Goal: Complete application form: Complete application form

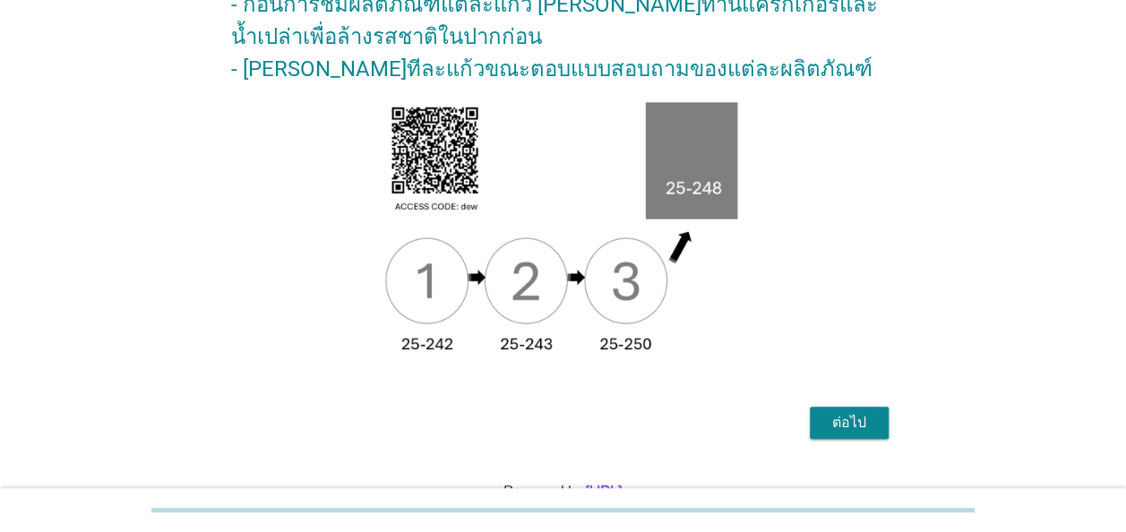
scroll to position [328, 0]
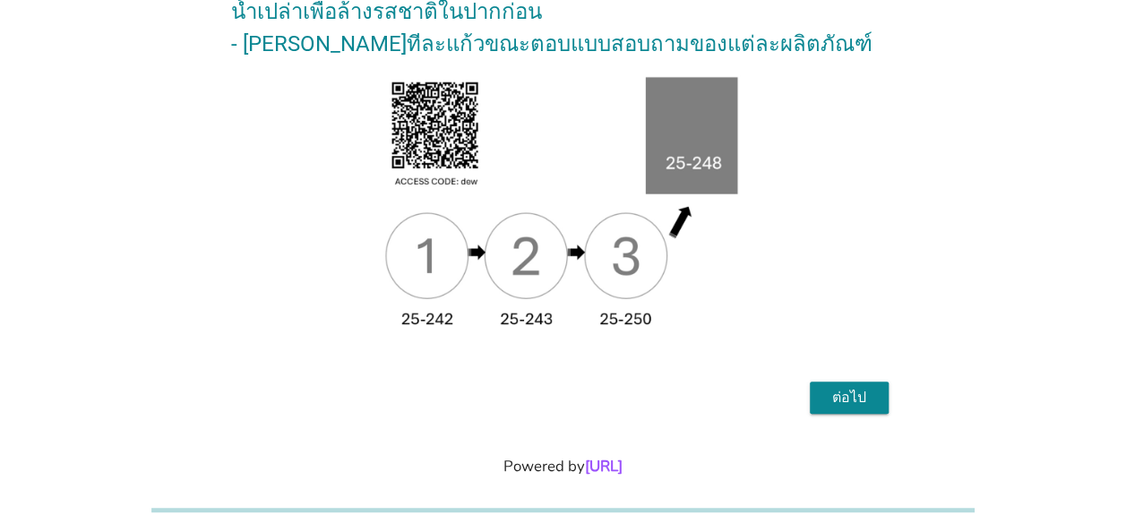
click at [857, 387] on div "ต่อไป" at bounding box center [849, 398] width 50 height 22
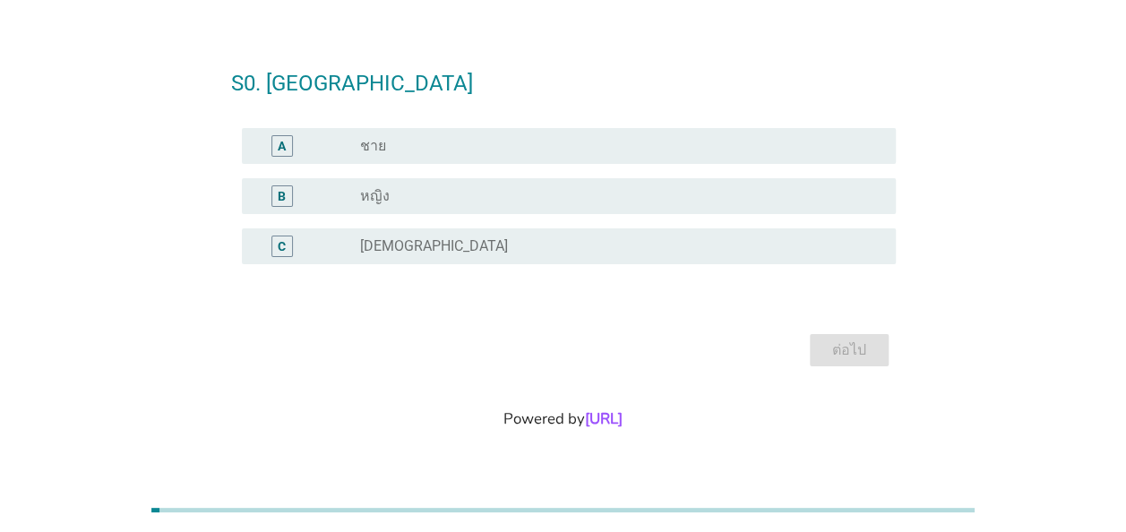
scroll to position [0, 0]
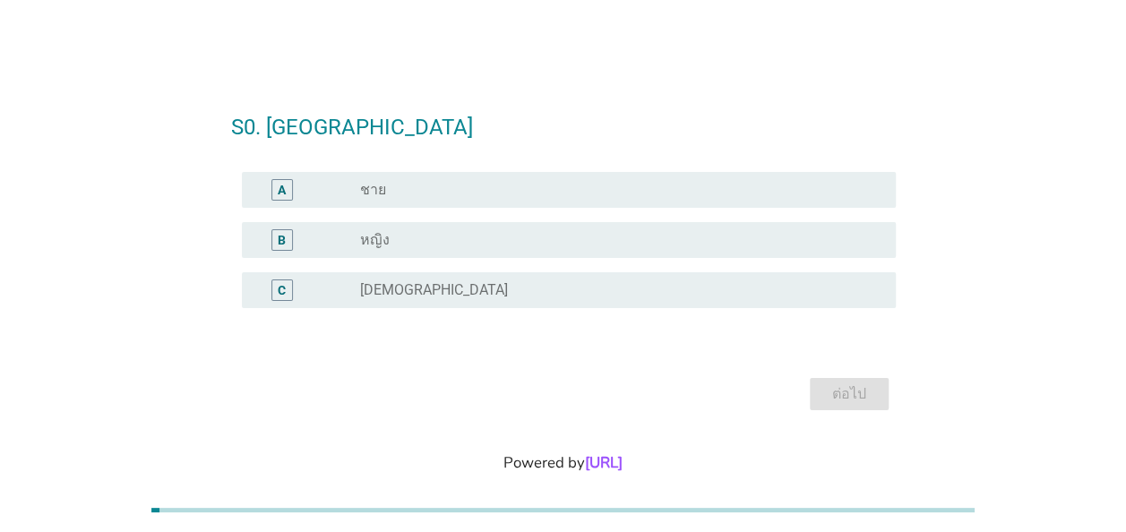
click at [274, 244] on div "B" at bounding box center [282, 240] width 22 height 22
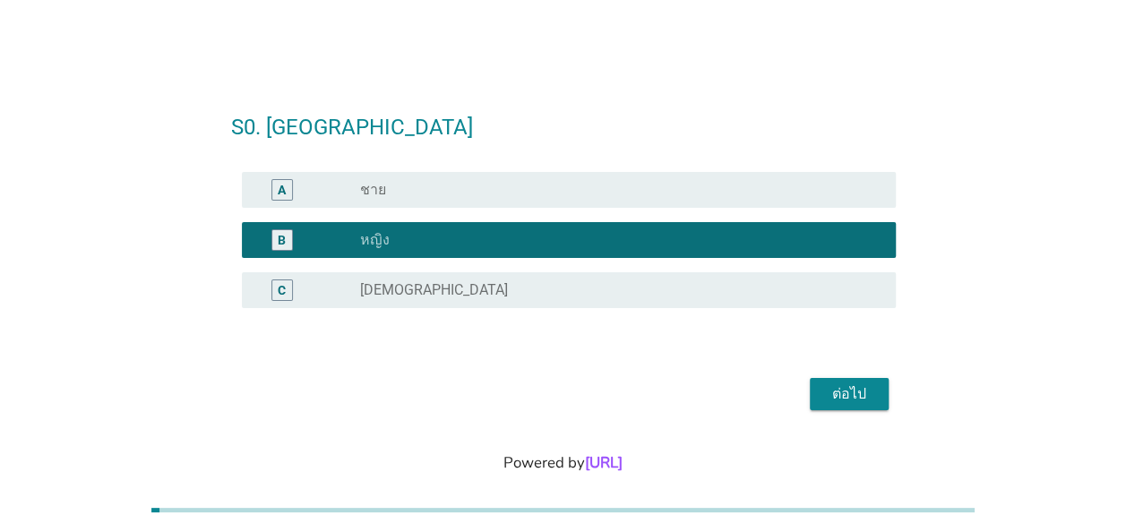
click at [854, 397] on div "ต่อไป" at bounding box center [849, 394] width 50 height 22
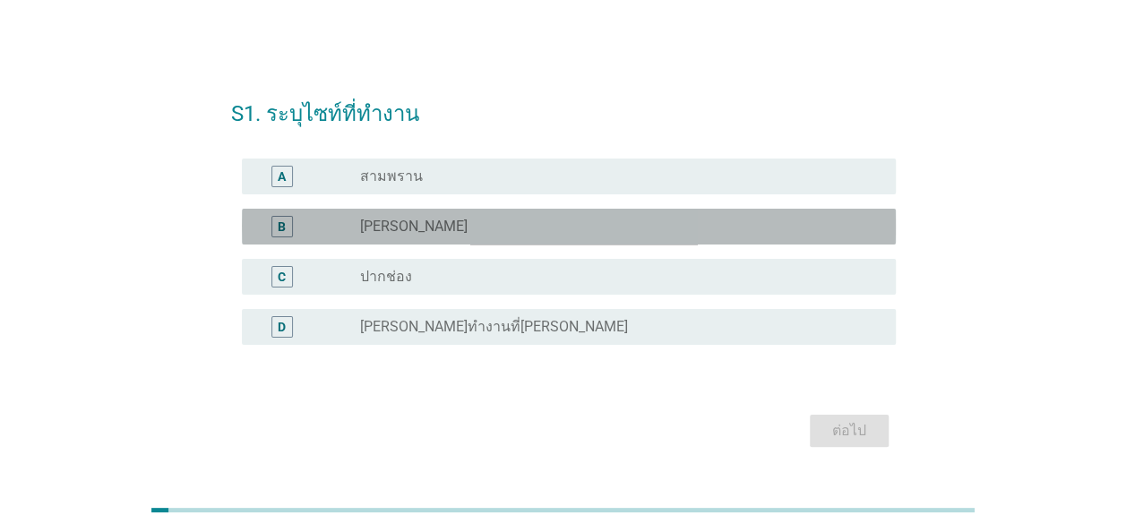
drag, startPoint x: 278, startPoint y: 227, endPoint x: 287, endPoint y: 235, distance: 12.1
click at [278, 227] on div "B" at bounding box center [282, 226] width 8 height 19
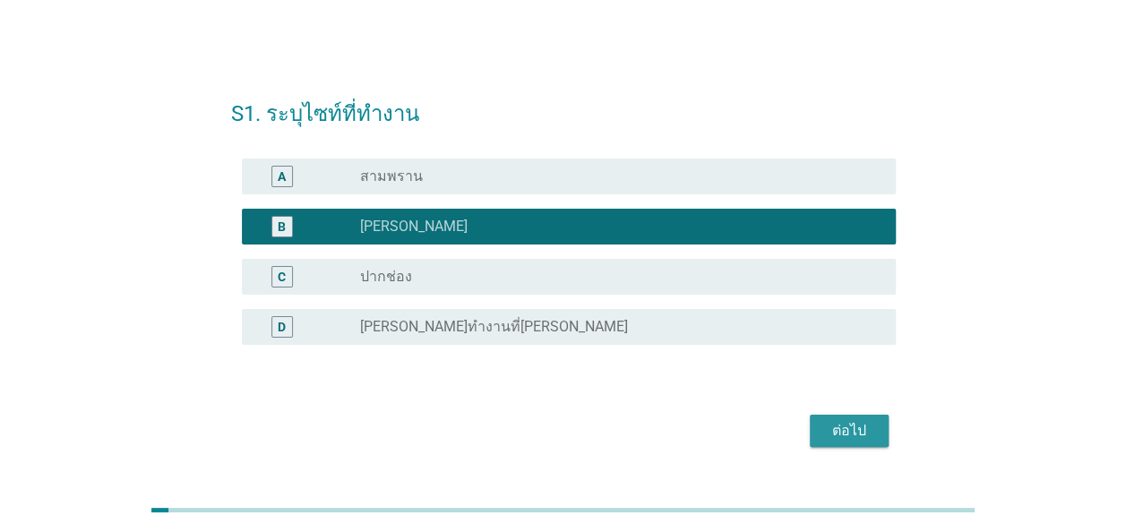
click at [842, 433] on div "ต่อไป" at bounding box center [849, 431] width 50 height 22
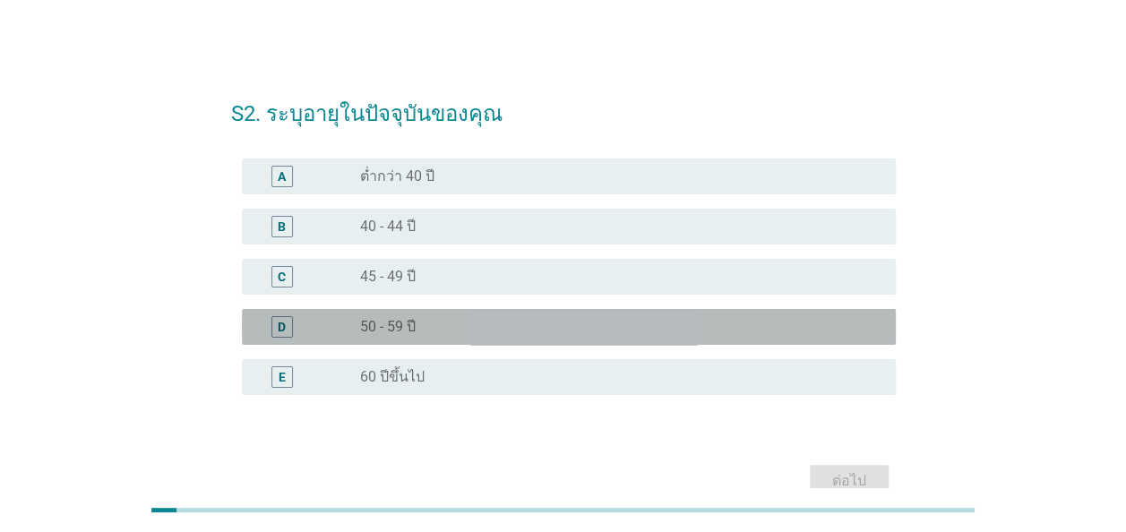
click at [285, 329] on div "D" at bounding box center [282, 326] width 8 height 19
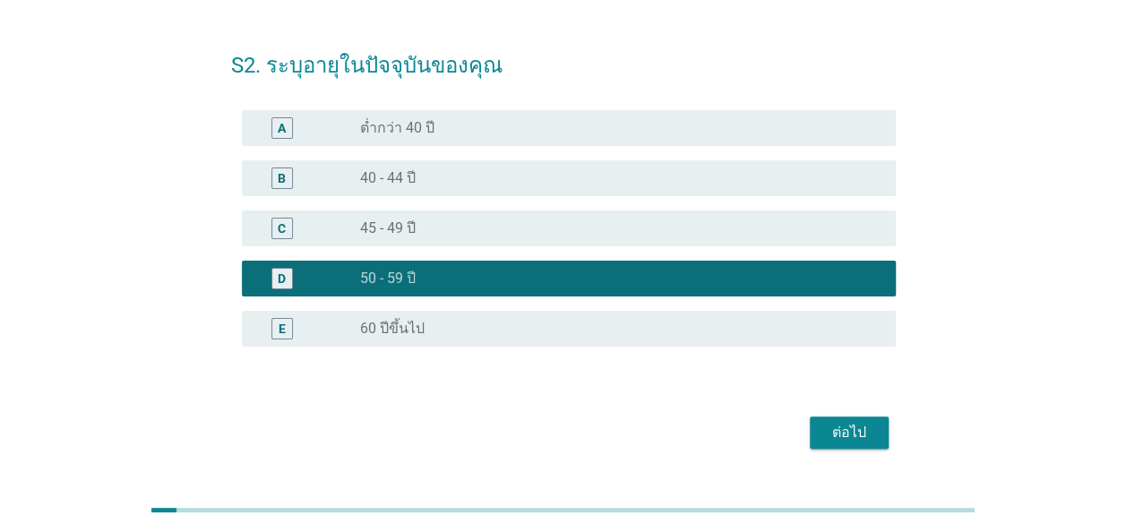
scroll to position [90, 0]
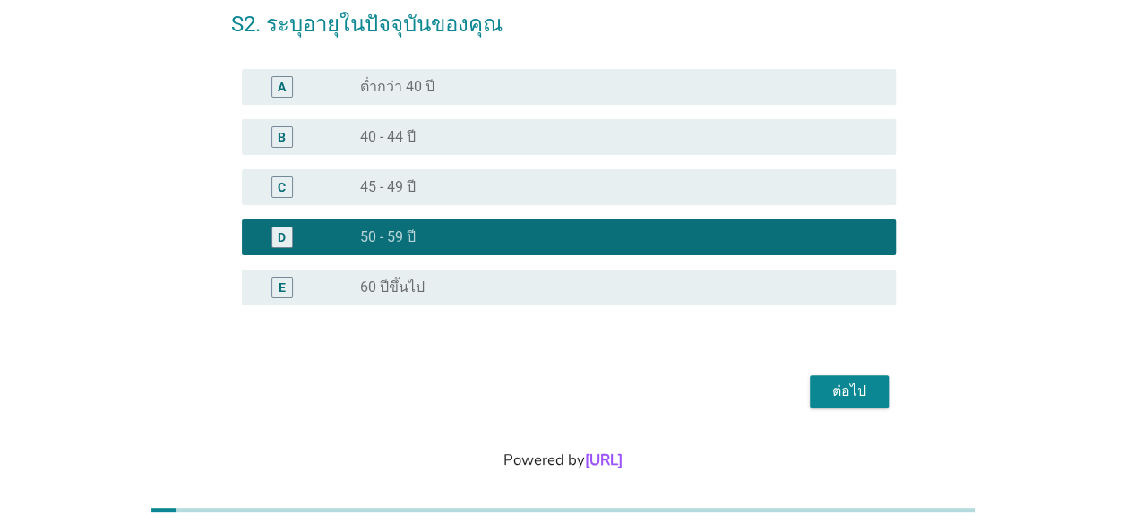
click at [847, 395] on div "ต่อไป" at bounding box center [849, 392] width 50 height 22
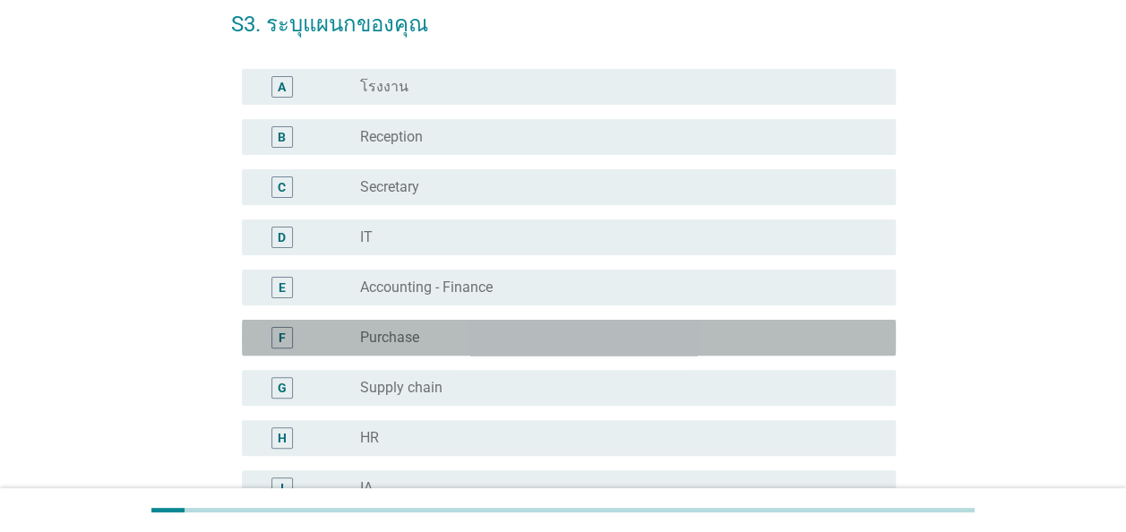
click at [270, 337] on div "F" at bounding box center [282, 338] width 52 height 22
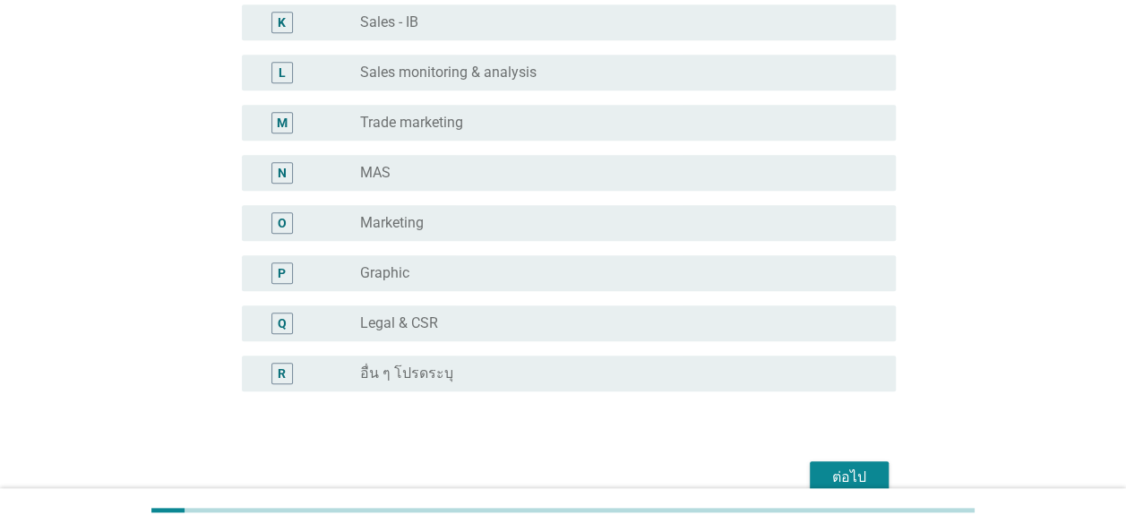
scroll to position [768, 0]
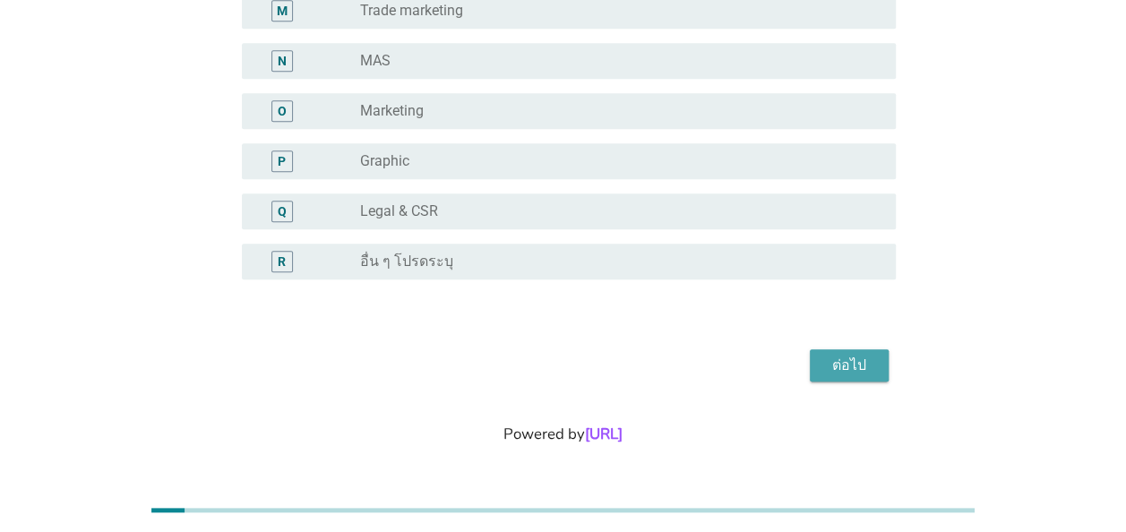
click at [839, 371] on div "ต่อไป" at bounding box center [849, 366] width 50 height 22
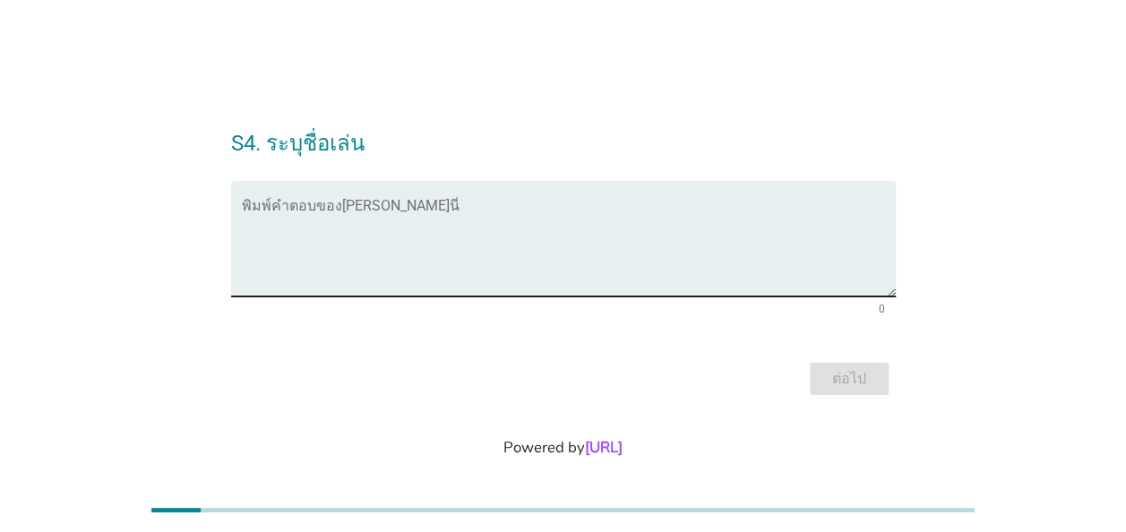
click at [259, 232] on textarea "พิมพ์คำตอบของคุณ ที่นี่" at bounding box center [569, 249] width 654 height 94
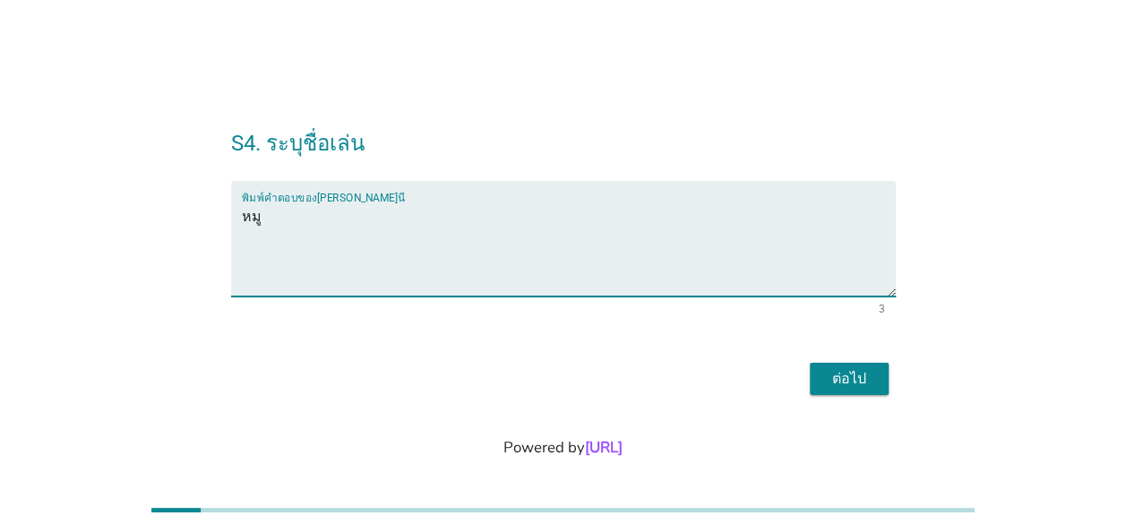
type textarea "หมู"
click at [856, 380] on div "ต่อไป" at bounding box center [849, 379] width 50 height 22
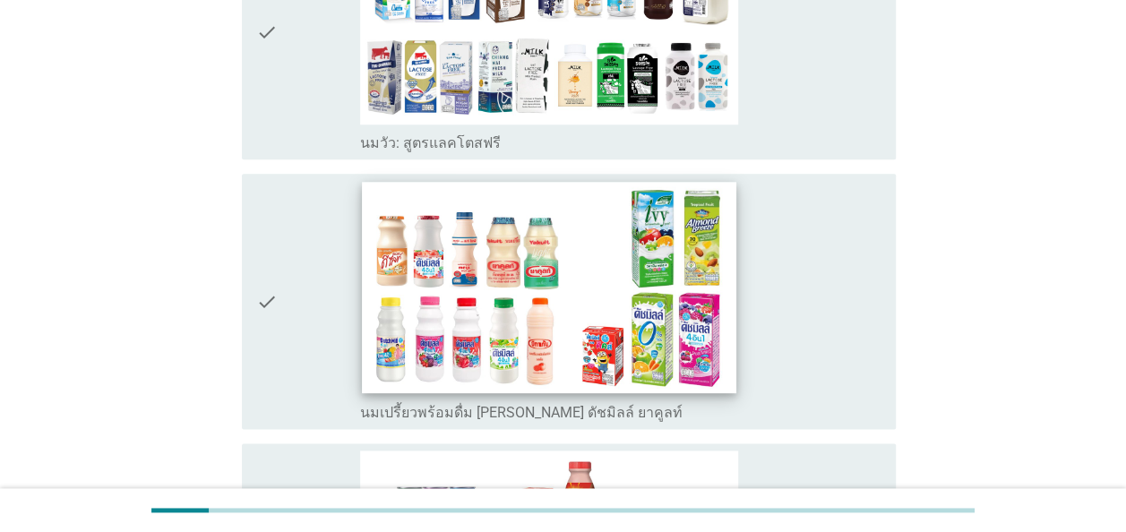
scroll to position [896, 0]
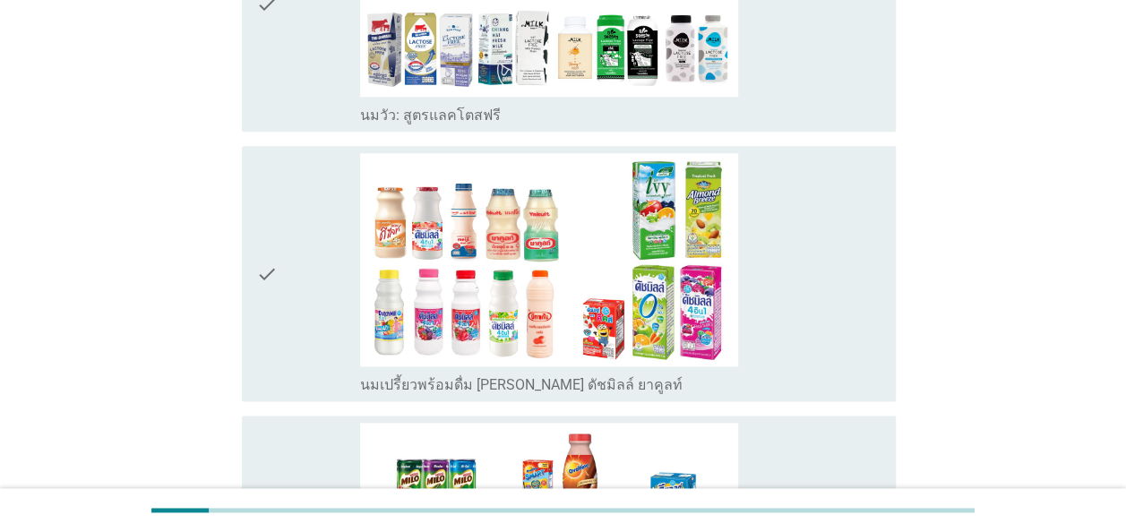
click at [260, 272] on icon "check" at bounding box center [267, 273] width 22 height 241
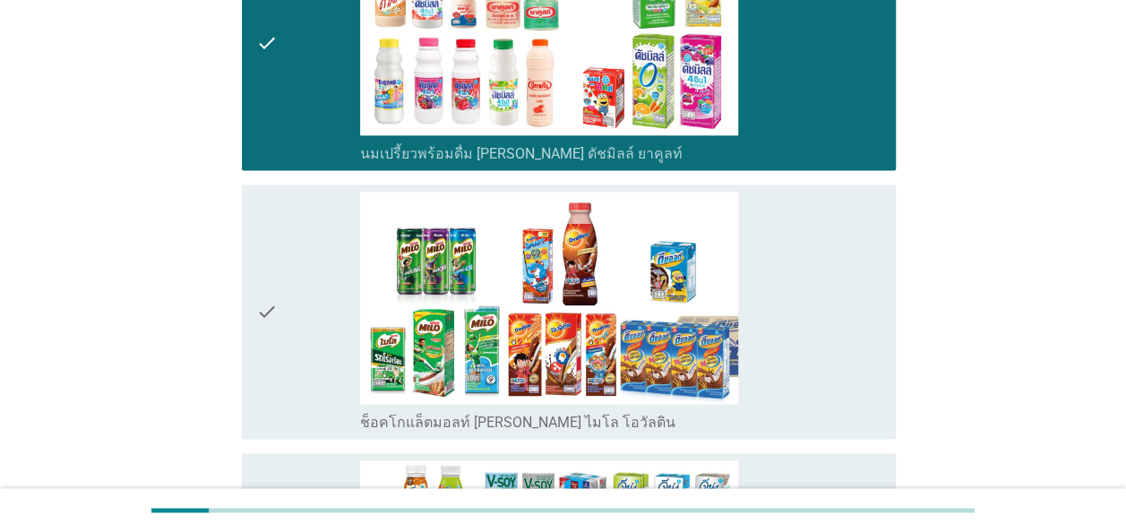
scroll to position [1165, 0]
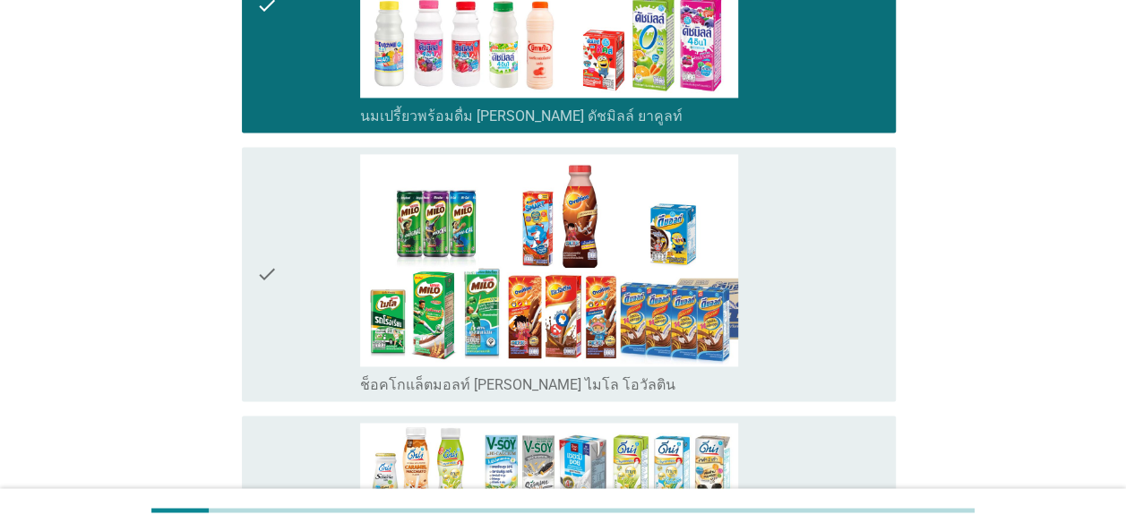
click at [263, 276] on icon "check" at bounding box center [267, 274] width 22 height 241
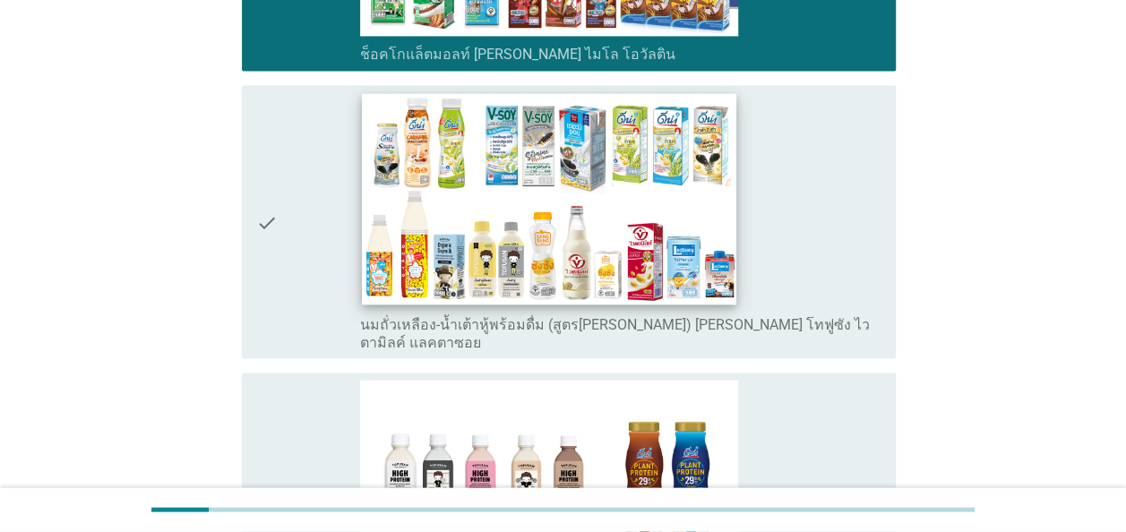
scroll to position [1523, 0]
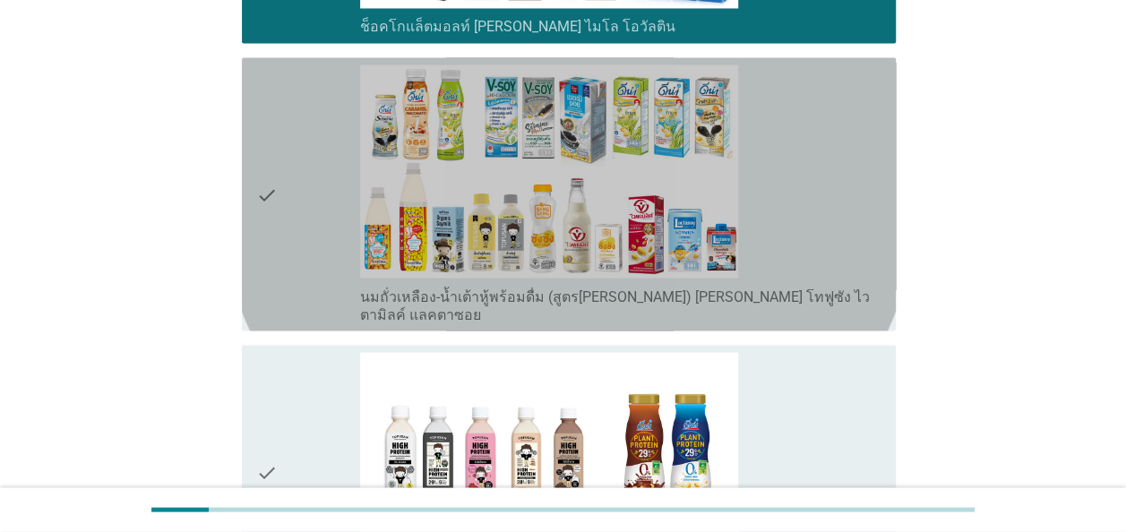
click at [272, 184] on icon "check" at bounding box center [267, 194] width 22 height 259
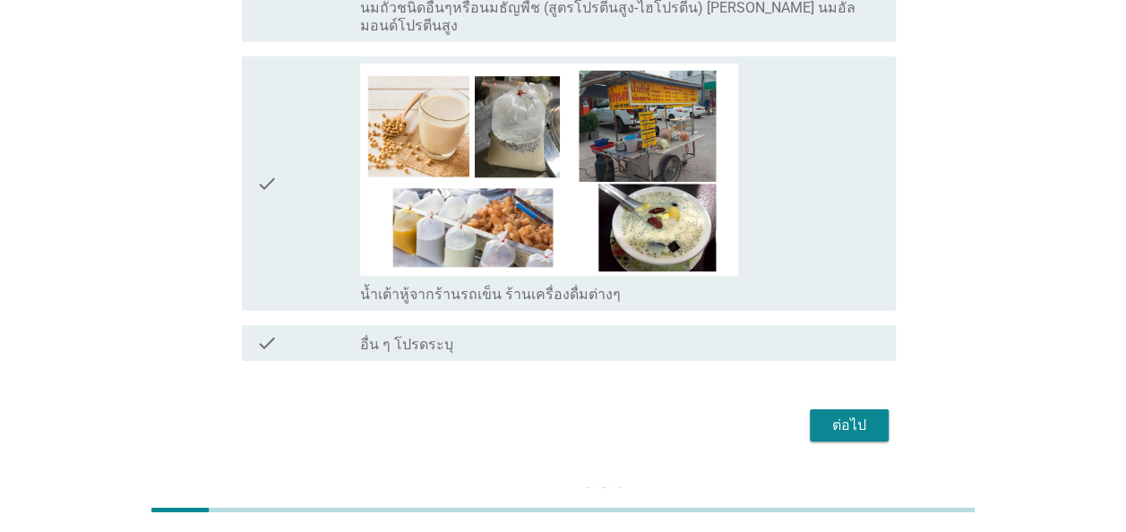
scroll to position [2659, 0]
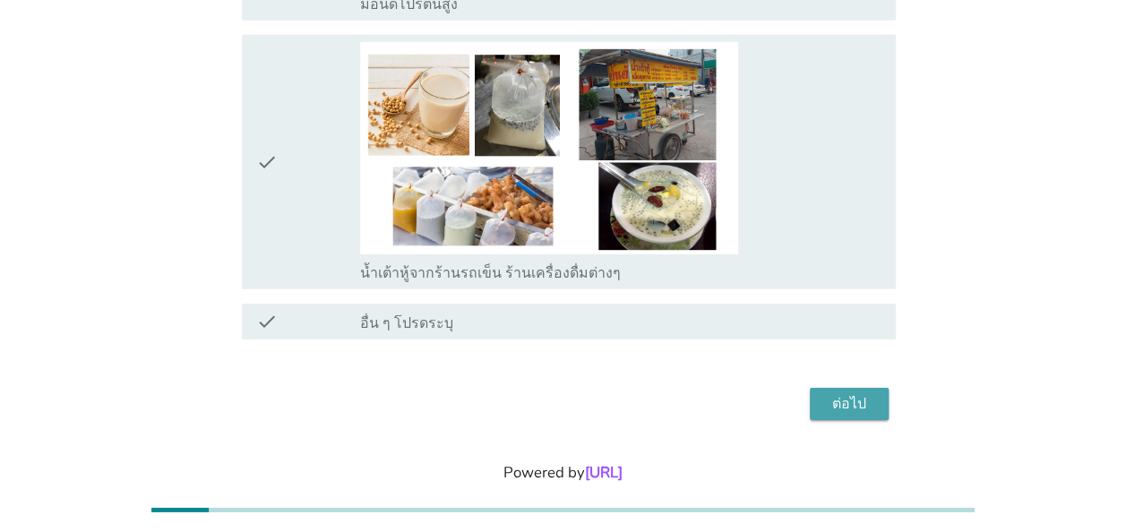
click at [852, 393] on div "ต่อไป" at bounding box center [849, 404] width 50 height 22
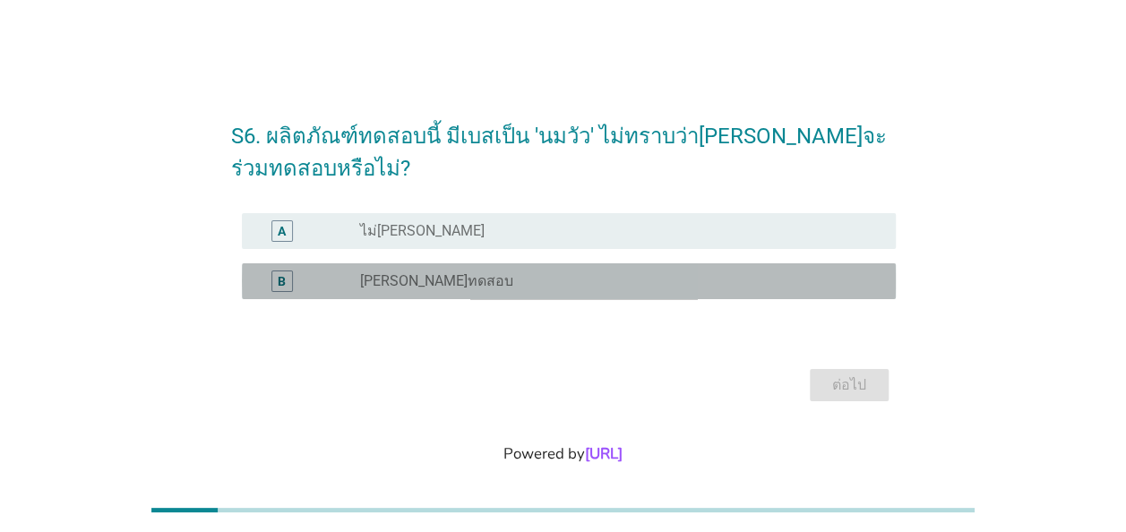
click at [280, 283] on div "B" at bounding box center [282, 281] width 8 height 19
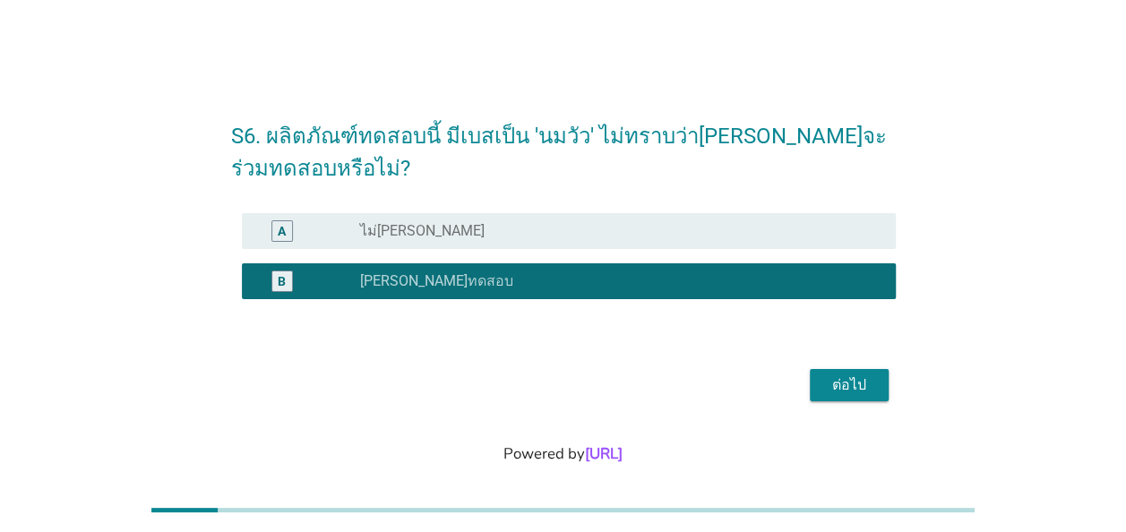
click at [856, 383] on div "ต่อไป" at bounding box center [849, 385] width 50 height 22
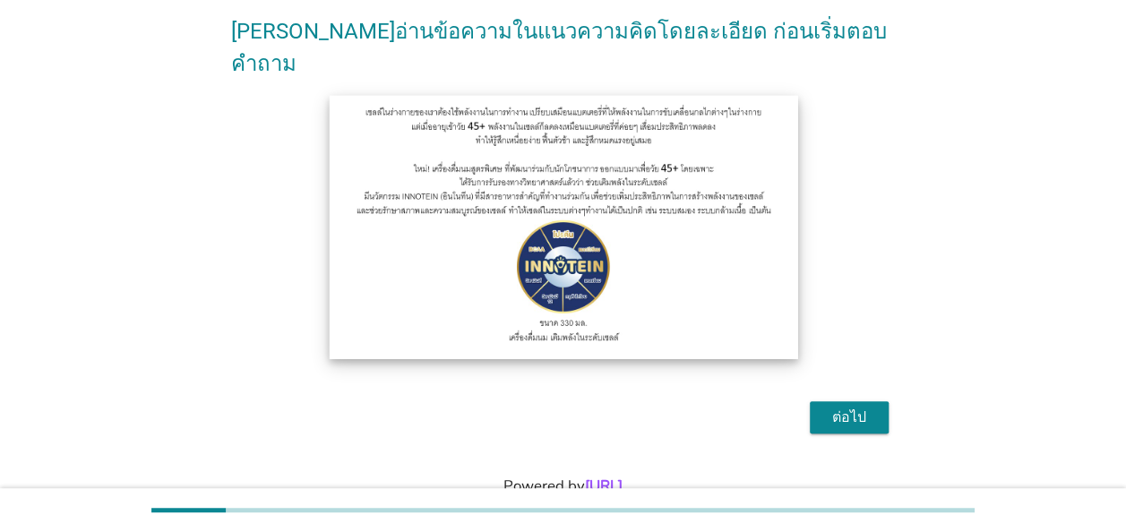
scroll to position [199, 0]
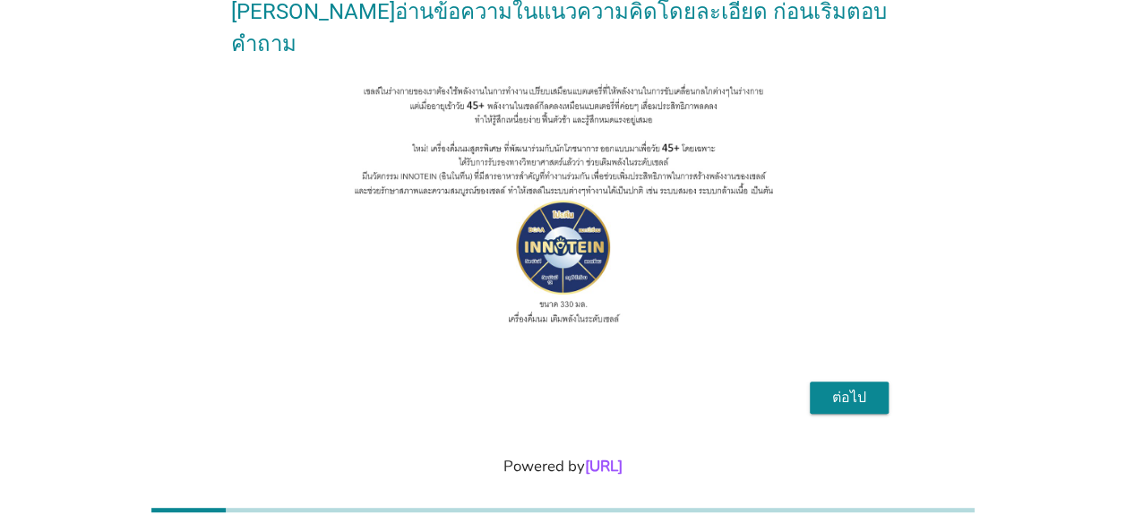
click at [844, 387] on div "ต่อไป" at bounding box center [849, 398] width 50 height 22
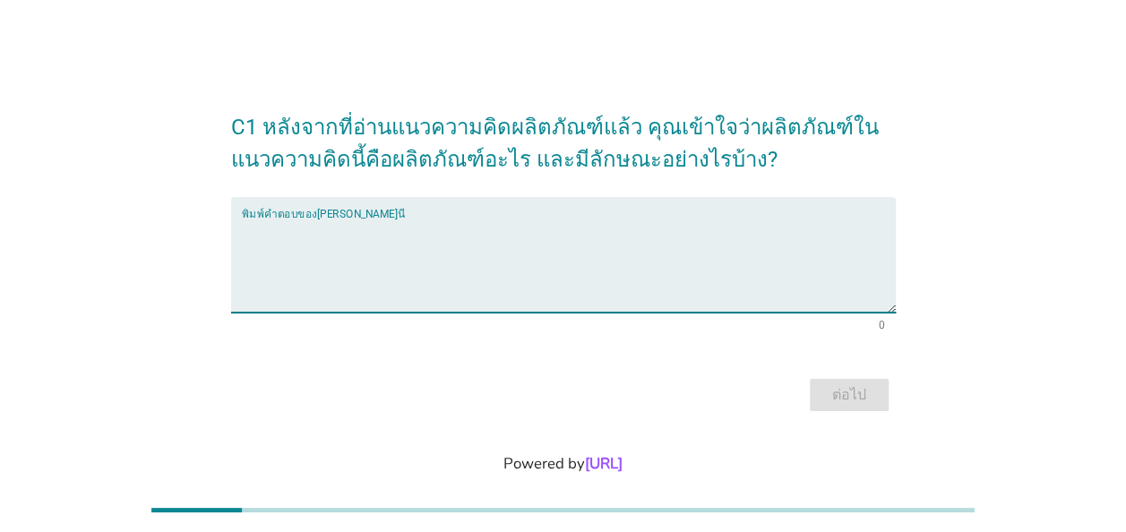
click at [247, 225] on textarea "พิมพ์คำตอบของคุณ ที่นี่" at bounding box center [569, 266] width 654 height 94
click at [242, 211] on div "พิมพ์คำตอบของ[PERSON_NAME]นี่" at bounding box center [569, 255] width 654 height 116
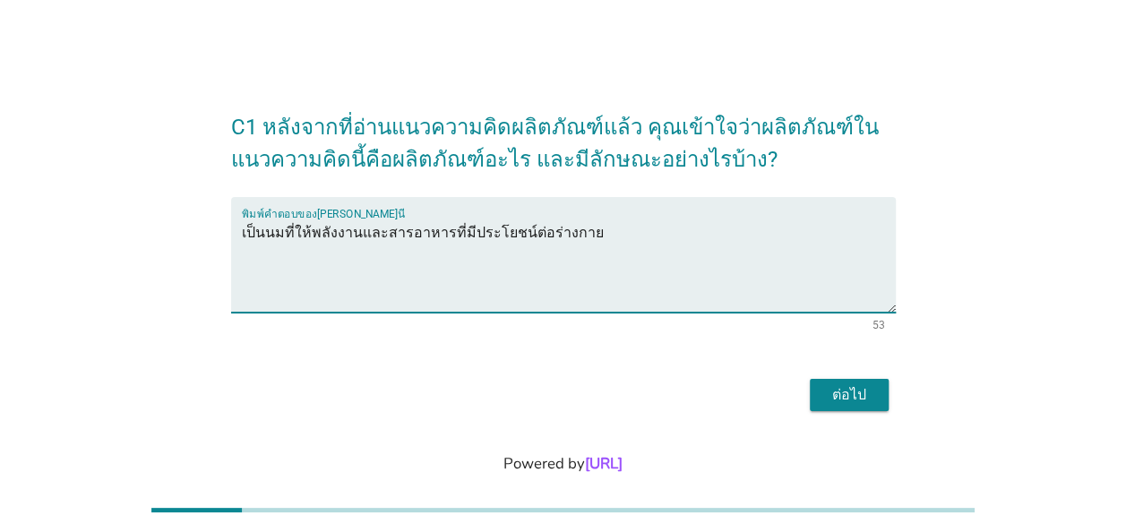
type textarea "เป็นนมที่ให้พลังงานและสารอาหารที่มีประโยชน์ต่อร่างกาย"
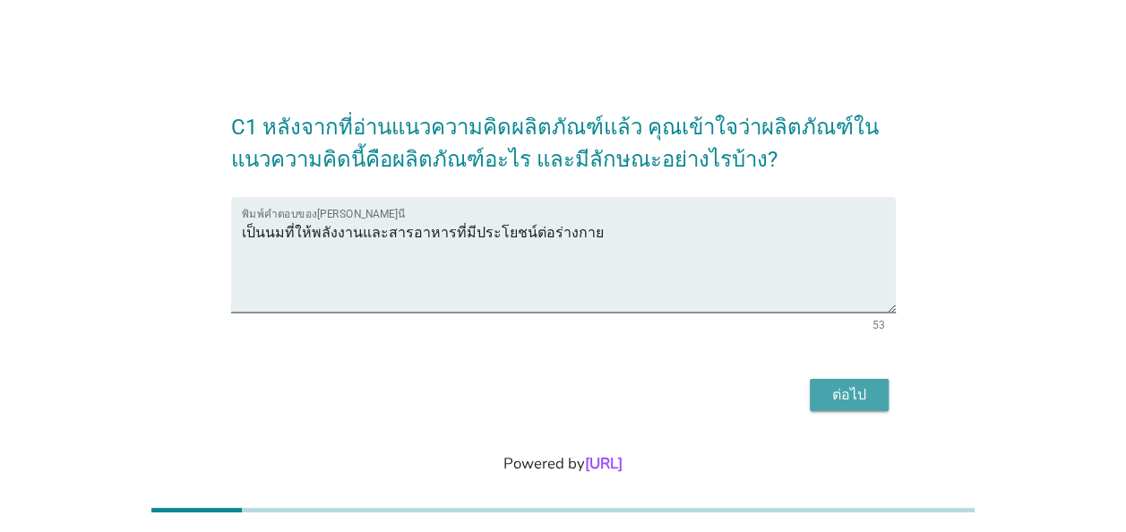
click at [853, 394] on div "ต่อไป" at bounding box center [849, 395] width 50 height 22
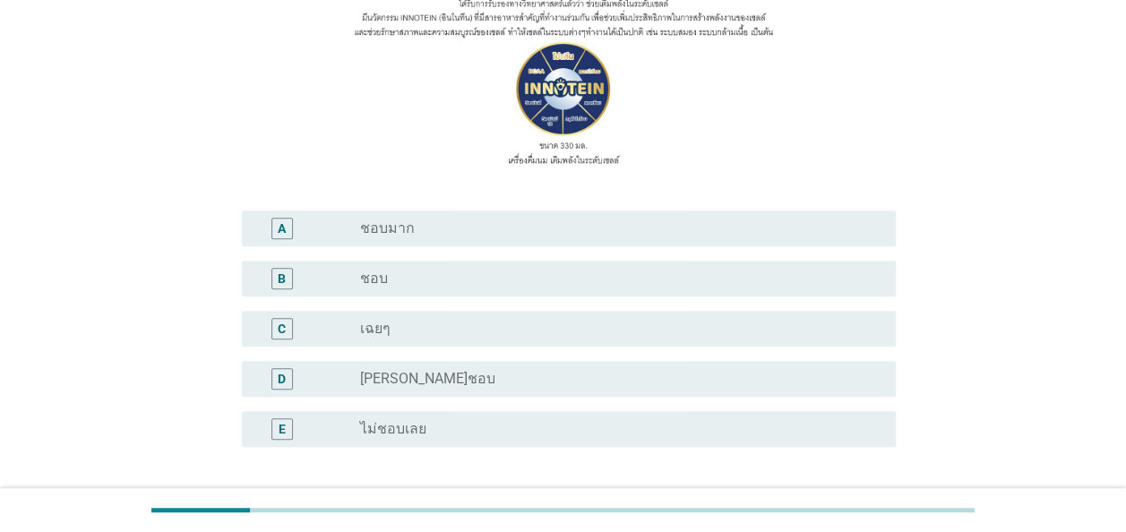
scroll to position [269, 0]
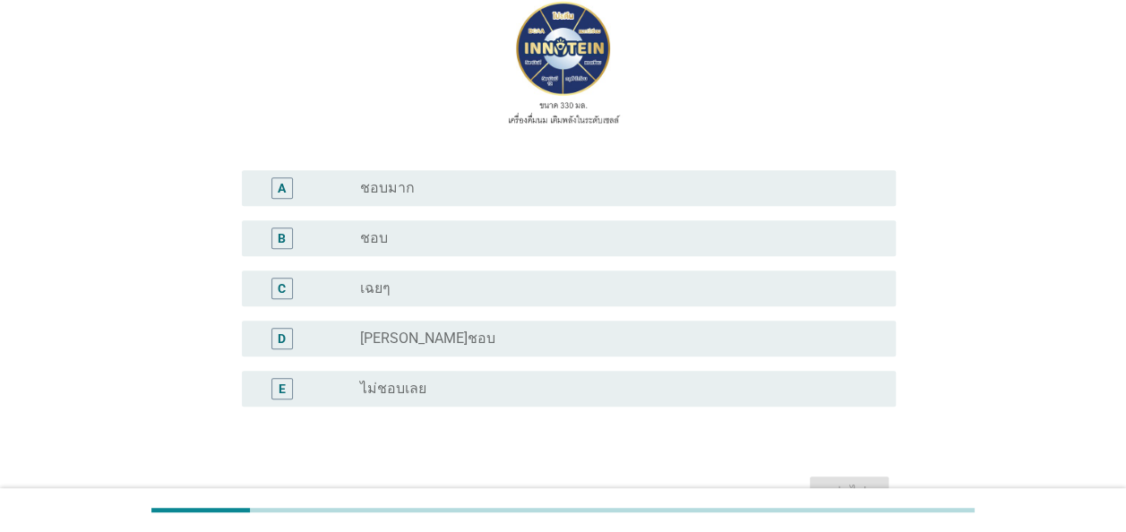
click at [283, 186] on div "A" at bounding box center [282, 187] width 8 height 19
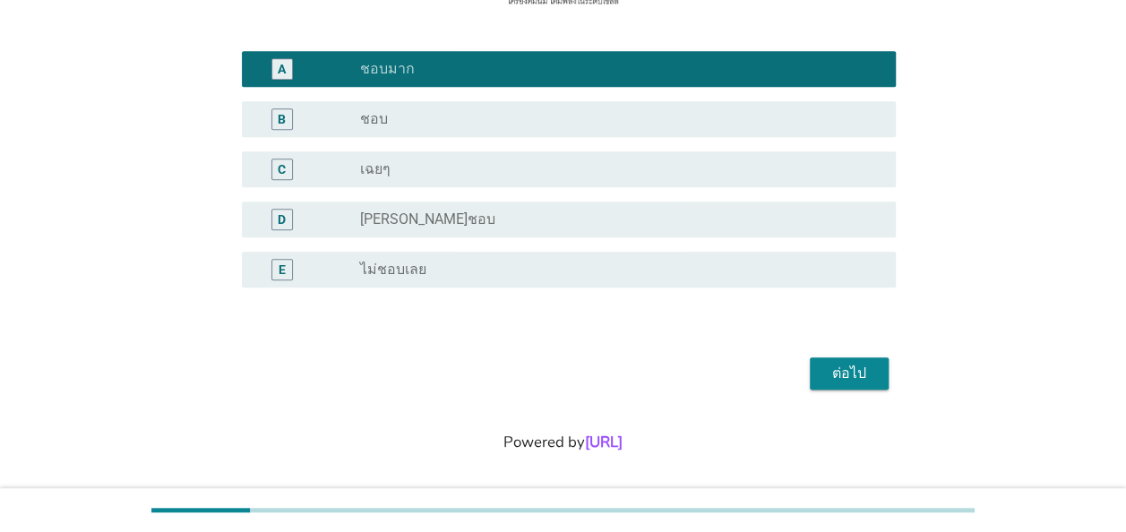
scroll to position [396, 0]
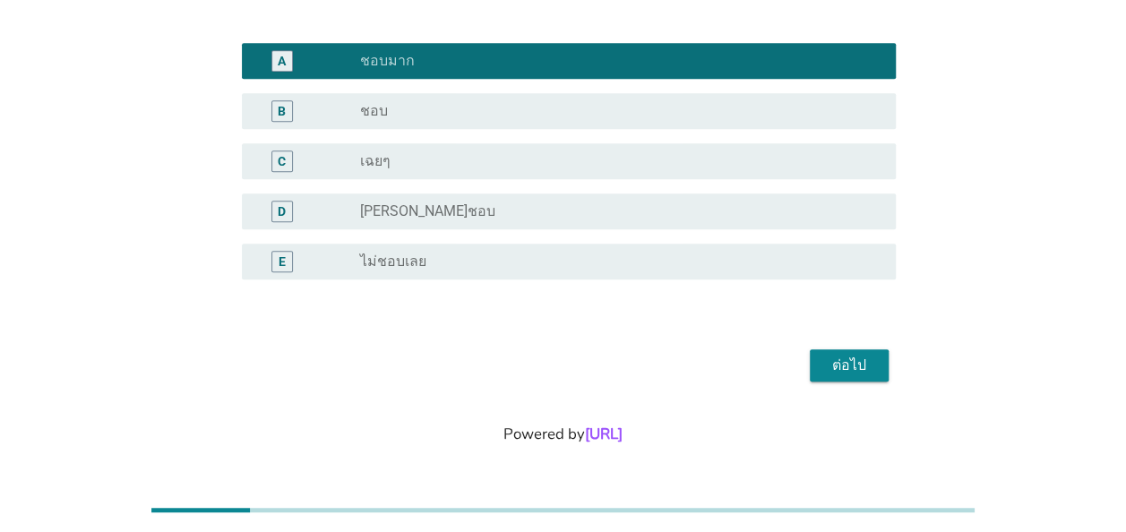
click at [849, 371] on div "ต่อไป" at bounding box center [849, 366] width 50 height 22
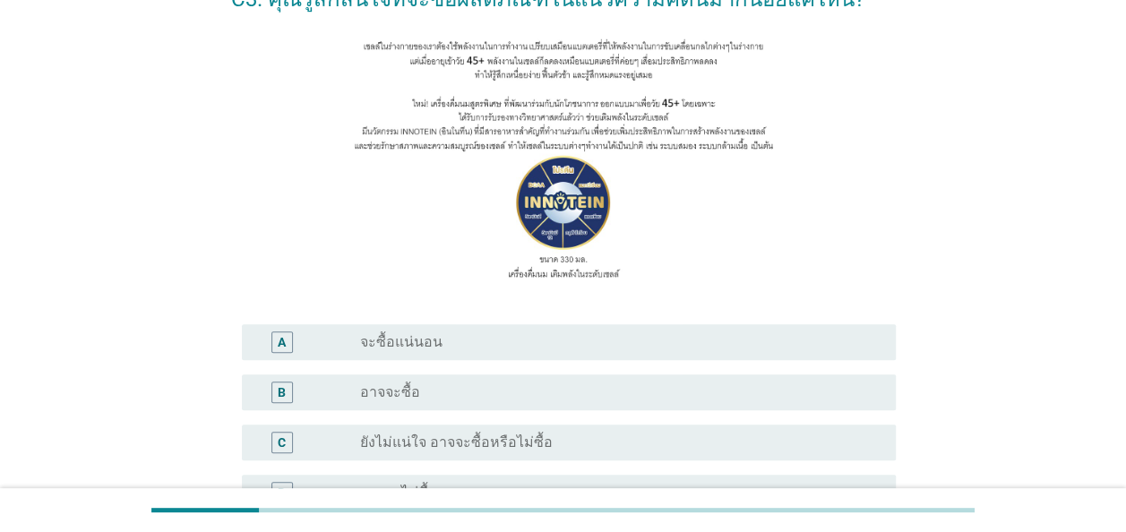
scroll to position [179, 0]
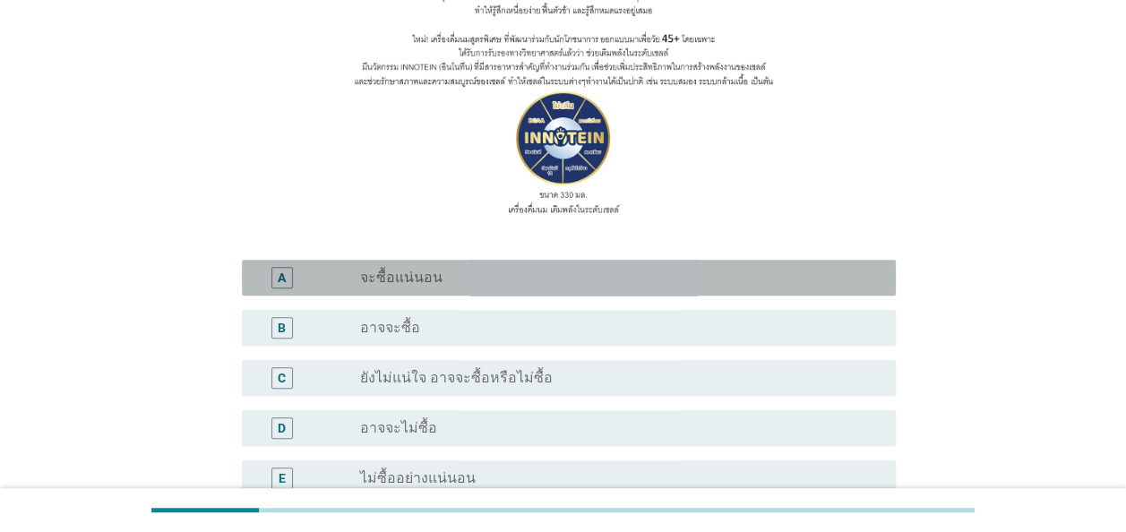
click at [282, 280] on div "A" at bounding box center [282, 277] width 8 height 19
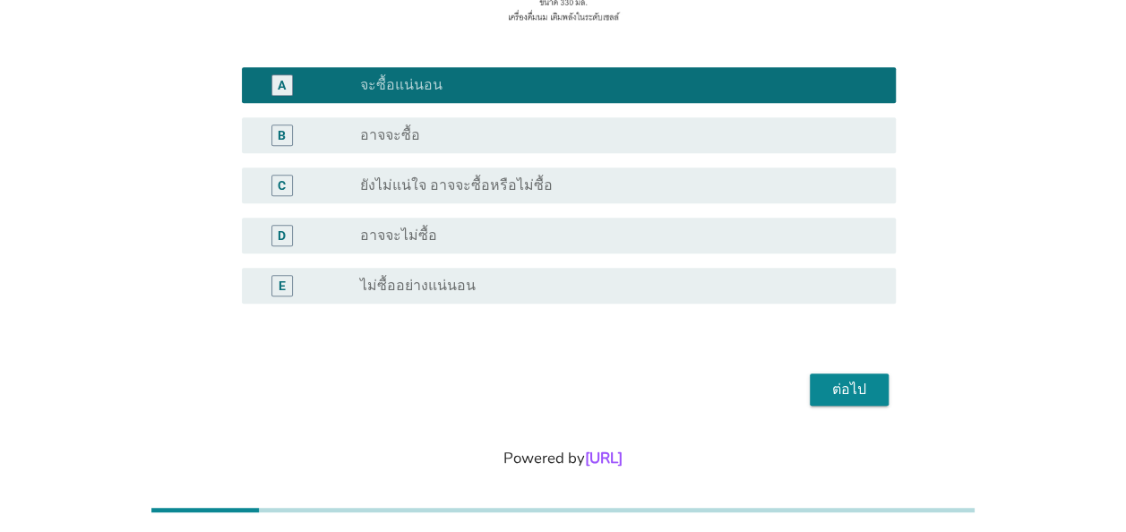
scroll to position [396, 0]
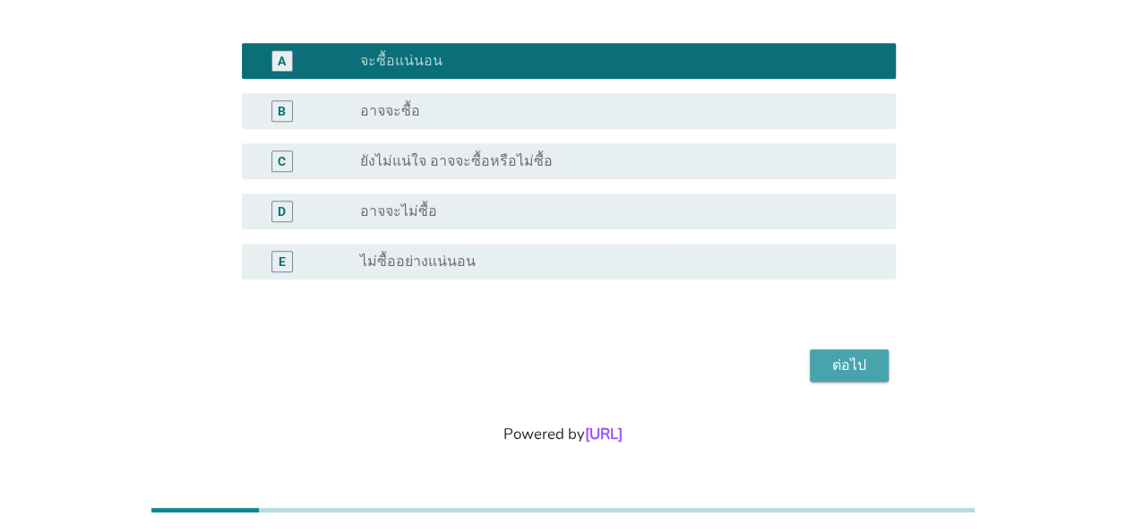
click at [832, 357] on div "ต่อไป" at bounding box center [849, 366] width 50 height 22
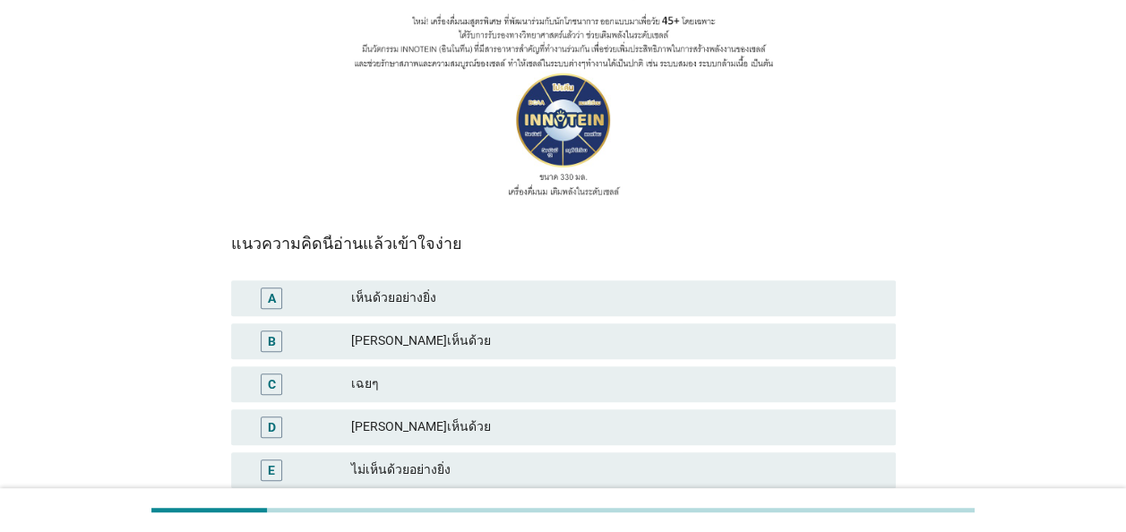
scroll to position [269, 0]
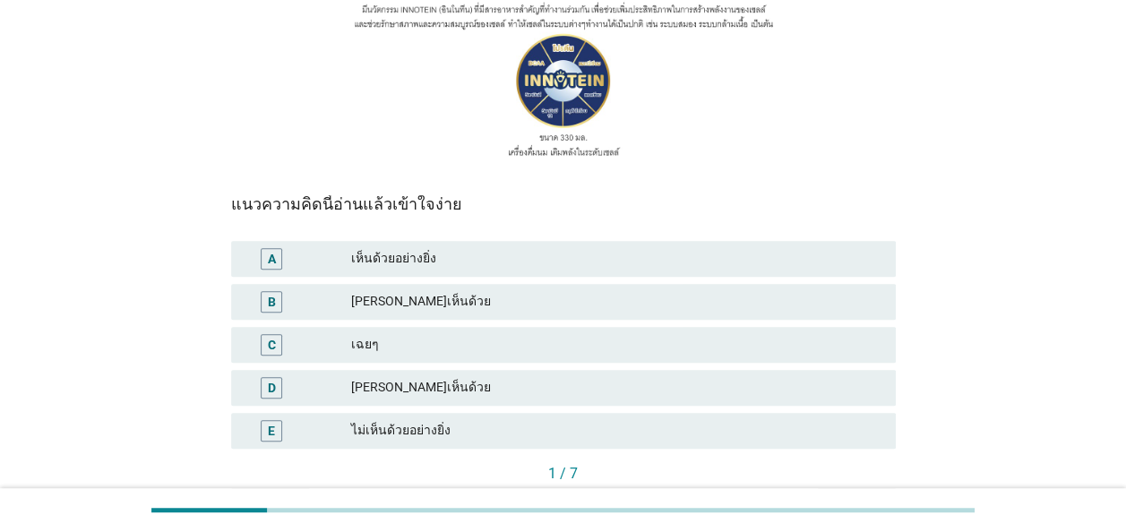
click at [272, 258] on div "A" at bounding box center [272, 258] width 8 height 19
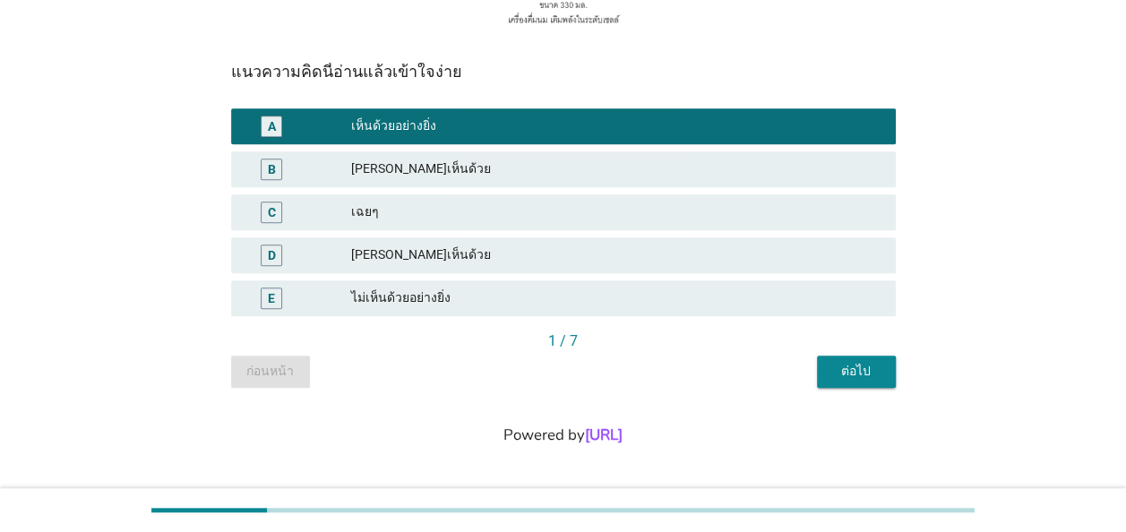
scroll to position [402, 0]
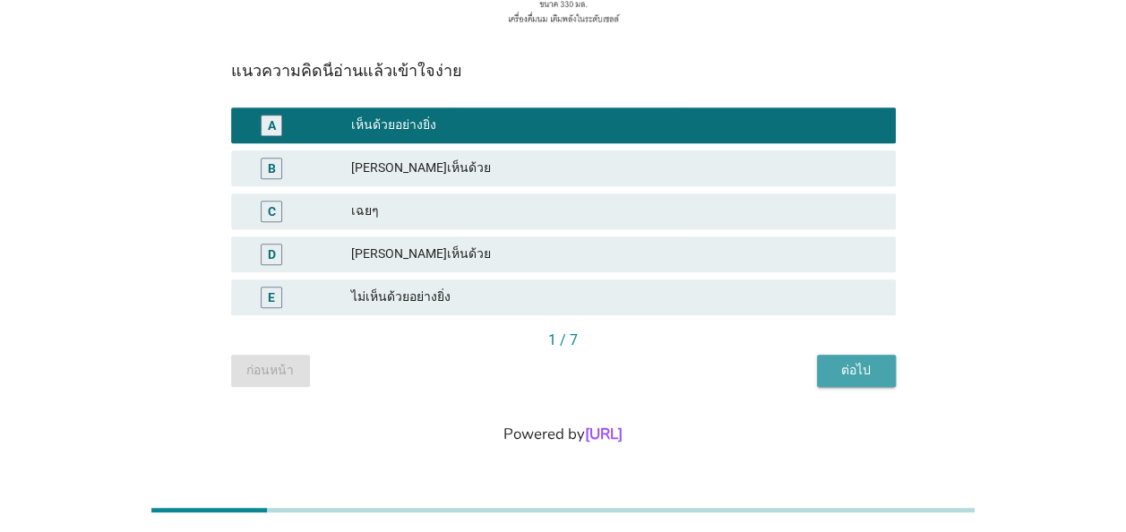
click at [855, 367] on div "ต่อไป" at bounding box center [856, 370] width 50 height 19
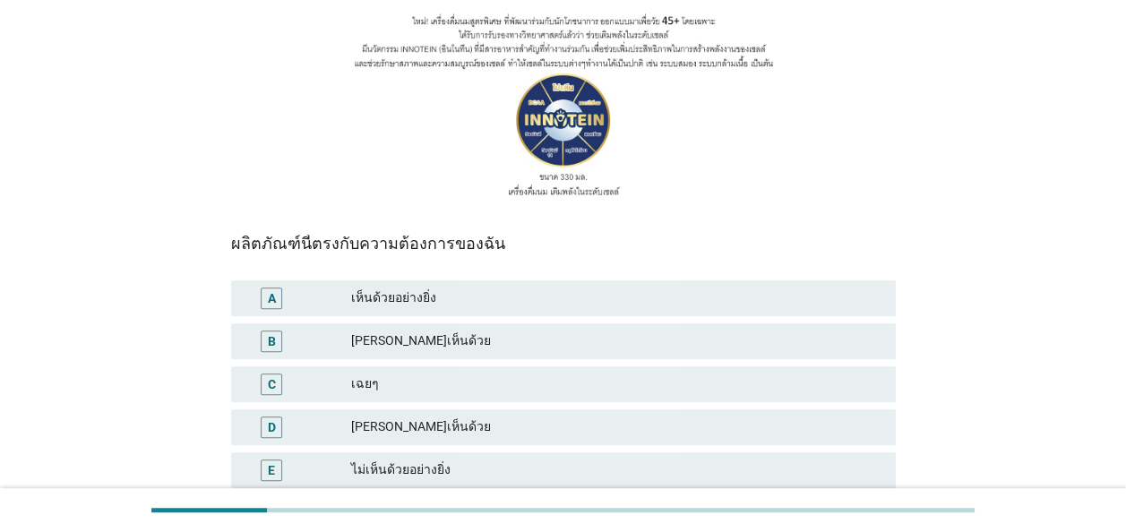
scroll to position [269, 0]
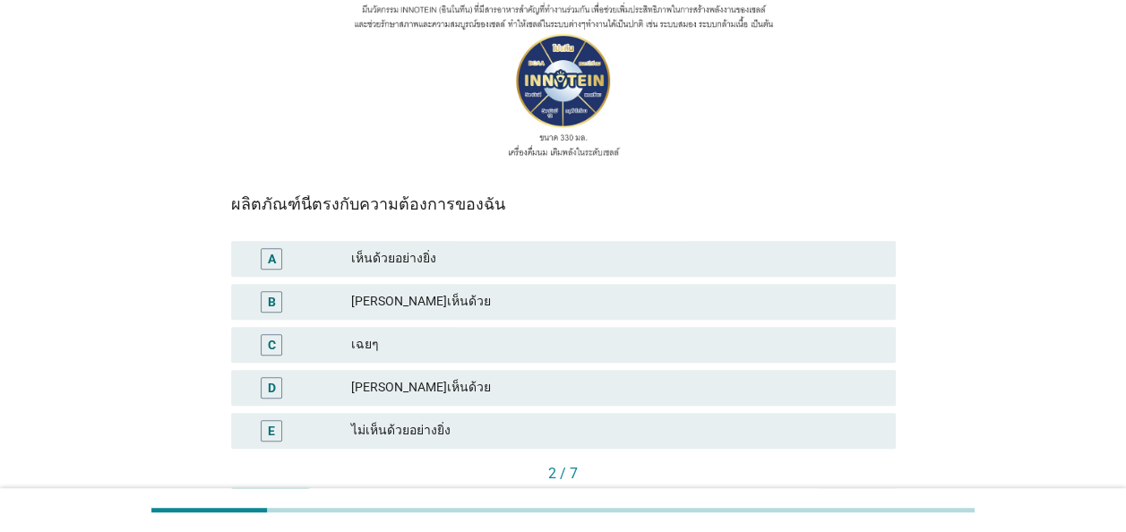
click at [270, 260] on div "A" at bounding box center [272, 258] width 8 height 19
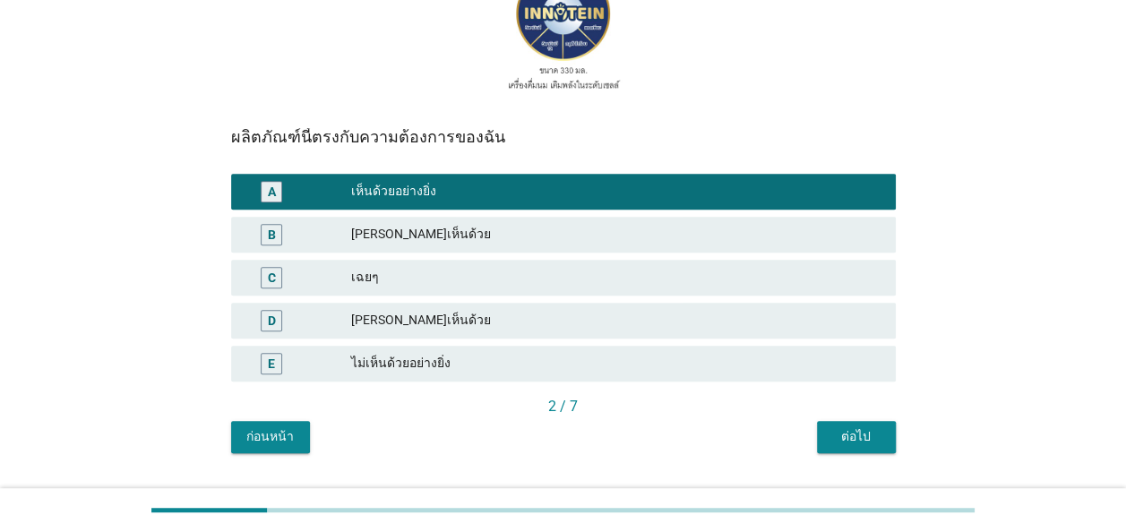
scroll to position [402, 0]
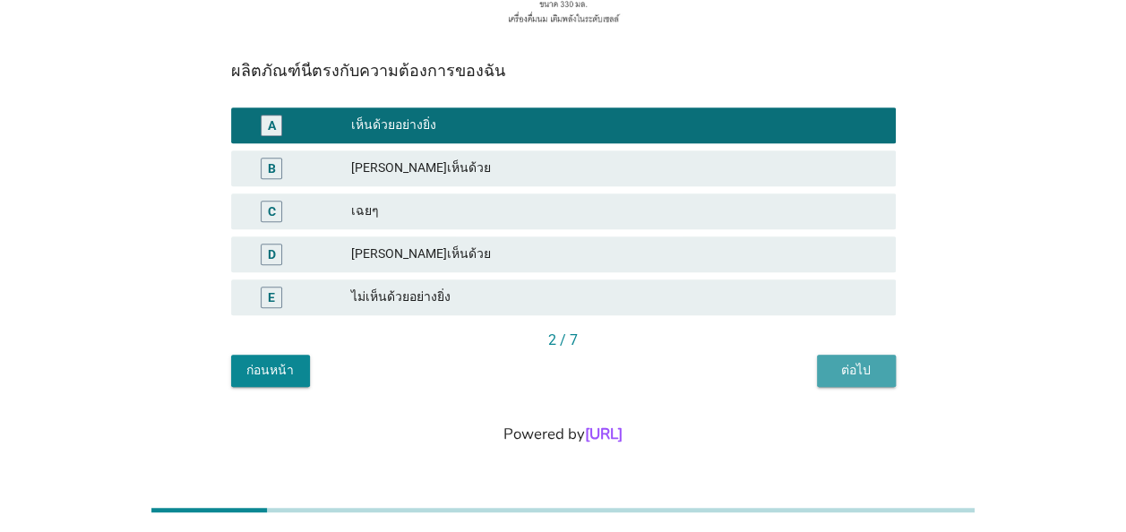
click at [852, 373] on div "ต่อไป" at bounding box center [856, 370] width 50 height 19
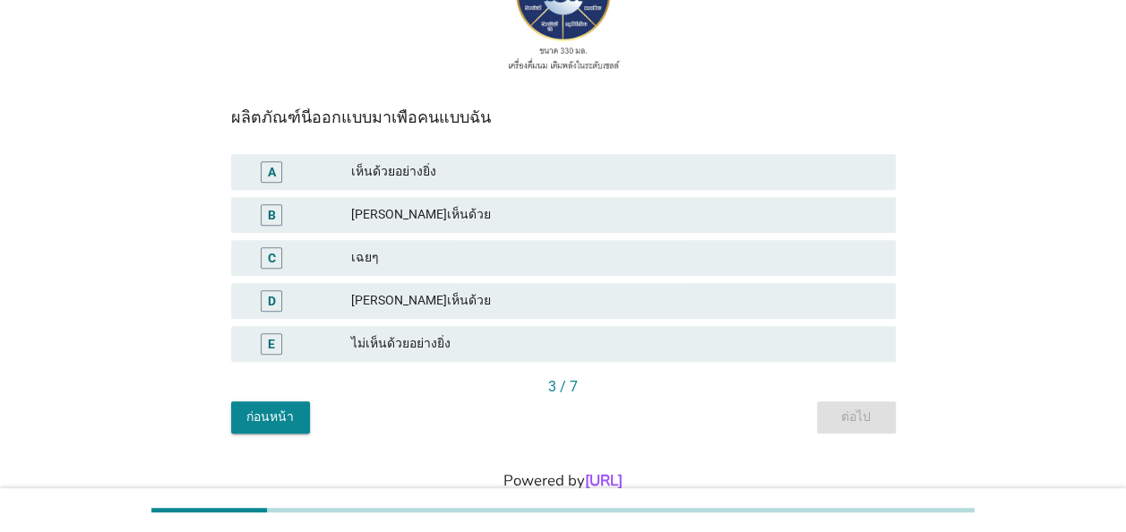
scroll to position [358, 0]
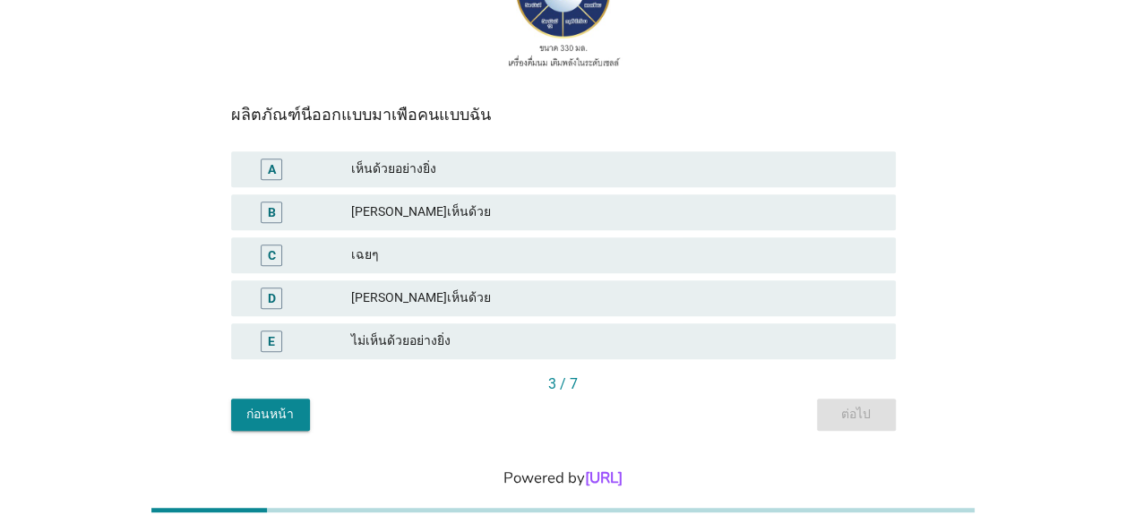
click at [272, 167] on div "A" at bounding box center [272, 168] width 8 height 19
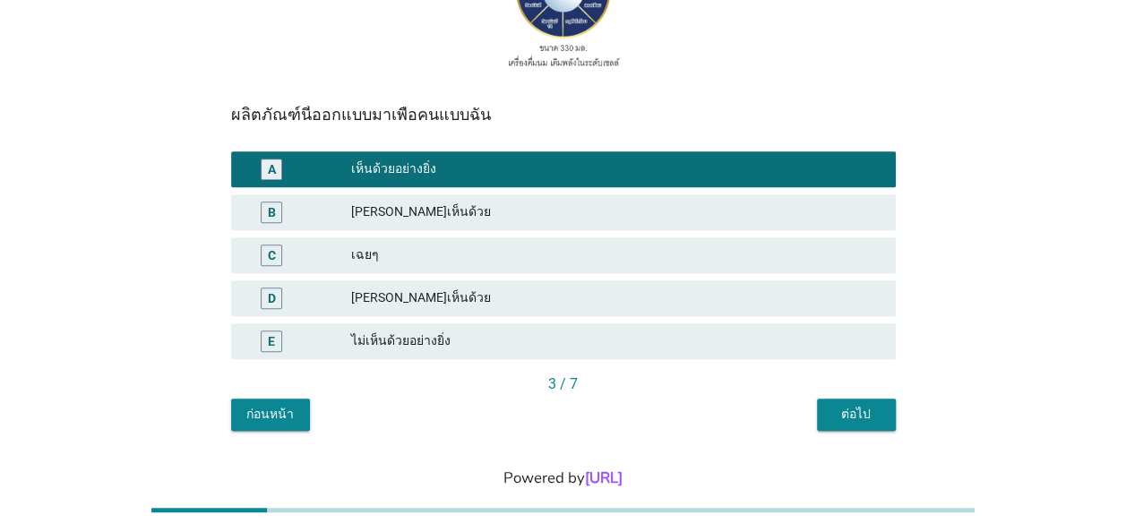
click at [848, 412] on div "ต่อไป" at bounding box center [856, 414] width 50 height 19
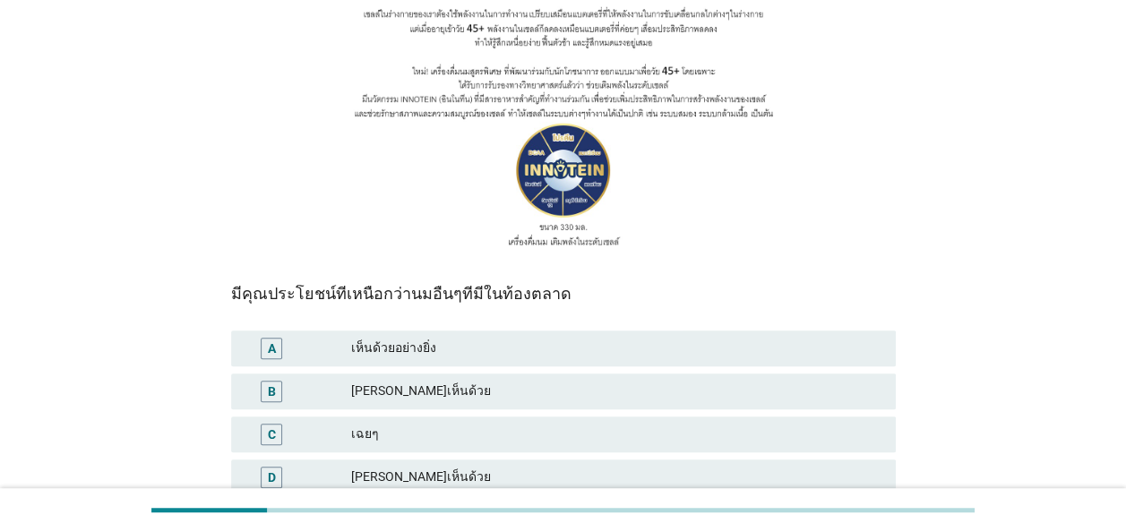
scroll to position [269, 0]
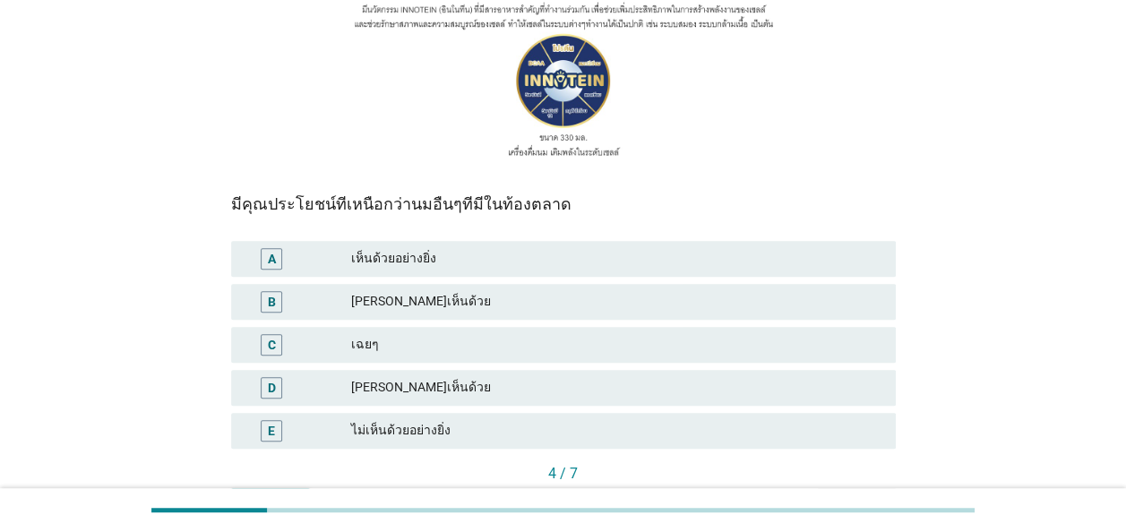
click at [274, 256] on div "A" at bounding box center [272, 258] width 8 height 19
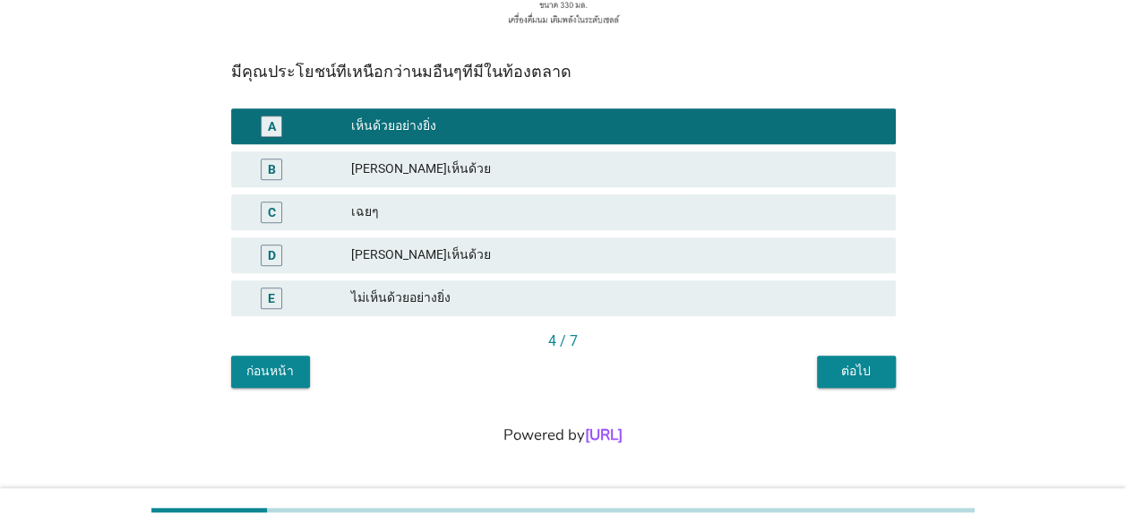
scroll to position [402, 0]
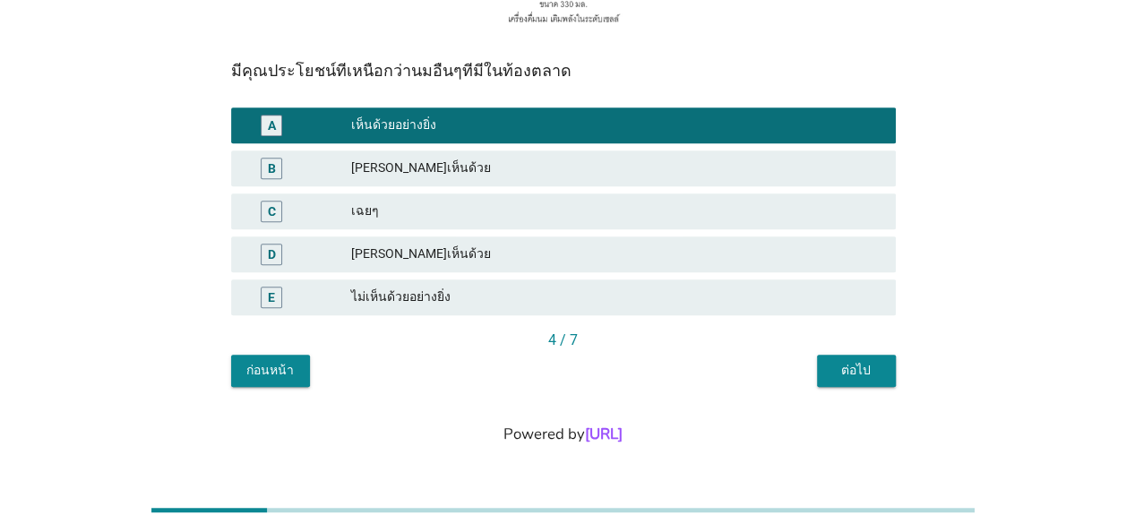
click at [851, 374] on div "ต่อไป" at bounding box center [856, 370] width 50 height 19
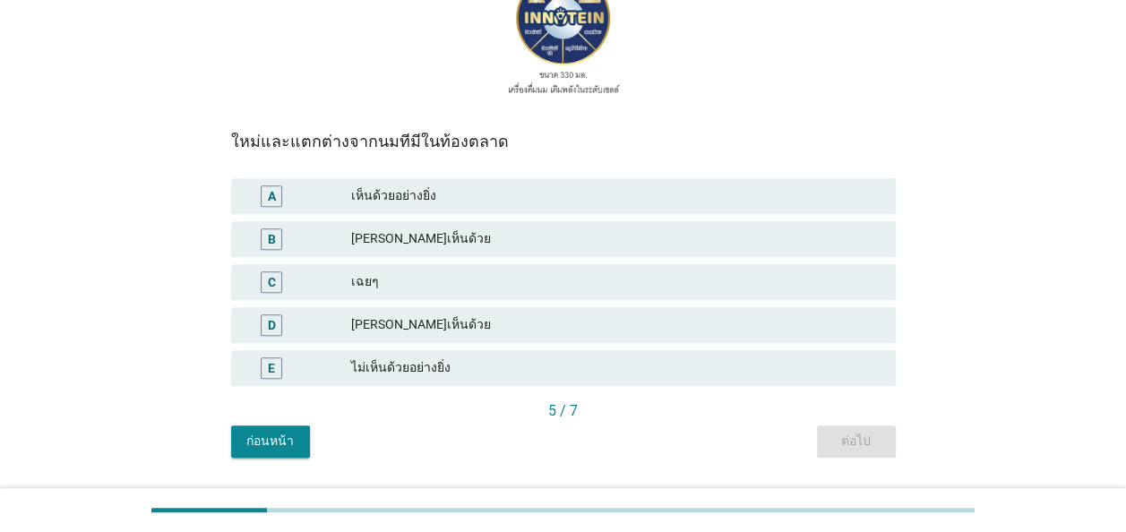
scroll to position [358, 0]
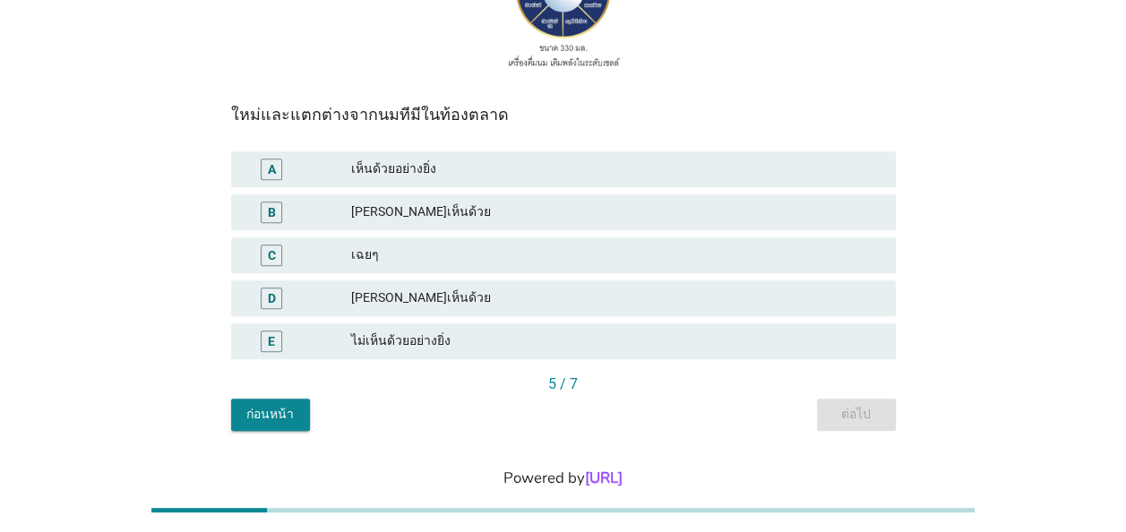
click at [271, 213] on div "B" at bounding box center [272, 211] width 8 height 19
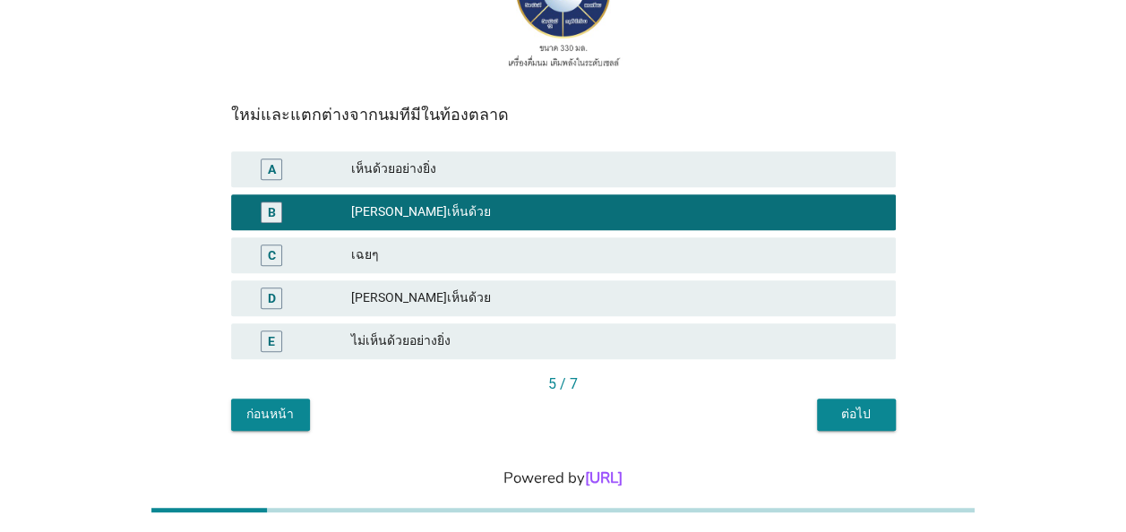
click at [842, 418] on div "ต่อไป" at bounding box center [856, 414] width 50 height 19
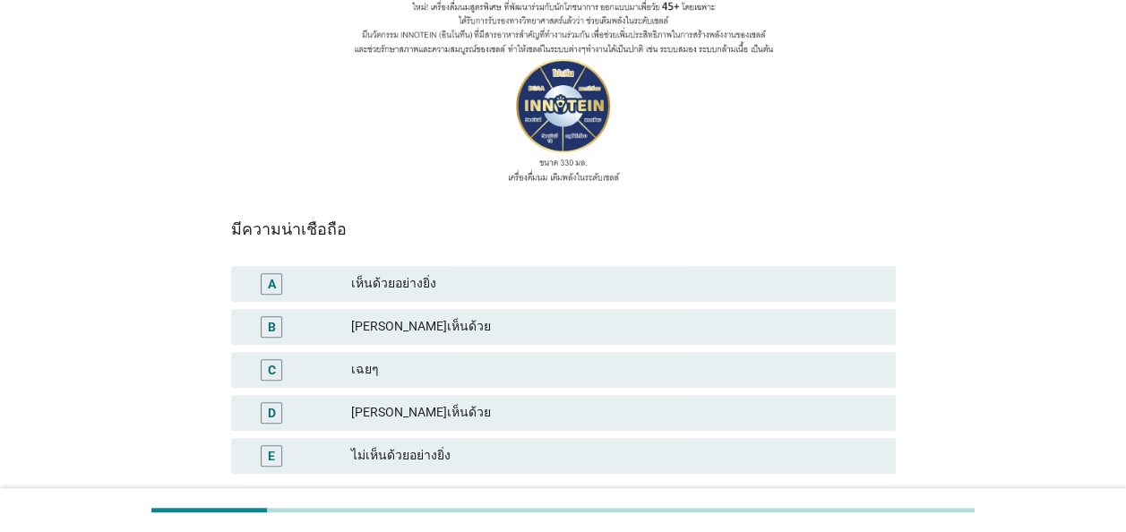
scroll to position [269, 0]
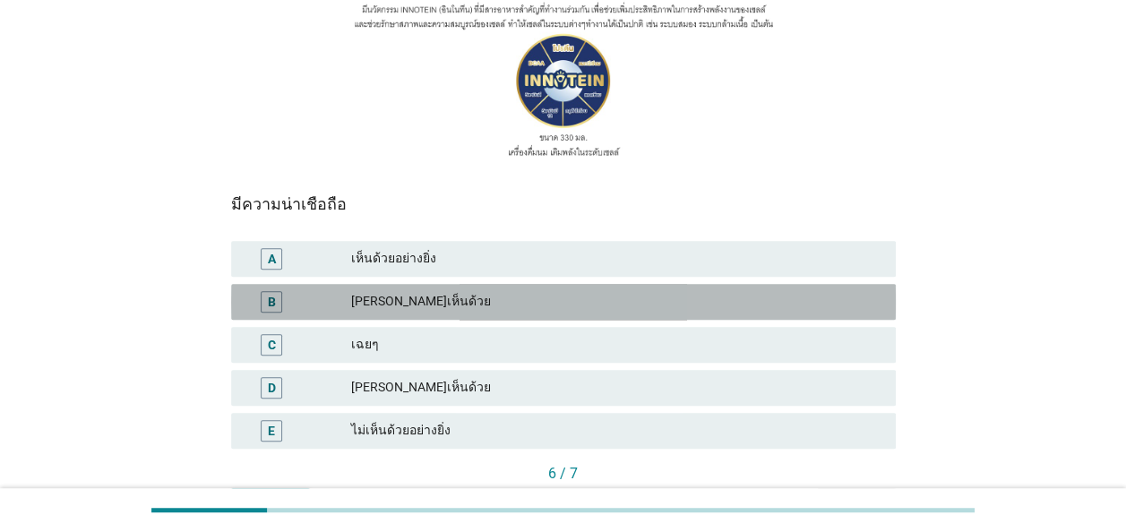
click at [275, 301] on div "B" at bounding box center [272, 301] width 8 height 19
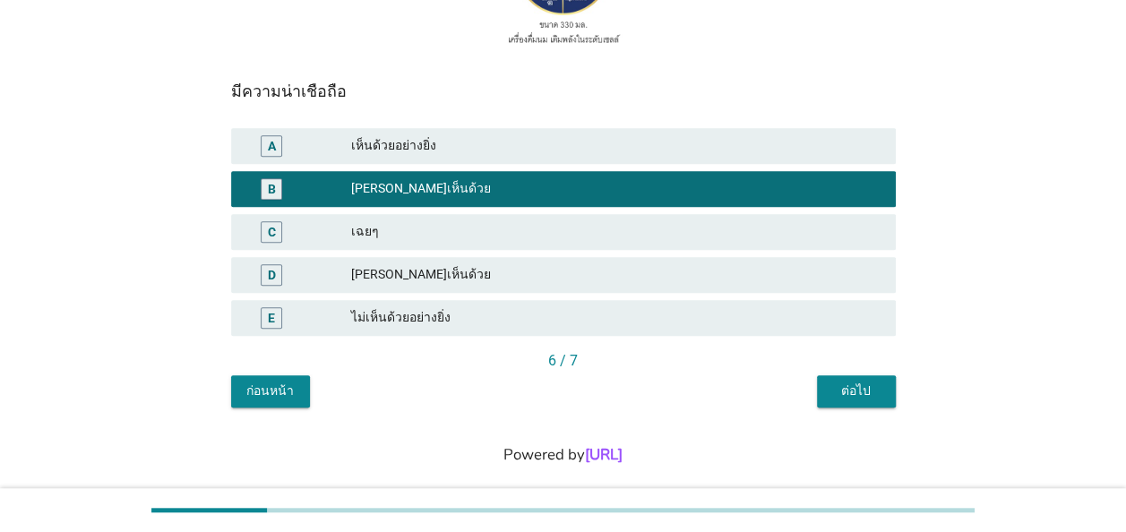
scroll to position [402, 0]
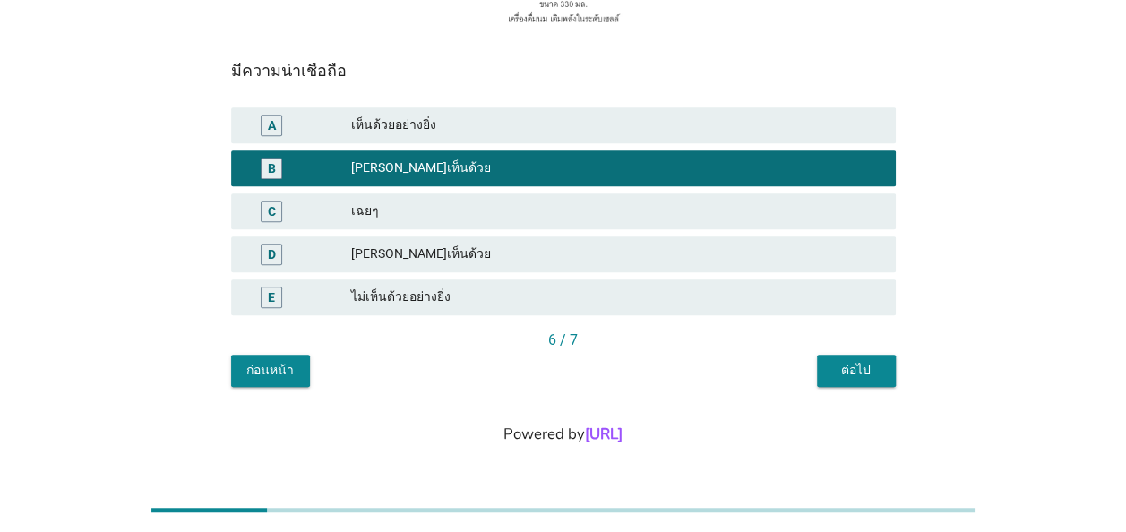
click at [857, 370] on div "ต่อไป" at bounding box center [856, 370] width 50 height 19
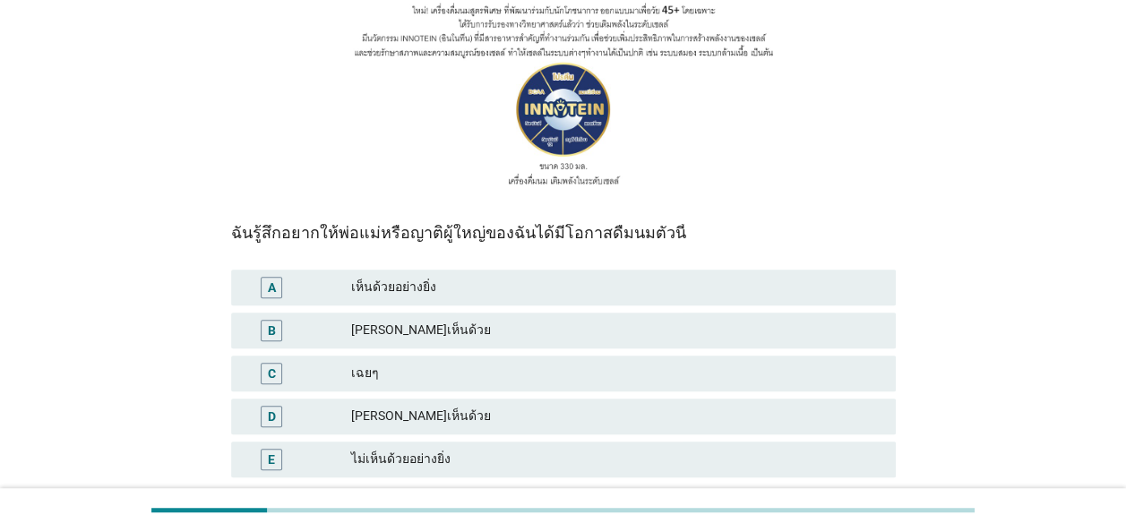
scroll to position [269, 0]
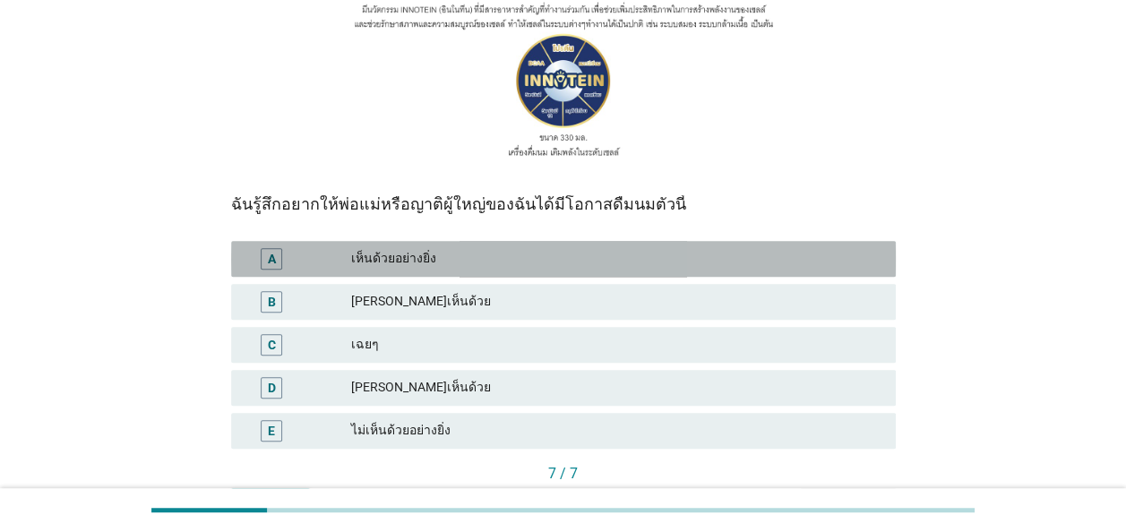
click at [268, 256] on div "A" at bounding box center [272, 258] width 8 height 19
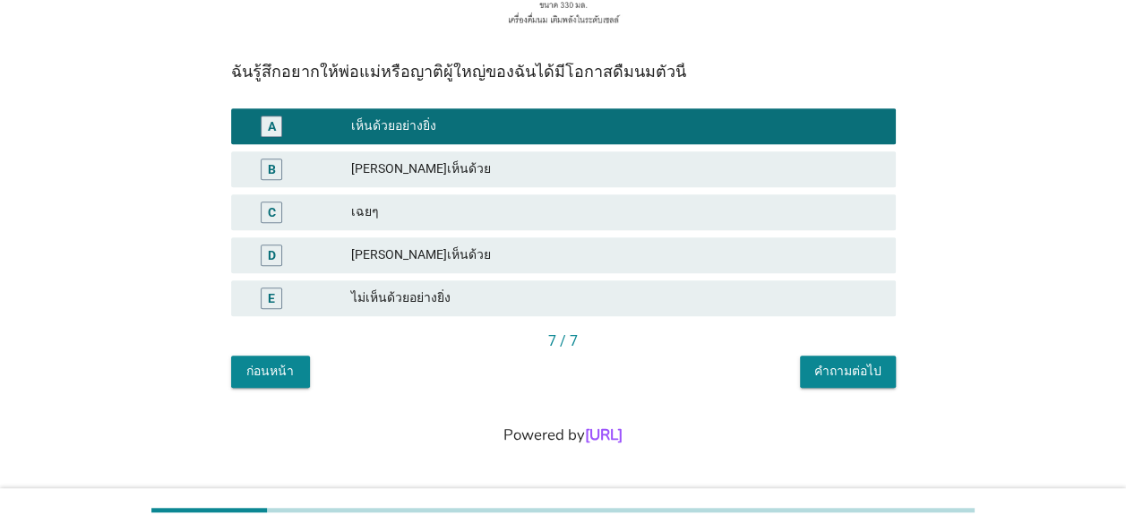
scroll to position [402, 0]
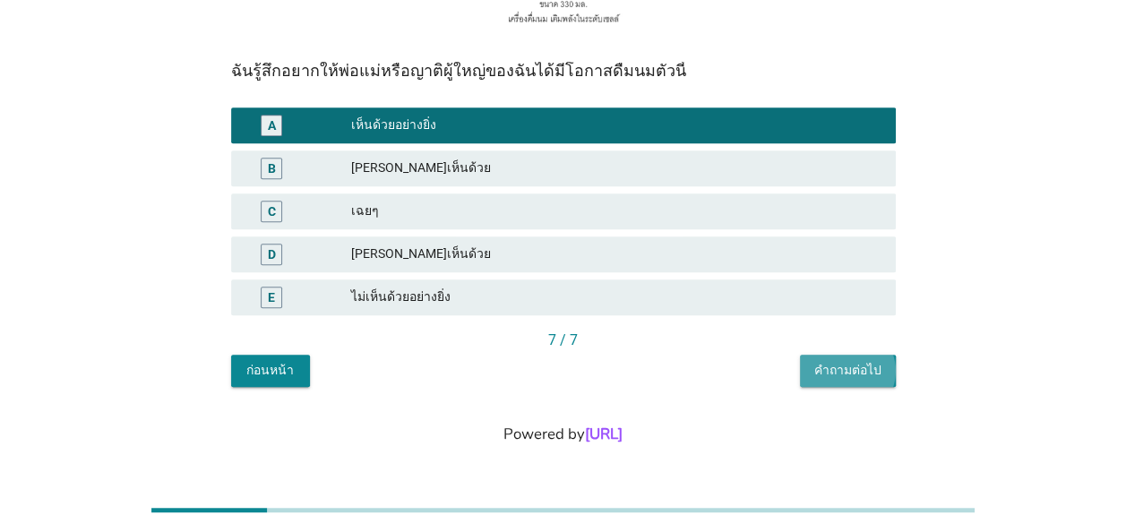
click at [842, 376] on div "คำถามต่อไป" at bounding box center [847, 370] width 67 height 19
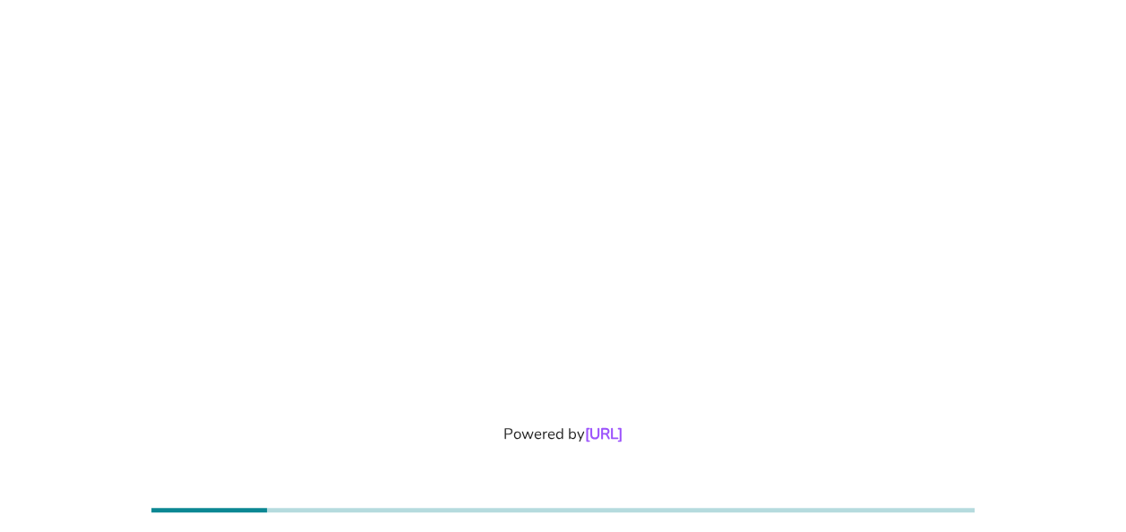
scroll to position [0, 0]
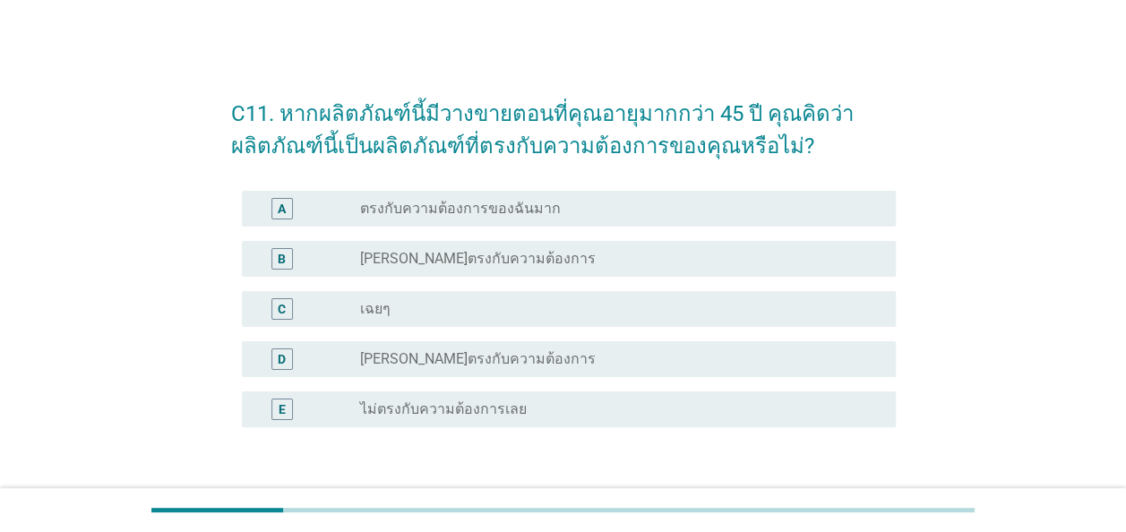
click at [283, 211] on div "A" at bounding box center [282, 208] width 8 height 19
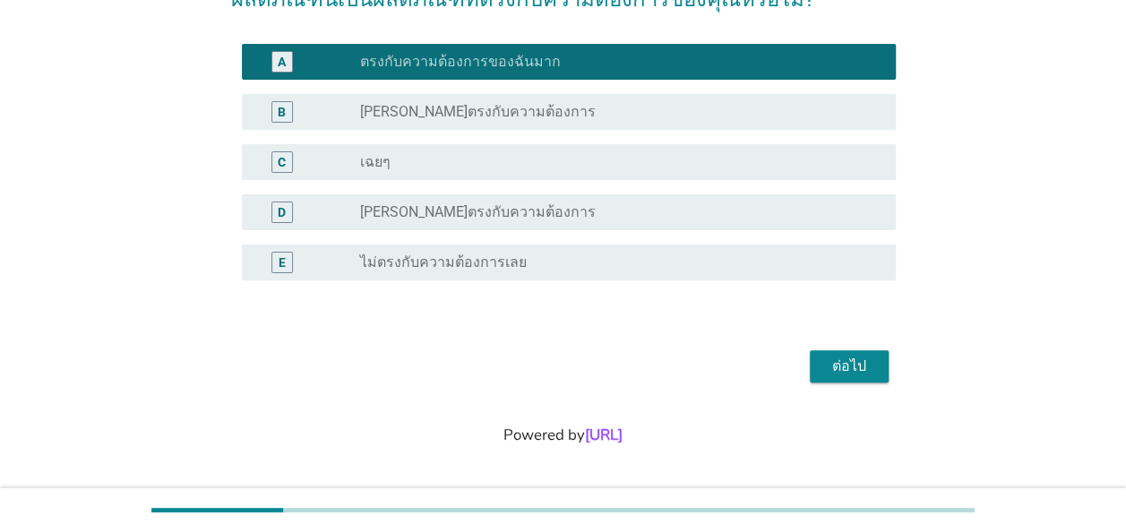
scroll to position [148, 0]
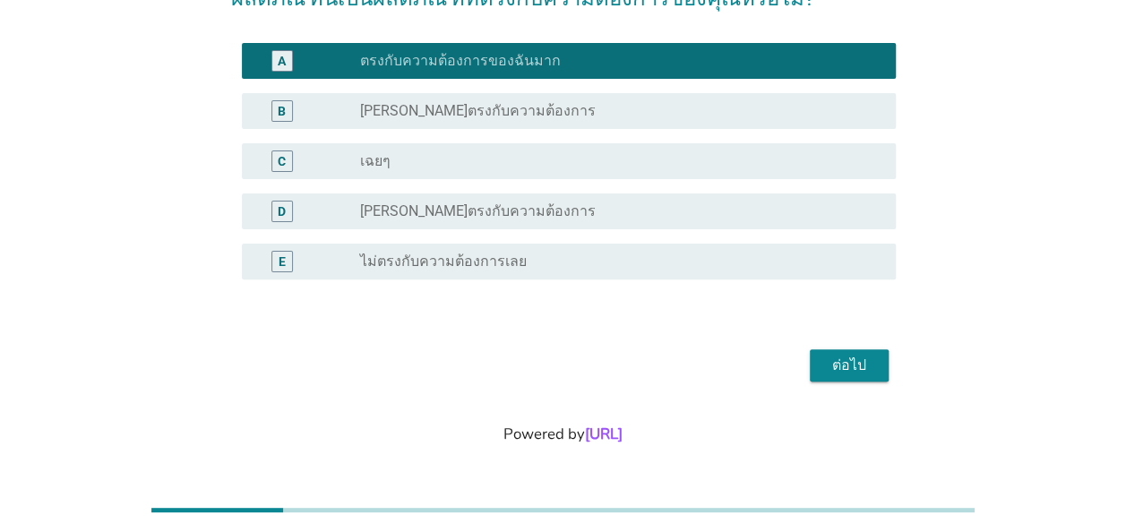
click at [860, 366] on div "ต่อไป" at bounding box center [849, 366] width 50 height 22
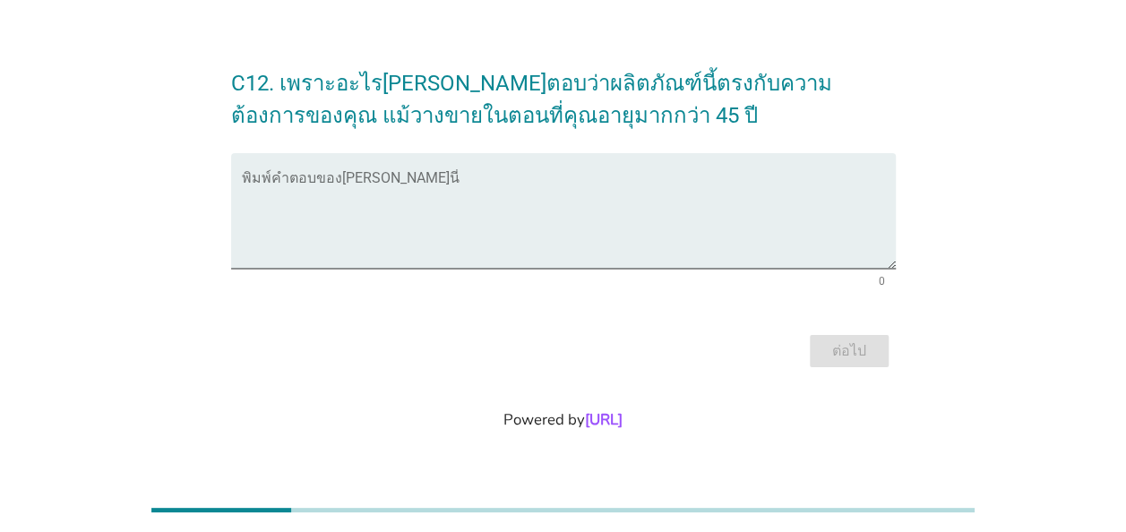
scroll to position [0, 0]
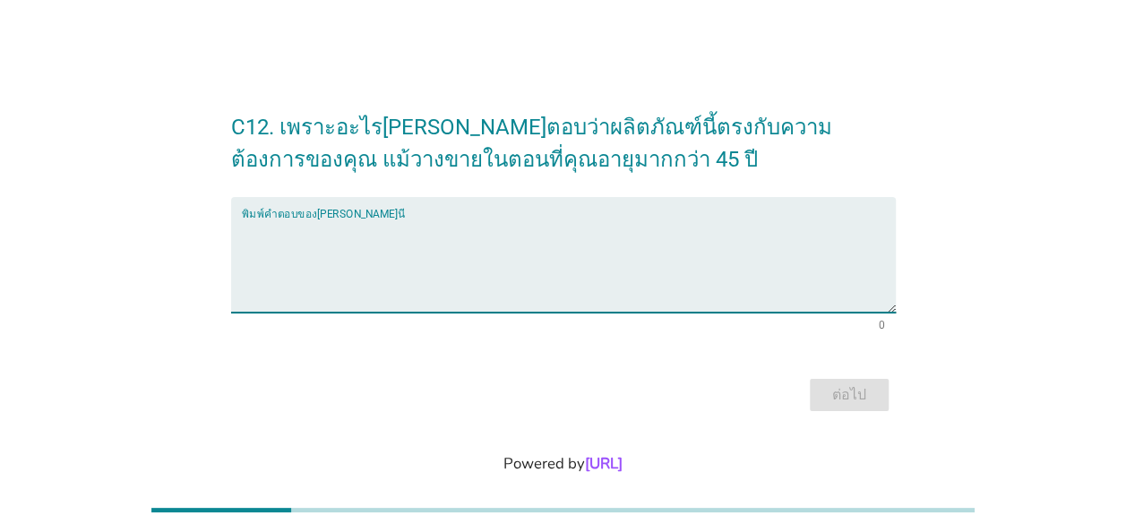
click at [246, 223] on textarea "พิมพ์คำตอบของคุณ ที่นี่" at bounding box center [569, 266] width 654 height 94
click at [348, 236] on textarea "เพราะร่างกายเริ่ม" at bounding box center [569, 266] width 654 height 94
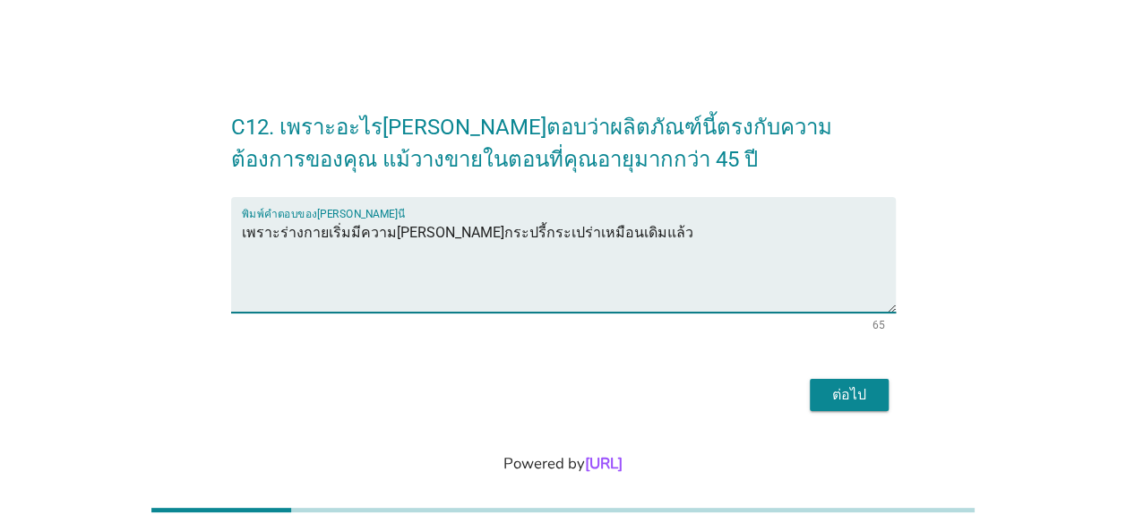
click at [337, 233] on textarea "เพราะร่างกายเริ่มมีความ[PERSON_NAME]กระปรี้กระเปร่าเหมือนเดิมแล้ว" at bounding box center [569, 266] width 654 height 94
click at [523, 235] on textarea "เพราะร่างกายจะมีความ[PERSON_NAME]กระปรี้กระเปร่าเหมือนเดิมแล้ว" at bounding box center [569, 266] width 654 height 94
click at [521, 231] on textarea "เพราะร่างกายจะมีความ[PERSON_NAME]กระปรี้กระเปร่าเหมือนเดิมแล้ว" at bounding box center [569, 266] width 654 height 94
click at [373, 231] on textarea "เพราะร่างกายจะมีความ[PERSON_NAME]กระปรี้กระเปร่าเหมือนเดิมแล้ว" at bounding box center [569, 266] width 654 height 94
click at [658, 229] on textarea "เพราะร่างกายจะมีความ[PERSON_NAME] [PERSON_NAME]เหมือนเดิมแล้ว" at bounding box center [569, 266] width 654 height 94
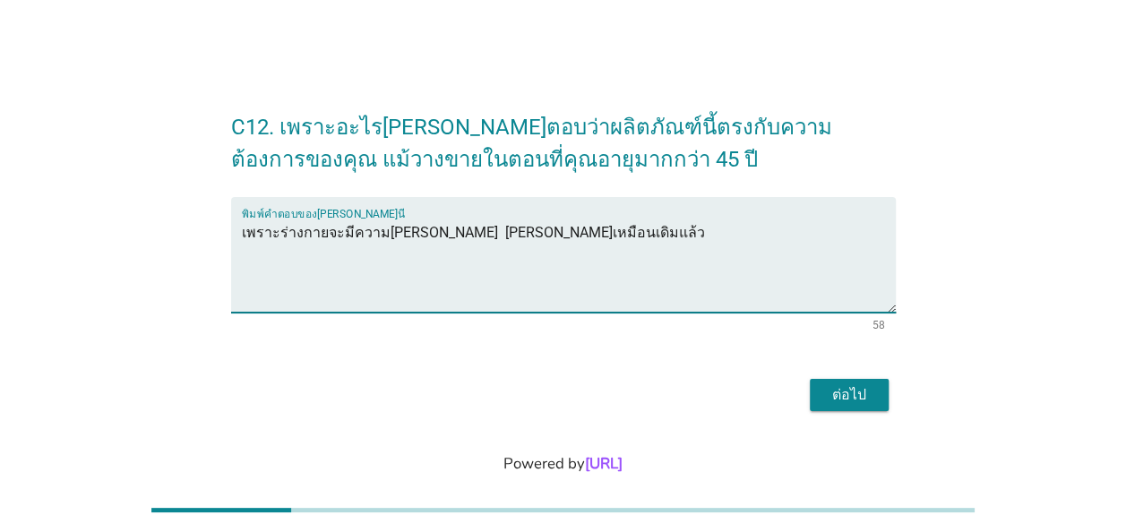
click at [624, 233] on textarea "เพราะร่างกายจะมีความ[PERSON_NAME] [PERSON_NAME]เหมือนเดิมแล้ว" at bounding box center [569, 266] width 654 height 94
type textarea "เพราะร่างกายจะมีความ[PERSON_NAME] [PERSON_NAME]เหมือนเดิมแล้ว"
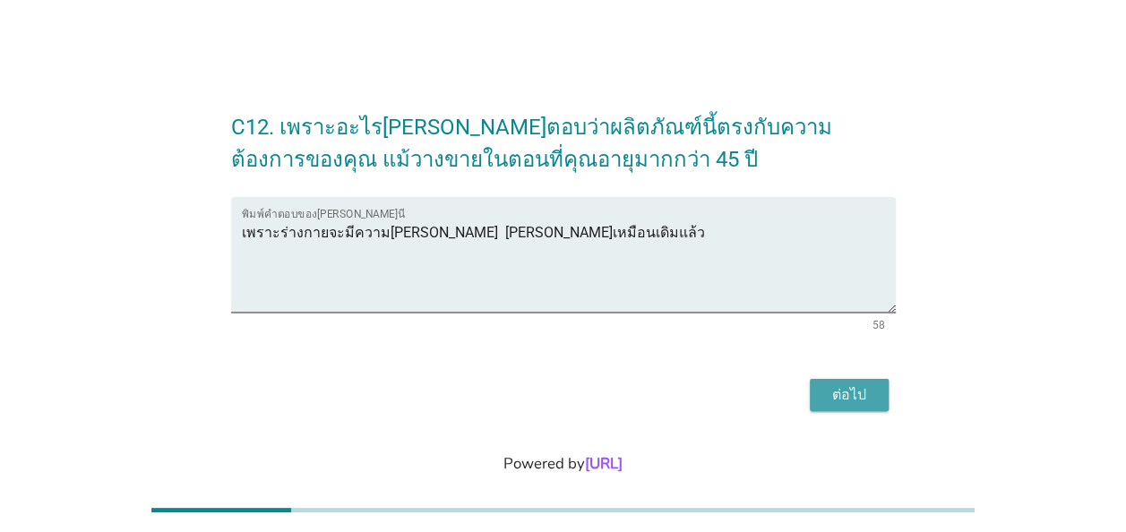
click at [831, 390] on div "ต่อไป" at bounding box center [849, 395] width 50 height 22
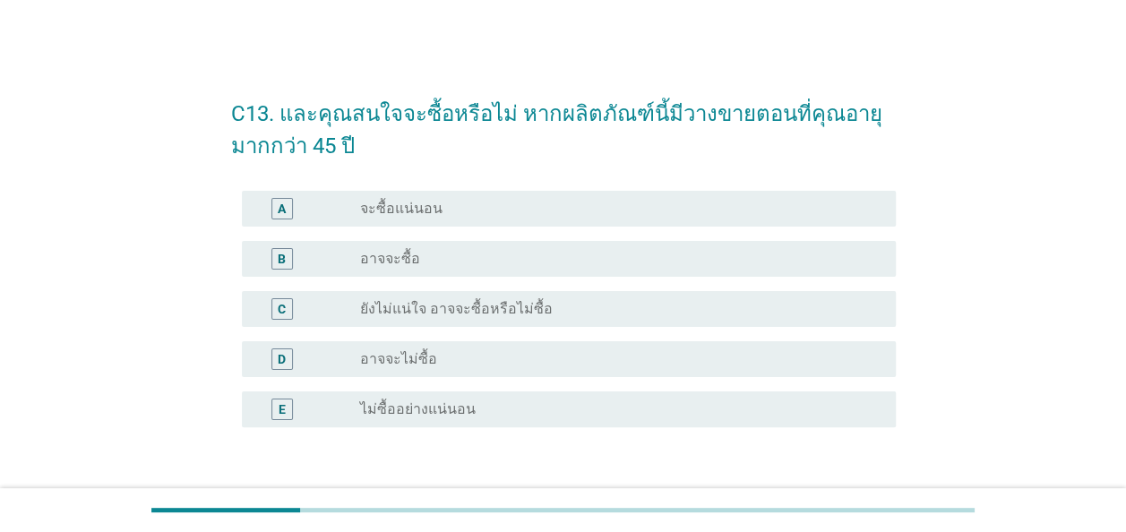
click at [285, 210] on div "A" at bounding box center [282, 208] width 8 height 19
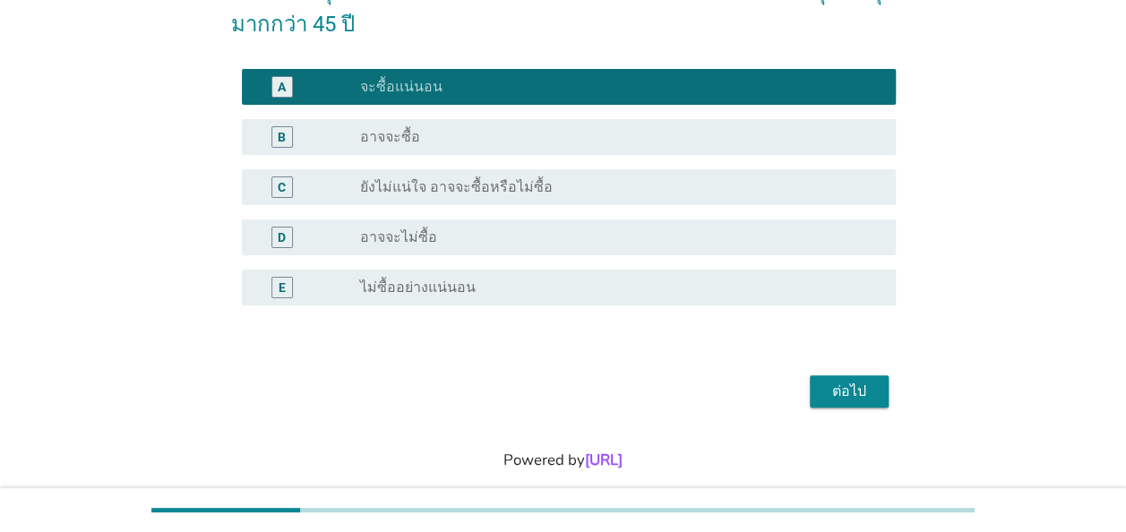
scroll to position [148, 0]
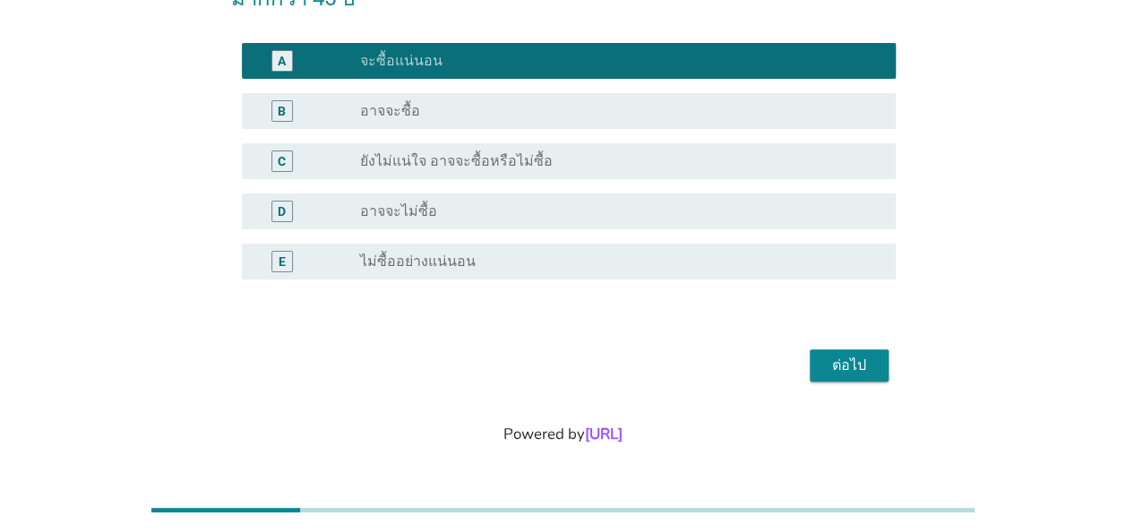
click at [836, 369] on div "ต่อไป" at bounding box center [849, 366] width 50 height 22
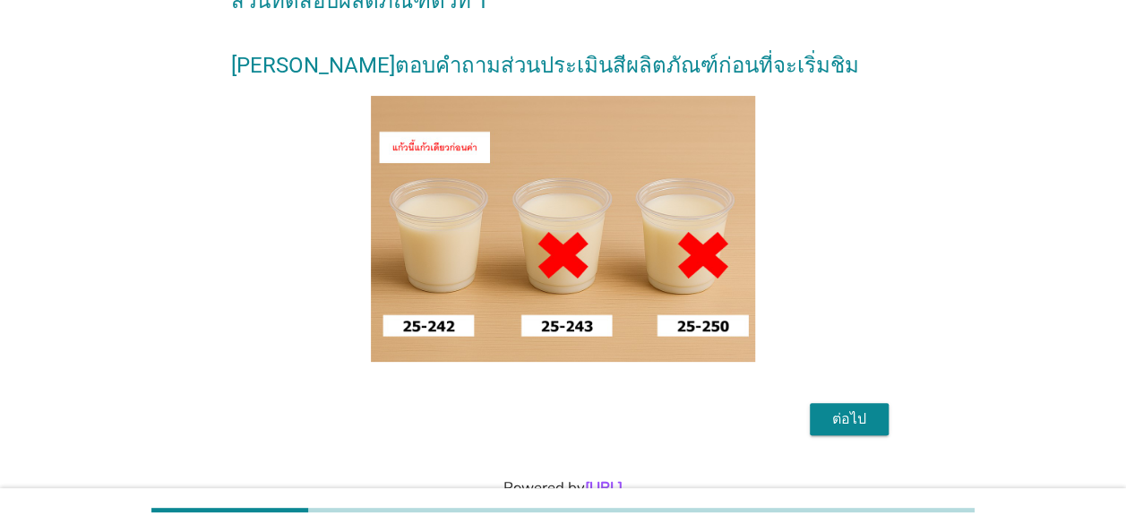
scroll to position [179, 0]
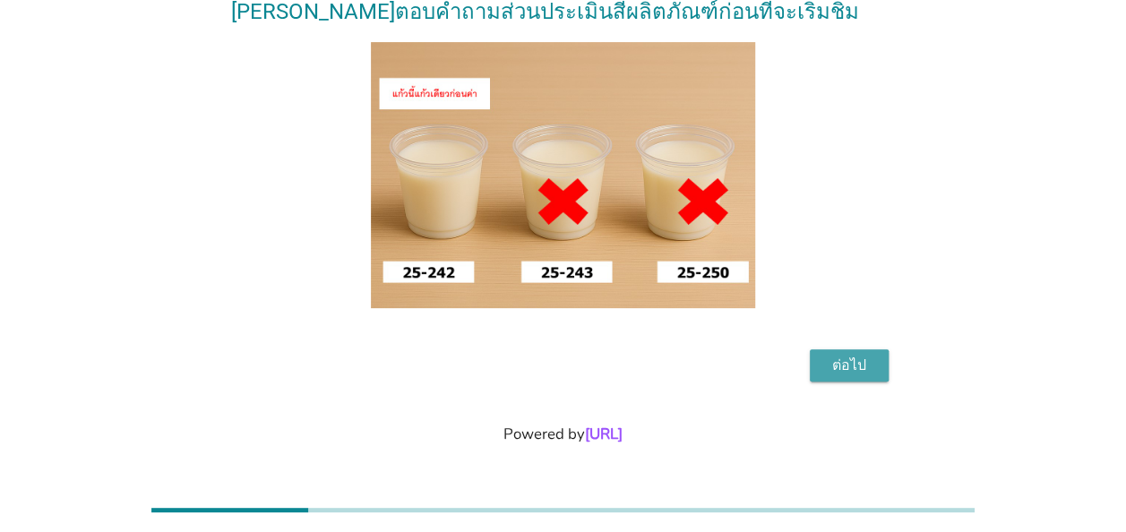
click at [843, 376] on div "ต่อไป" at bounding box center [849, 366] width 50 height 22
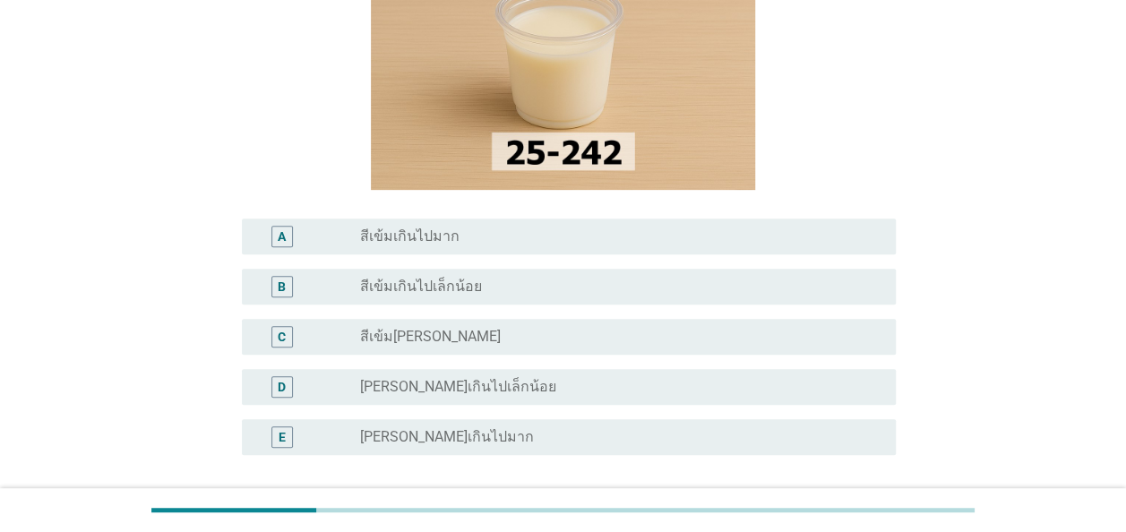
scroll to position [269, 0]
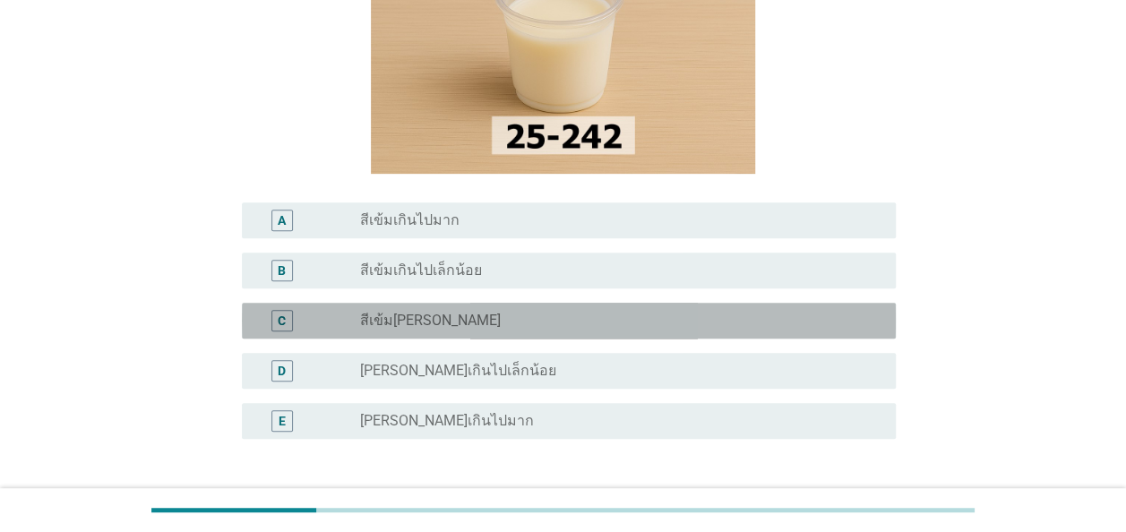
click at [281, 311] on div "C" at bounding box center [282, 320] width 8 height 19
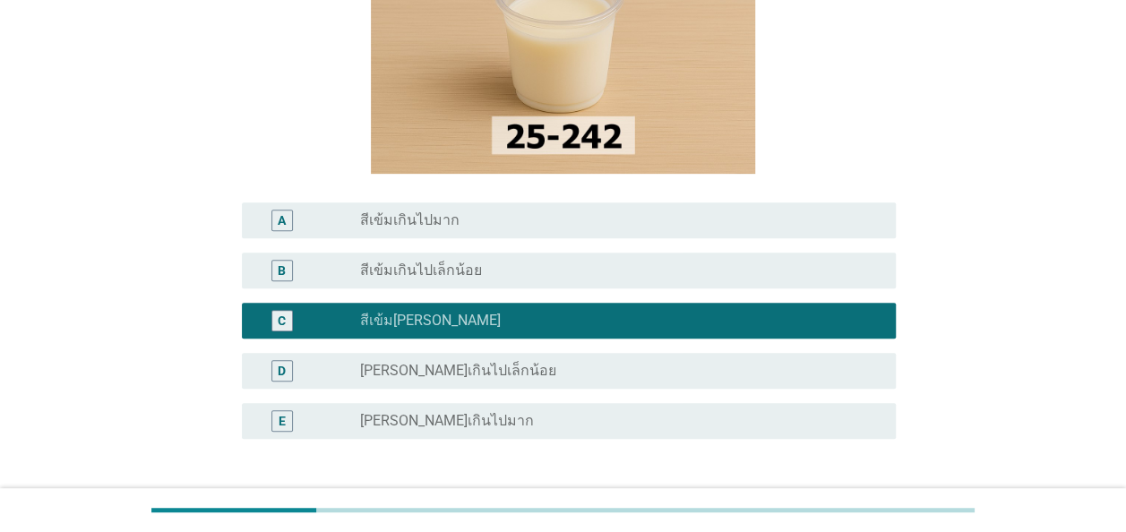
click at [831, 509] on button "ต่อไป" at bounding box center [849, 525] width 79 height 32
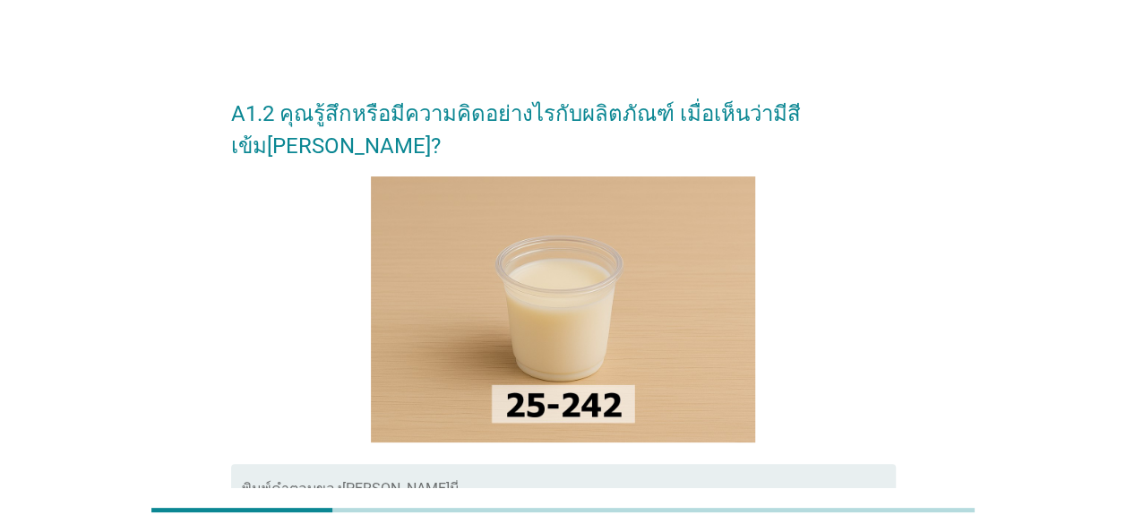
scroll to position [90, 0]
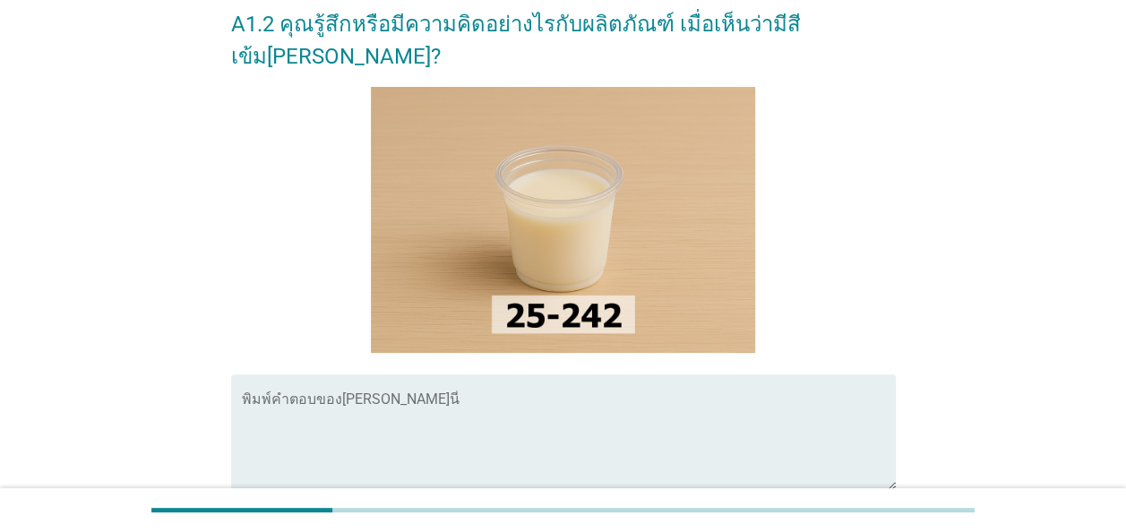
click at [253, 396] on textarea "พิมพ์คำตอบของคุณ ที่นี่" at bounding box center [569, 443] width 654 height 94
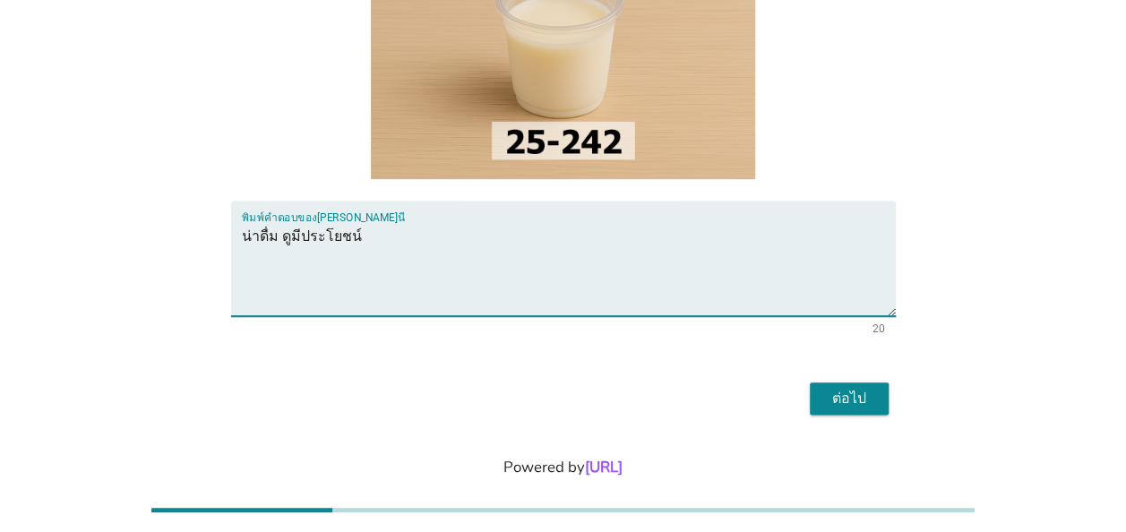
scroll to position [264, 0]
type textarea "น่าดื่ม ดูมีประโยชน์"
click at [855, 387] on div "ต่อไป" at bounding box center [849, 398] width 50 height 22
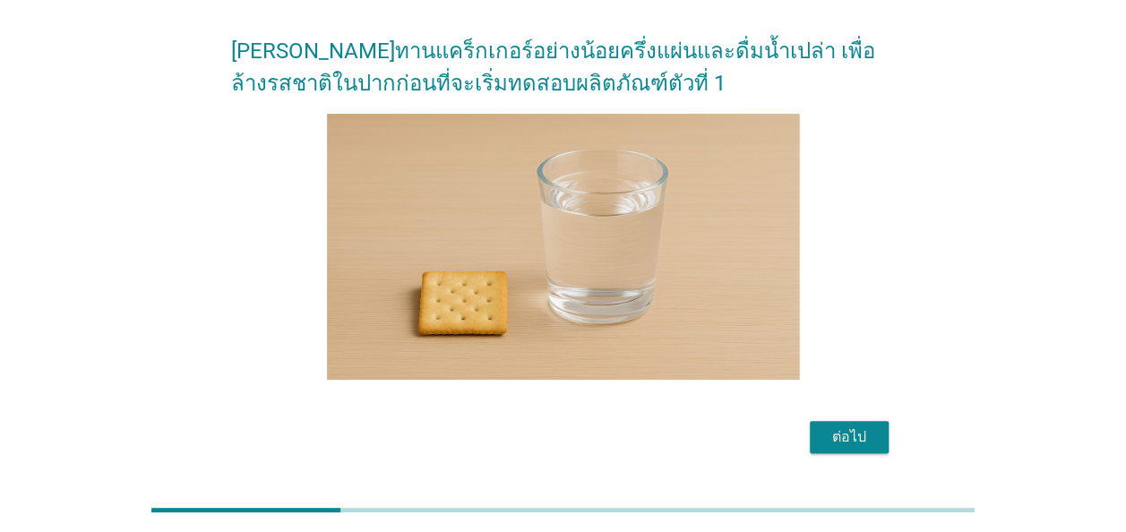
scroll to position [90, 0]
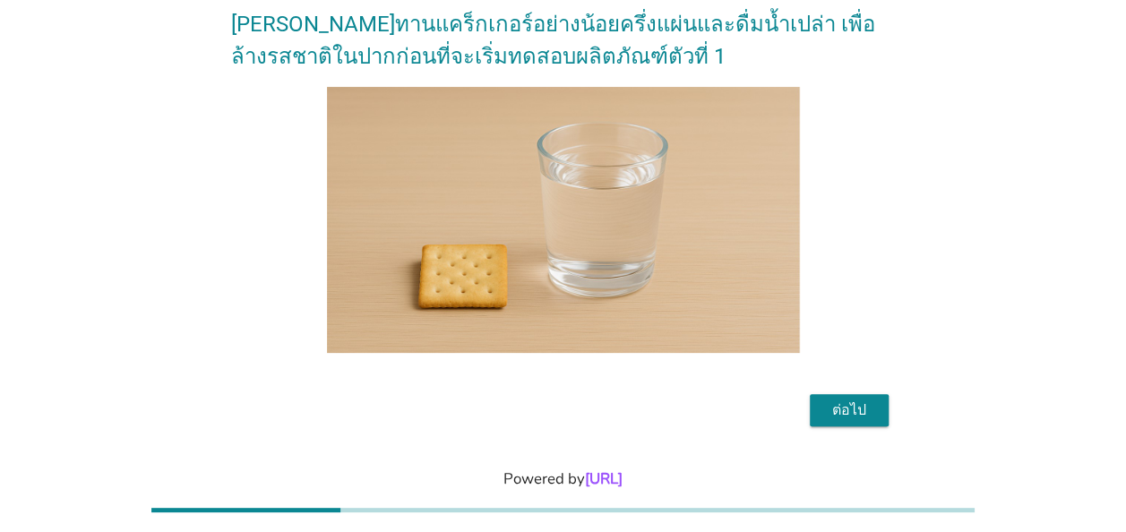
click at [842, 414] on div "ต่อไป" at bounding box center [849, 411] width 50 height 22
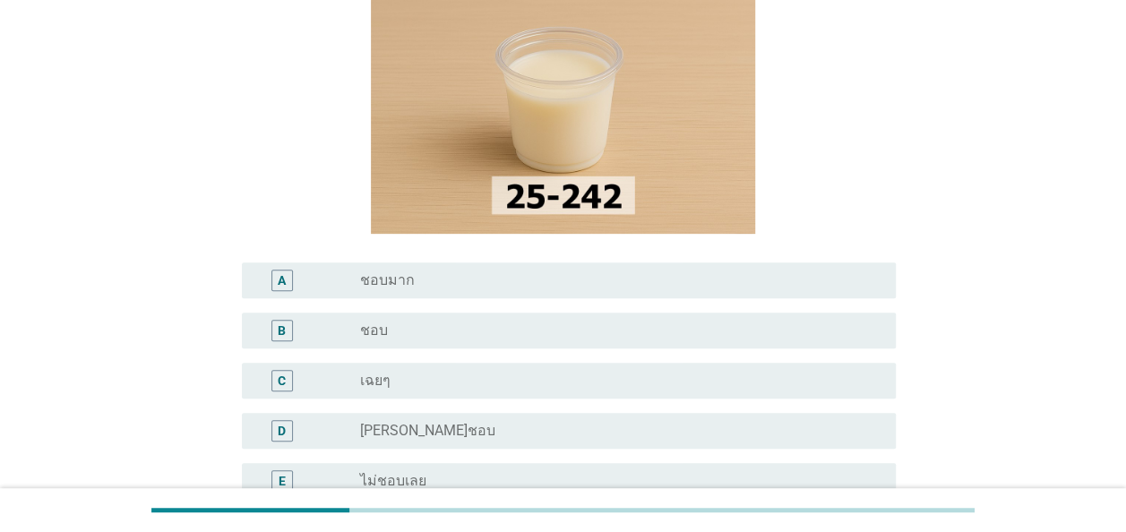
scroll to position [269, 0]
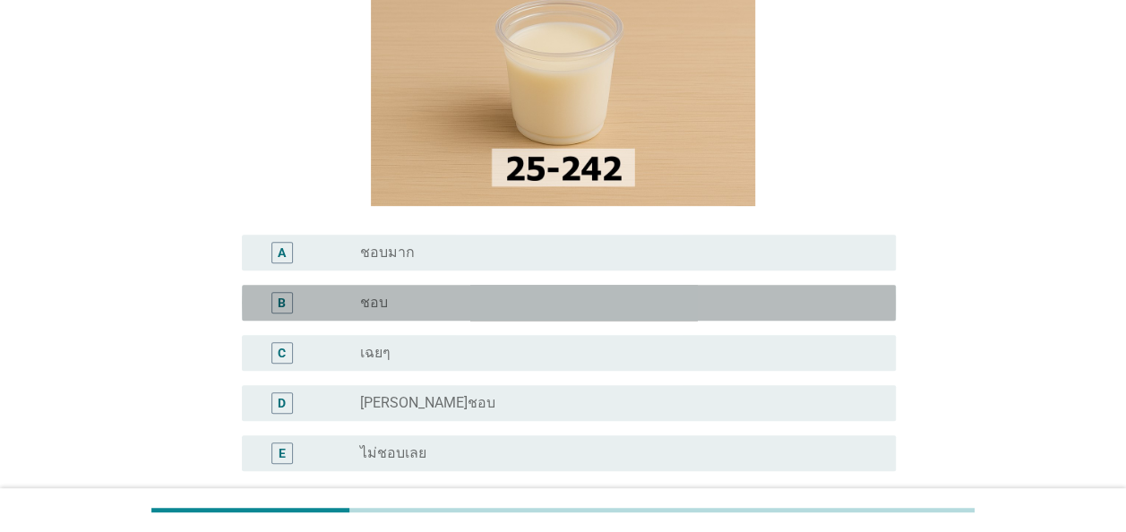
click at [280, 305] on div "B" at bounding box center [282, 302] width 8 height 19
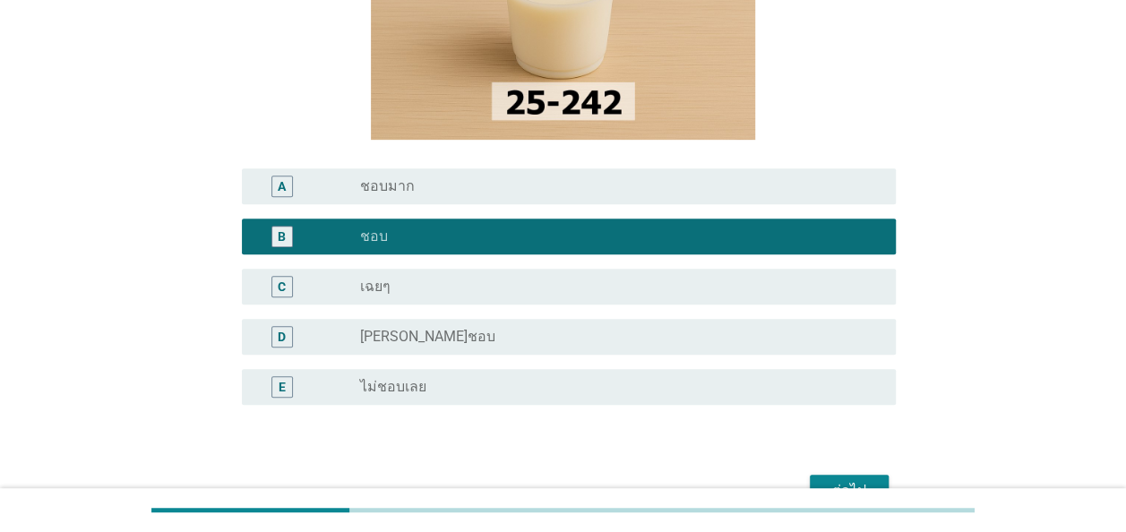
scroll to position [448, 0]
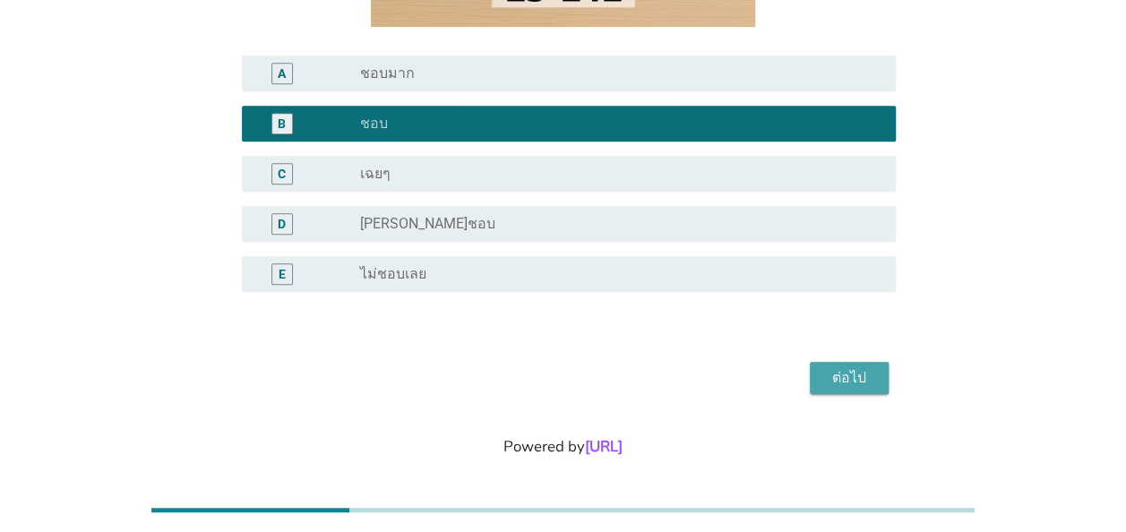
click at [837, 385] on div "ต่อไป" at bounding box center [849, 378] width 50 height 22
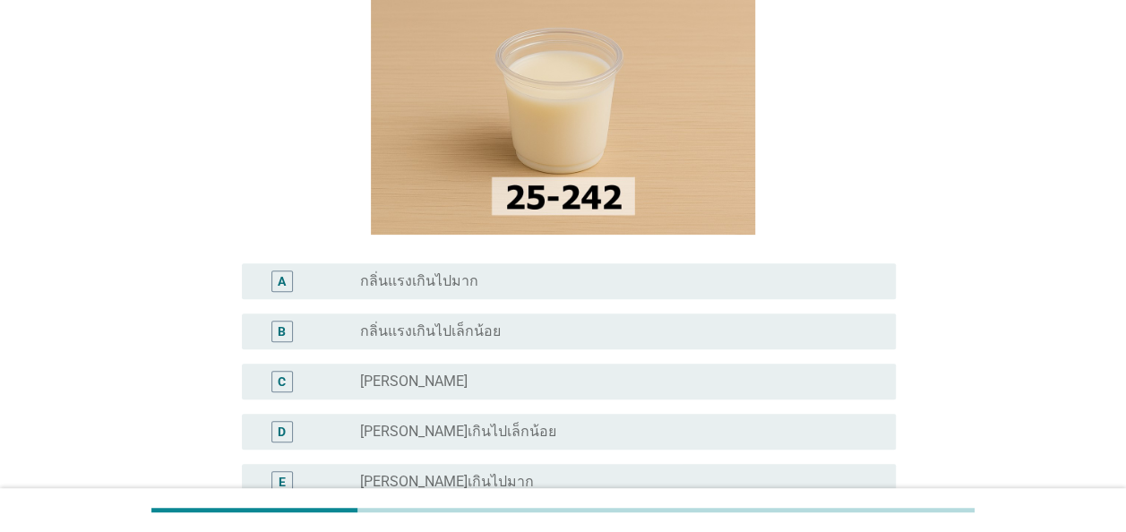
scroll to position [179, 0]
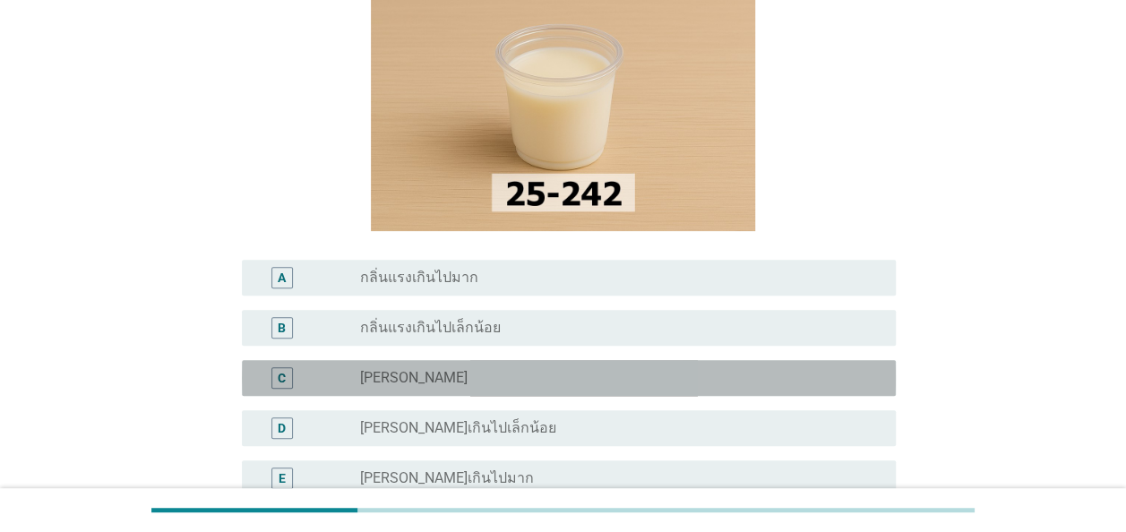
click at [286, 379] on div "C" at bounding box center [282, 378] width 22 height 22
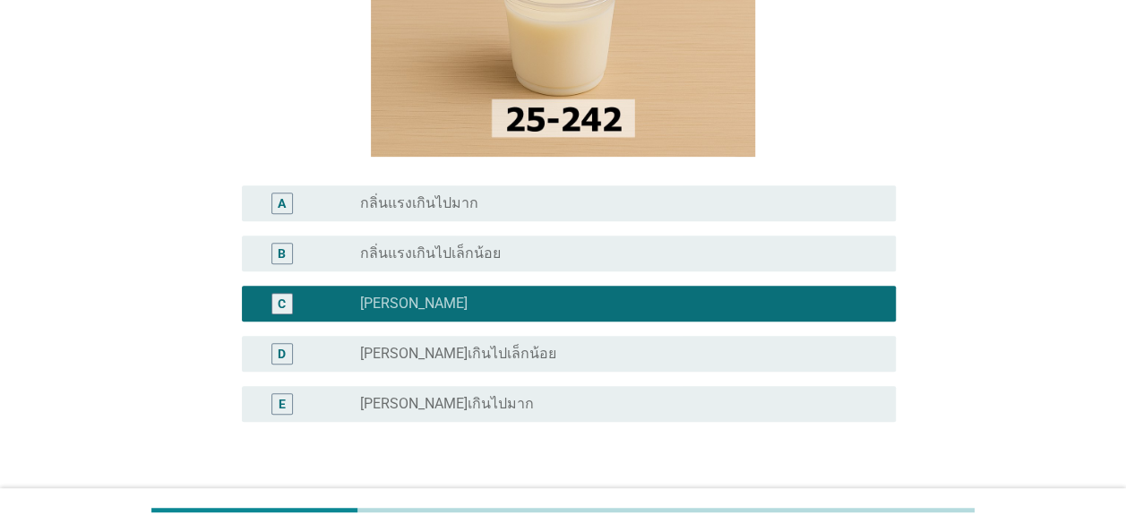
scroll to position [358, 0]
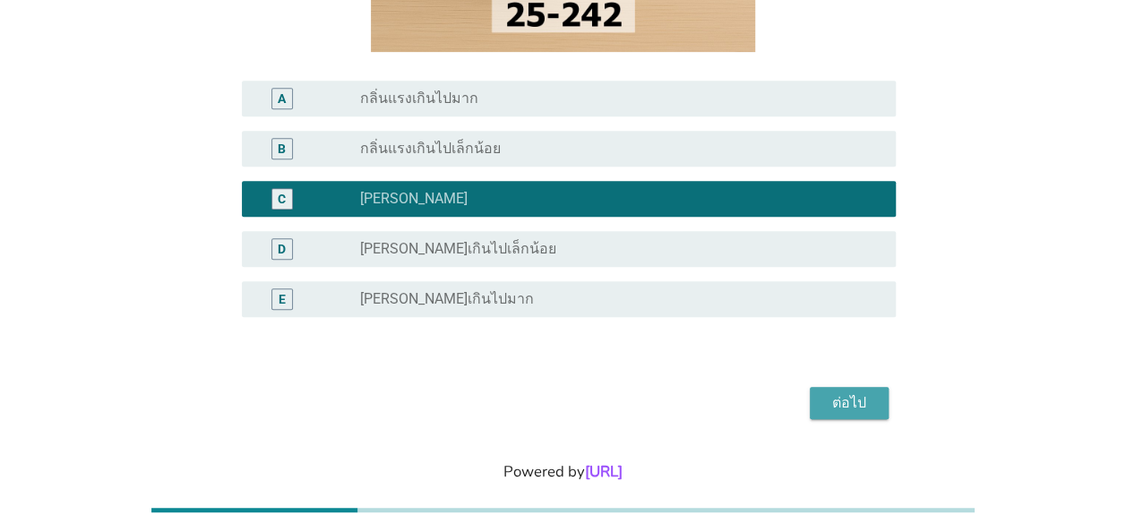
click at [839, 412] on div "ต่อไป" at bounding box center [849, 403] width 50 height 22
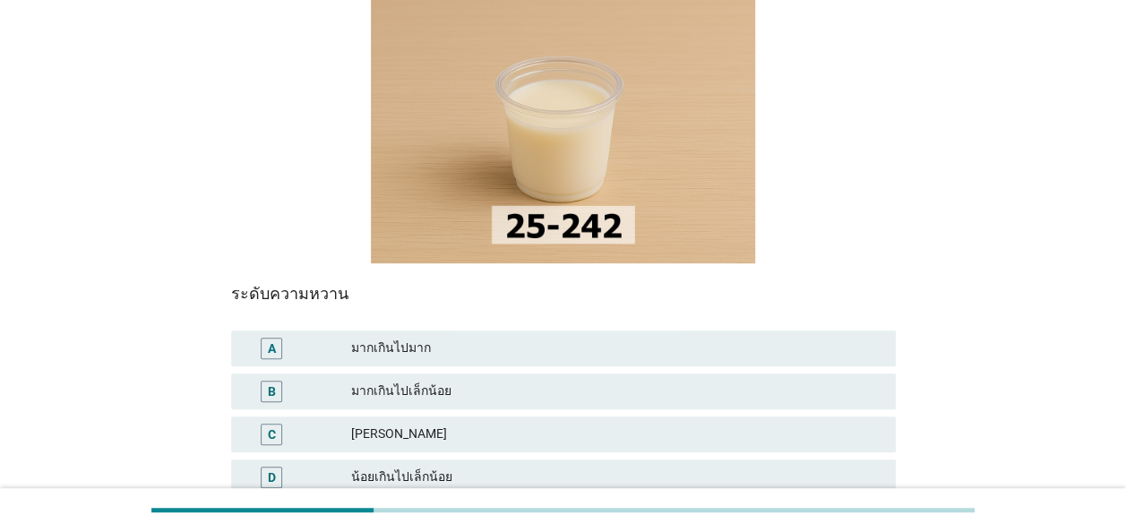
scroll to position [269, 0]
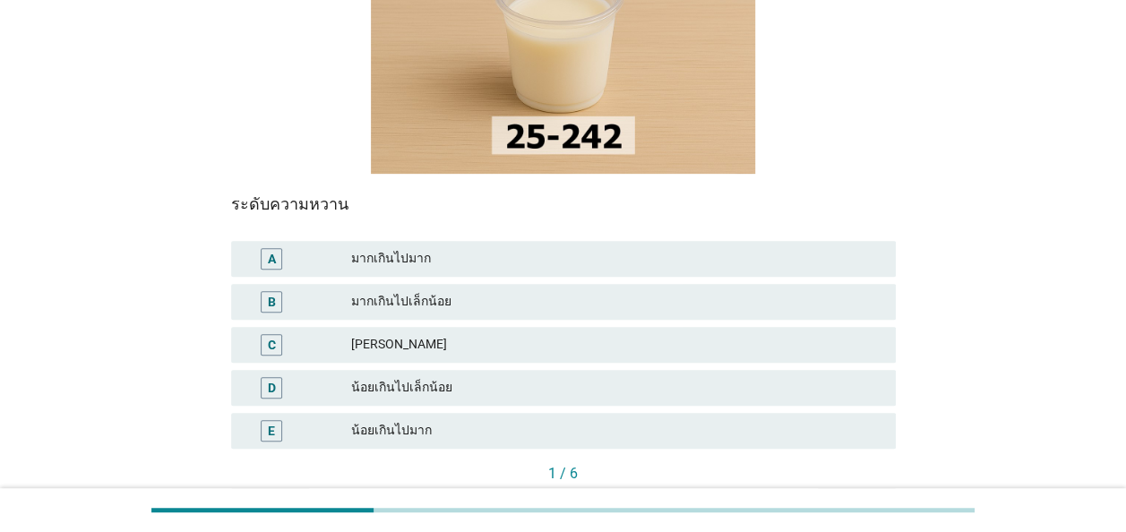
click at [271, 335] on div "C" at bounding box center [272, 344] width 8 height 19
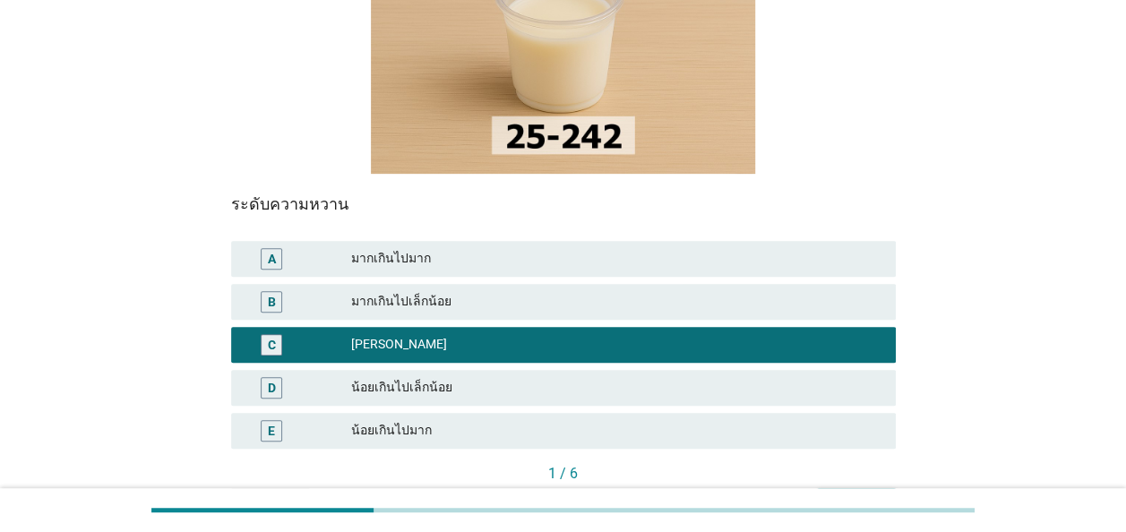
click at [846, 495] on div "ต่อไป" at bounding box center [856, 504] width 50 height 19
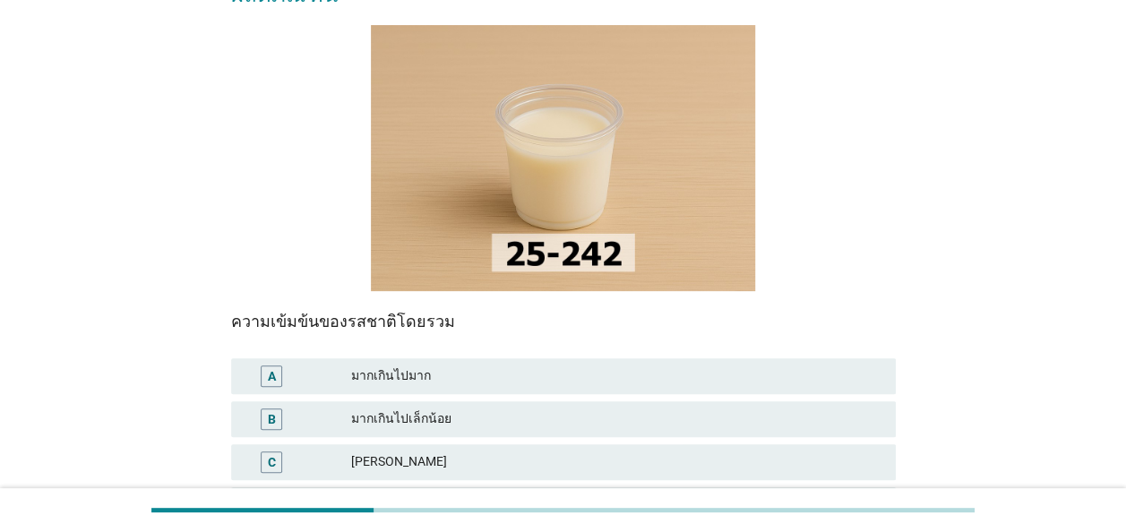
scroll to position [179, 0]
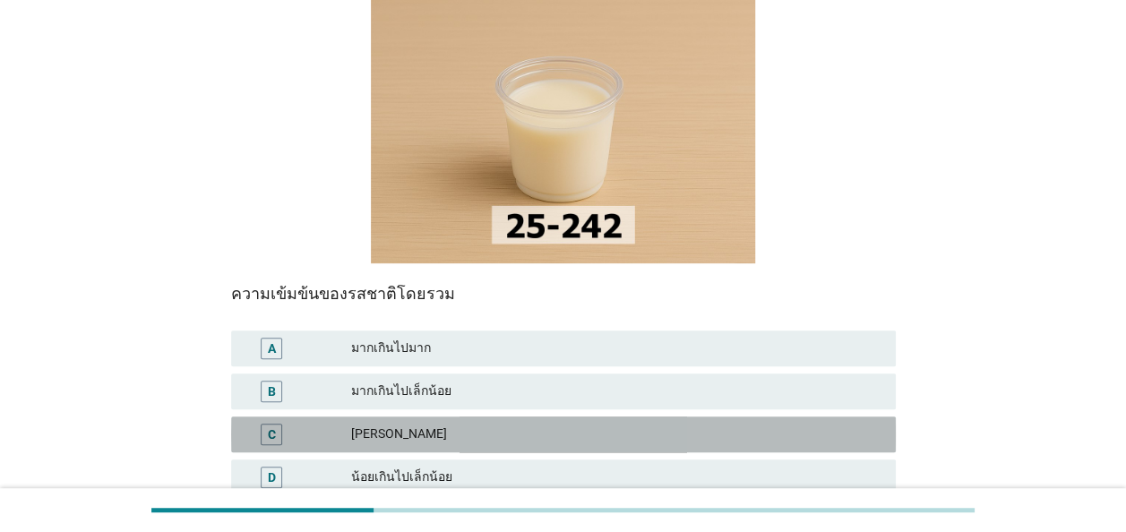
click at [268, 425] on div "C" at bounding box center [272, 434] width 8 height 19
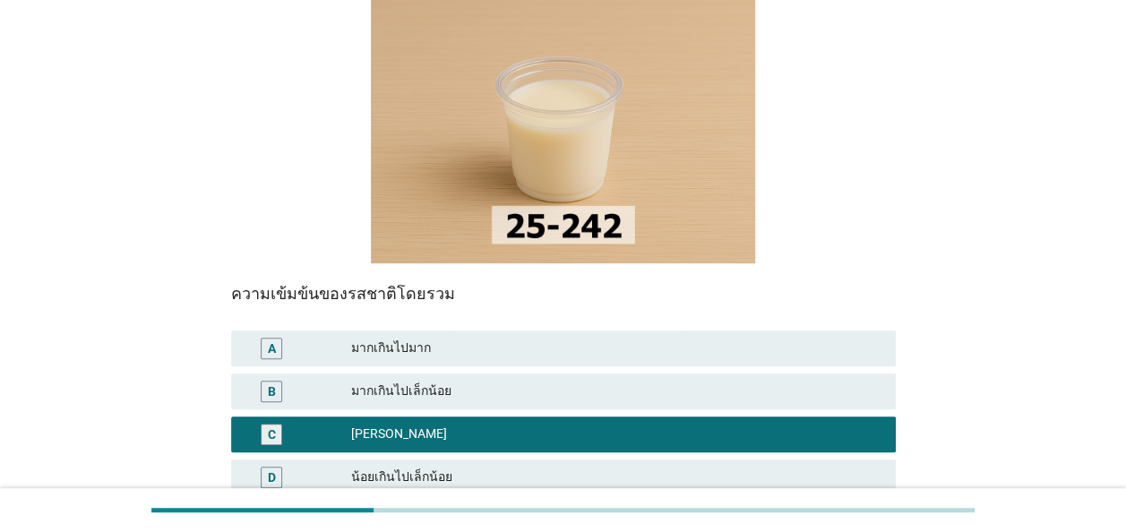
scroll to position [358, 0]
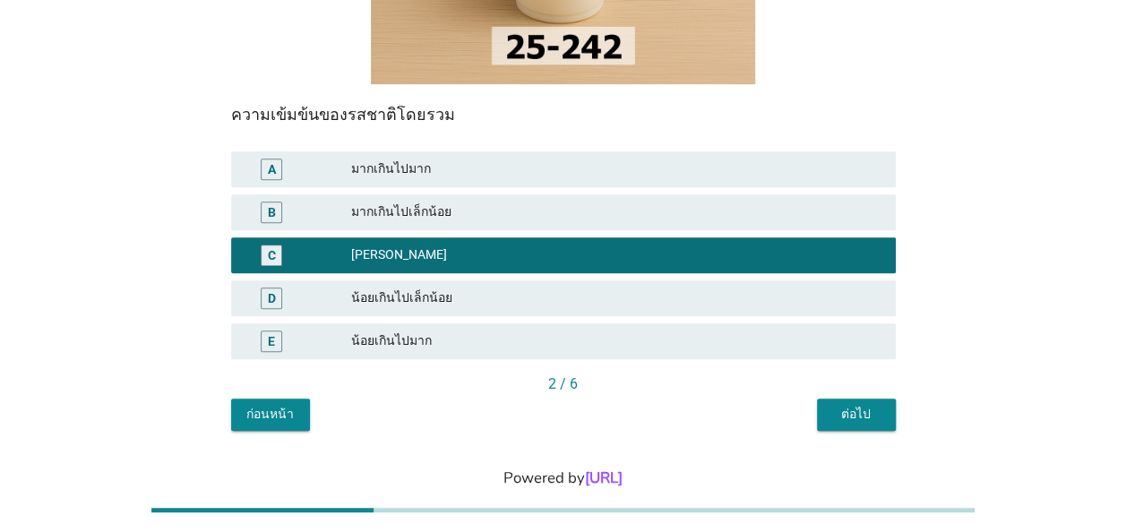
click at [848, 405] on div "ต่อไป" at bounding box center [856, 414] width 50 height 19
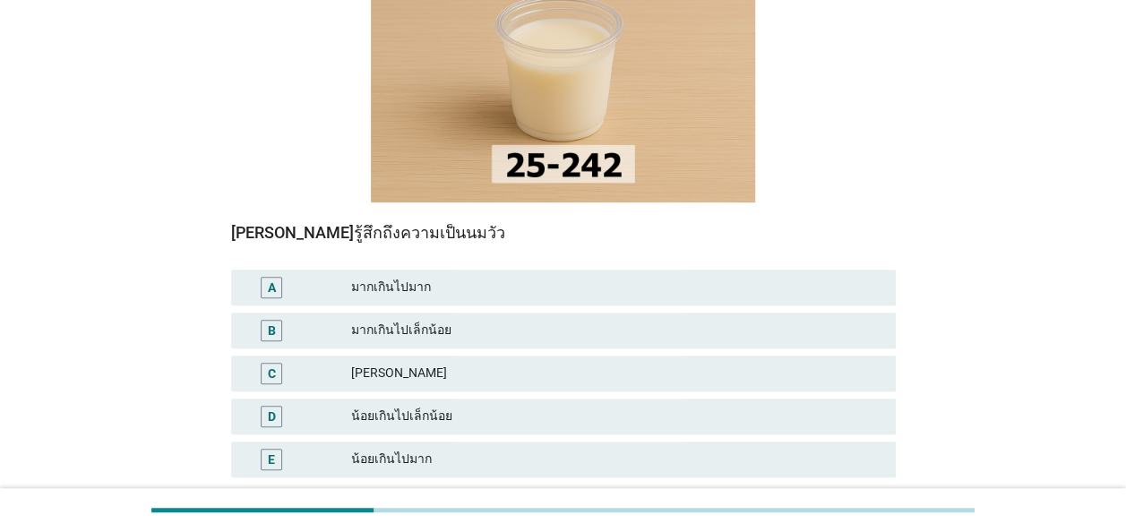
scroll to position [269, 0]
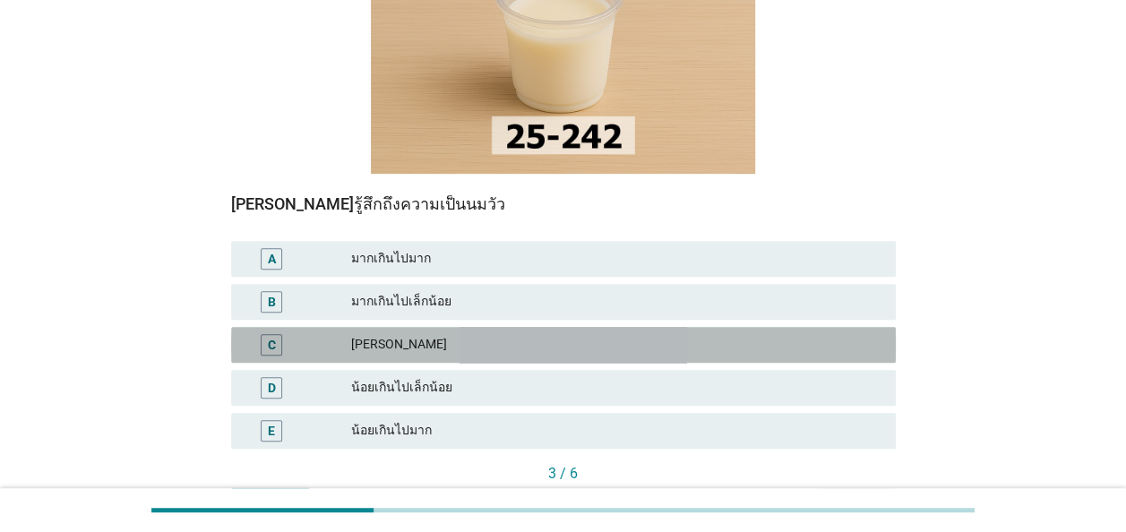
click at [274, 335] on div "C" at bounding box center [272, 344] width 8 height 19
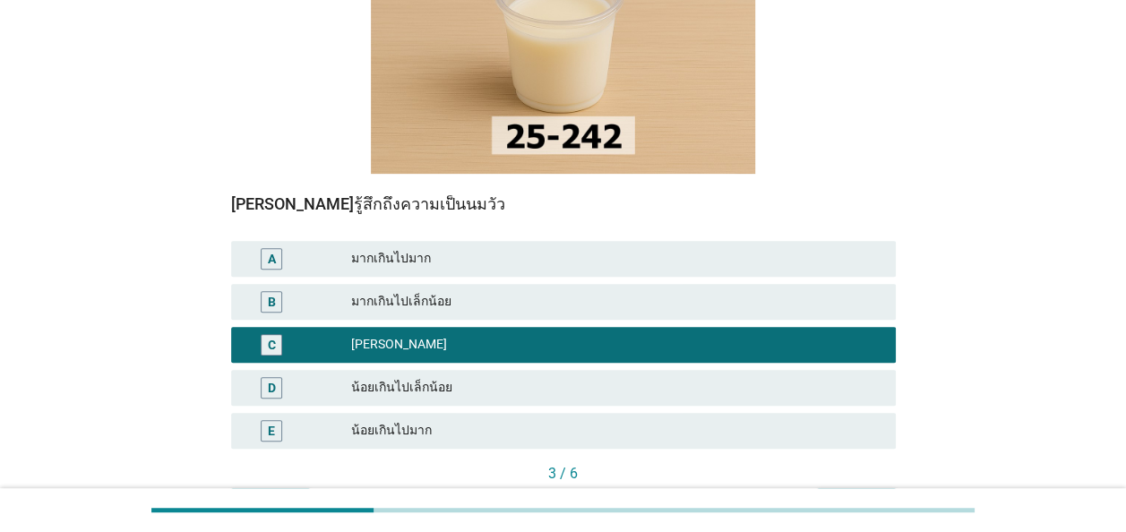
click at [857, 495] on div "ต่อไป" at bounding box center [856, 504] width 50 height 19
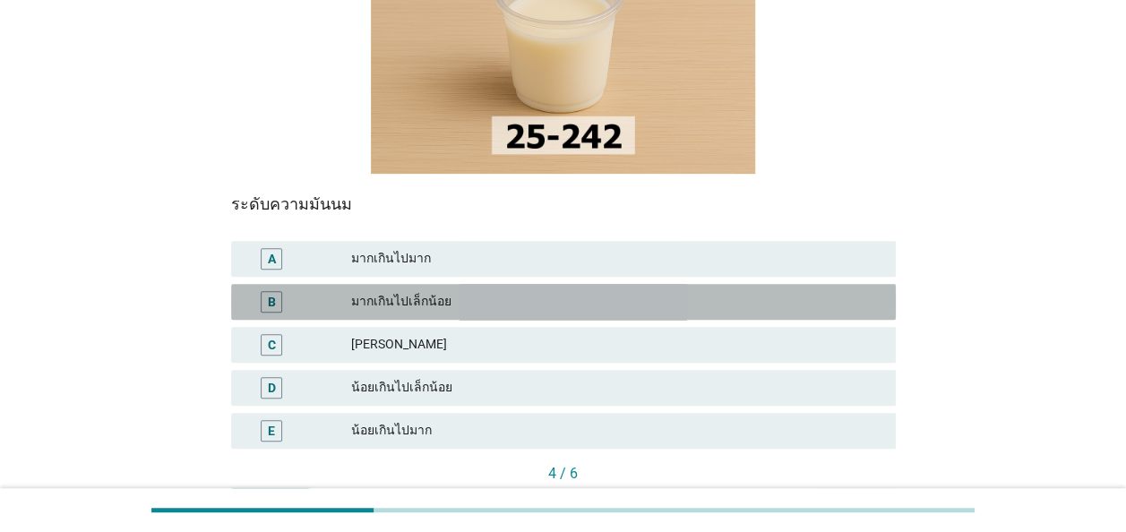
click at [274, 292] on div "B" at bounding box center [272, 301] width 8 height 19
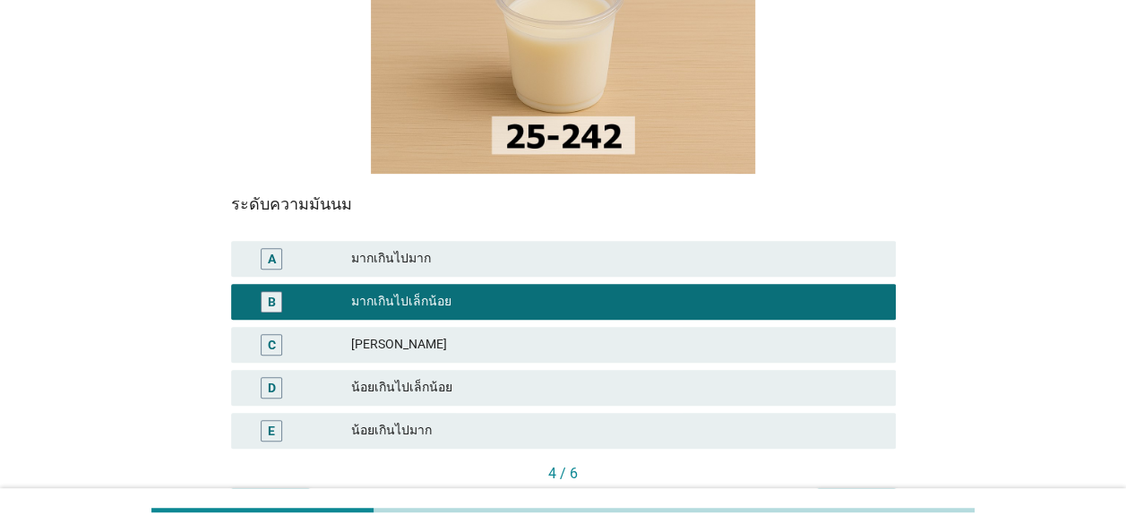
click at [832, 495] on div "ต่อไป" at bounding box center [856, 504] width 50 height 19
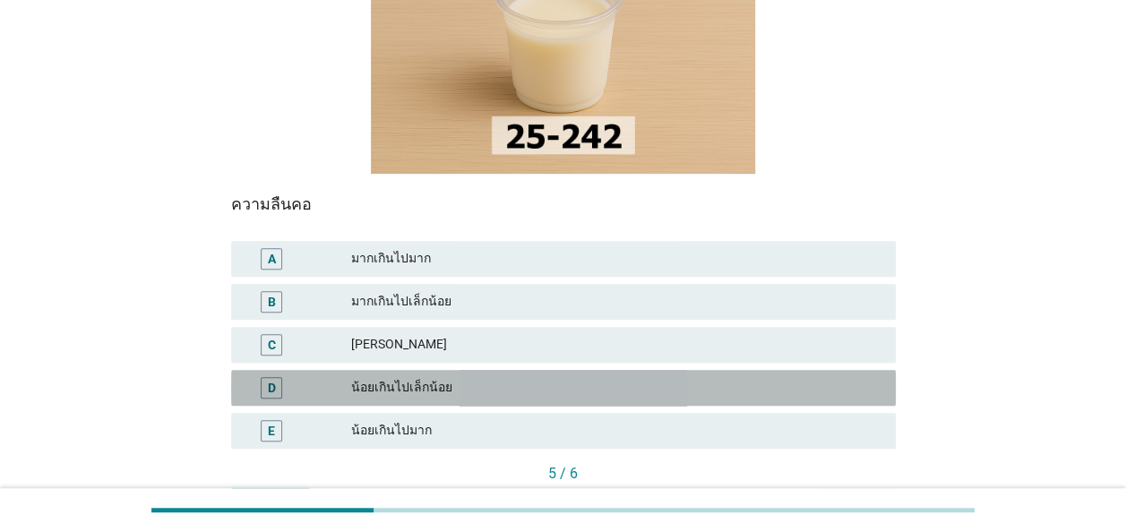
click at [276, 377] on div "D" at bounding box center [272, 388] width 22 height 22
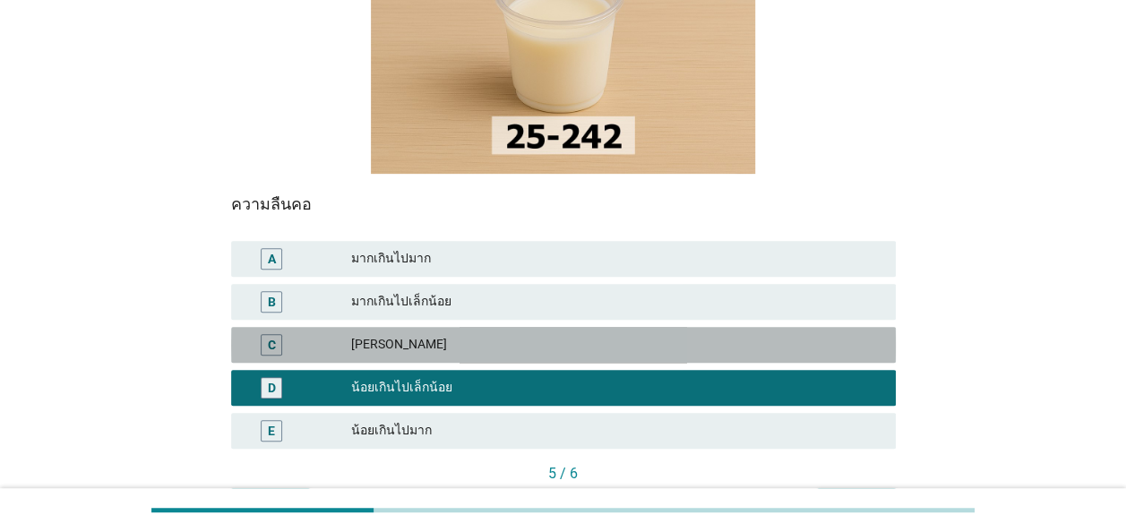
click at [276, 334] on div "C" at bounding box center [272, 345] width 22 height 22
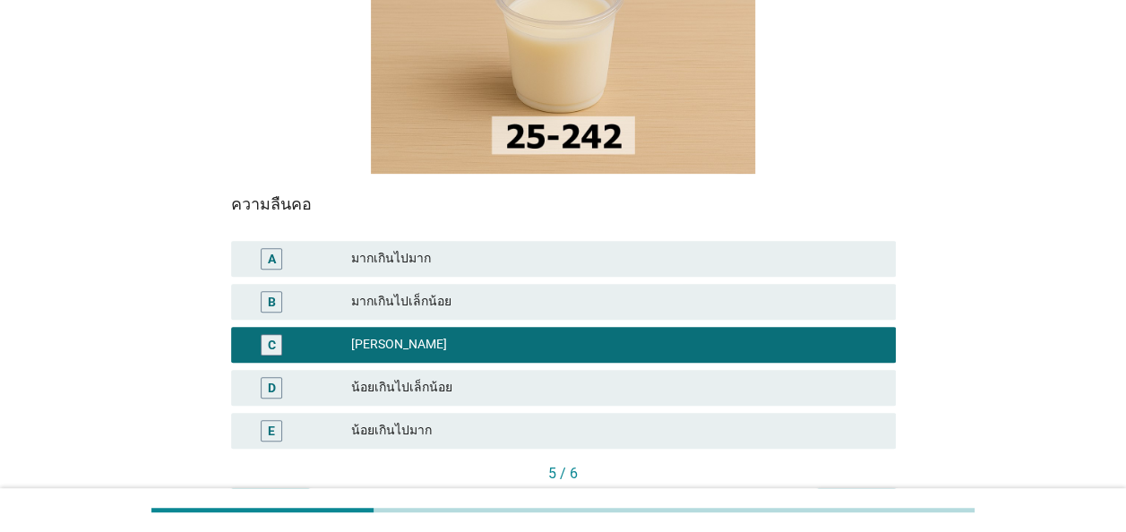
drag, startPoint x: 840, startPoint y: 467, endPoint x: 853, endPoint y: 457, distance: 16.0
click at [841, 495] on div "ต่อไป" at bounding box center [856, 504] width 50 height 19
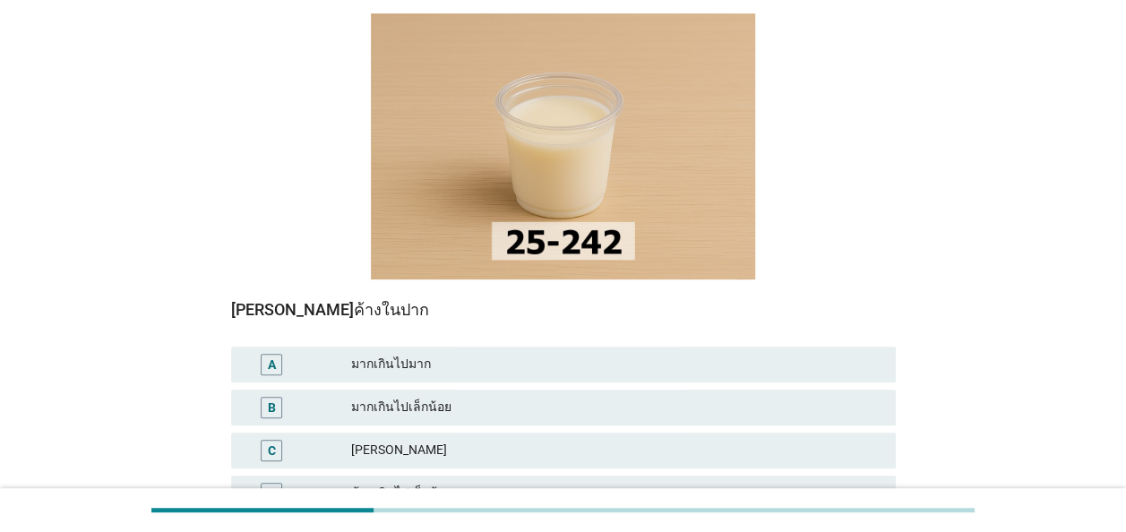
scroll to position [179, 0]
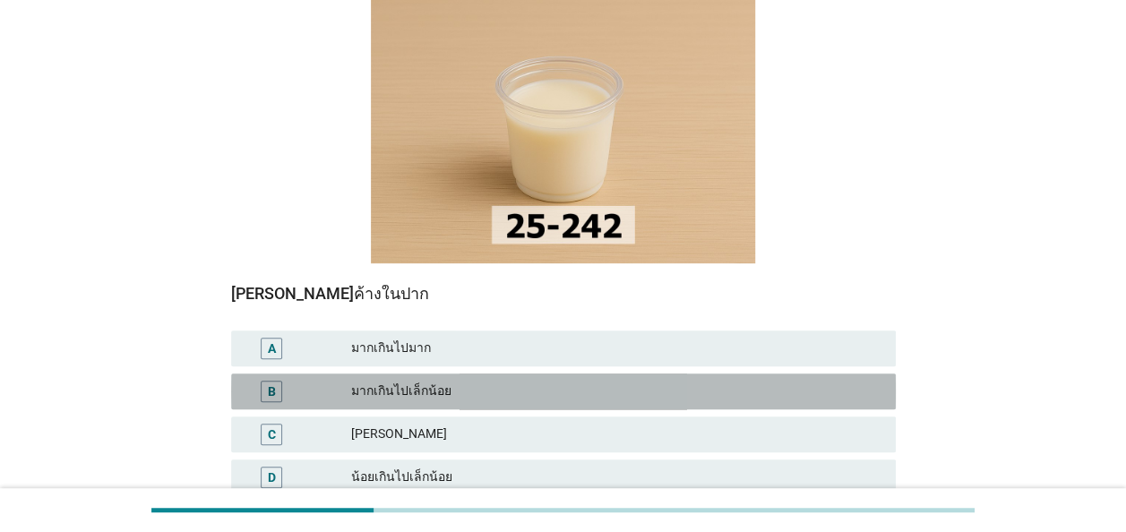
click at [276, 381] on div "B" at bounding box center [272, 392] width 22 height 22
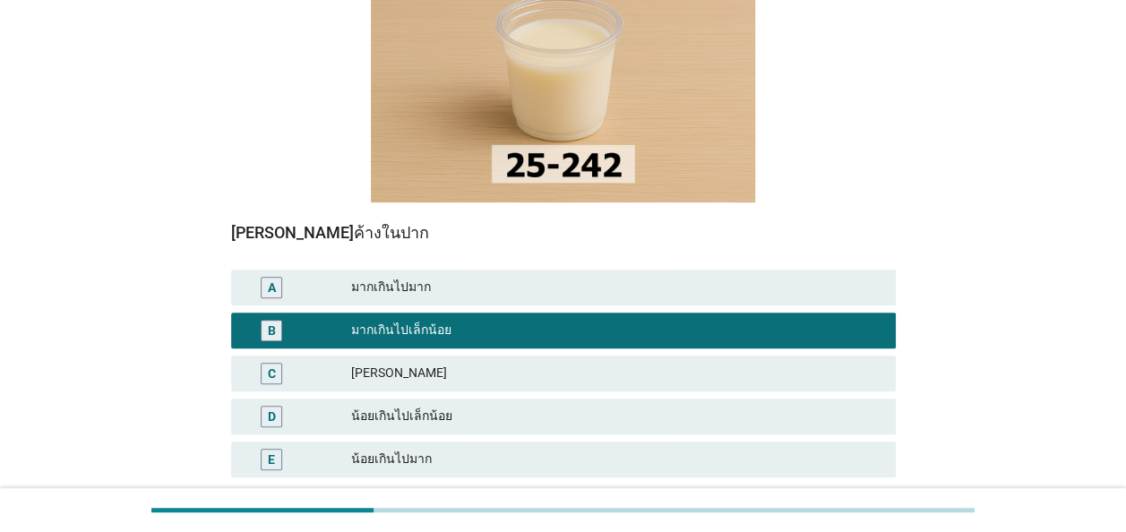
scroll to position [269, 0]
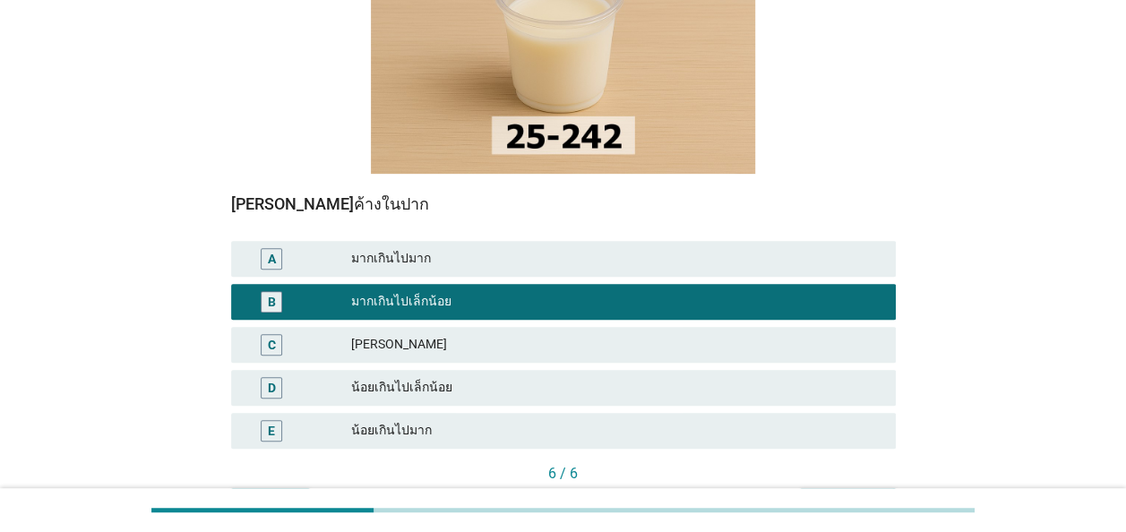
click at [844, 495] on div "คำถามต่อไป" at bounding box center [847, 504] width 67 height 19
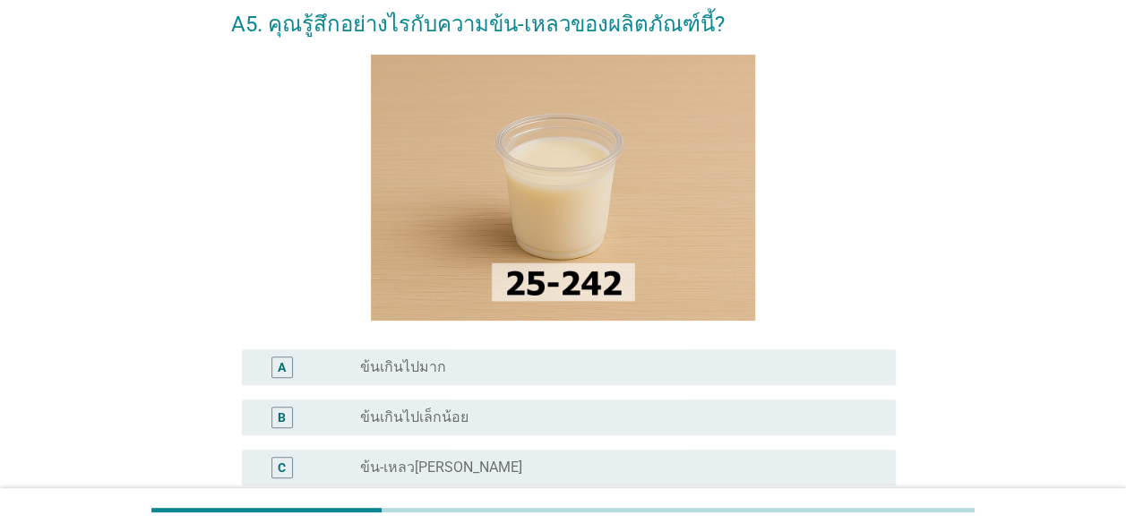
scroll to position [179, 0]
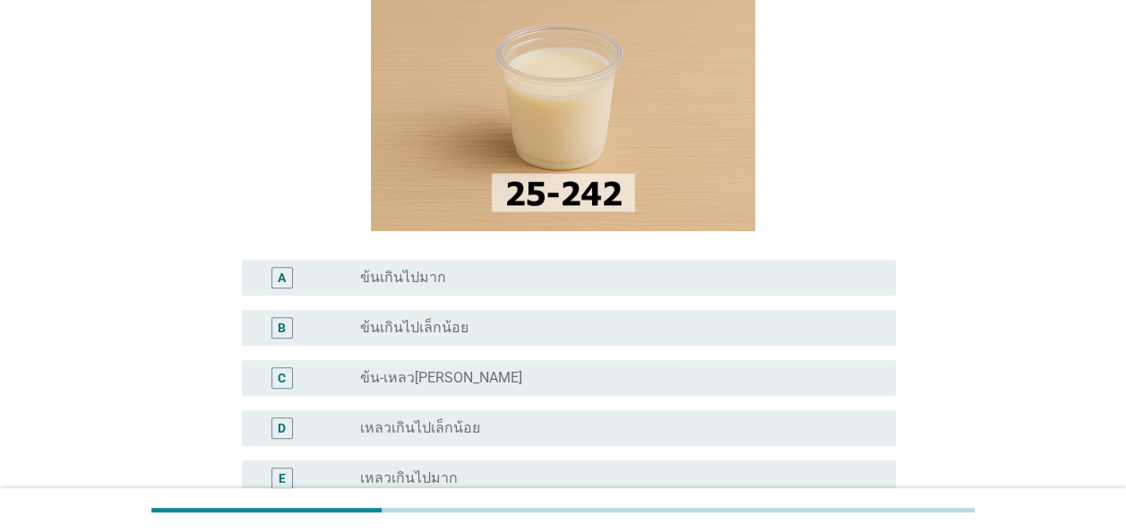
click at [287, 326] on div "B" at bounding box center [282, 328] width 22 height 22
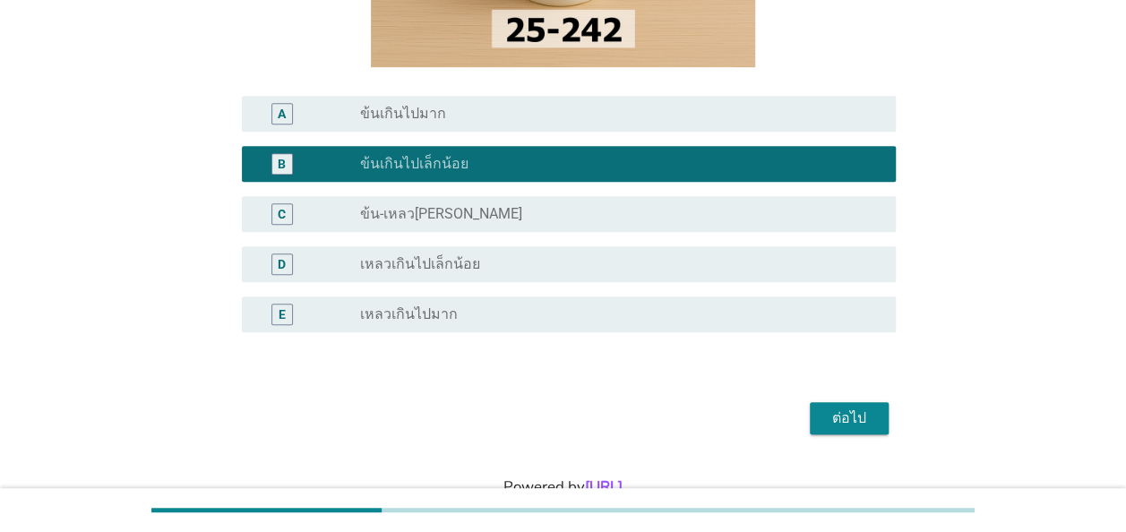
scroll to position [358, 0]
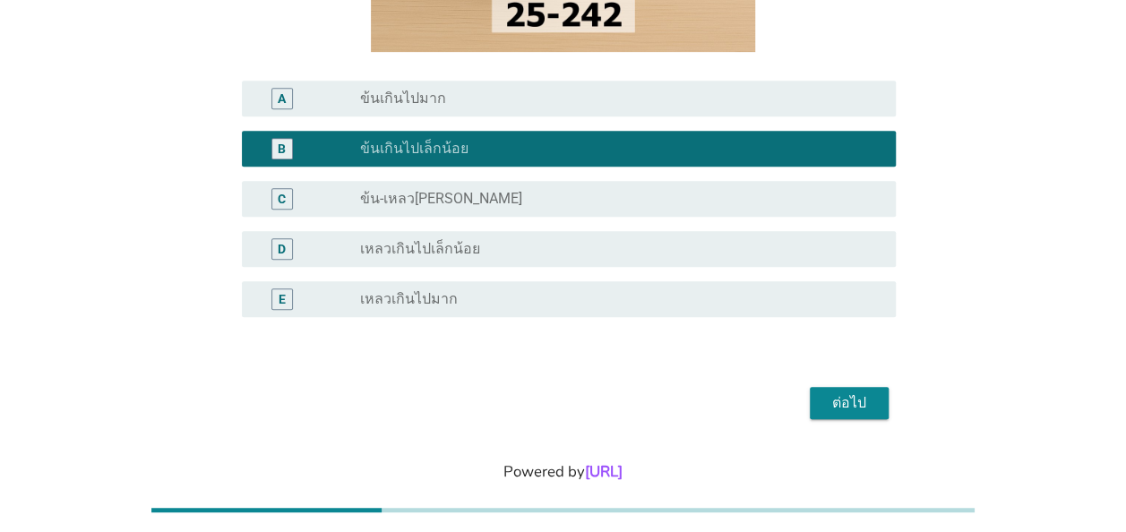
click at [839, 400] on div "ต่อไป" at bounding box center [849, 403] width 50 height 22
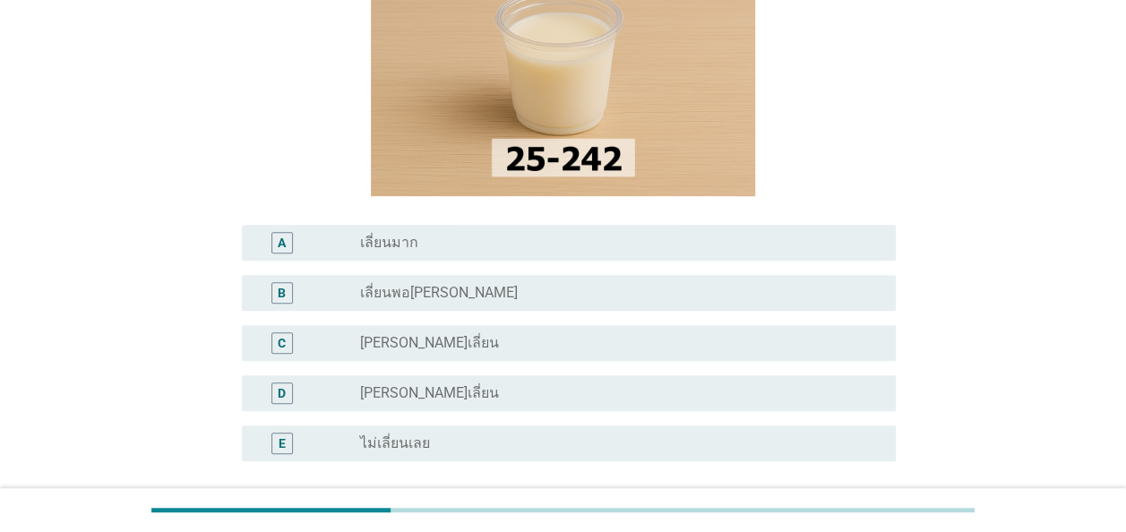
scroll to position [269, 0]
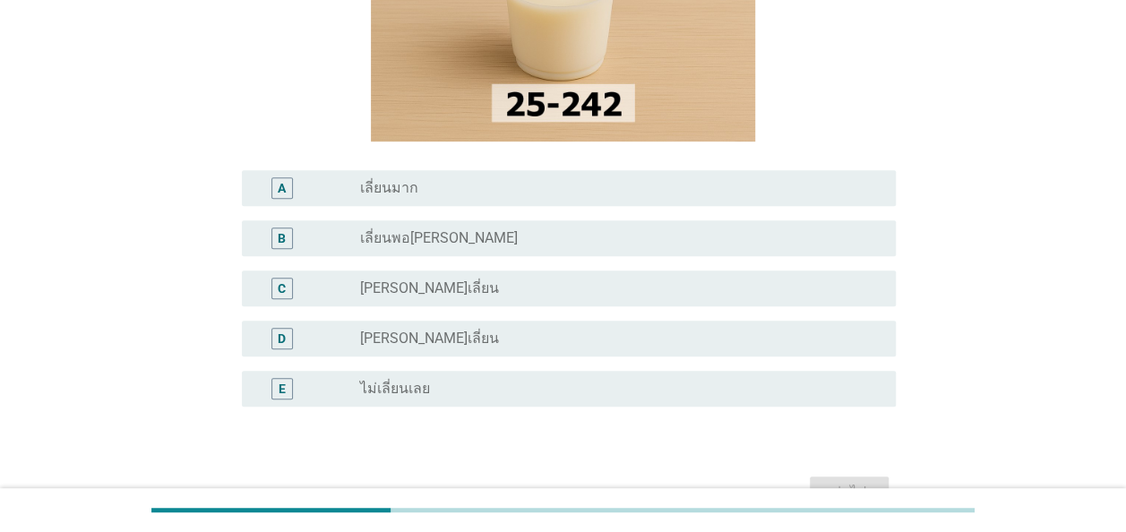
click at [281, 287] on div "C" at bounding box center [282, 288] width 8 height 19
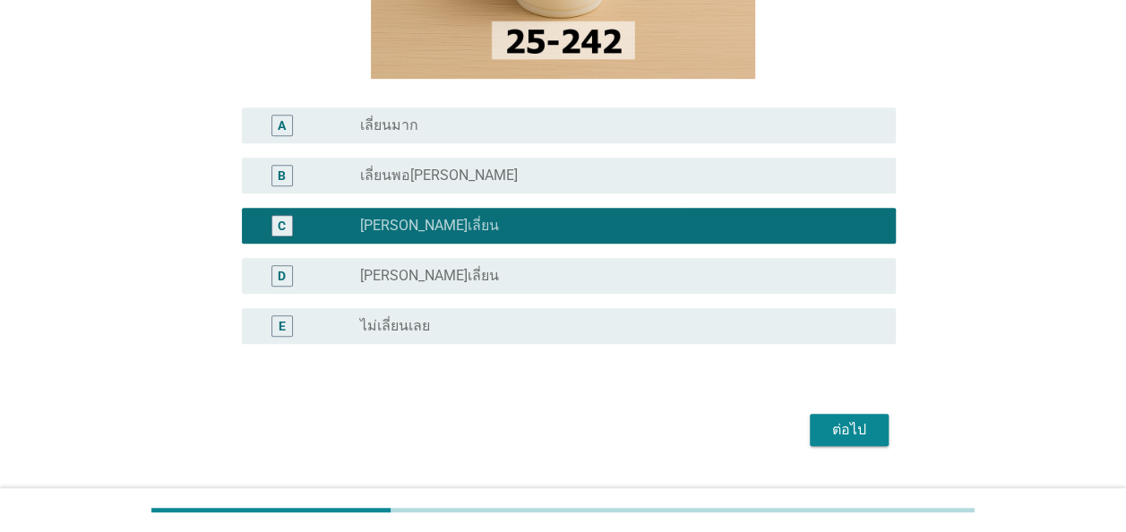
scroll to position [358, 0]
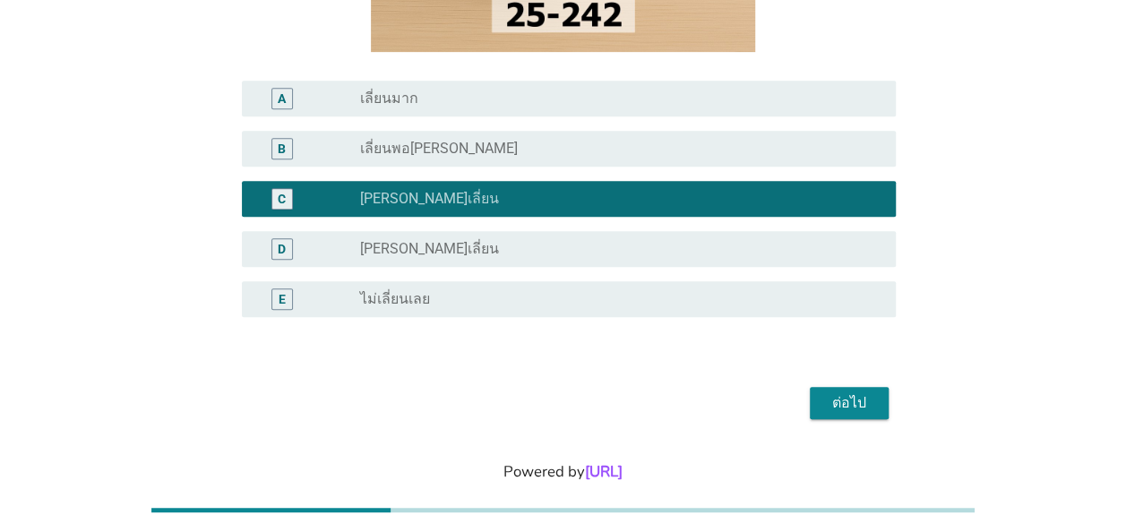
click at [848, 407] on div "ต่อไป" at bounding box center [849, 403] width 50 height 22
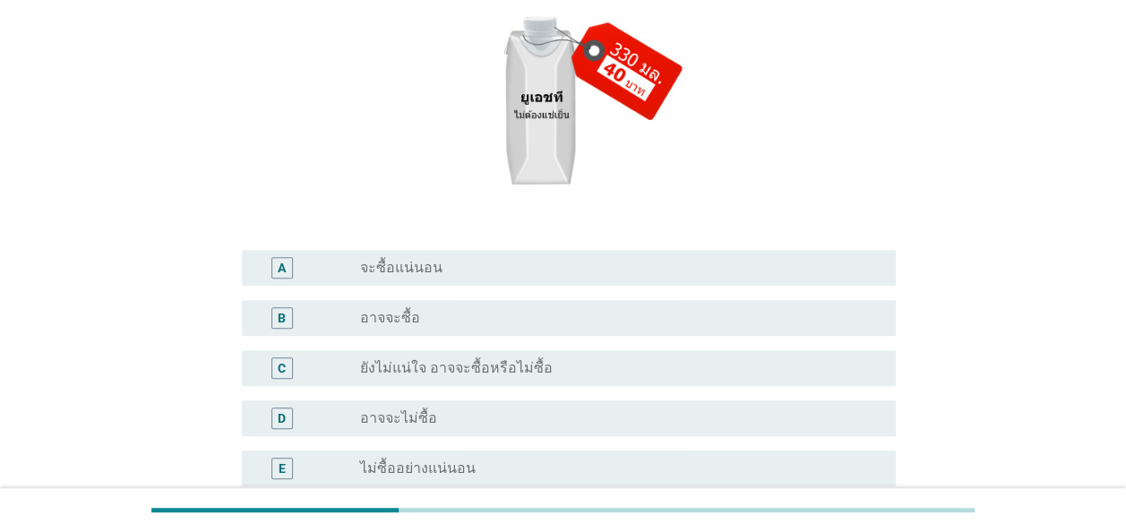
scroll to position [269, 0]
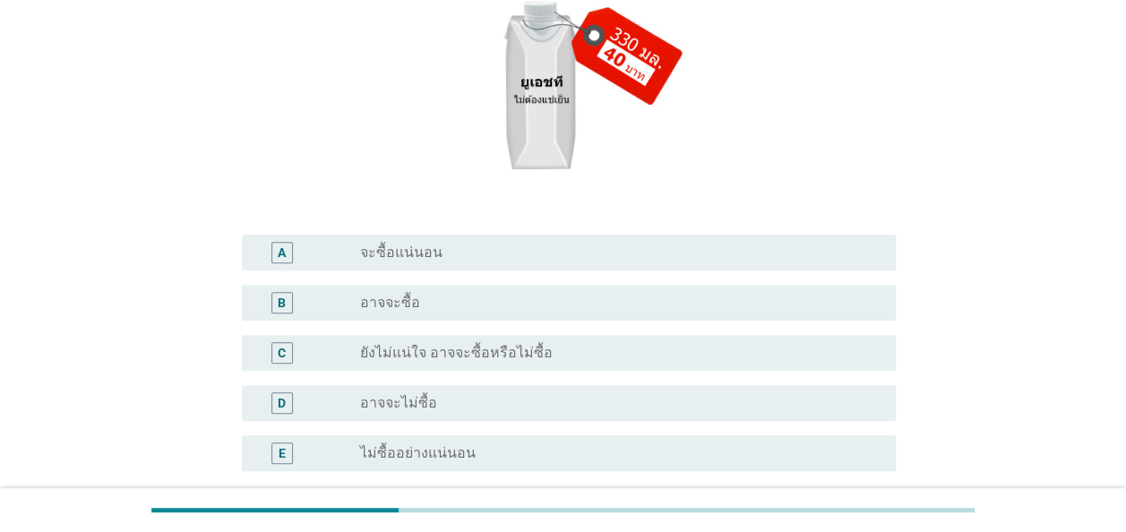
click at [288, 305] on div "B" at bounding box center [282, 303] width 22 height 22
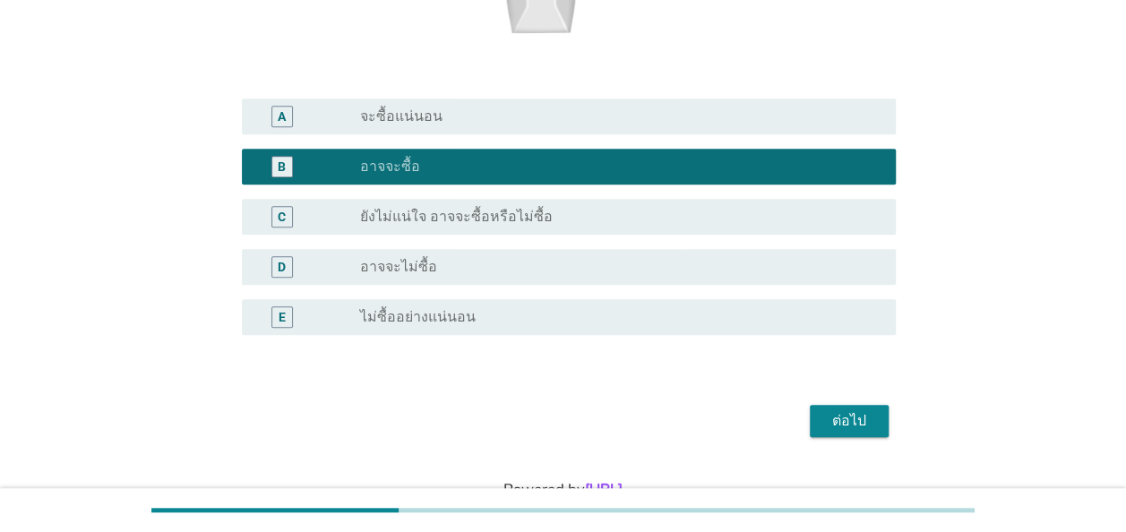
scroll to position [448, 0]
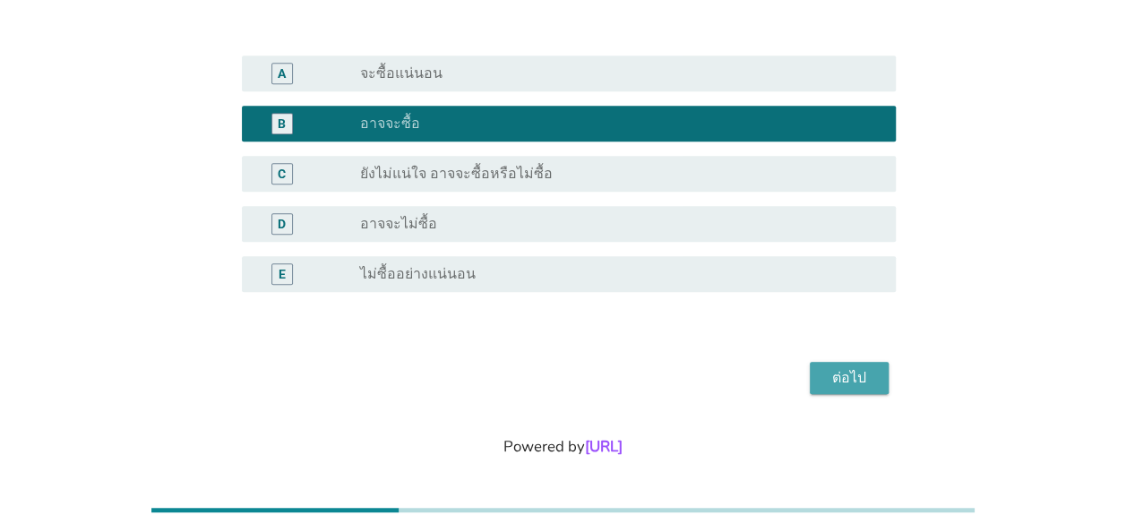
click at [846, 373] on div "ต่อไป" at bounding box center [849, 378] width 50 height 22
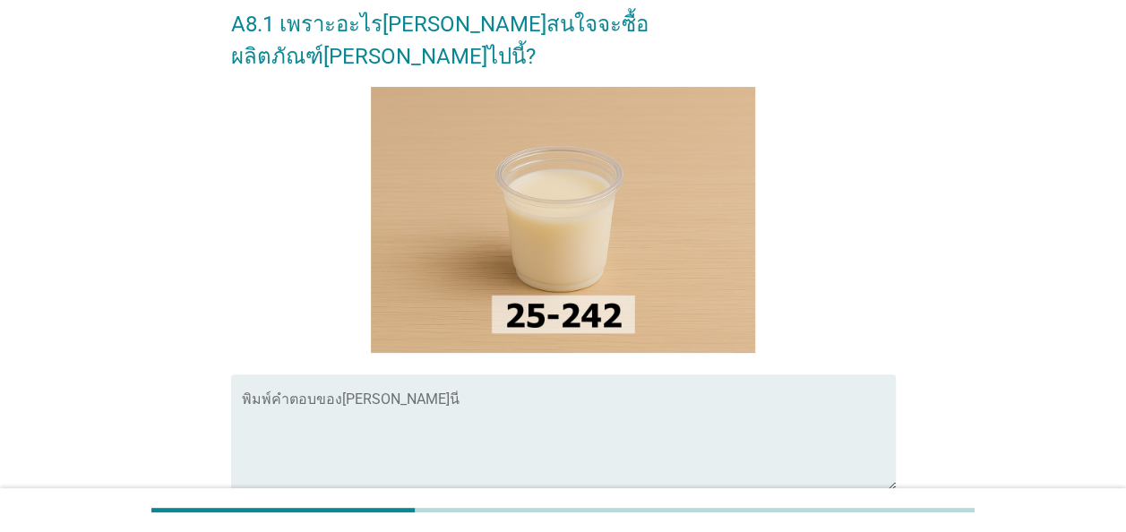
scroll to position [179, 0]
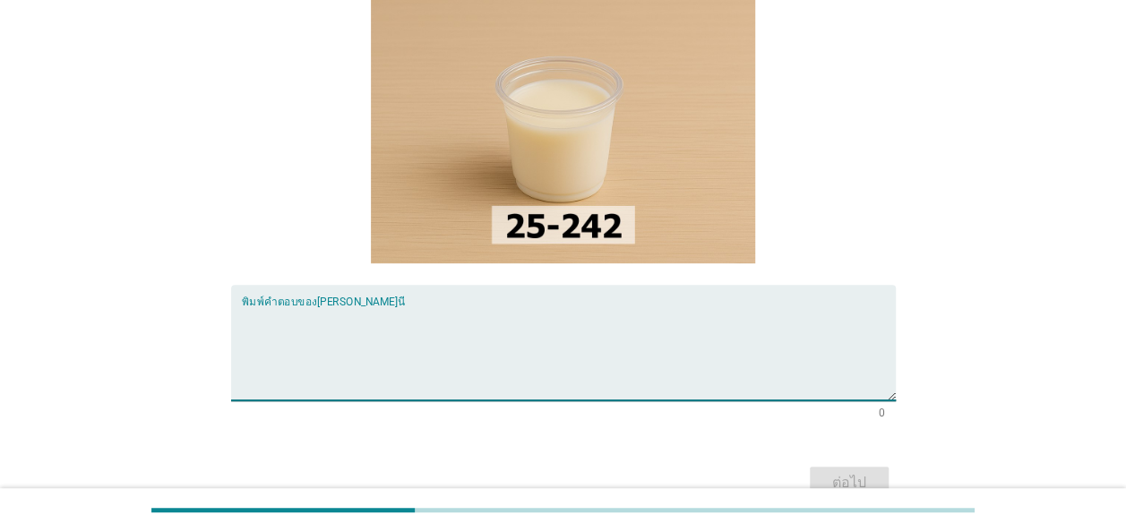
click at [251, 306] on textarea "พิมพ์คำตอบของคุณ ที่นี่" at bounding box center [569, 353] width 654 height 94
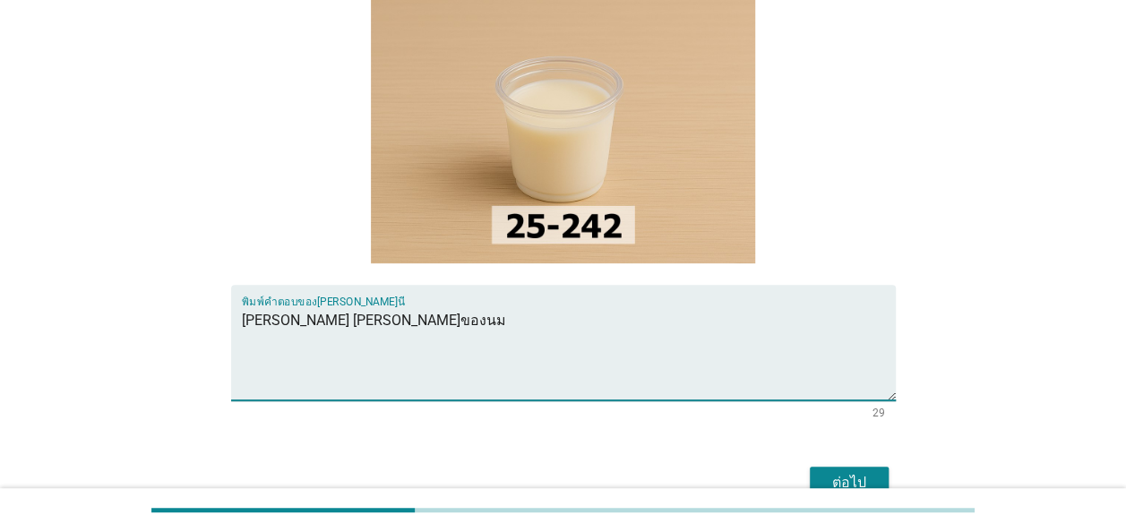
type textarea "[PERSON_NAME] [PERSON_NAME]ของนม"
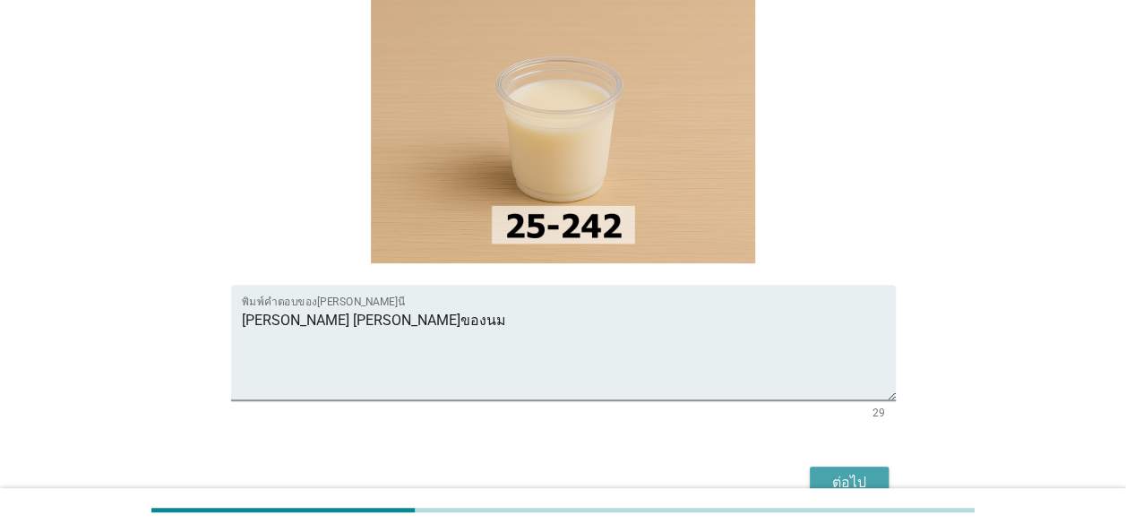
click at [852, 472] on div "ต่อไป" at bounding box center [849, 483] width 50 height 22
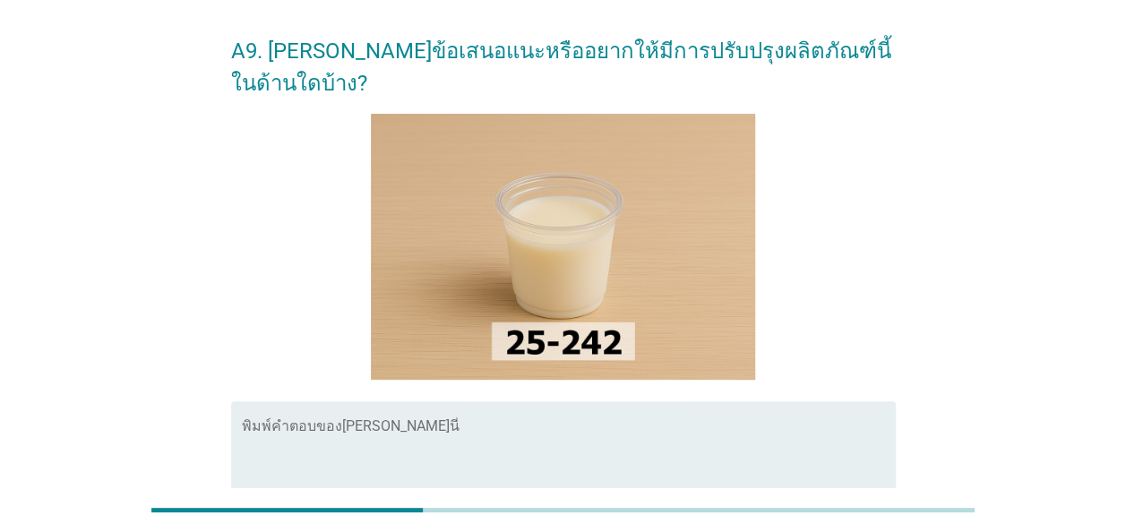
scroll to position [90, 0]
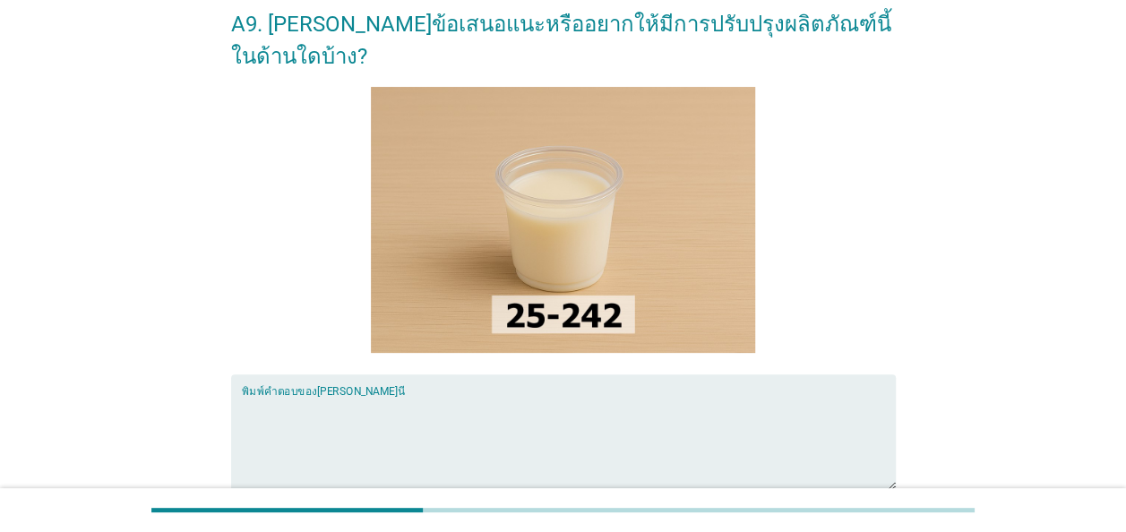
click at [243, 396] on textarea "พิมพ์คำตอบของคุณ ที่นี่" at bounding box center [569, 443] width 654 height 94
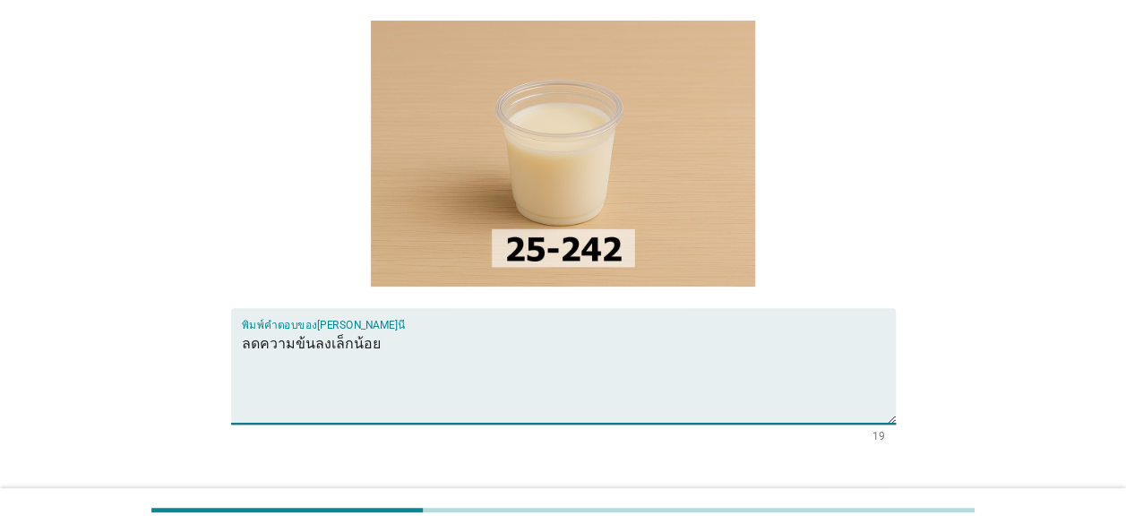
scroll to position [264, 0]
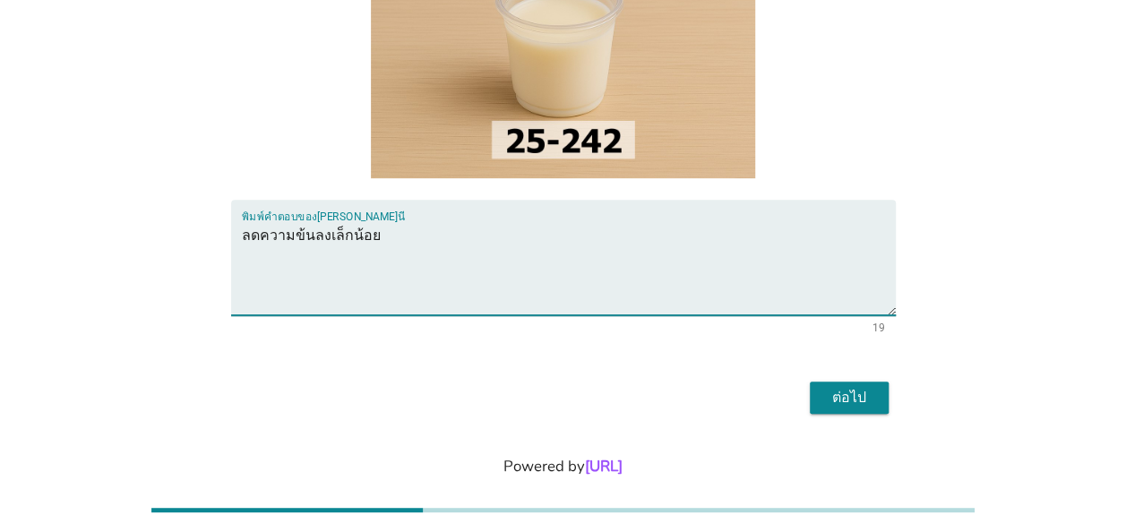
type textarea "ลดความข้นลงเล็กน้อย"
click at [848, 387] on div "ต่อไป" at bounding box center [849, 398] width 50 height 22
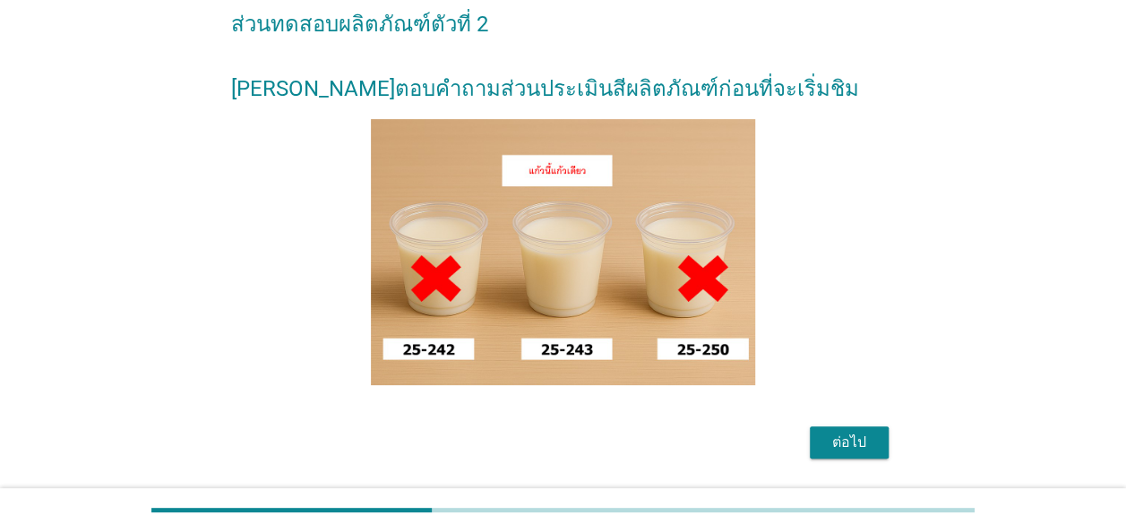
scroll to position [167, 0]
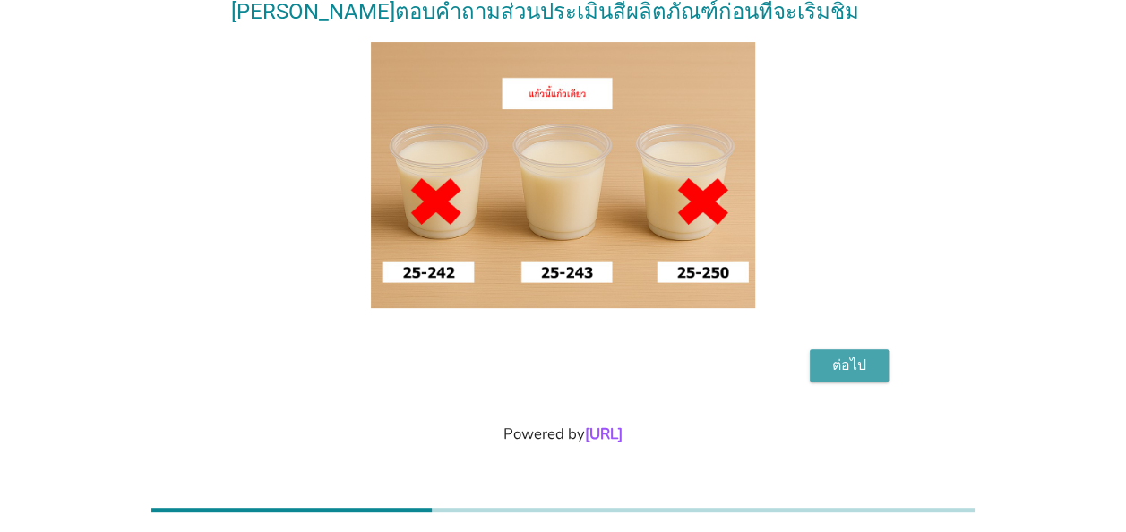
click at [847, 367] on div "ต่อไป" at bounding box center [849, 366] width 50 height 22
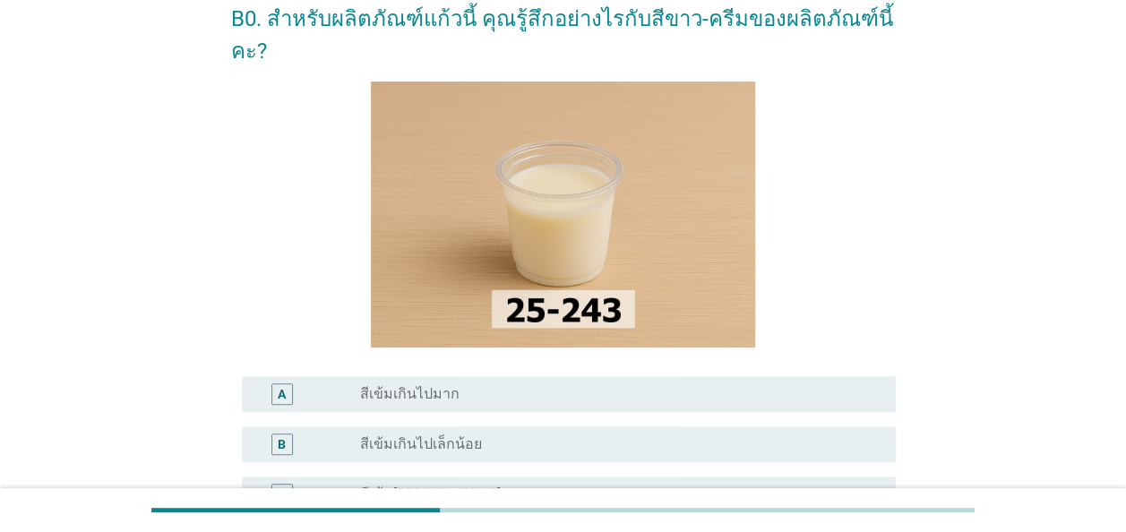
scroll to position [179, 0]
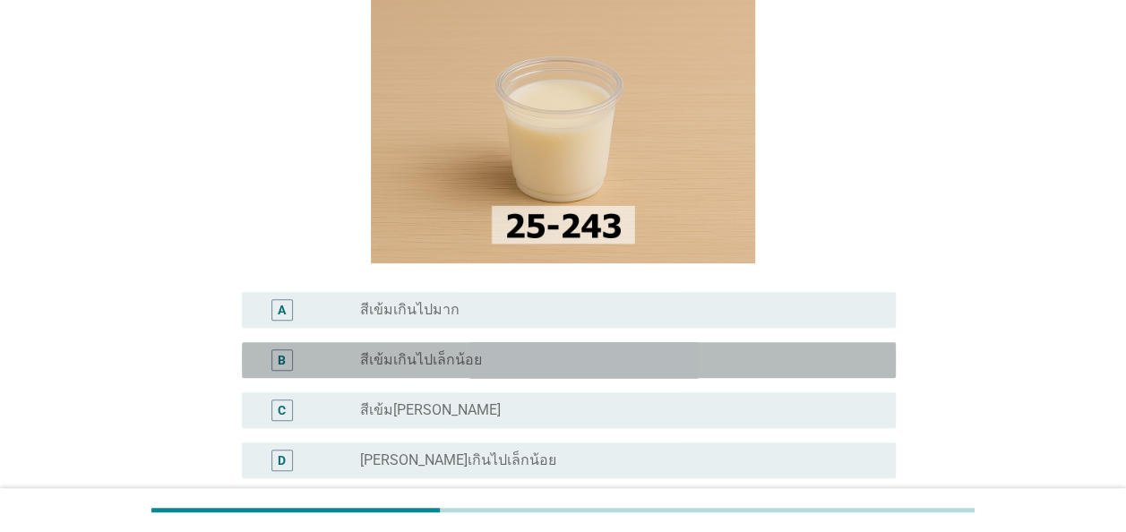
click at [290, 349] on div "B" at bounding box center [282, 360] width 22 height 22
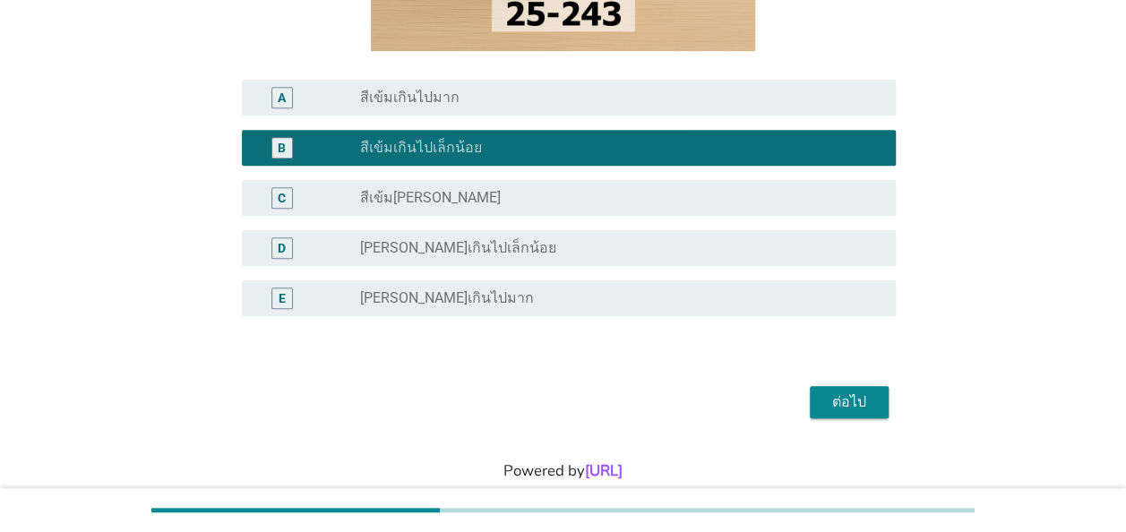
scroll to position [396, 0]
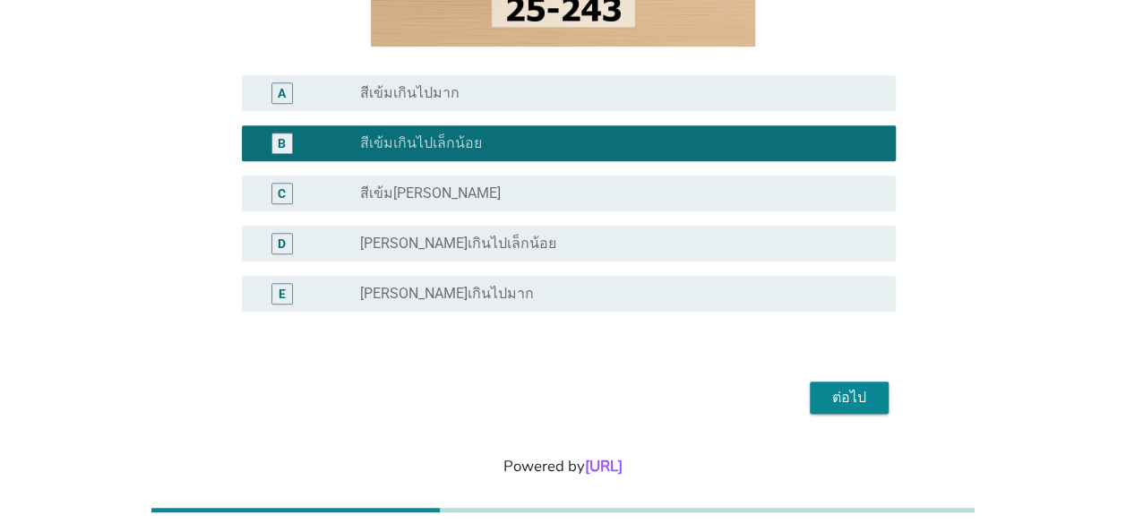
click at [848, 387] on div "ต่อไป" at bounding box center [849, 398] width 50 height 22
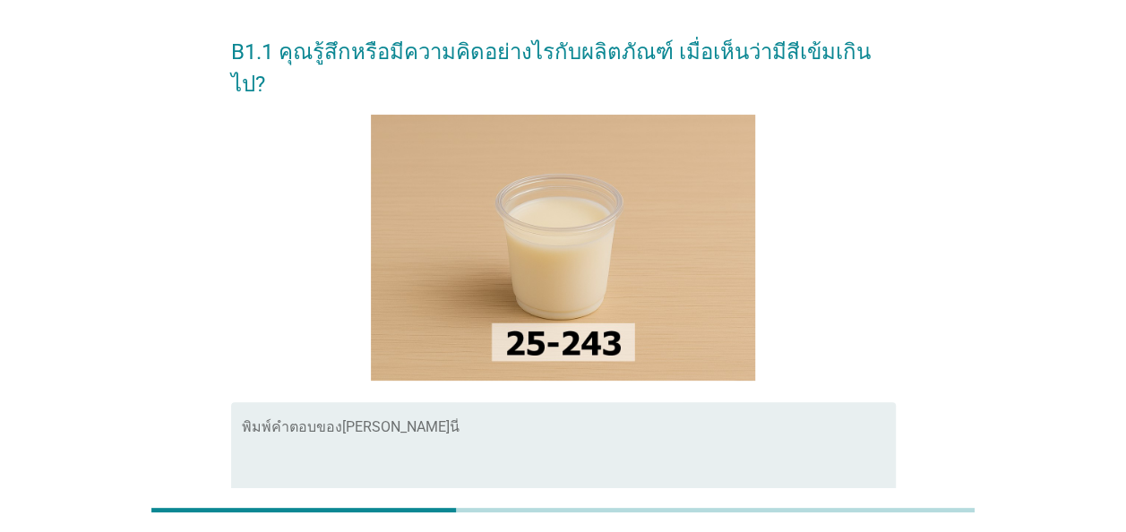
scroll to position [90, 0]
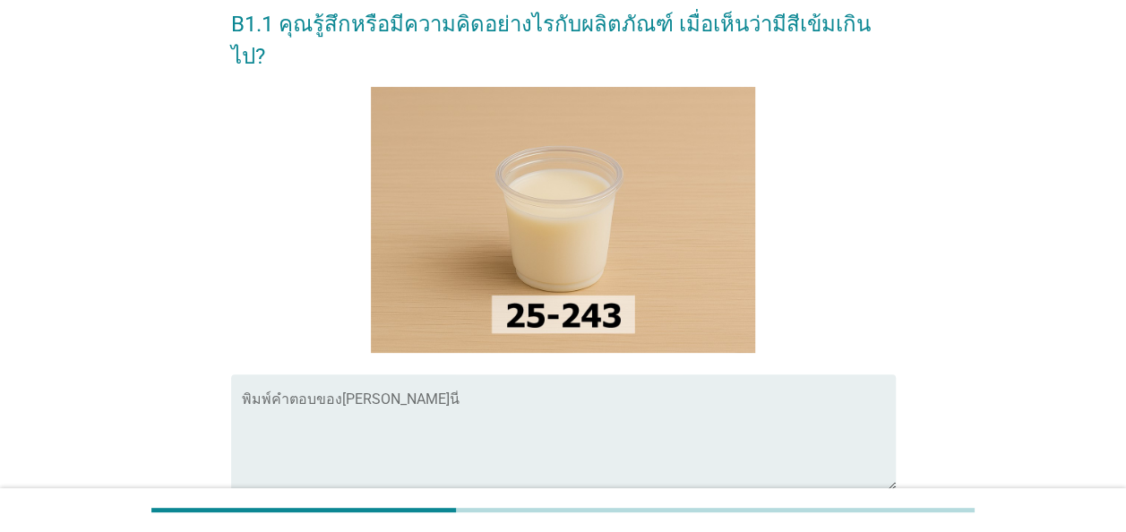
click at [249, 396] on textarea "พิมพ์คำตอบของคุณ ที่นี่" at bounding box center [569, 443] width 654 height 94
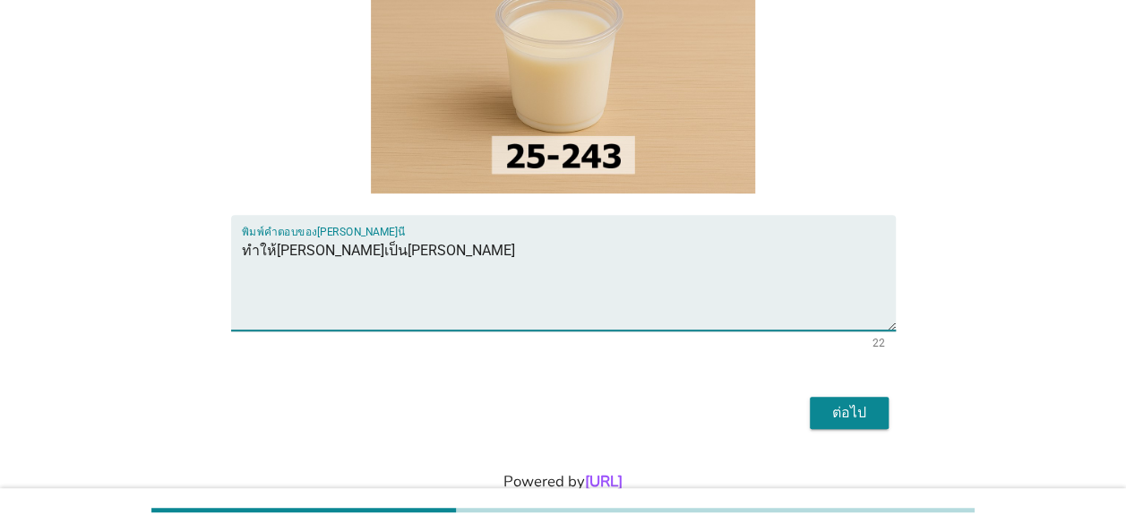
scroll to position [264, 0]
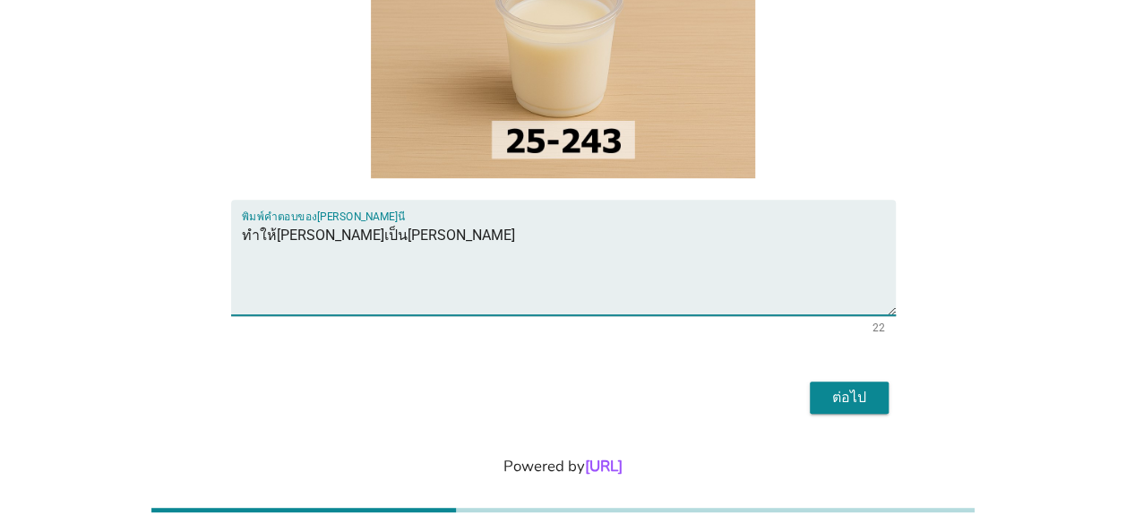
type textarea "ทำให้[PERSON_NAME]เป็น[PERSON_NAME]"
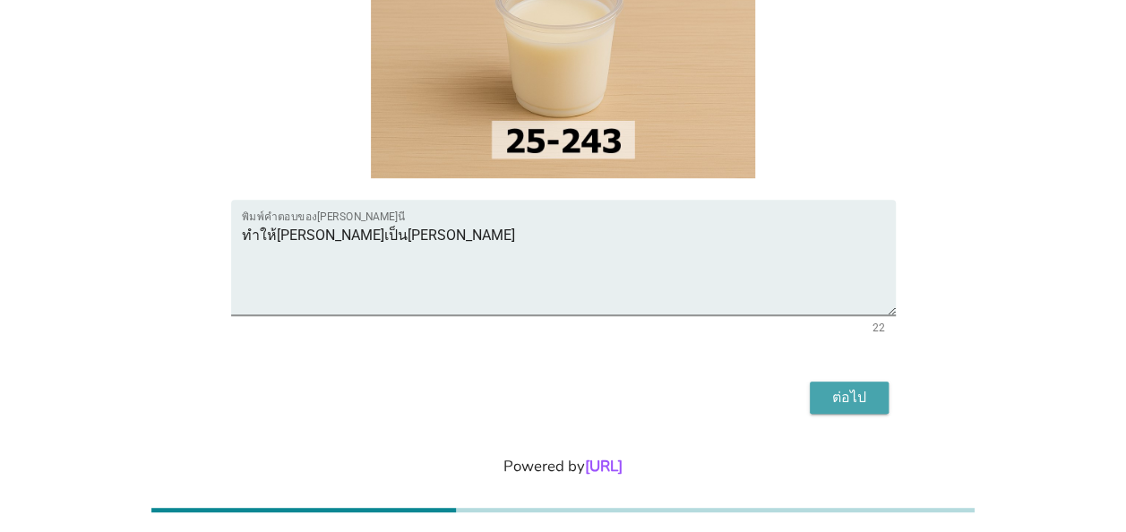
click at [842, 387] on div "ต่อไป" at bounding box center [849, 398] width 50 height 22
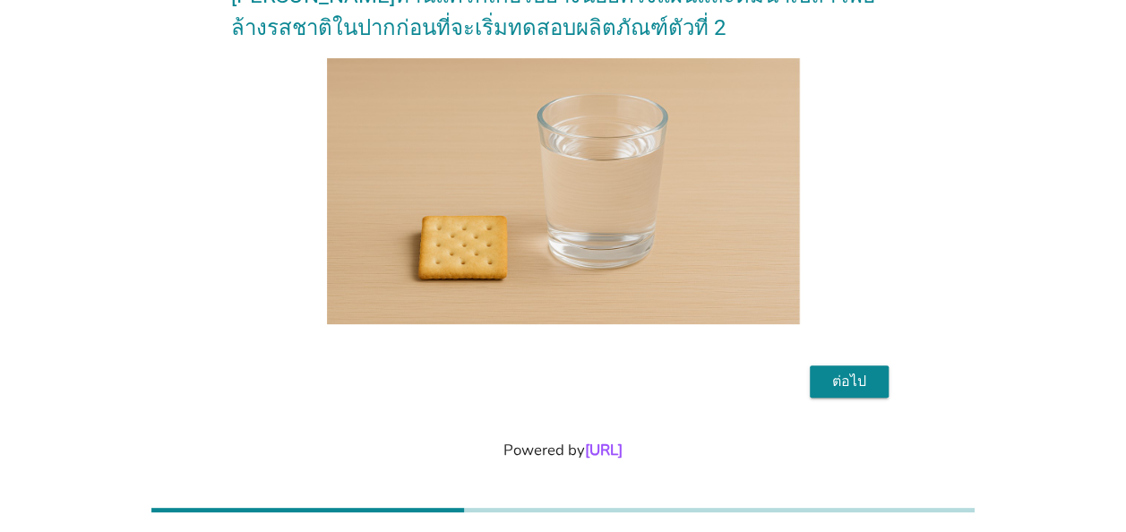
scroll to position [134, 0]
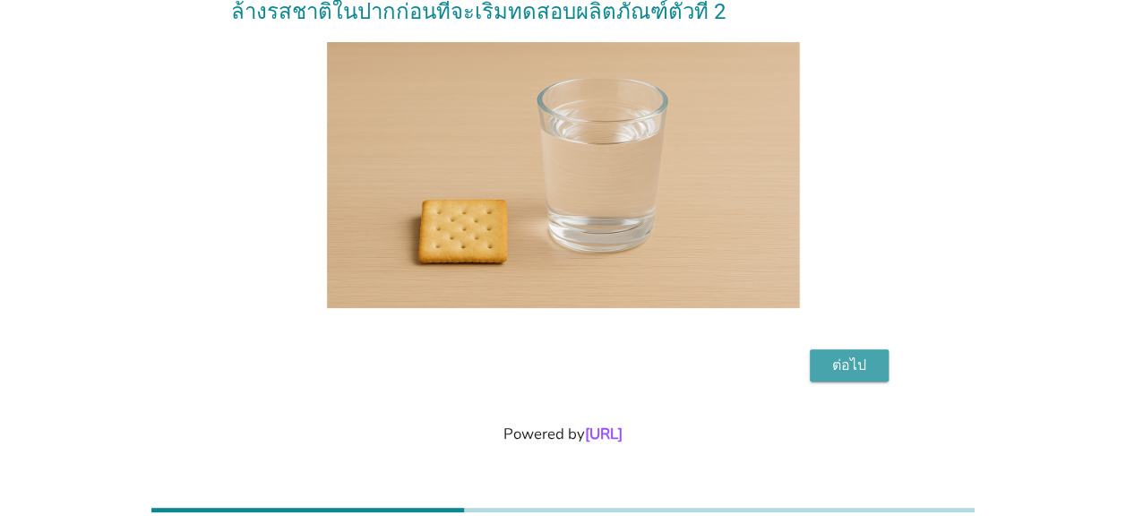
click at [861, 362] on div "ต่อไป" at bounding box center [849, 366] width 50 height 22
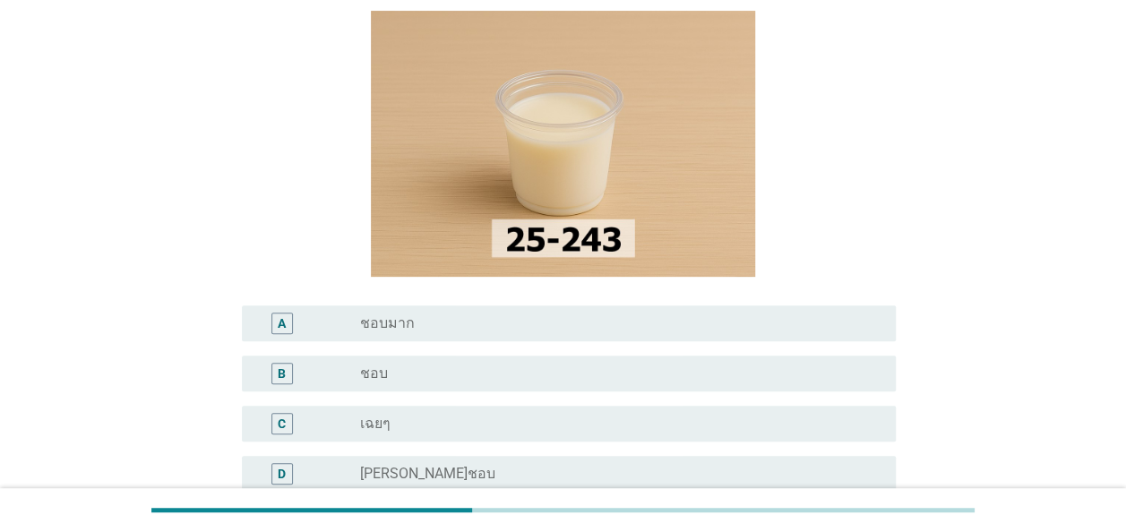
scroll to position [269, 0]
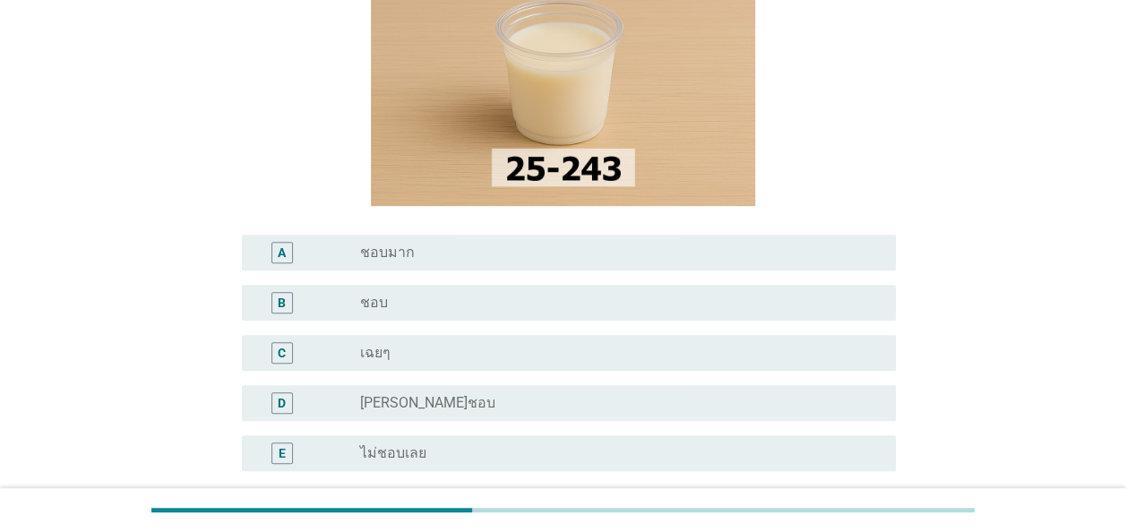
click at [286, 301] on div "B" at bounding box center [282, 303] width 22 height 22
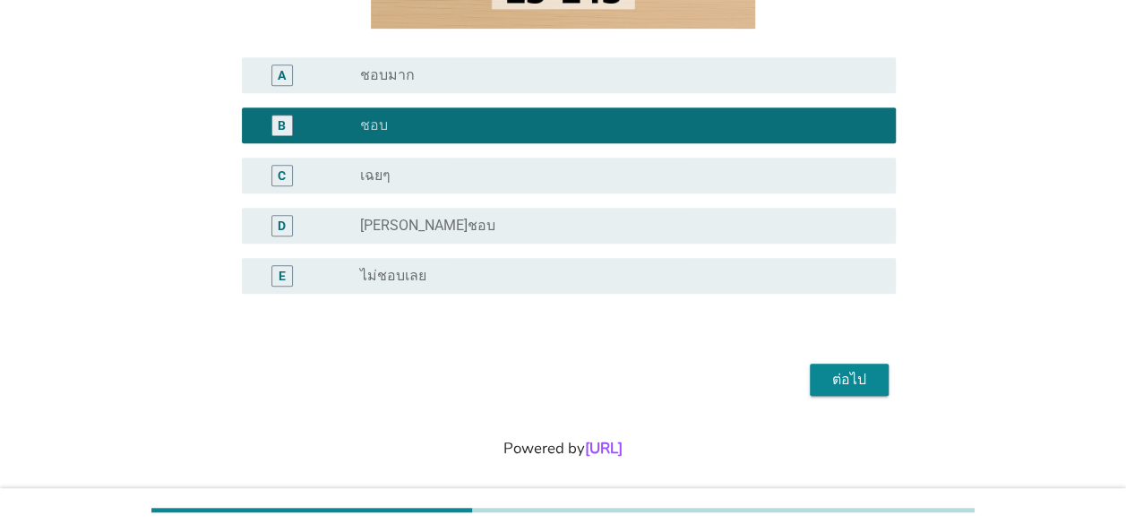
scroll to position [448, 0]
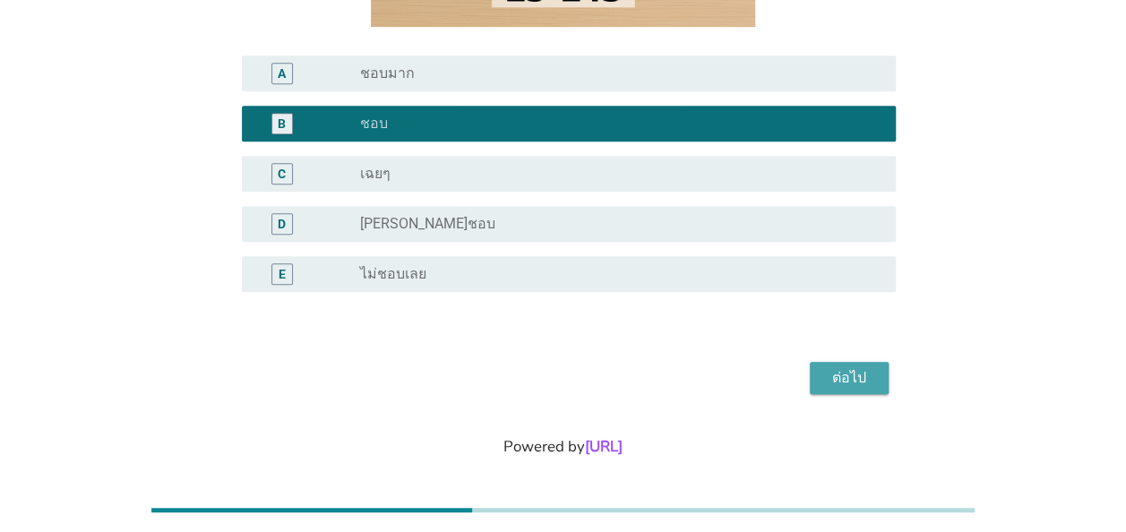
click at [851, 378] on div "ต่อไป" at bounding box center [849, 378] width 50 height 22
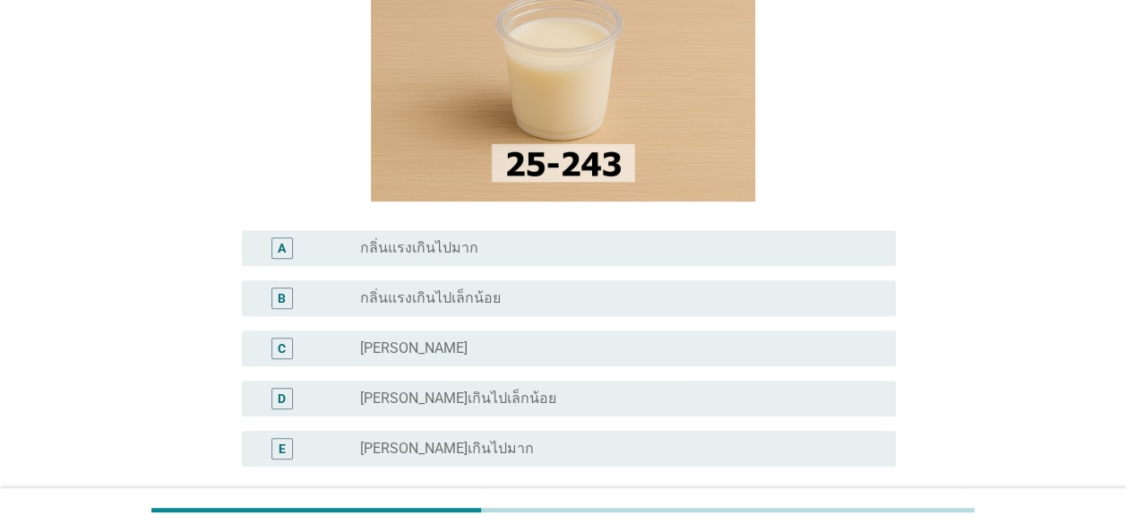
scroll to position [269, 0]
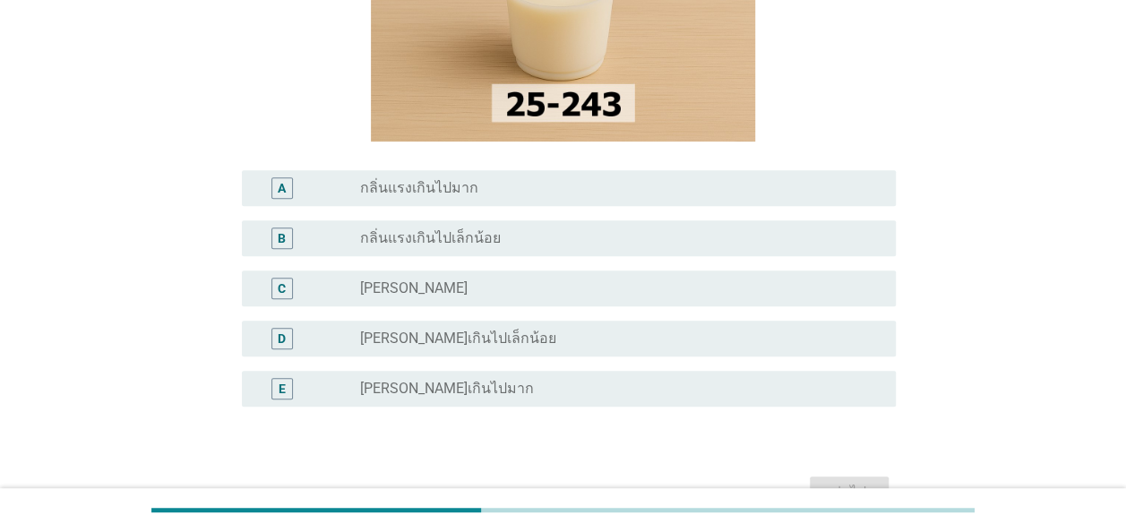
click at [287, 290] on div "C" at bounding box center [282, 289] width 22 height 22
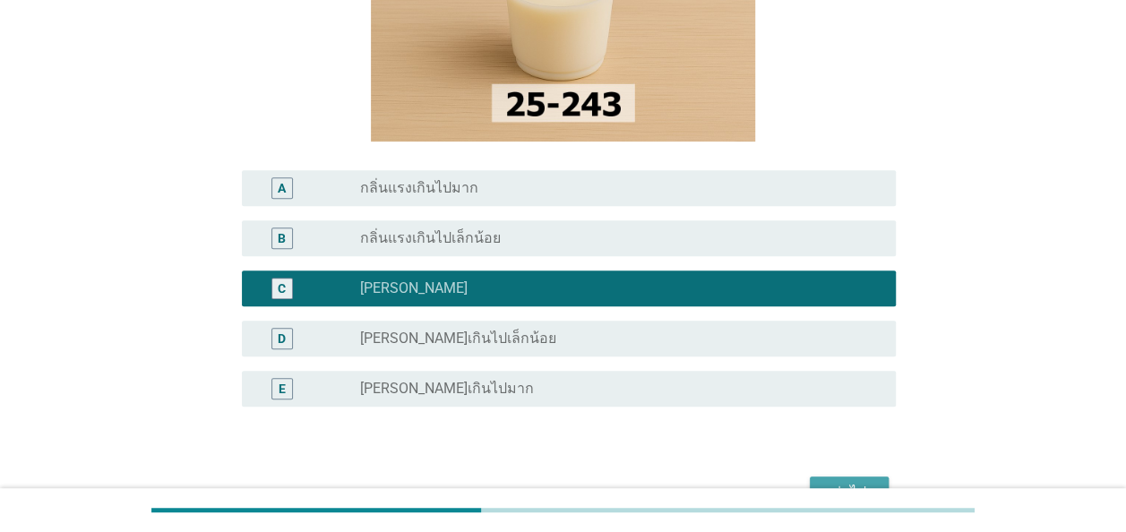
click at [851, 484] on div "ต่อไป" at bounding box center [849, 493] width 50 height 22
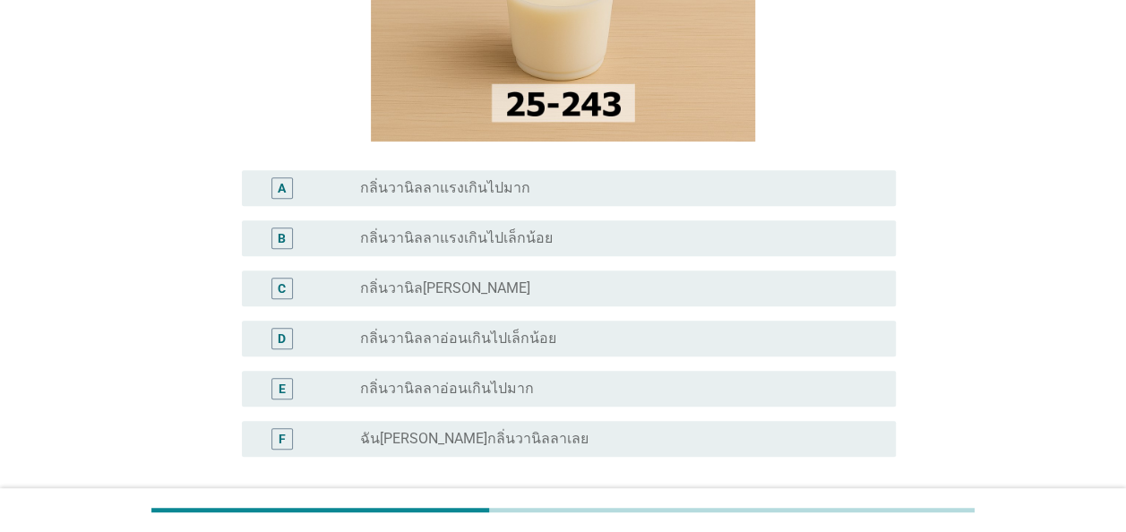
click at [288, 288] on div "C" at bounding box center [282, 289] width 22 height 22
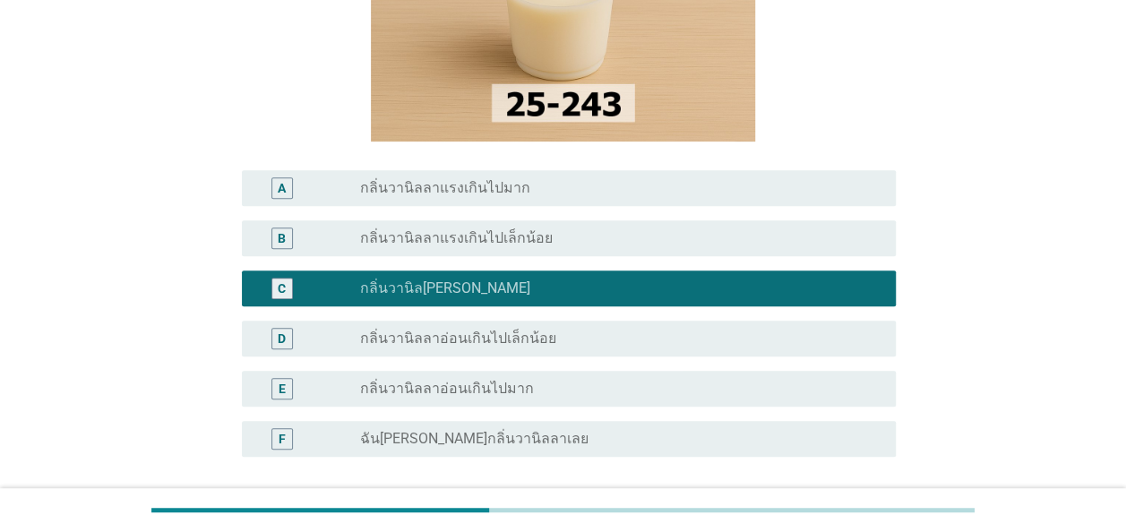
scroll to position [446, 0]
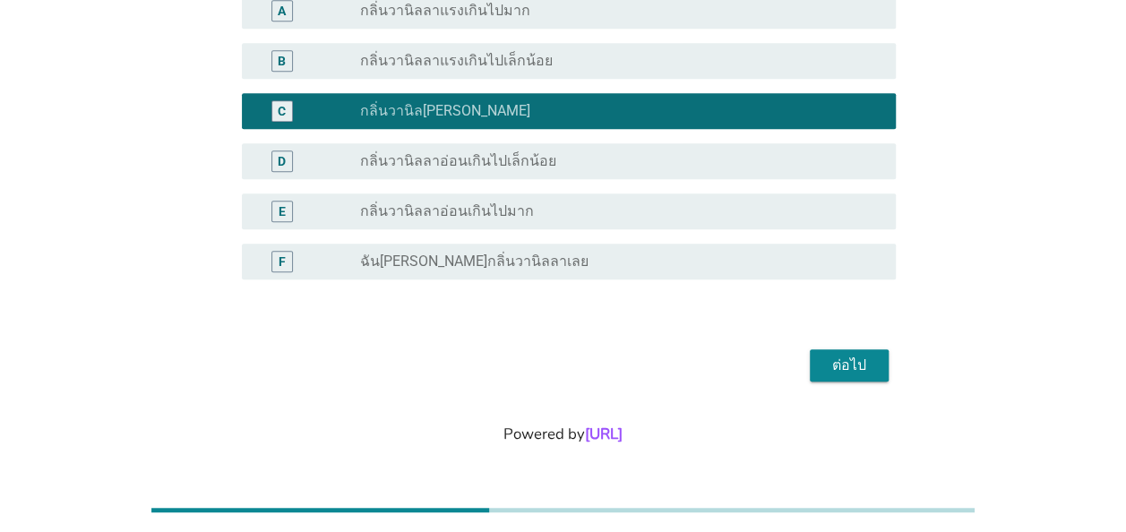
click at [839, 357] on div "ต่อไป" at bounding box center [849, 366] width 50 height 22
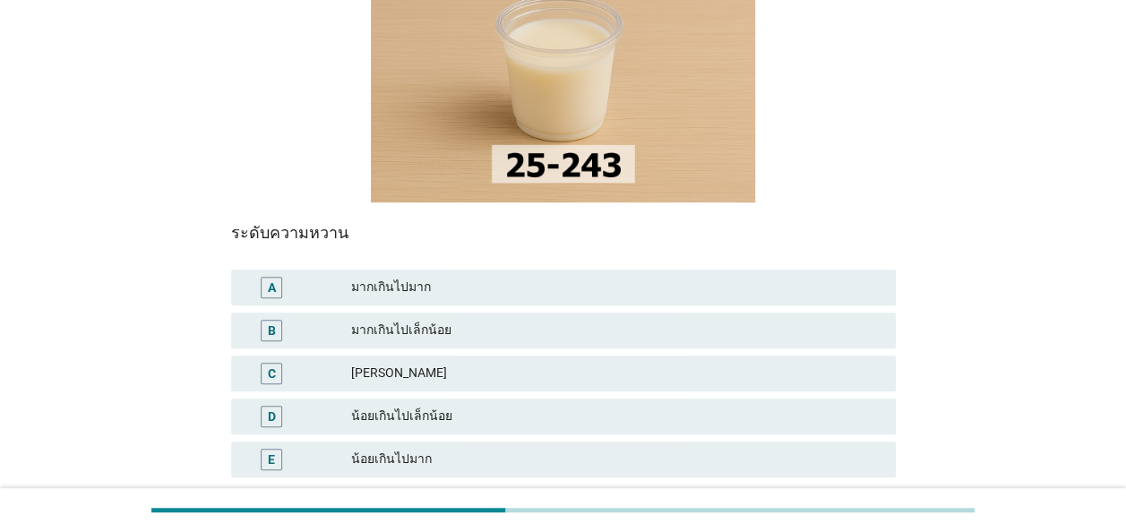
scroll to position [269, 0]
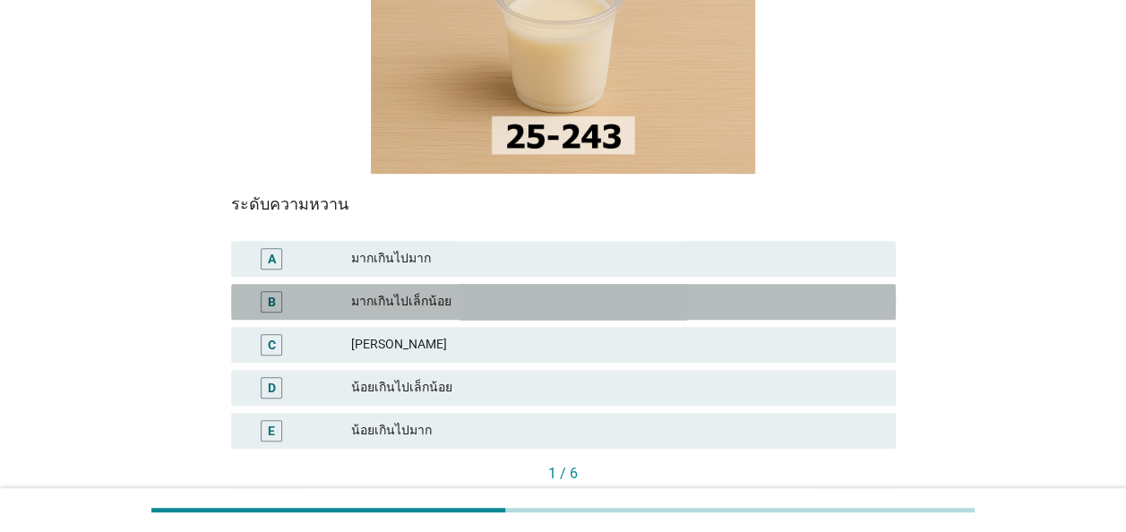
click at [277, 291] on div "B" at bounding box center [272, 302] width 22 height 22
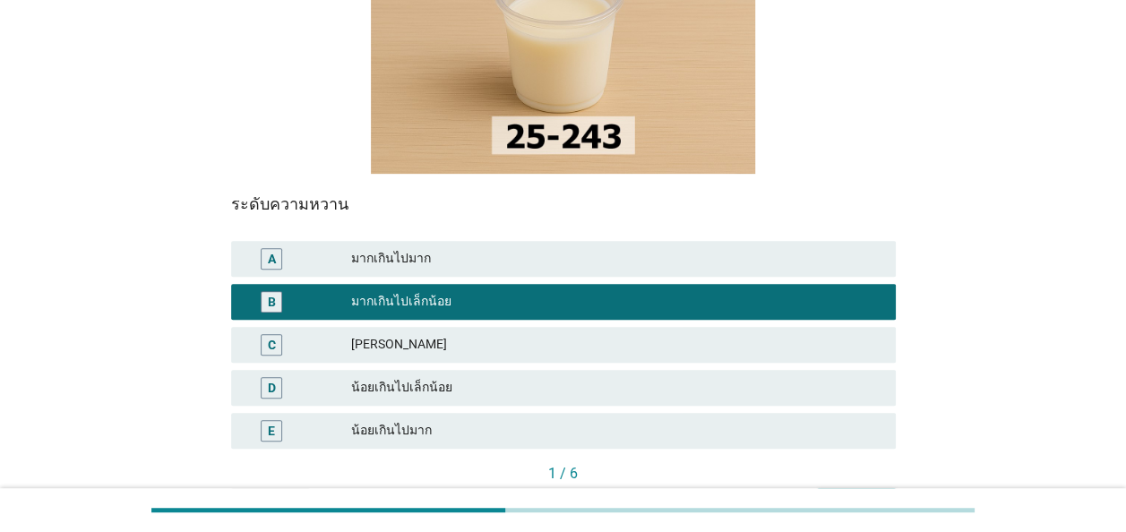
scroll to position [358, 0]
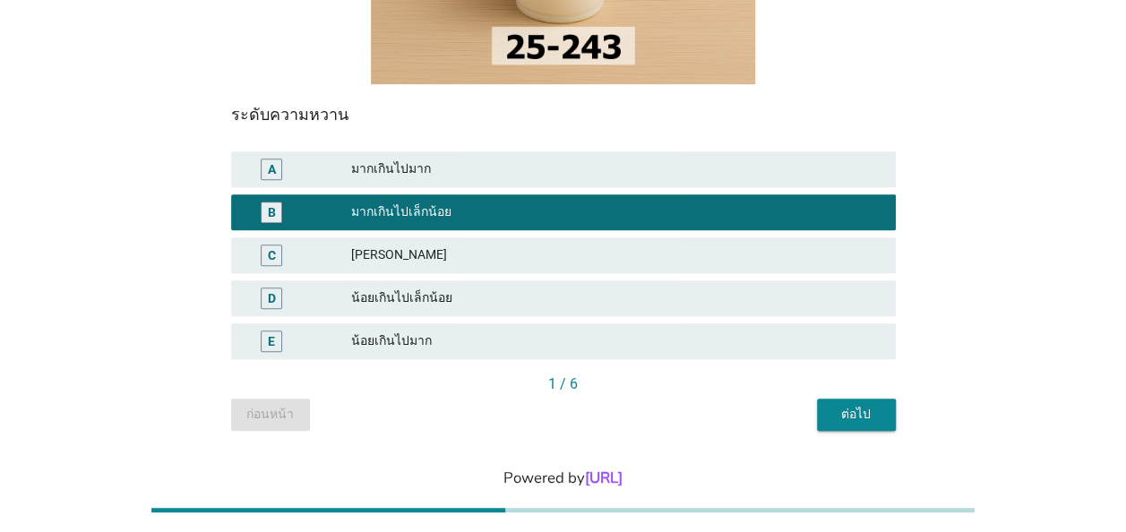
click at [855, 405] on div "ต่อไป" at bounding box center [856, 414] width 50 height 19
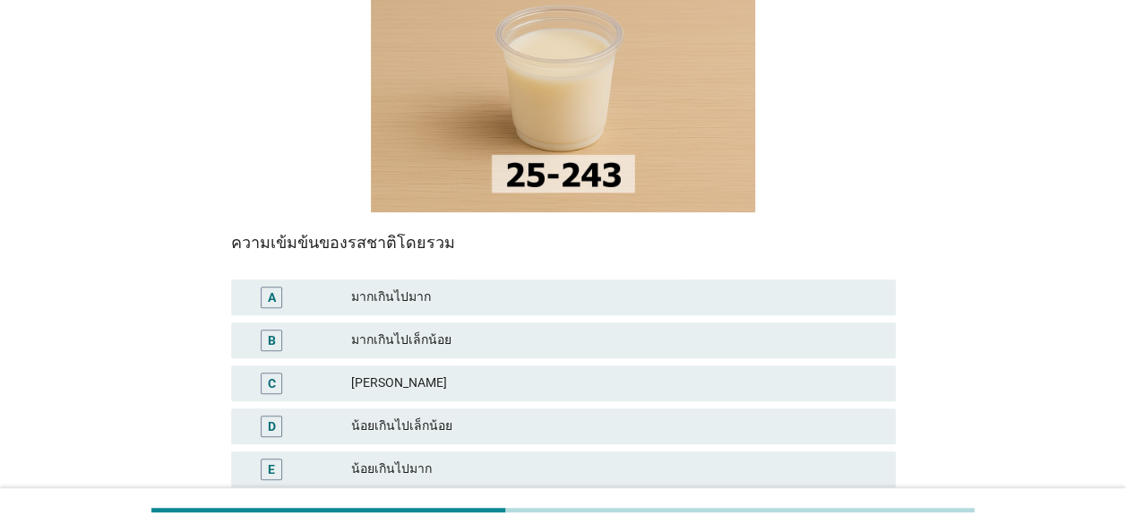
scroll to position [269, 0]
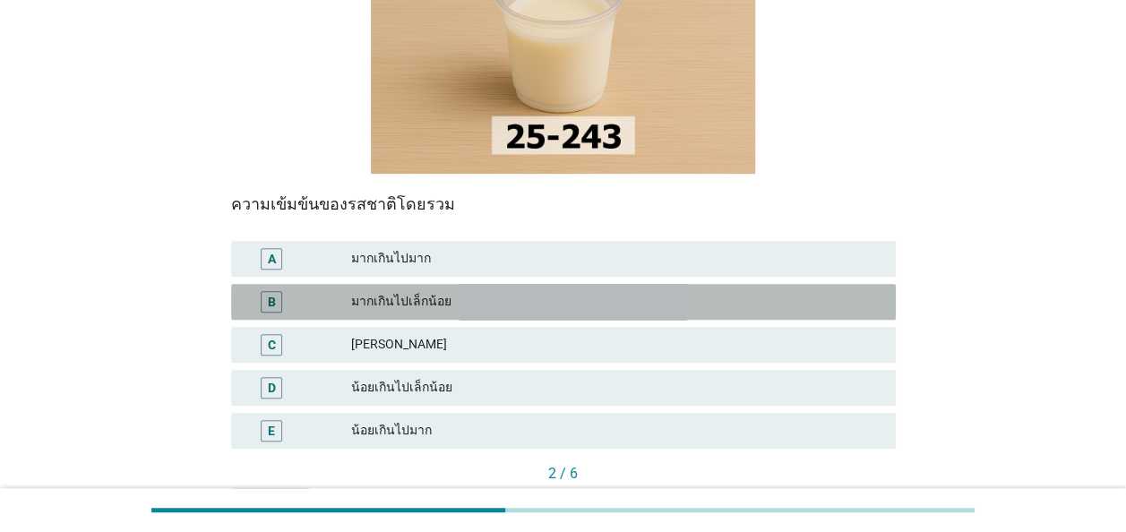
click at [271, 292] on div "B" at bounding box center [272, 301] width 8 height 19
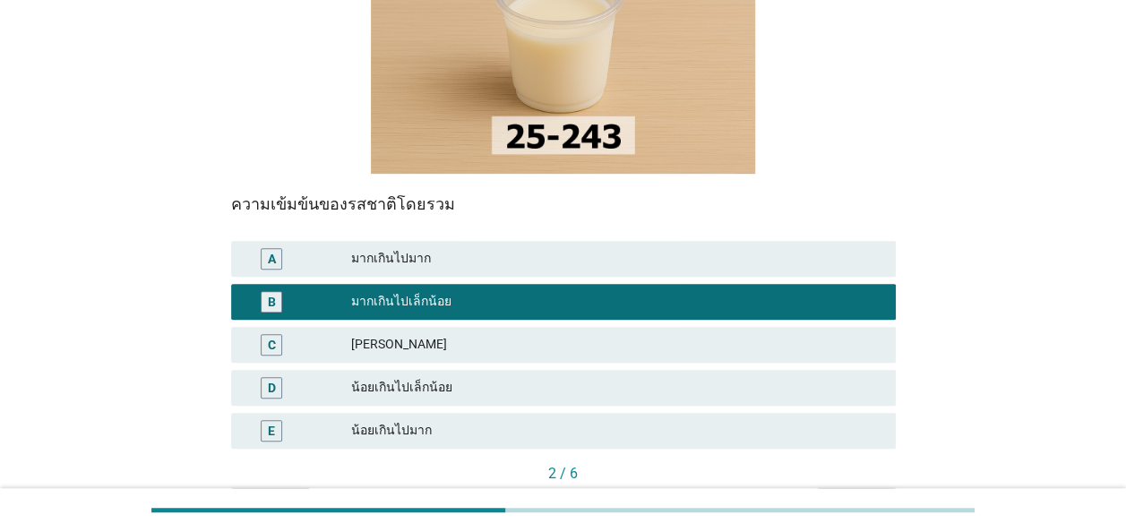
click at [869, 495] on div "ต่อไป" at bounding box center [856, 504] width 50 height 19
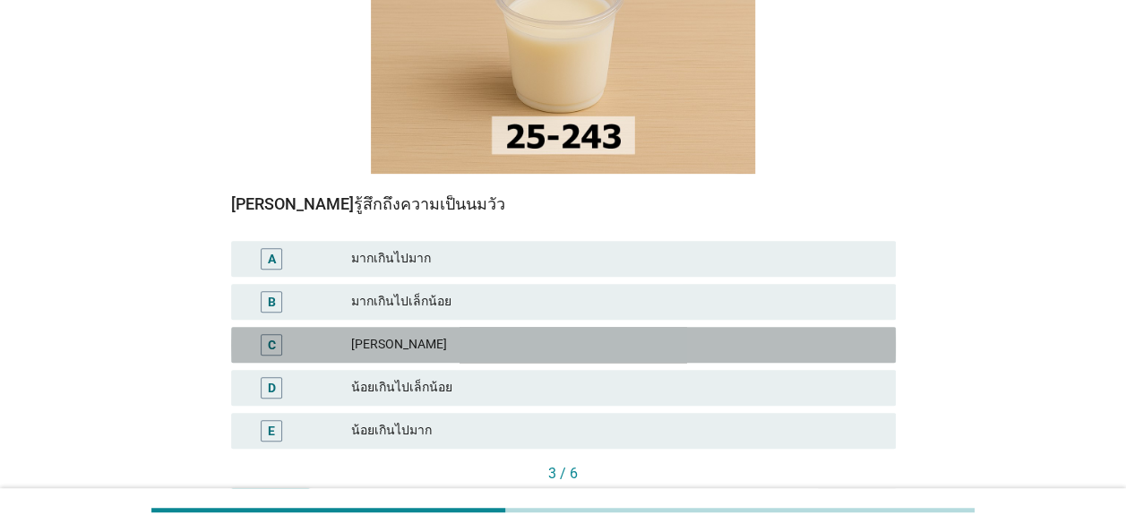
click at [271, 335] on div "C" at bounding box center [272, 344] width 8 height 19
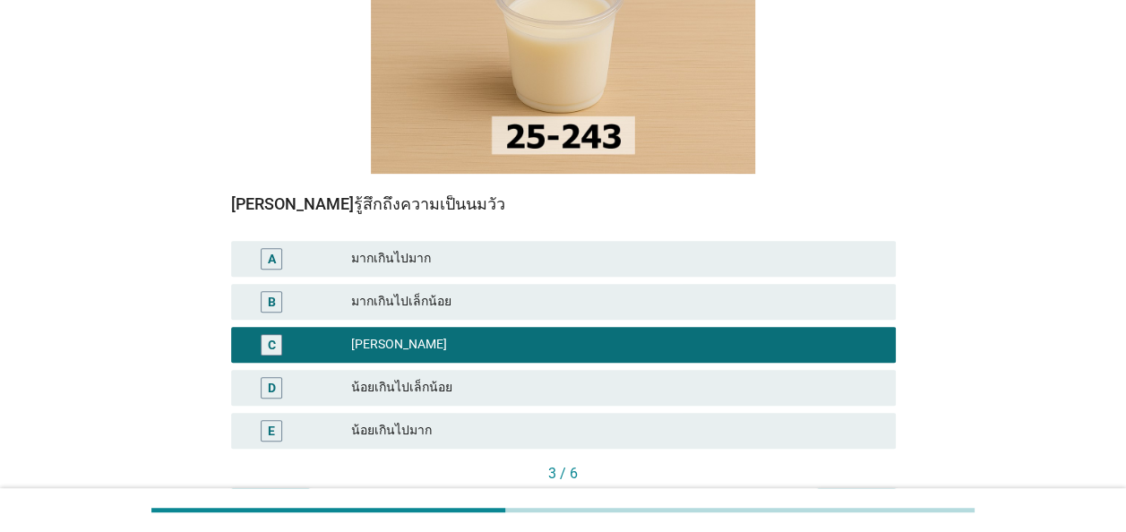
click at [839, 495] on div "ต่อไป" at bounding box center [856, 504] width 50 height 19
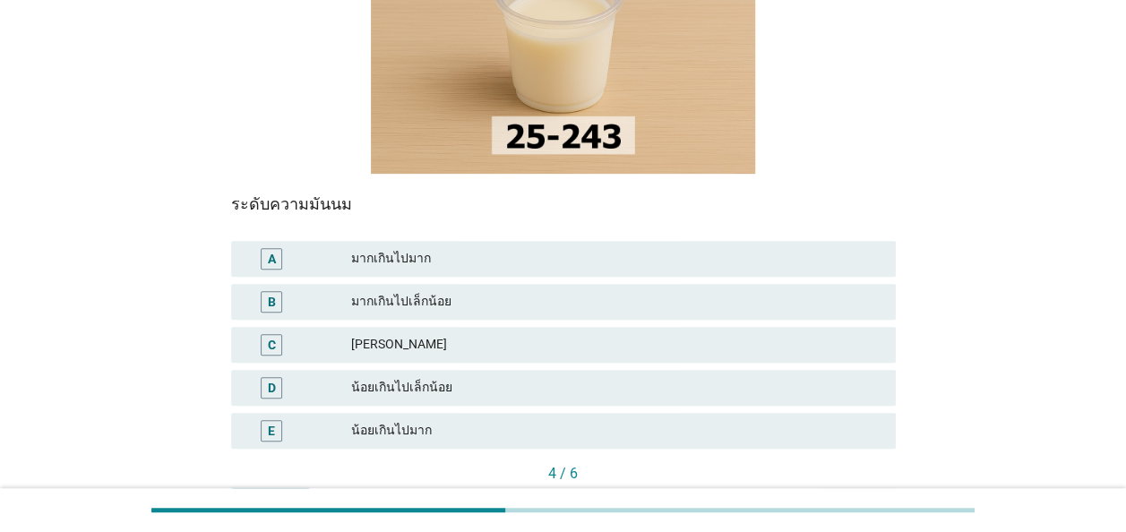
click at [273, 292] on div "B" at bounding box center [272, 301] width 8 height 19
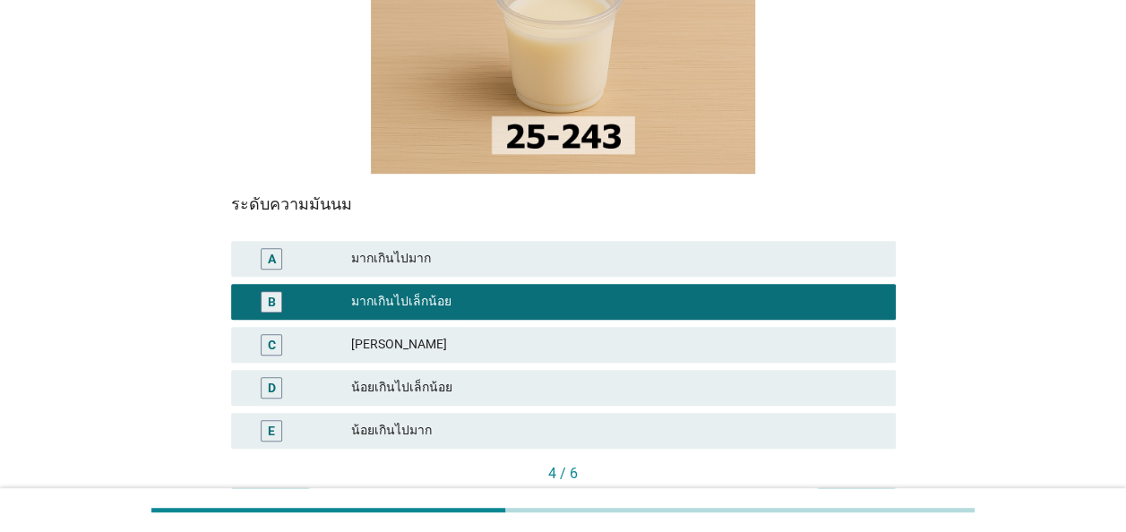
click at [835, 495] on div "ต่อไป" at bounding box center [856, 504] width 50 height 19
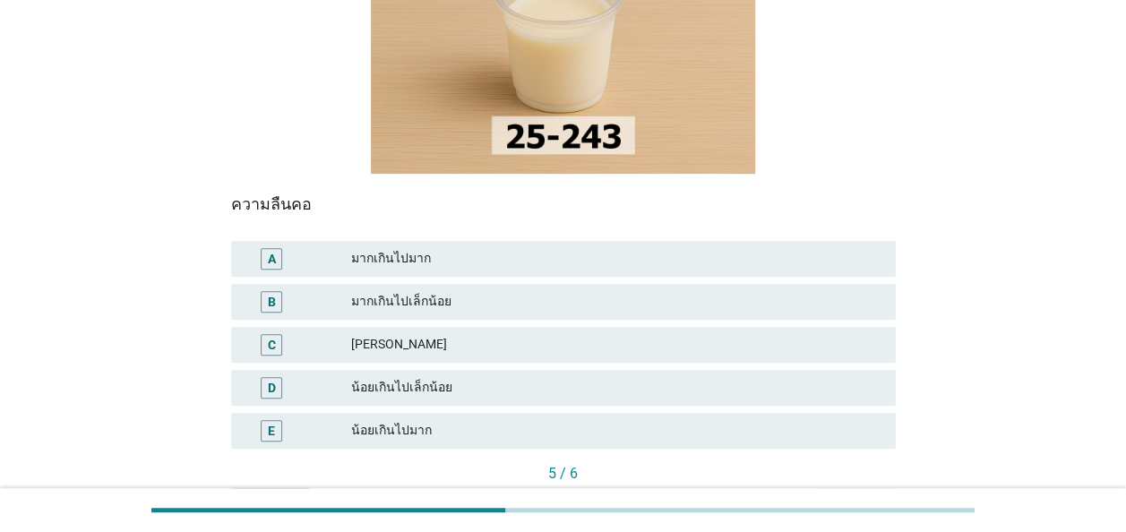
click at [275, 378] on div "D" at bounding box center [272, 387] width 8 height 19
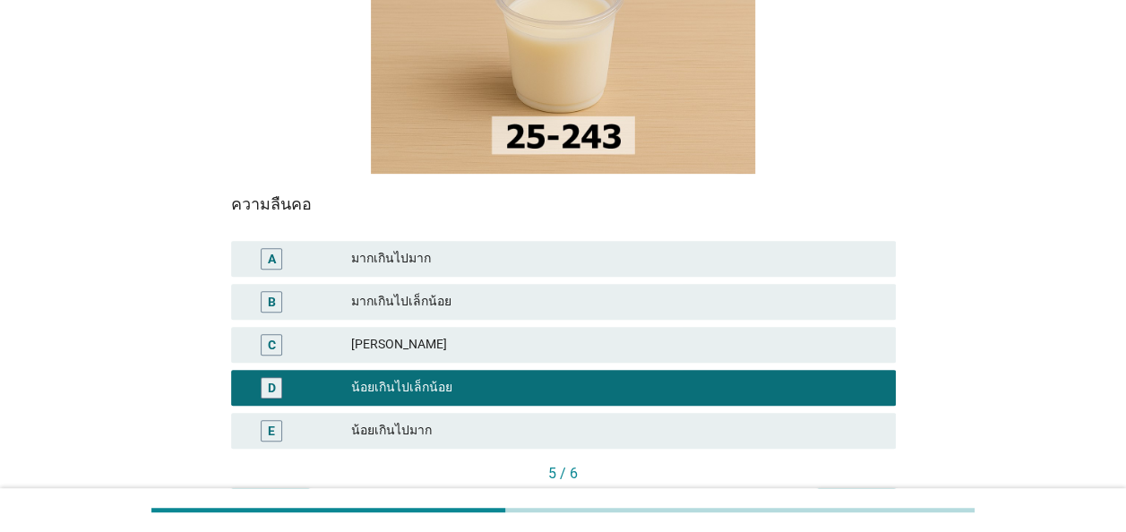
click at [863, 495] on div "ต่อไป" at bounding box center [856, 504] width 50 height 19
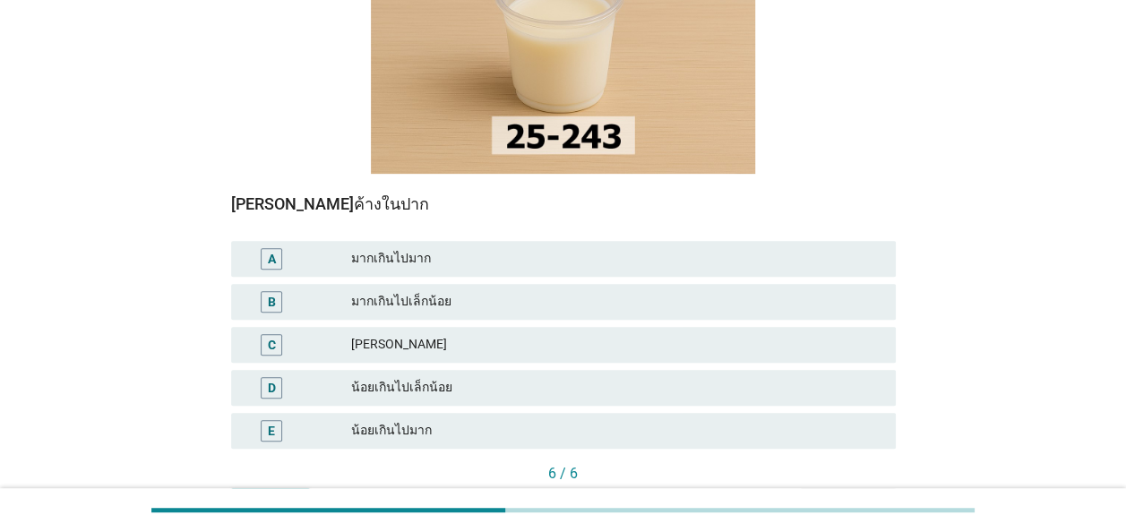
click at [274, 292] on div "B" at bounding box center [272, 301] width 8 height 19
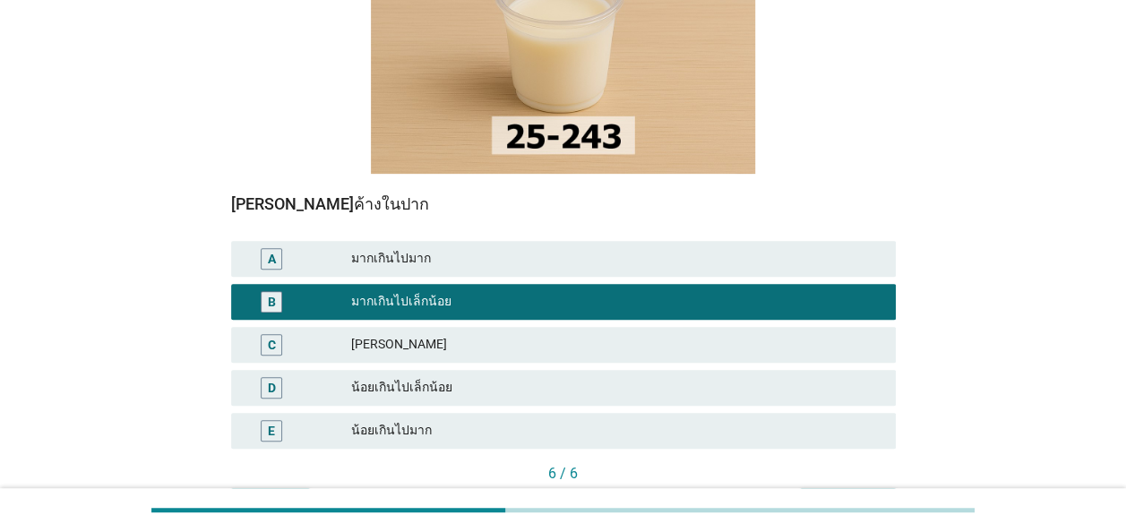
click at [833, 495] on div "คำถามต่อไป" at bounding box center [847, 504] width 67 height 19
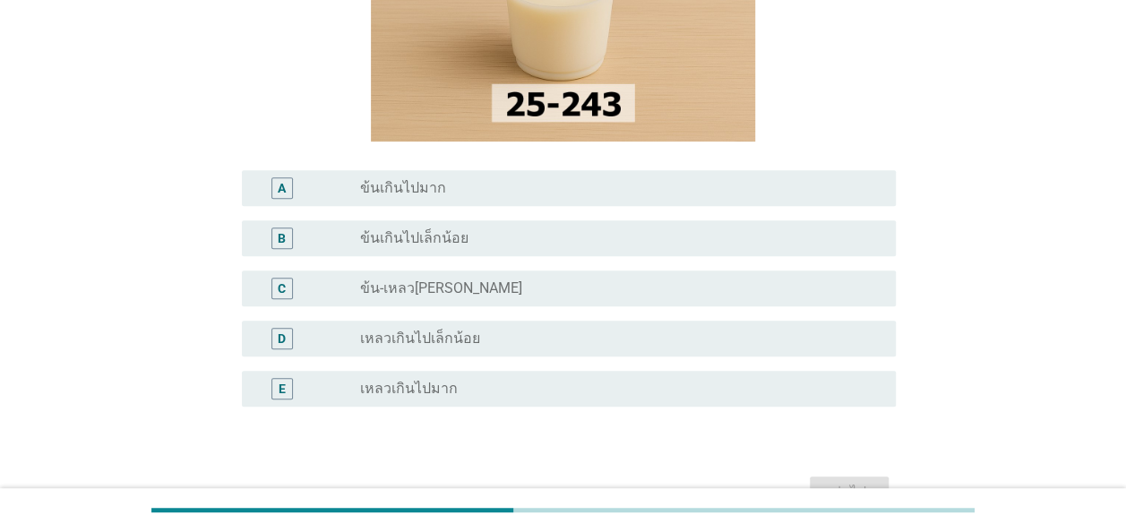
click at [280, 288] on div "C" at bounding box center [282, 288] width 8 height 19
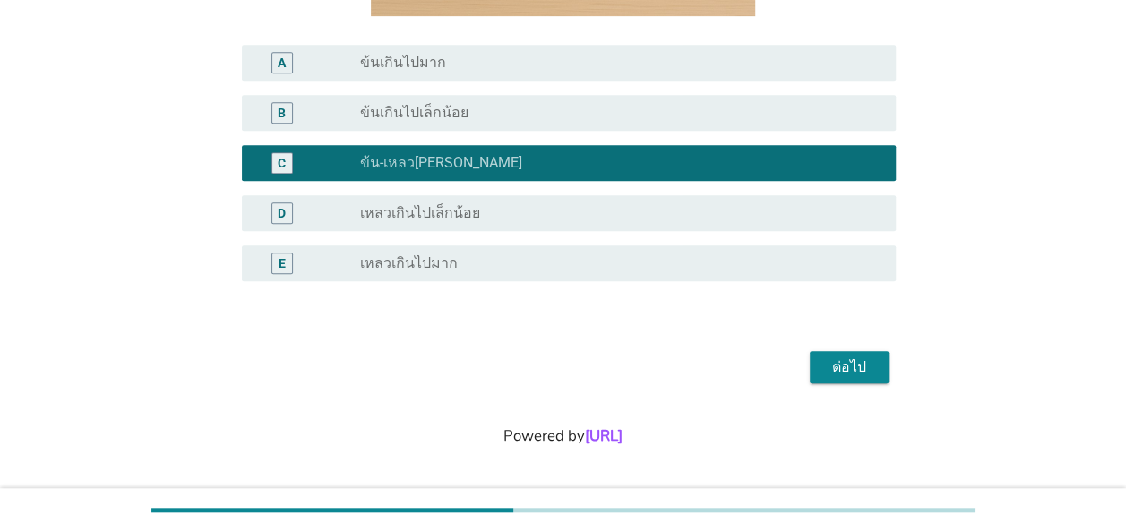
scroll to position [396, 0]
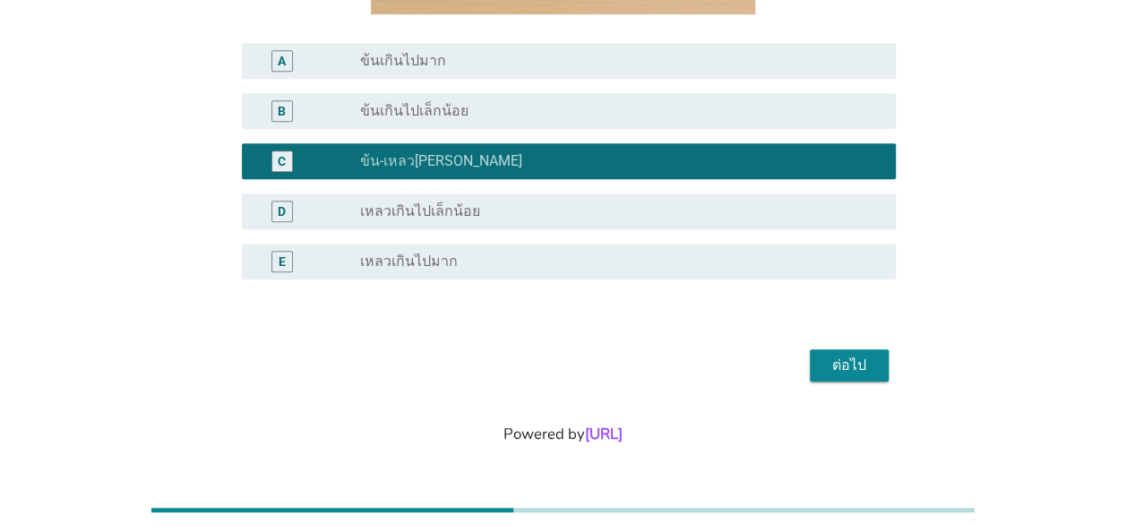
click at [837, 371] on div "ต่อไป" at bounding box center [849, 366] width 50 height 22
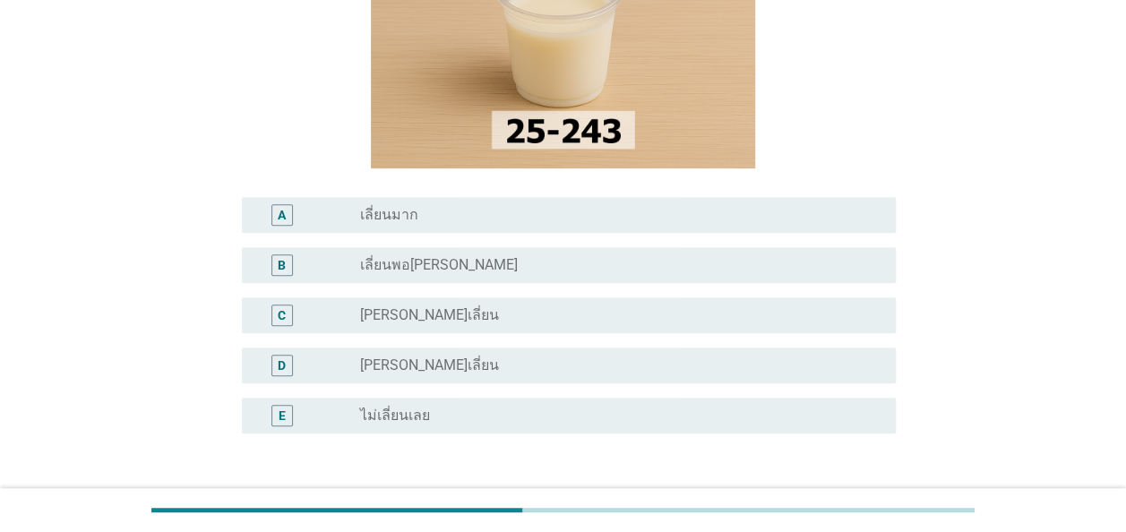
scroll to position [269, 0]
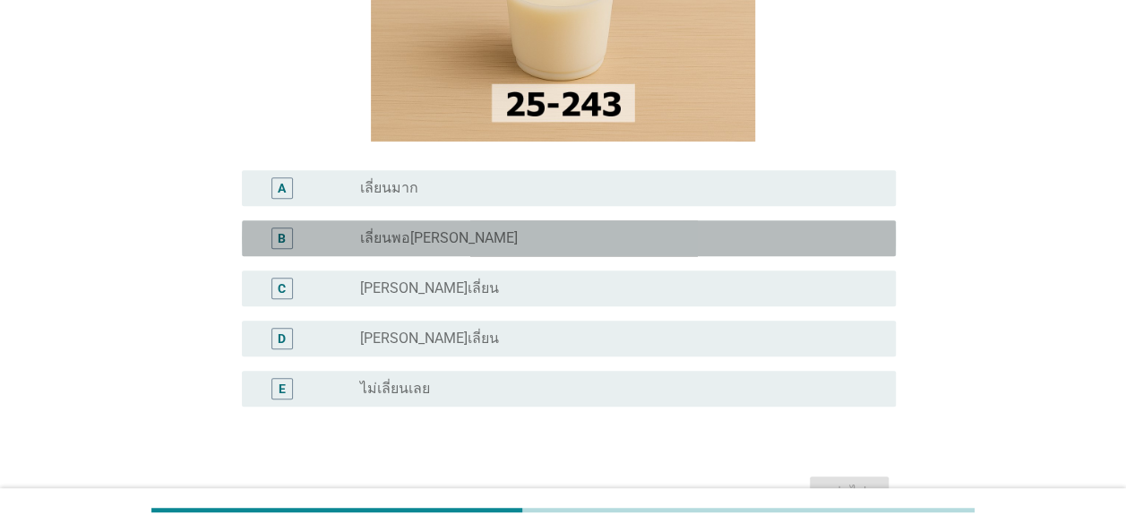
click at [287, 235] on div "B" at bounding box center [282, 239] width 22 height 22
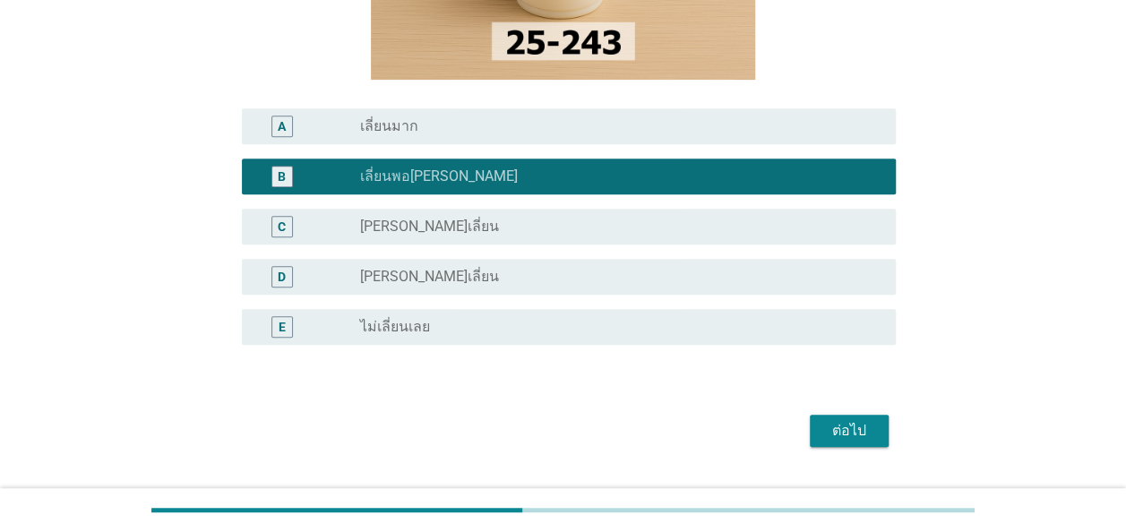
scroll to position [358, 0]
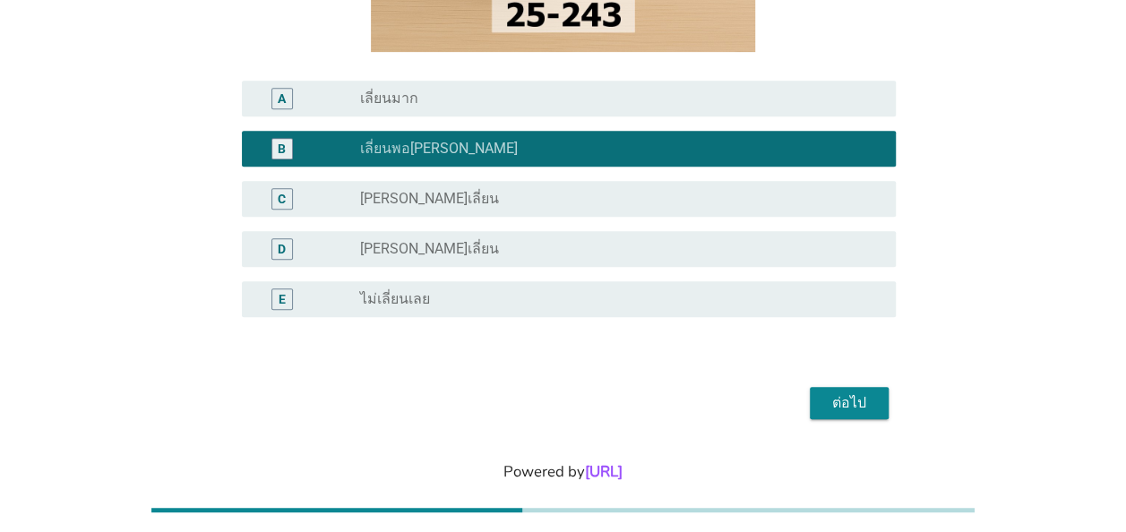
click at [835, 405] on div "ต่อไป" at bounding box center [849, 403] width 50 height 22
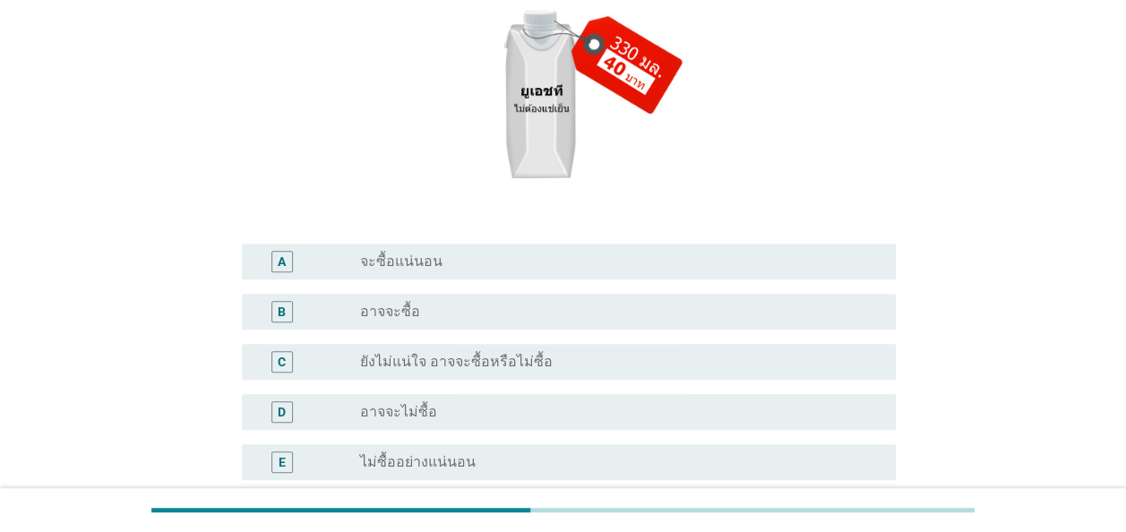
scroll to position [269, 0]
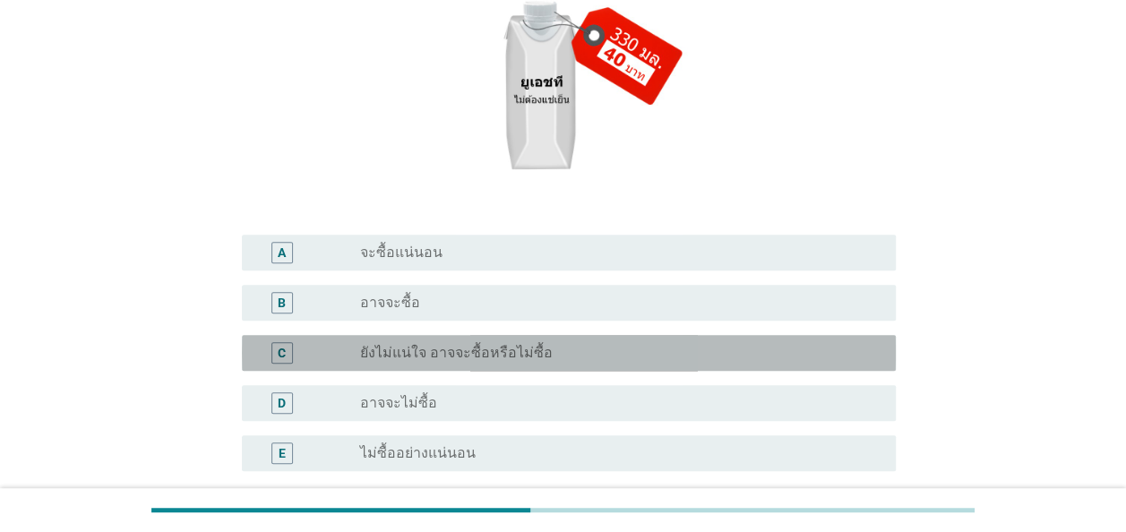
click at [288, 353] on div "C" at bounding box center [282, 353] width 22 height 22
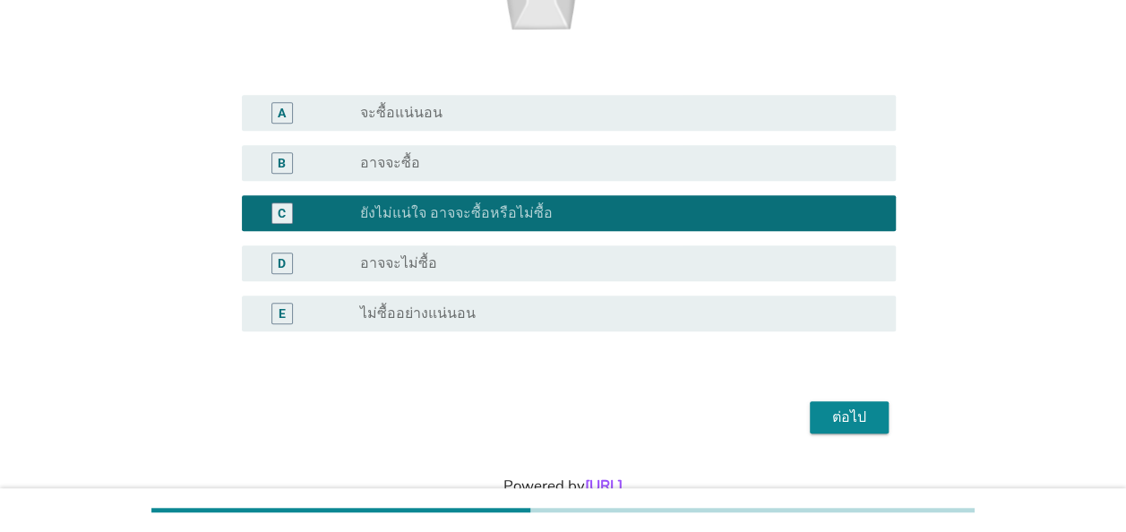
scroll to position [448, 0]
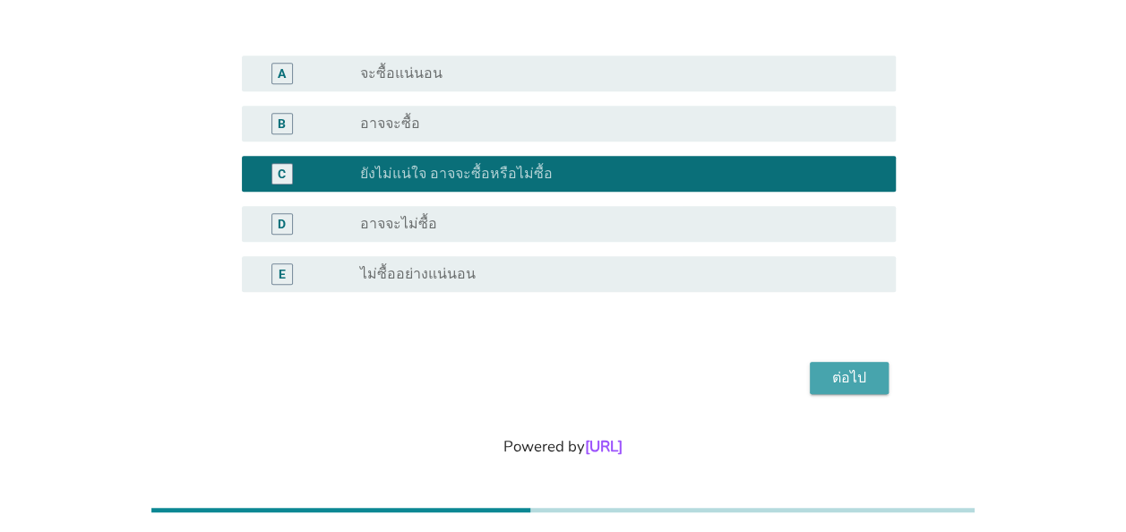
click at [839, 378] on div "ต่อไป" at bounding box center [849, 378] width 50 height 22
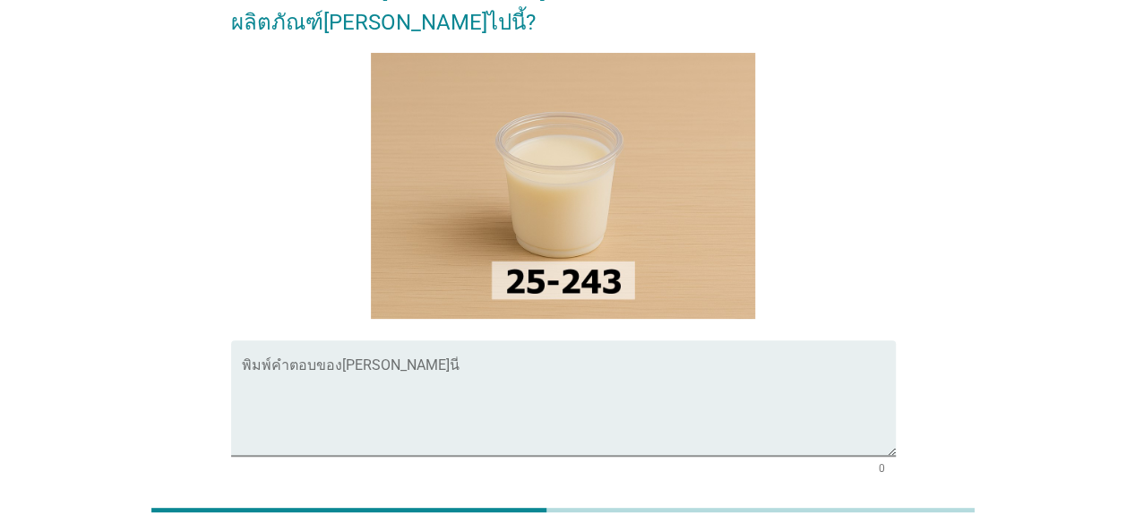
scroll to position [179, 0]
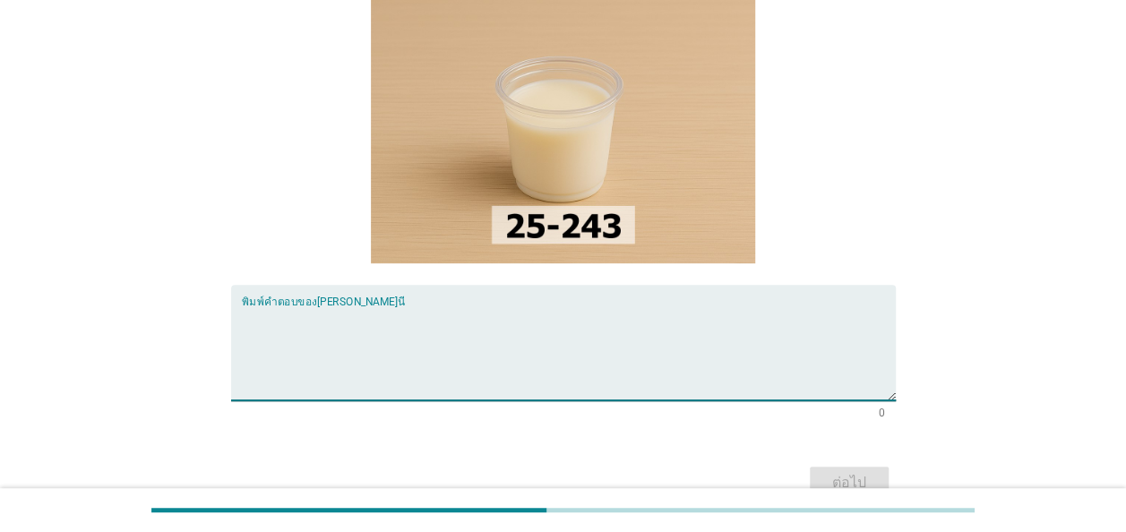
click at [251, 306] on textarea "พิมพ์คำตอบของคุณ ที่นี่" at bounding box center [569, 353] width 654 height 94
type textarea "ความไม่ลื่นคอ"
click at [844, 472] on div "ต่อไป" at bounding box center [849, 483] width 50 height 22
click at [245, 306] on textarea "พิมพ์คำตอบของคุณ ที่นี่" at bounding box center [569, 353] width 654 height 94
type textarea "ลดความเข้มข้นลงเล็กน้อย"
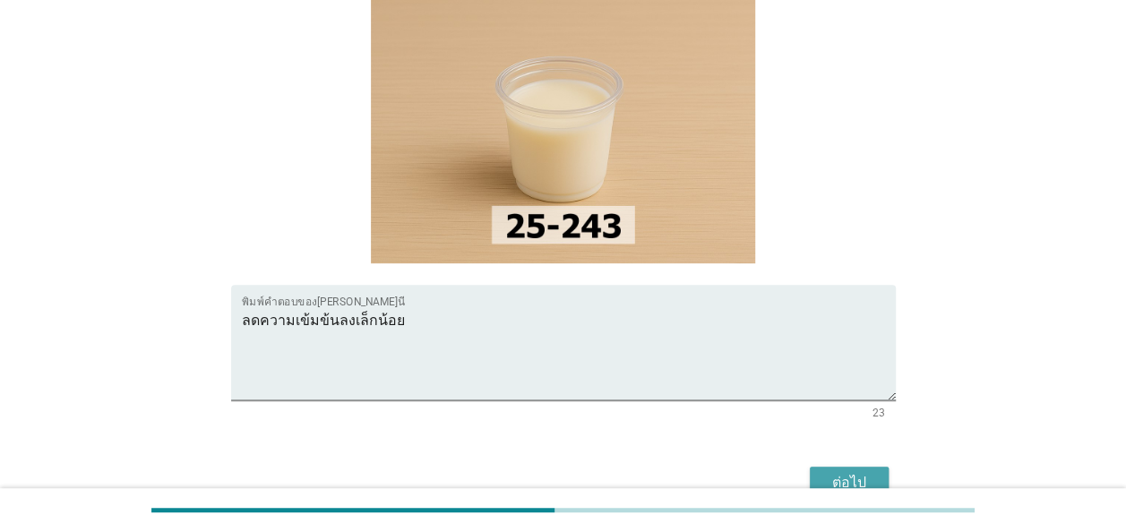
click at [848, 472] on div "ต่อไป" at bounding box center [849, 483] width 50 height 22
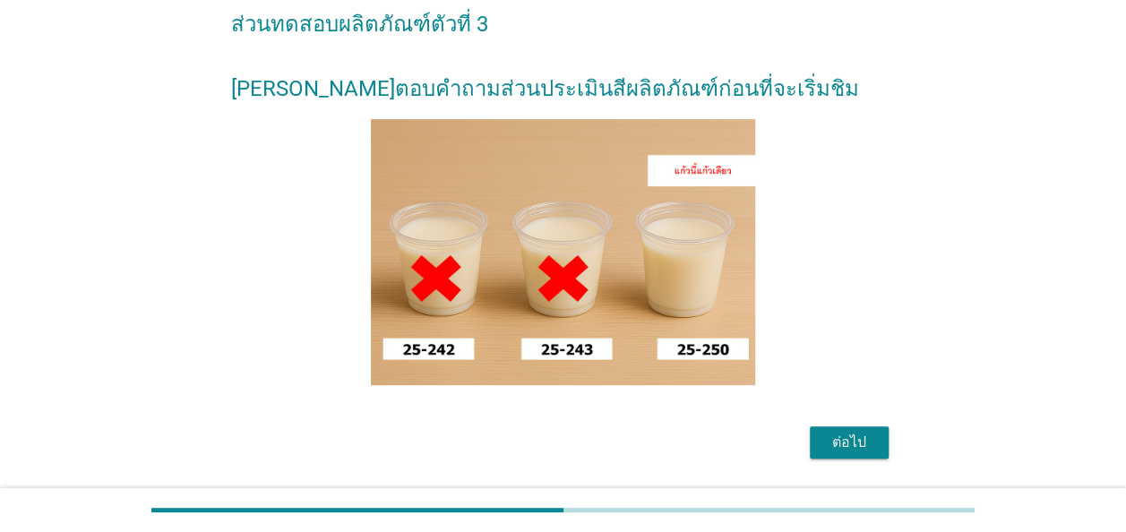
scroll to position [167, 0]
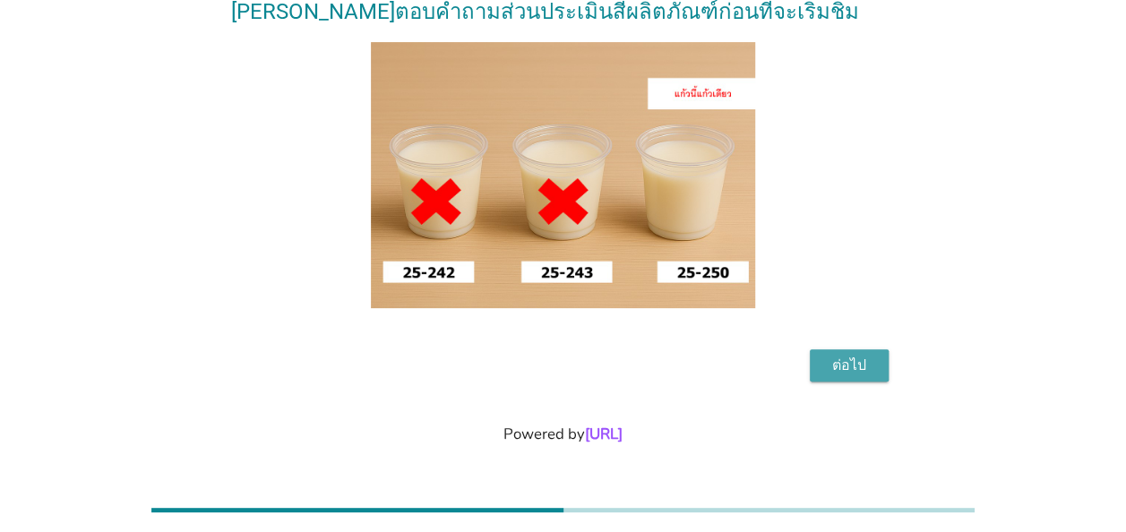
click at [849, 365] on div "ต่อไป" at bounding box center [849, 366] width 50 height 22
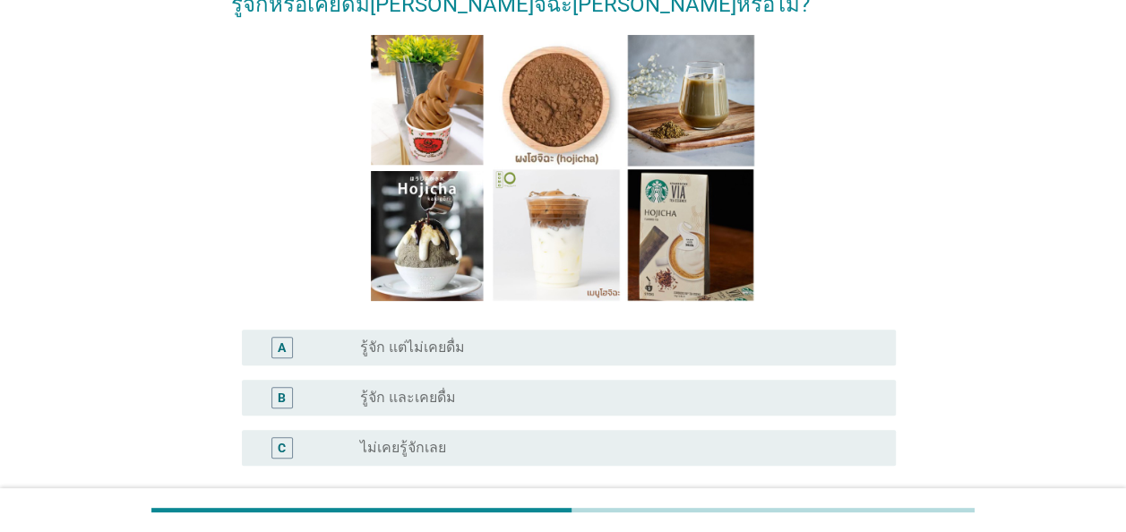
scroll to position [179, 0]
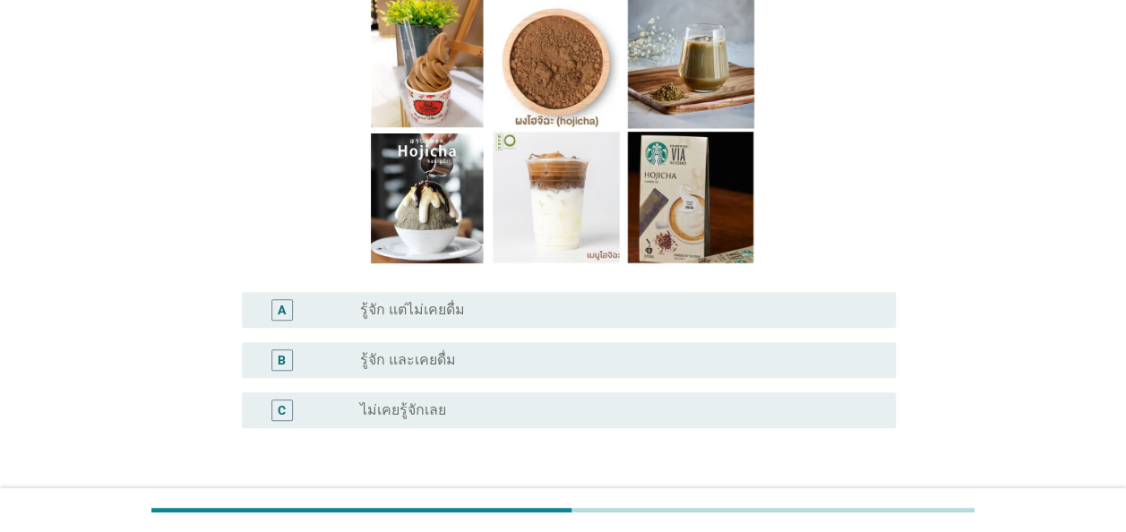
click at [280, 409] on div "C" at bounding box center [282, 409] width 8 height 19
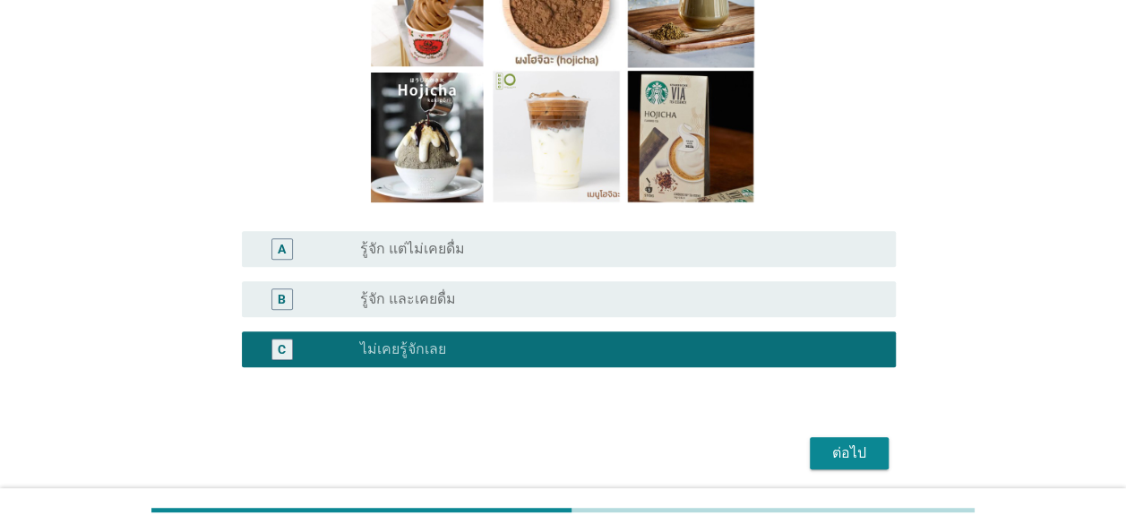
scroll to position [269, 0]
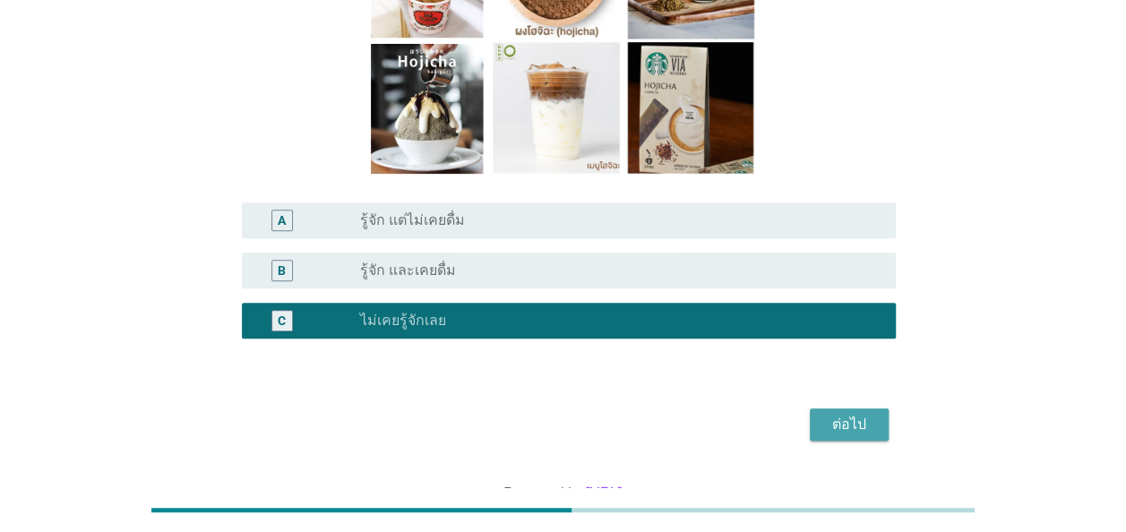
click at [848, 431] on div "ต่อไป" at bounding box center [849, 425] width 50 height 22
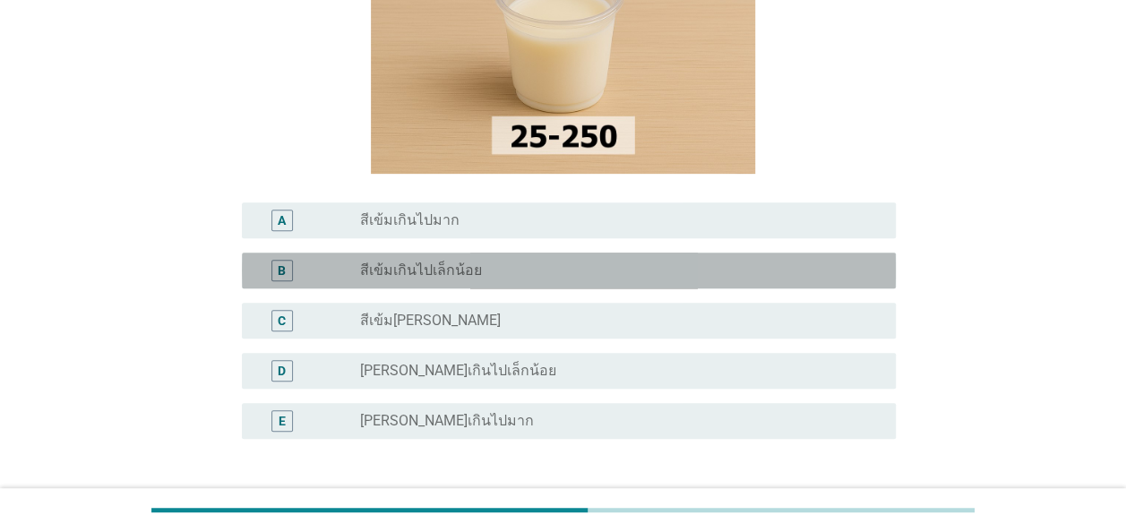
click at [283, 270] on div "B" at bounding box center [282, 270] width 8 height 19
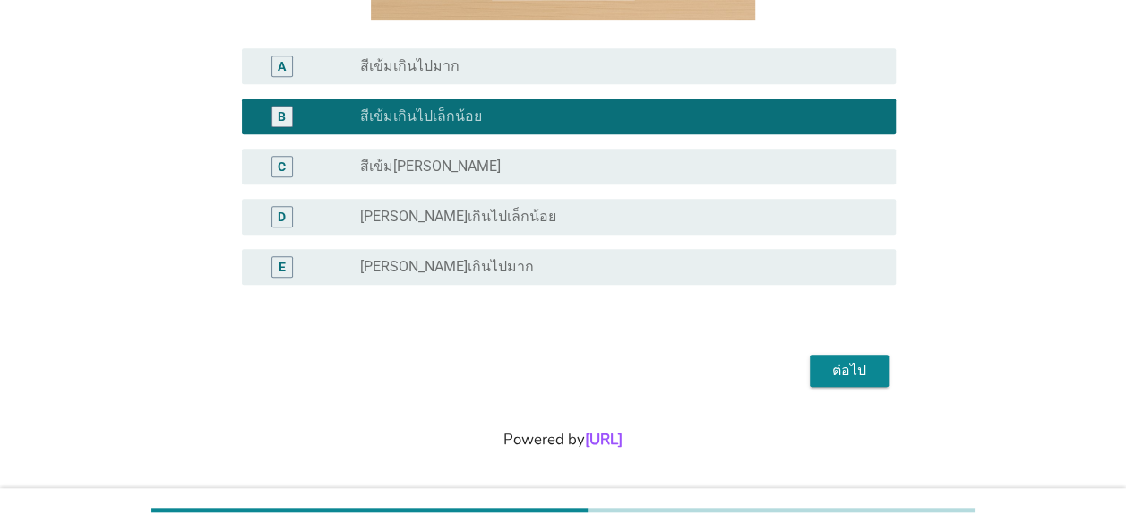
scroll to position [428, 0]
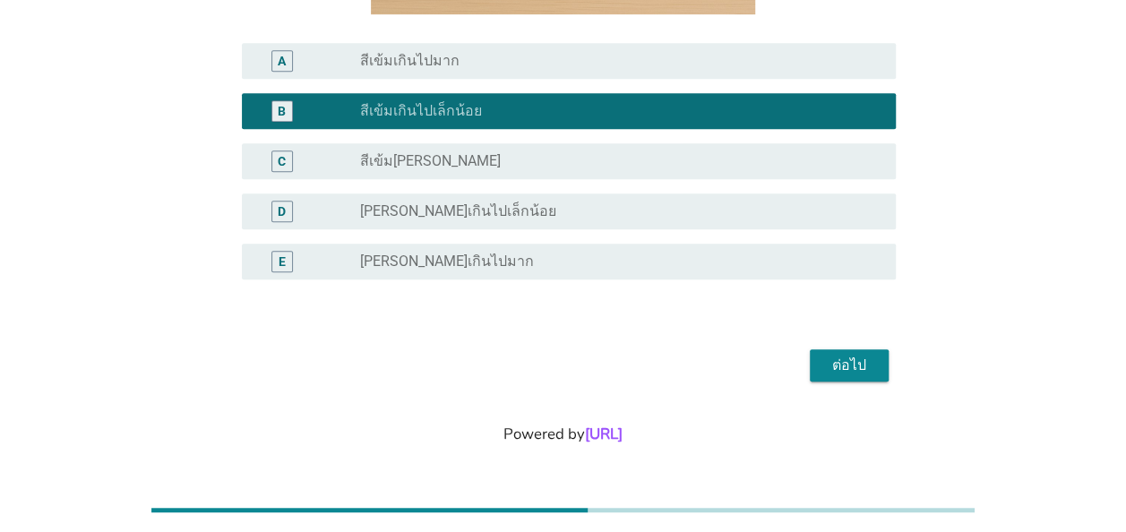
click at [835, 361] on div "ต่อไป" at bounding box center [849, 366] width 50 height 22
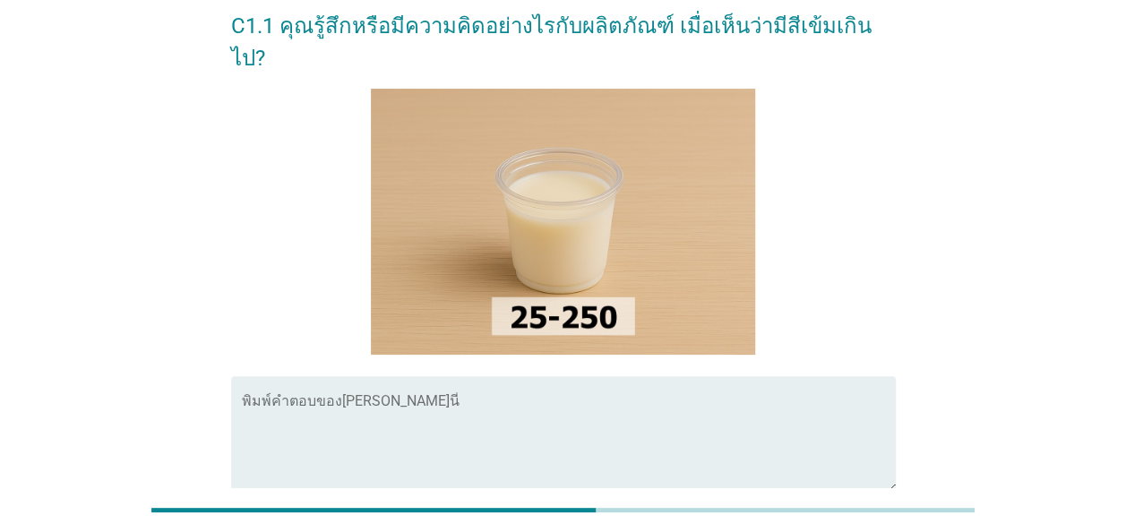
scroll to position [90, 0]
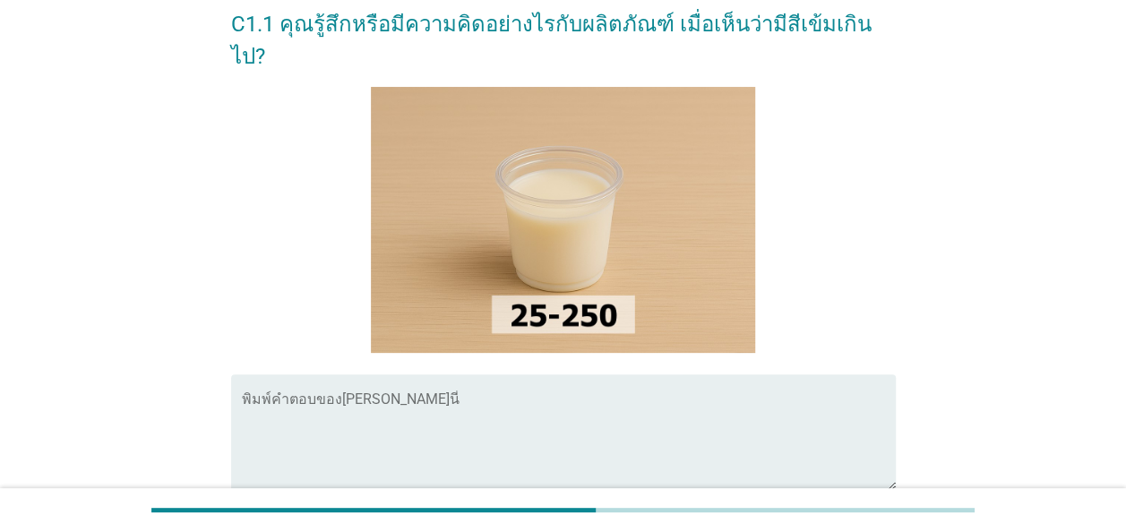
click at [247, 396] on textarea "พิมพ์คำตอบของคุณ ที่นี่" at bounding box center [569, 443] width 654 height 94
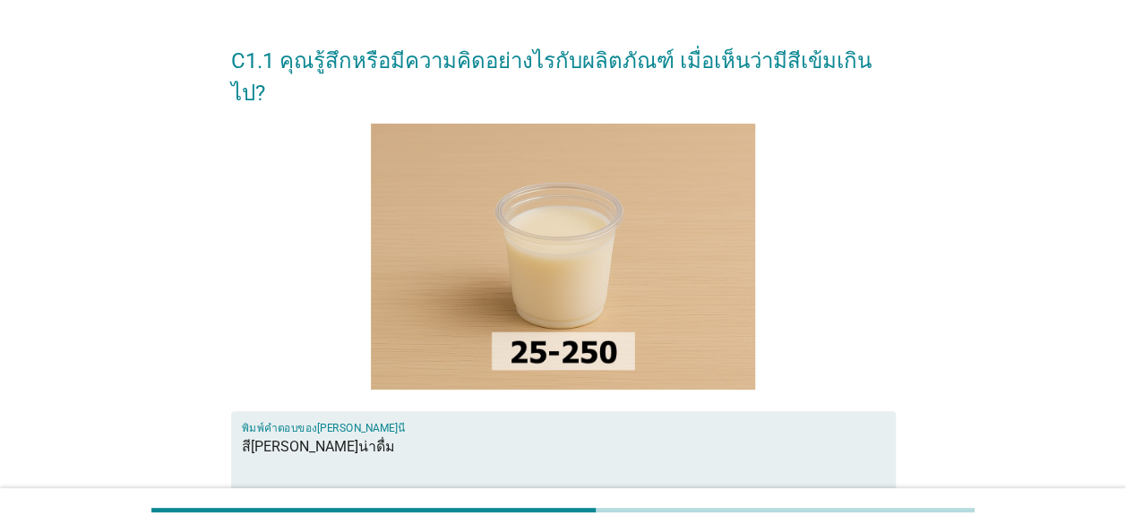
scroll to position [179, 0]
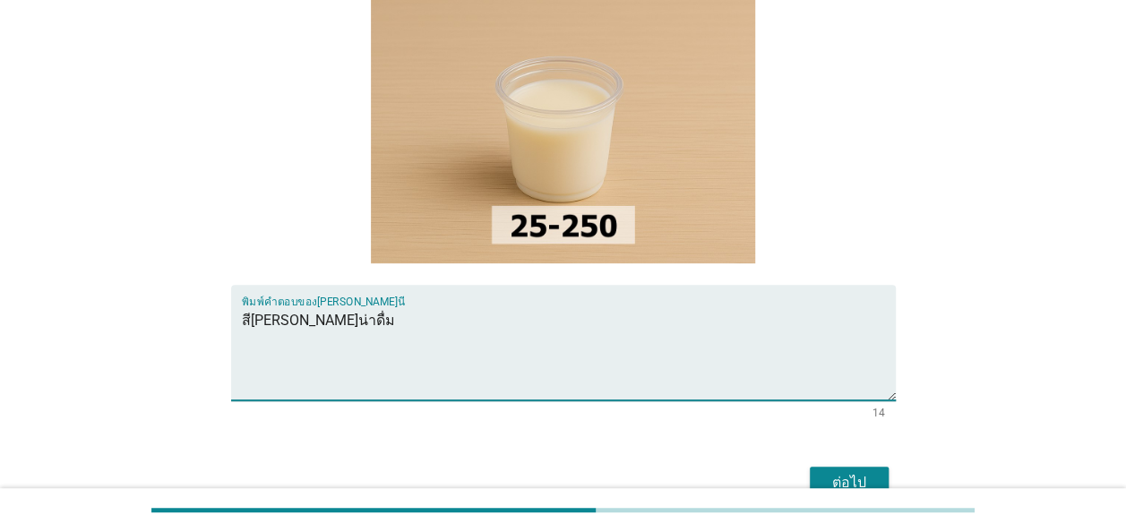
type textarea "สี[PERSON_NAME]น่าดื่ม"
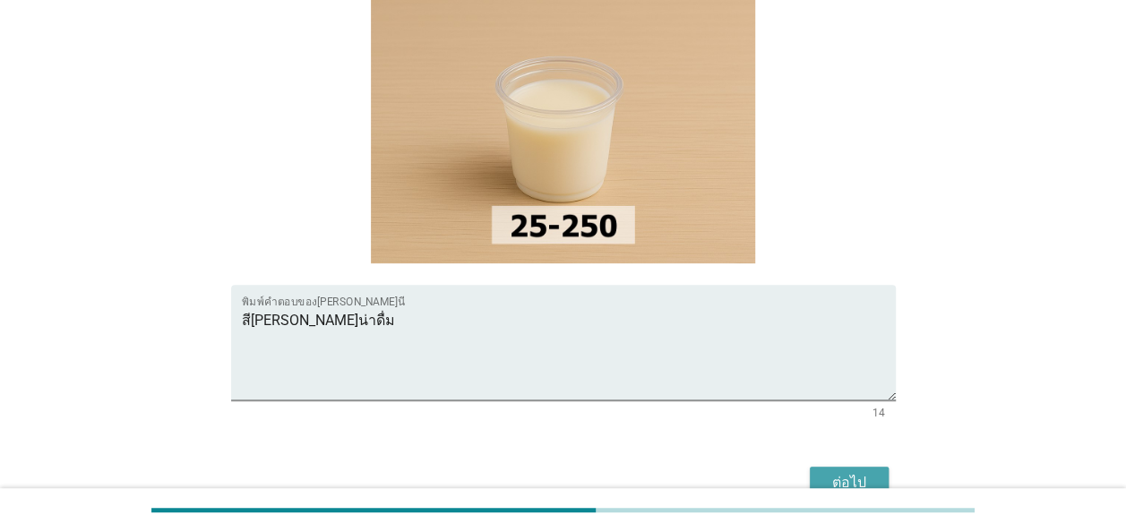
click at [849, 472] on div "ต่อไป" at bounding box center [849, 483] width 50 height 22
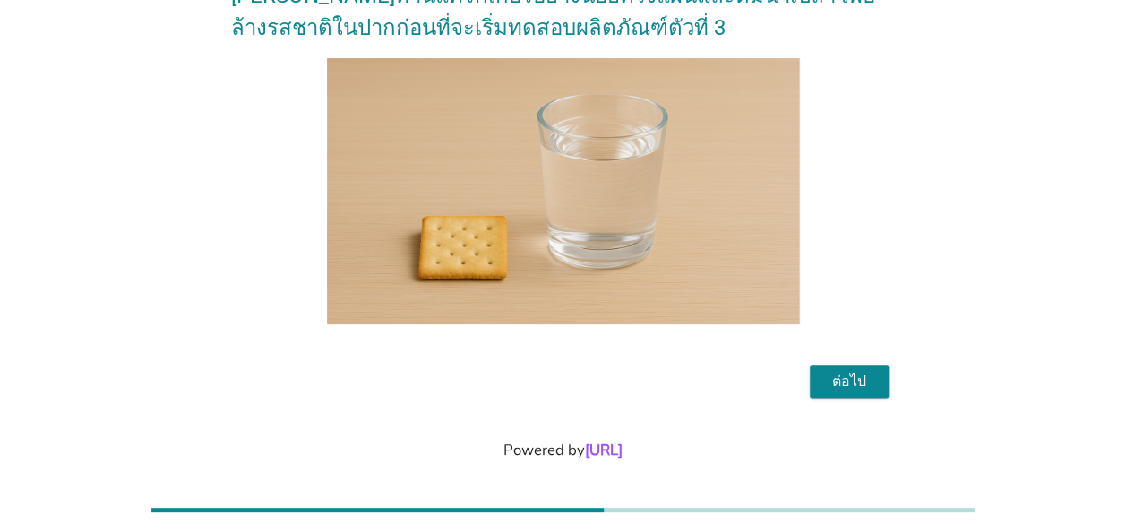
scroll to position [134, 0]
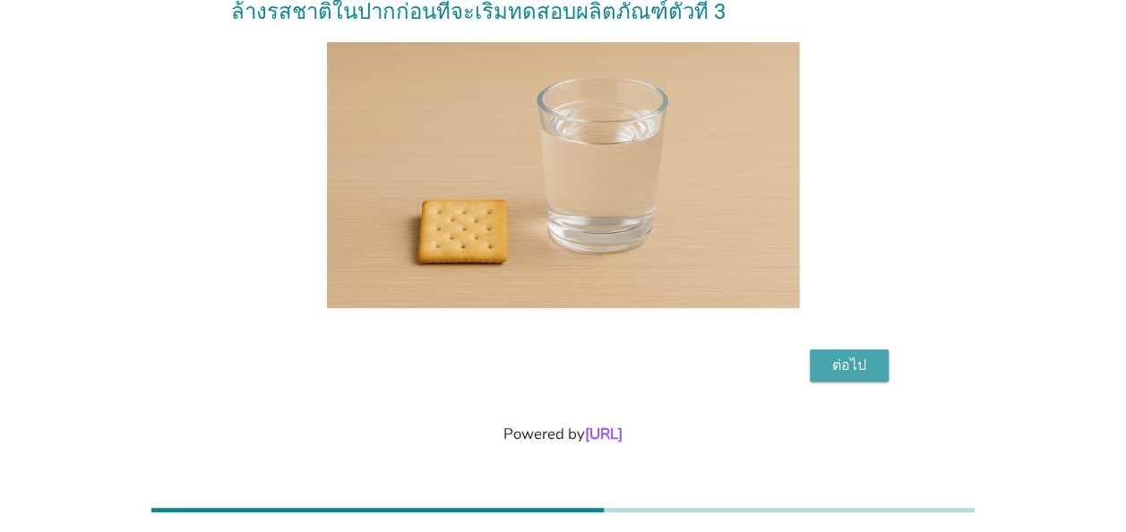
click at [863, 363] on div "ต่อไป" at bounding box center [849, 366] width 50 height 22
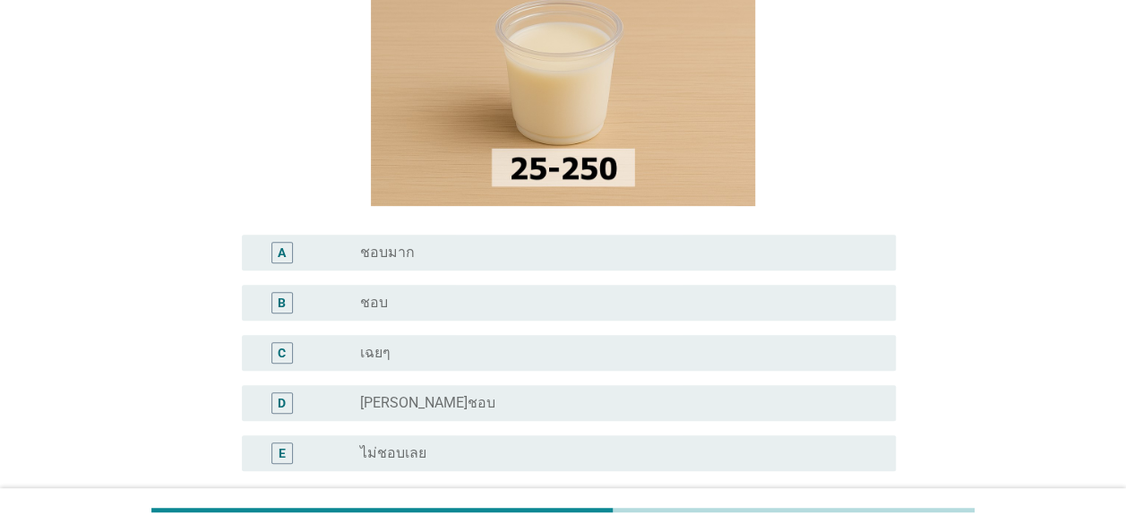
scroll to position [358, 0]
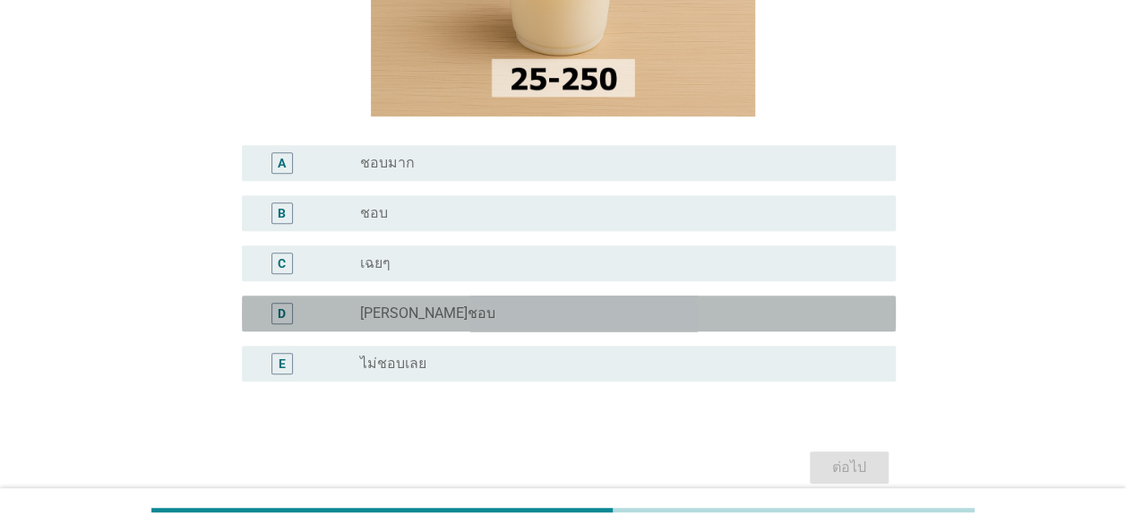
click at [283, 314] on div "D" at bounding box center [282, 313] width 8 height 19
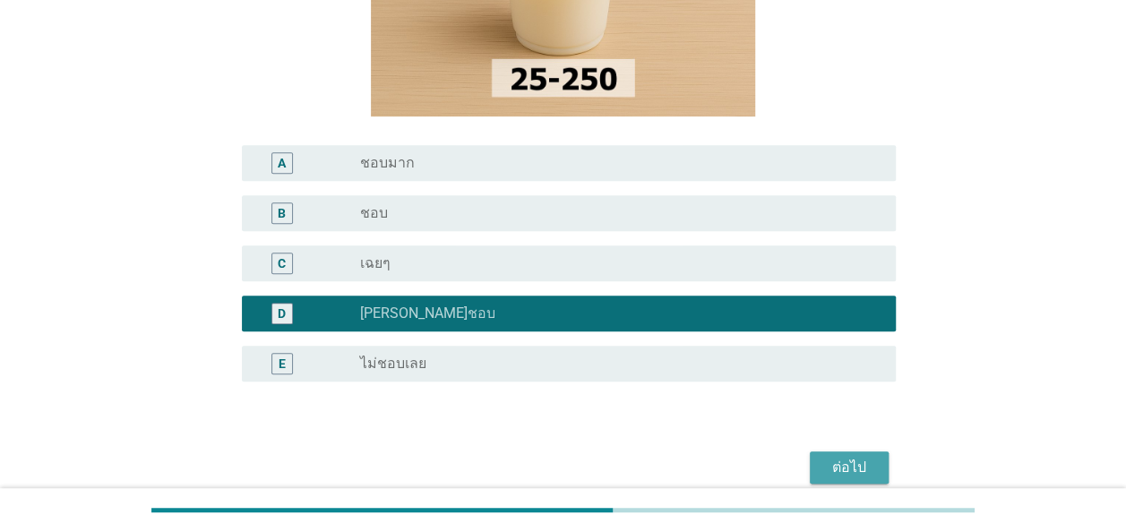
click at [853, 468] on div "ต่อไป" at bounding box center [849, 468] width 50 height 22
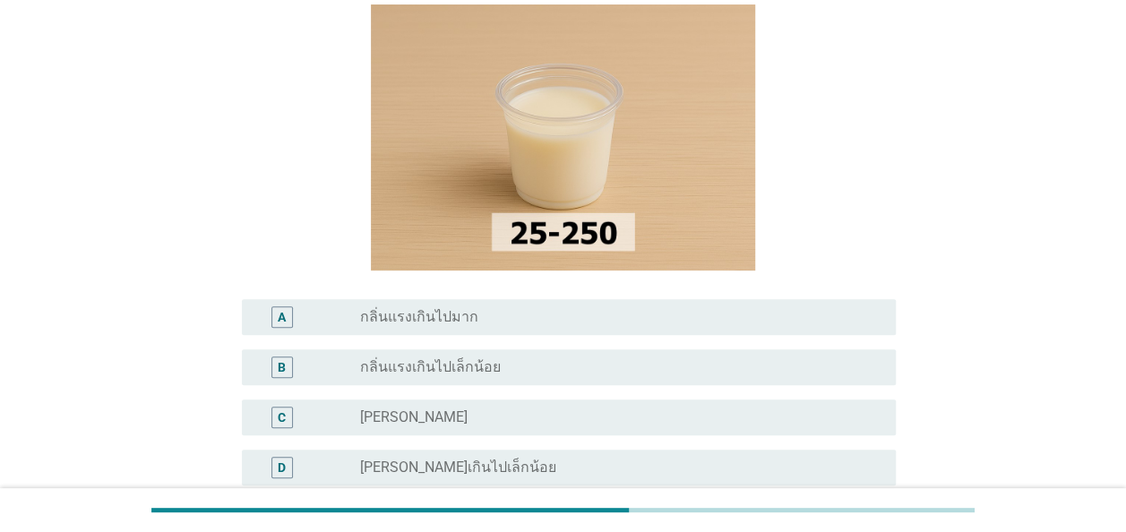
scroll to position [179, 0]
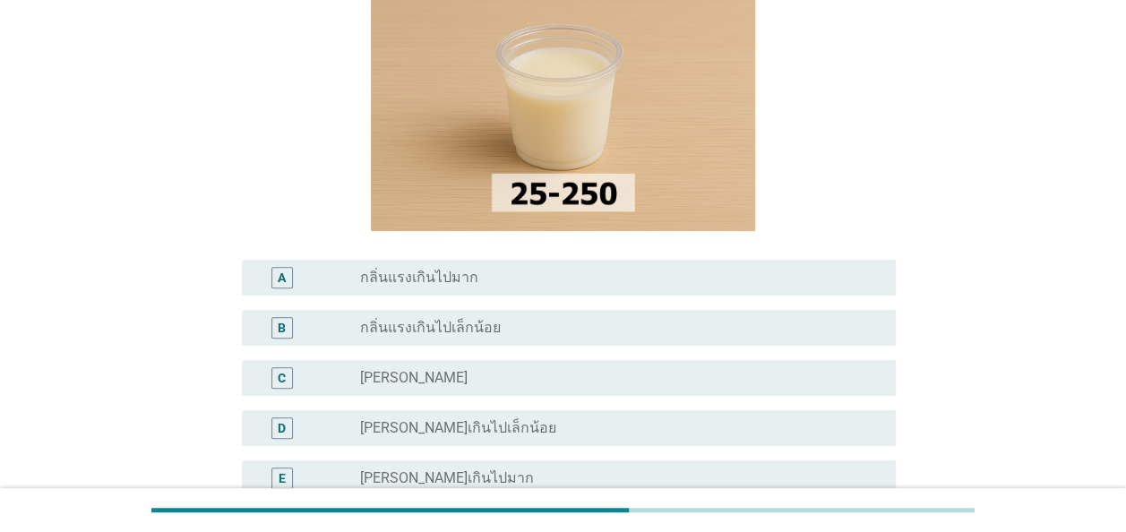
click at [282, 328] on div "B" at bounding box center [282, 327] width 8 height 19
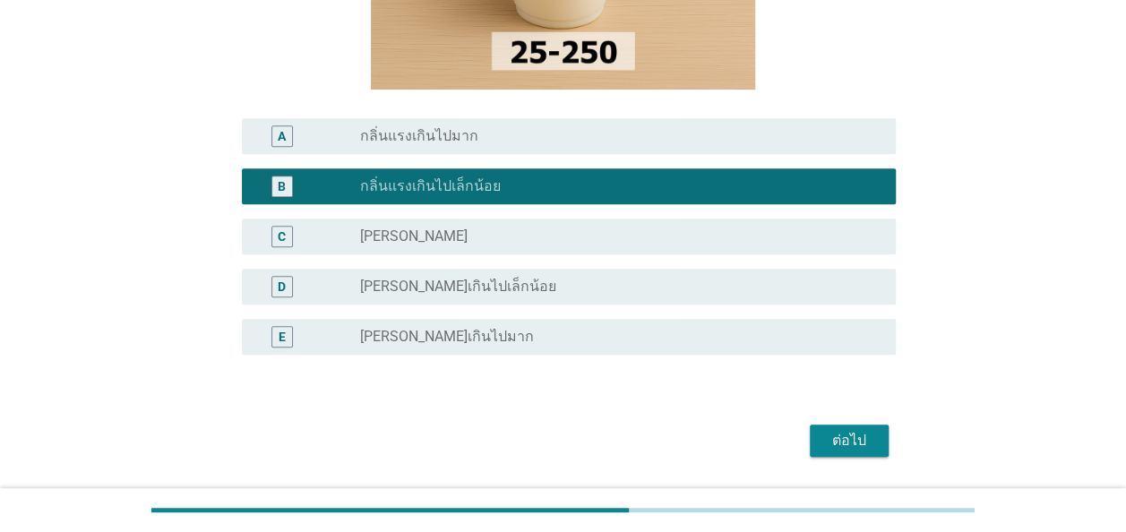
scroll to position [358, 0]
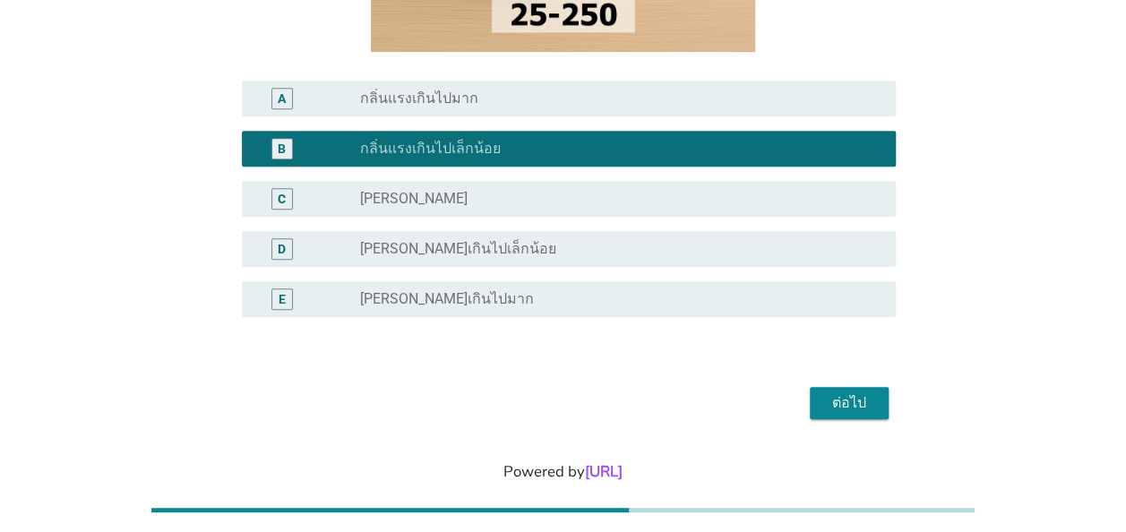
click at [833, 407] on div "ต่อไป" at bounding box center [849, 403] width 50 height 22
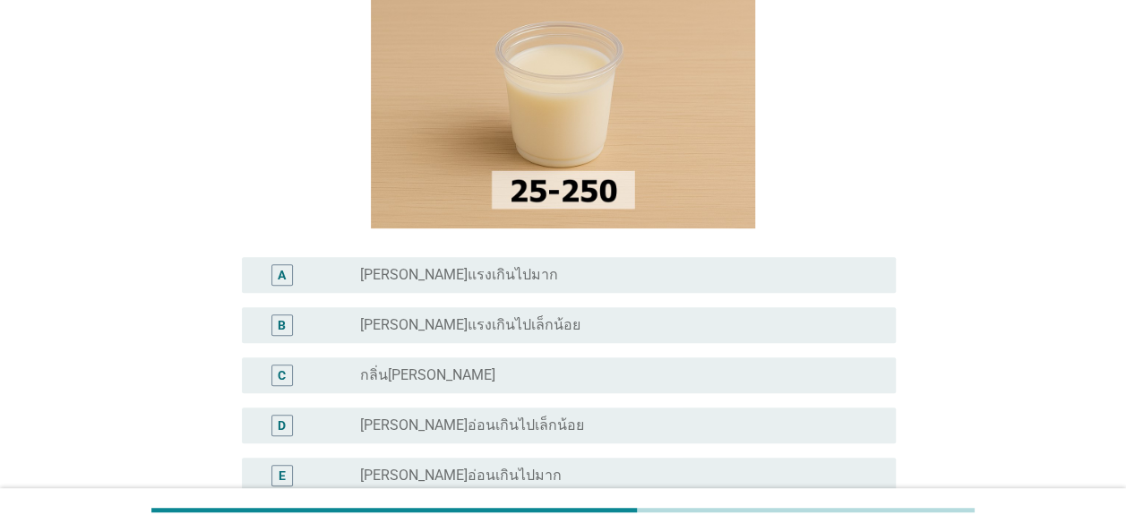
scroll to position [269, 0]
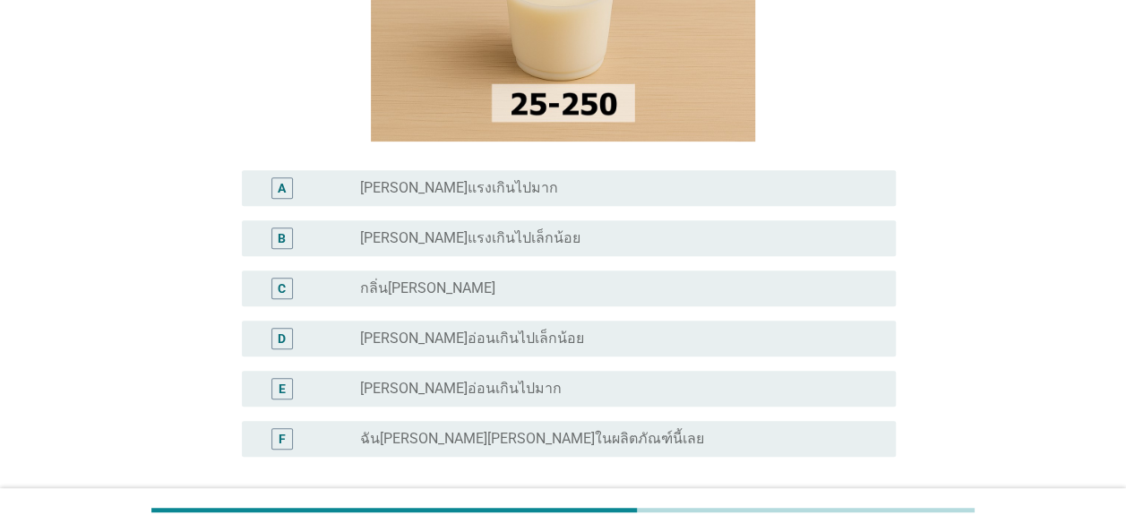
click at [281, 237] on div "B" at bounding box center [282, 237] width 8 height 19
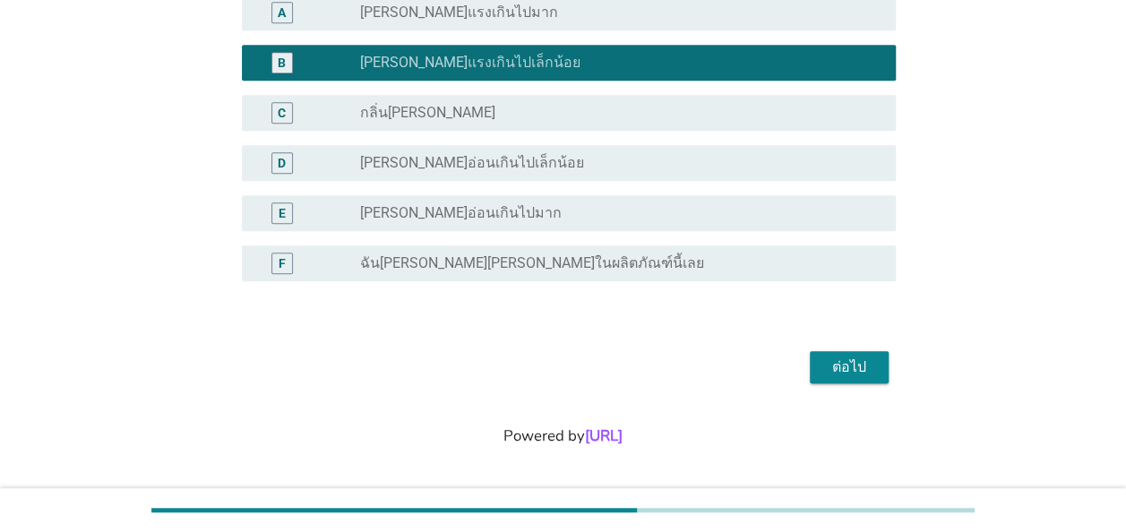
scroll to position [446, 0]
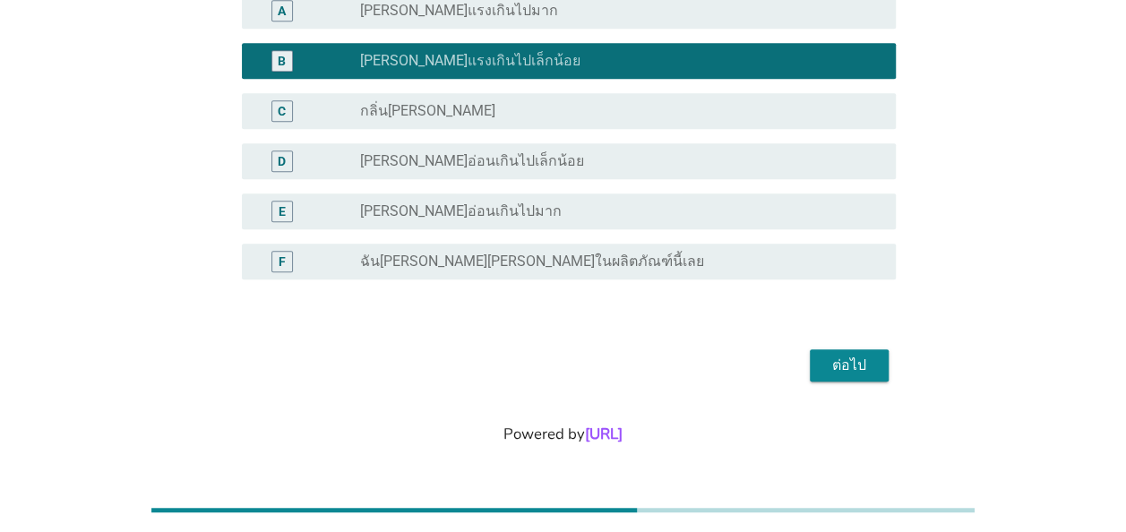
click at [845, 371] on div "ต่อไป" at bounding box center [849, 366] width 50 height 22
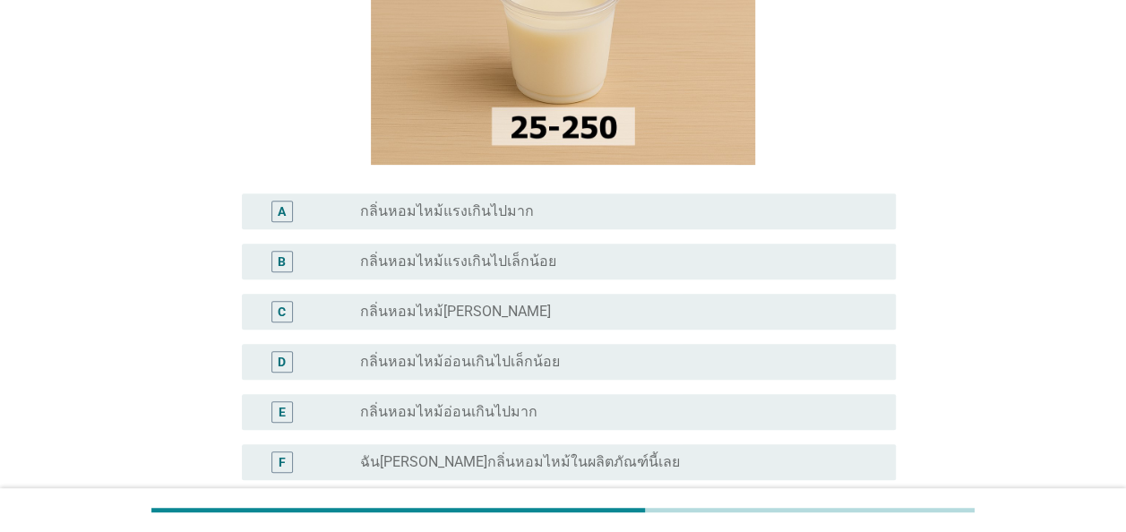
scroll to position [269, 0]
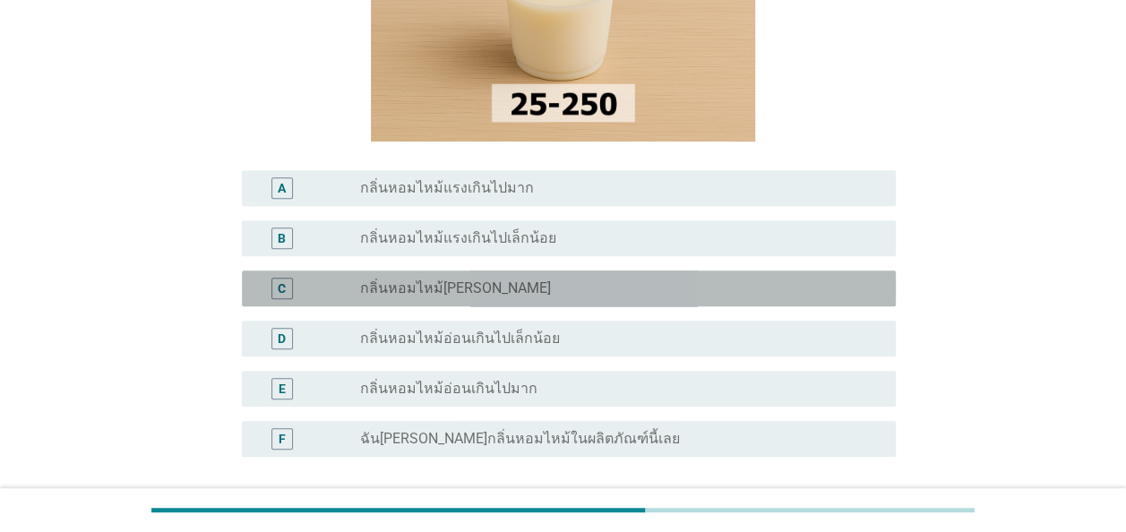
click at [285, 288] on div "C" at bounding box center [282, 288] width 8 height 19
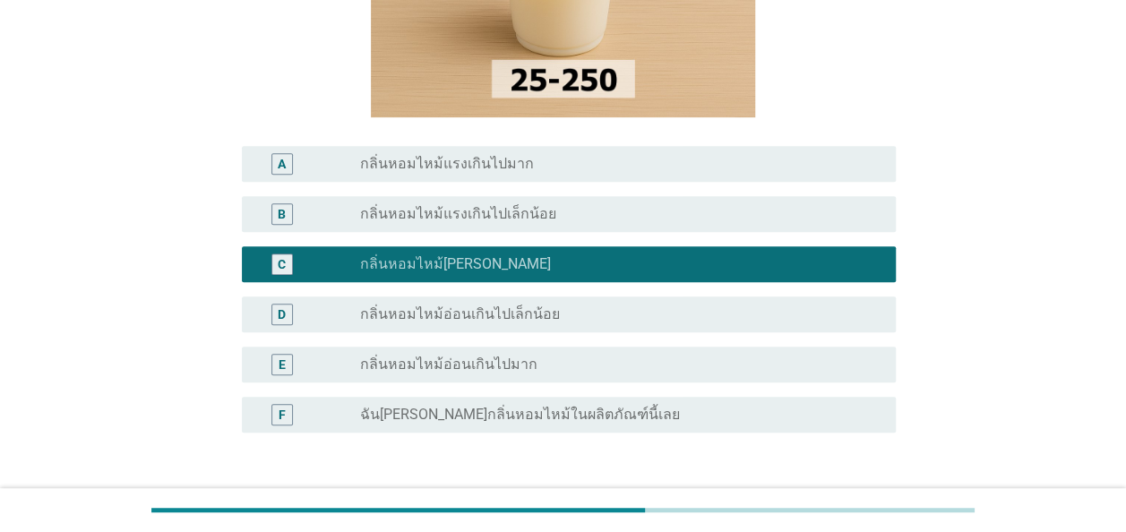
scroll to position [446, 0]
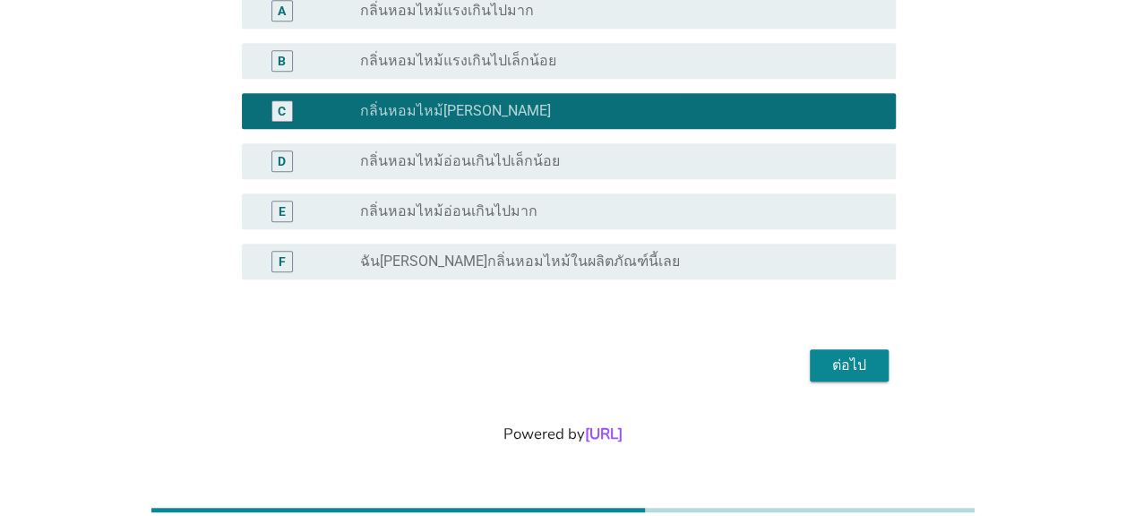
click at [838, 372] on div "ต่อไป" at bounding box center [849, 366] width 50 height 22
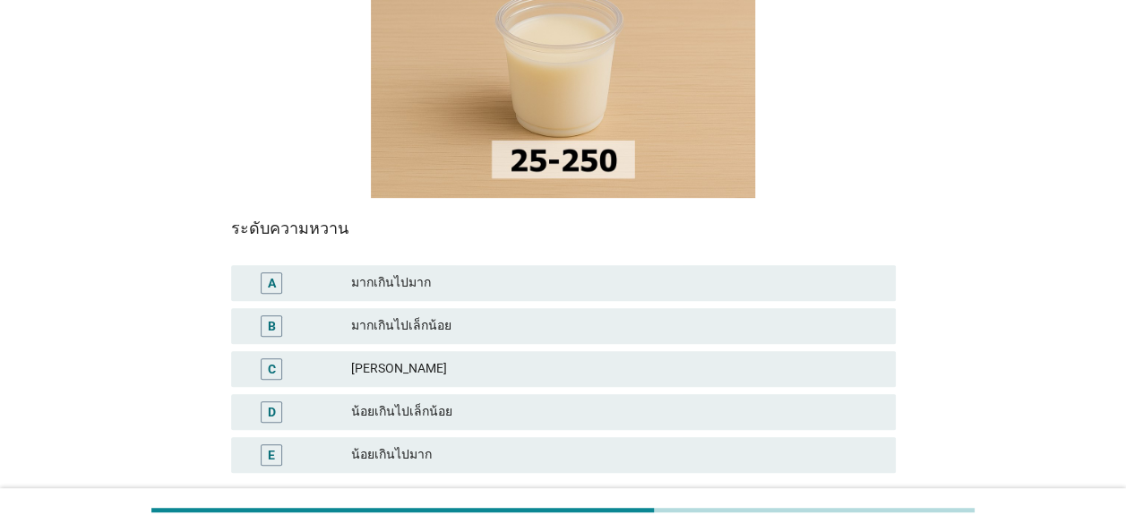
scroll to position [269, 0]
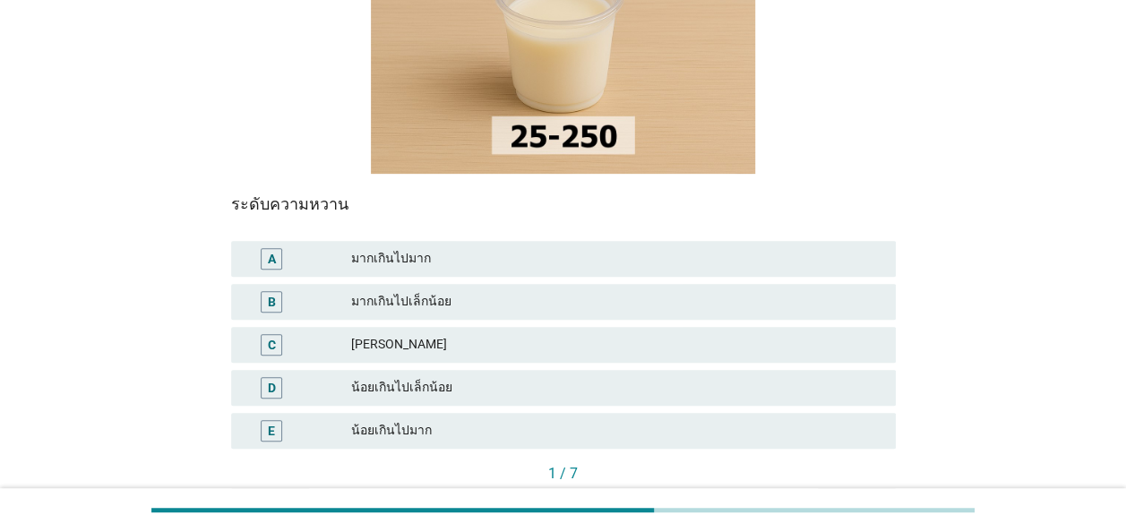
click at [271, 335] on div "C" at bounding box center [272, 344] width 8 height 19
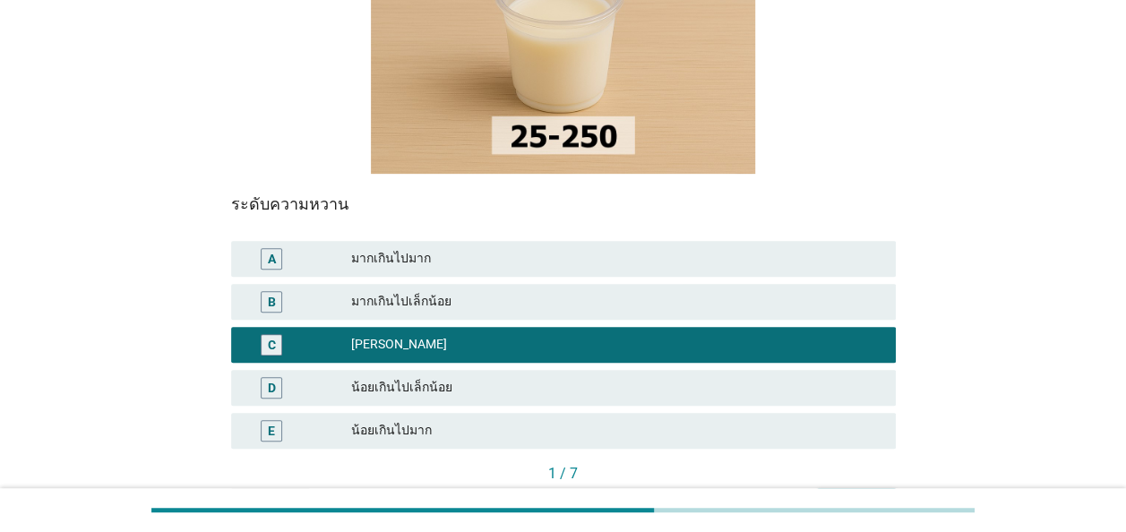
click at [855, 495] on div "ต่อไป" at bounding box center [856, 504] width 50 height 19
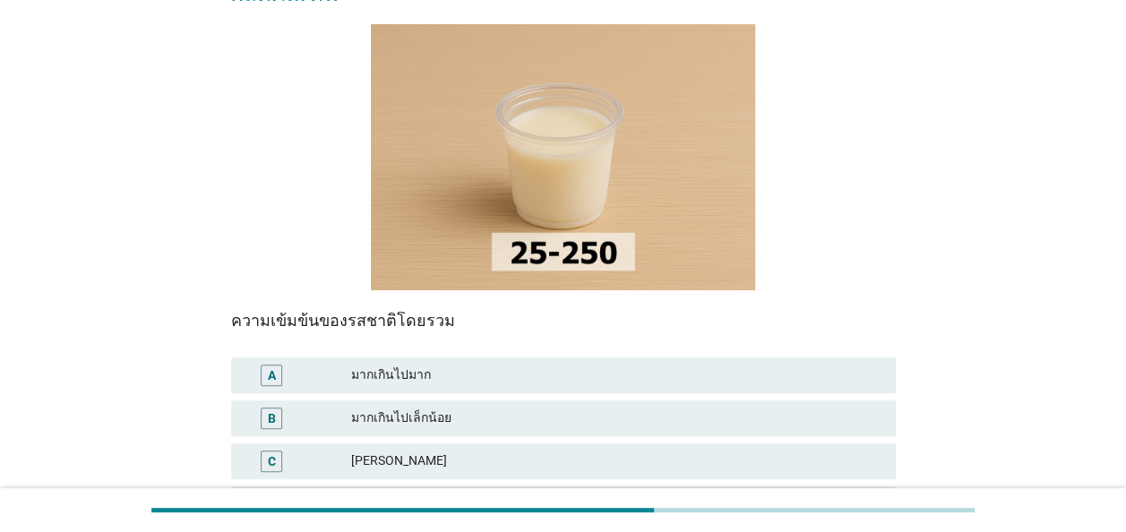
scroll to position [179, 0]
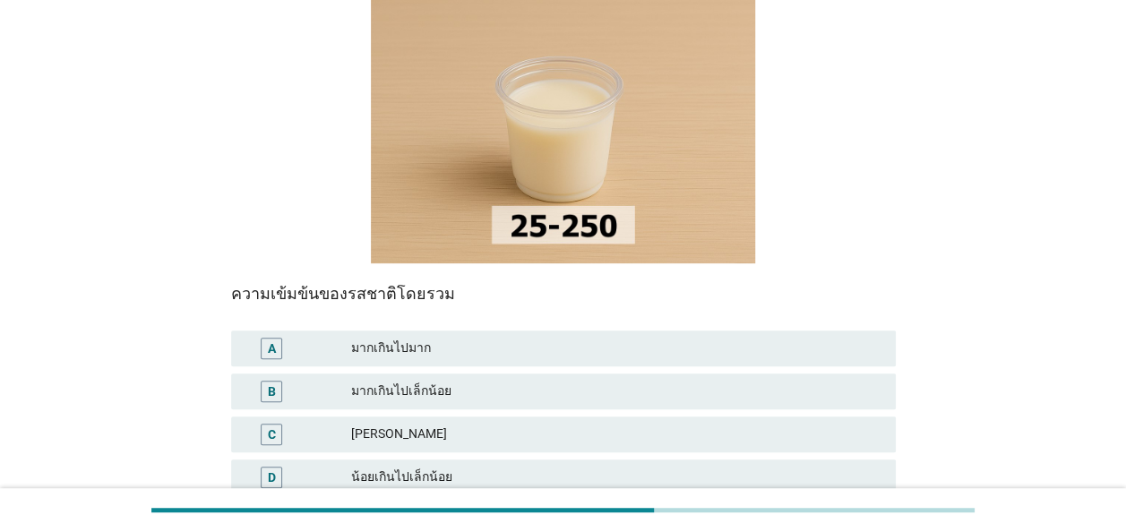
click at [271, 425] on div "C" at bounding box center [272, 434] width 8 height 19
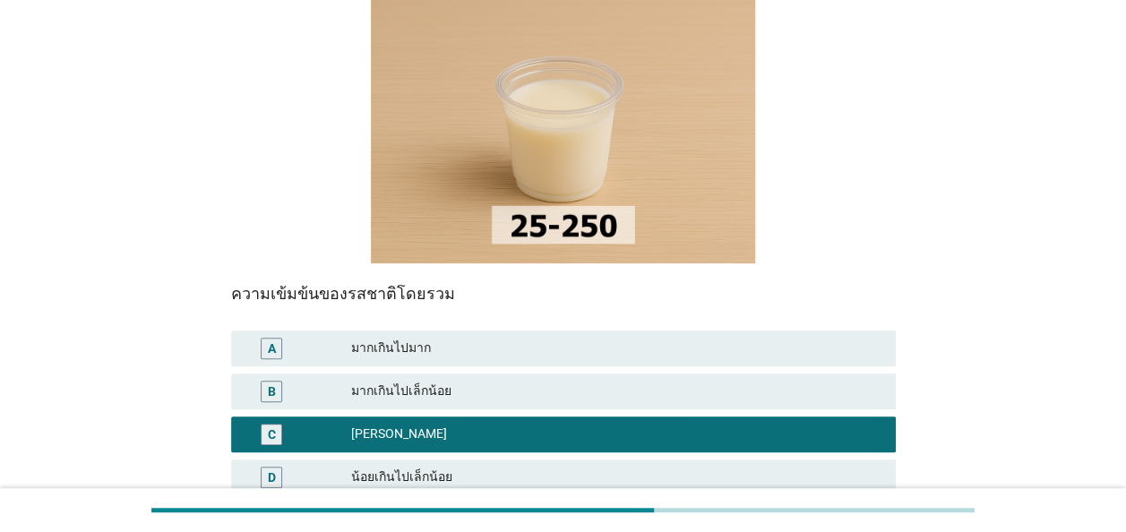
scroll to position [358, 0]
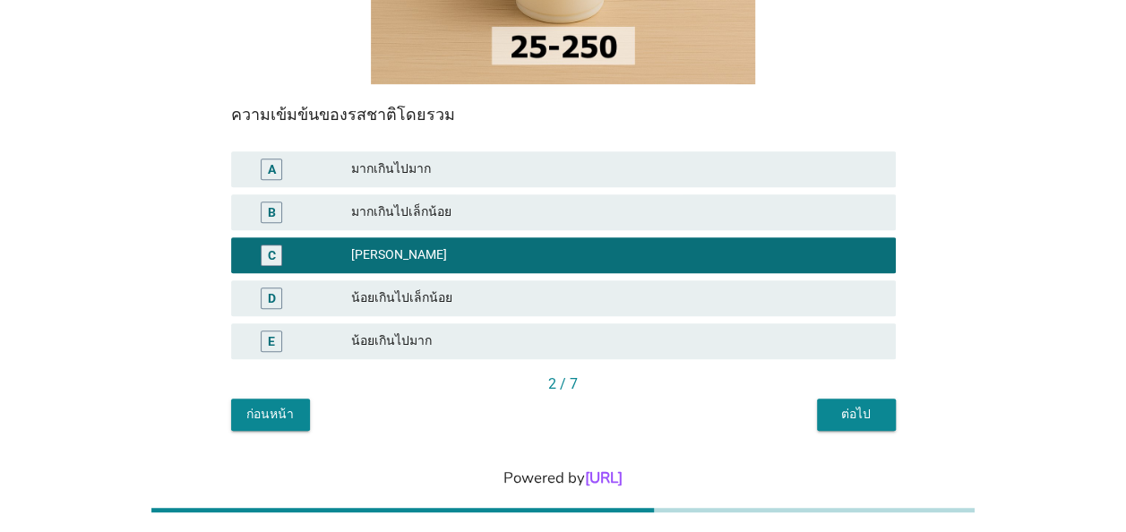
click at [848, 405] on div "ต่อไป" at bounding box center [856, 414] width 50 height 19
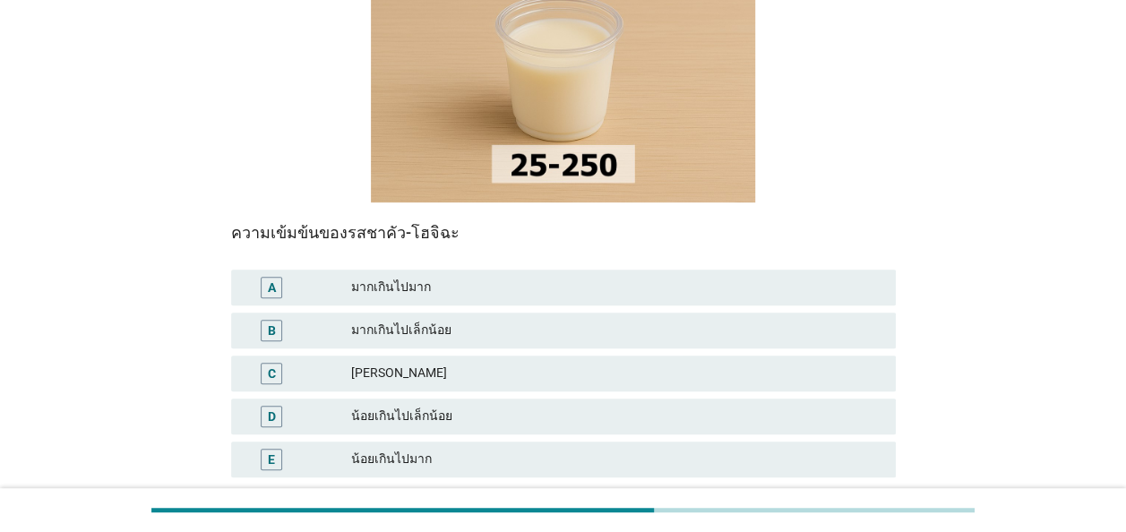
scroll to position [269, 0]
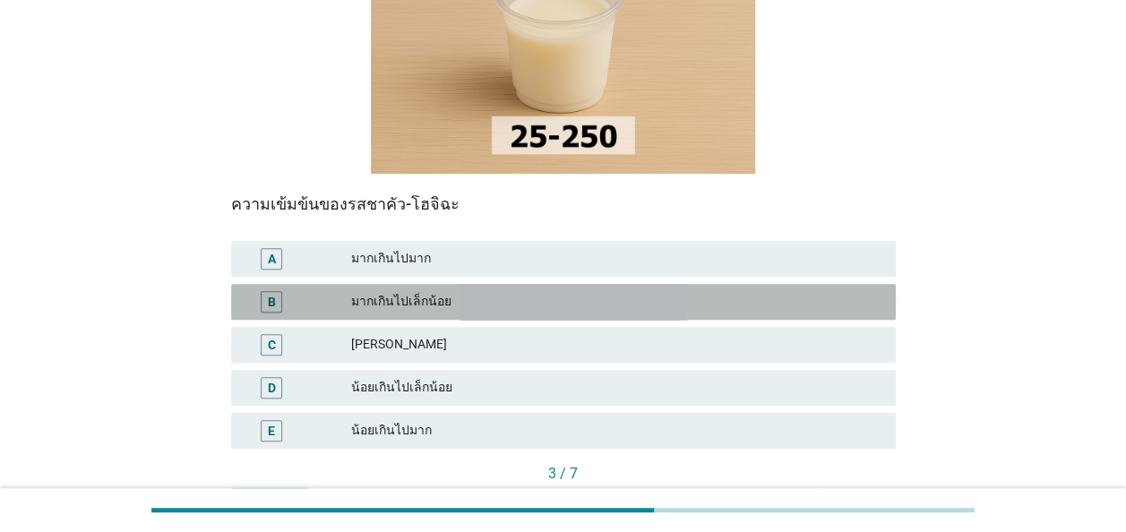
click at [271, 292] on div "B" at bounding box center [272, 301] width 8 height 19
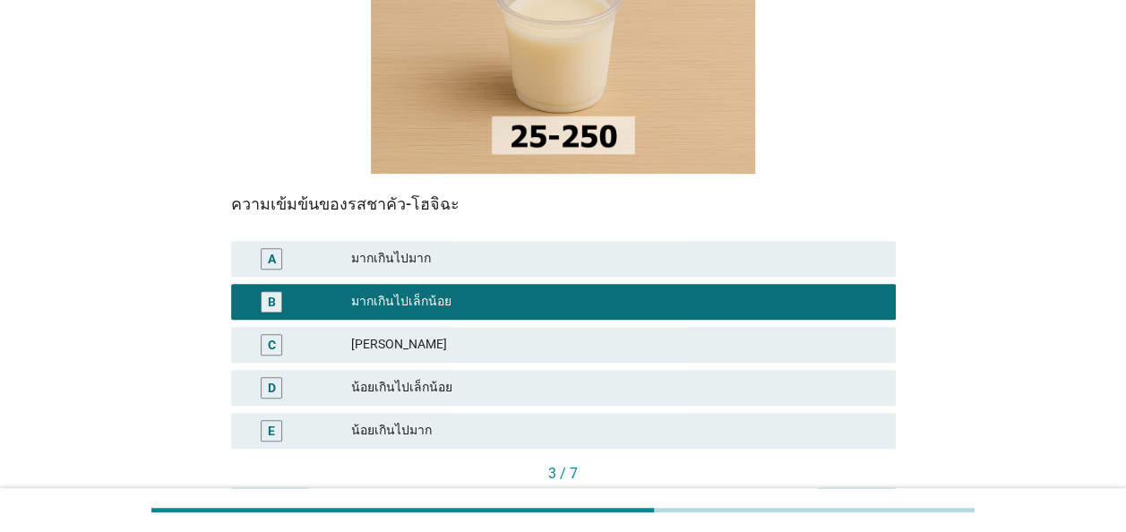
click at [839, 495] on div "ต่อไป" at bounding box center [856, 504] width 50 height 19
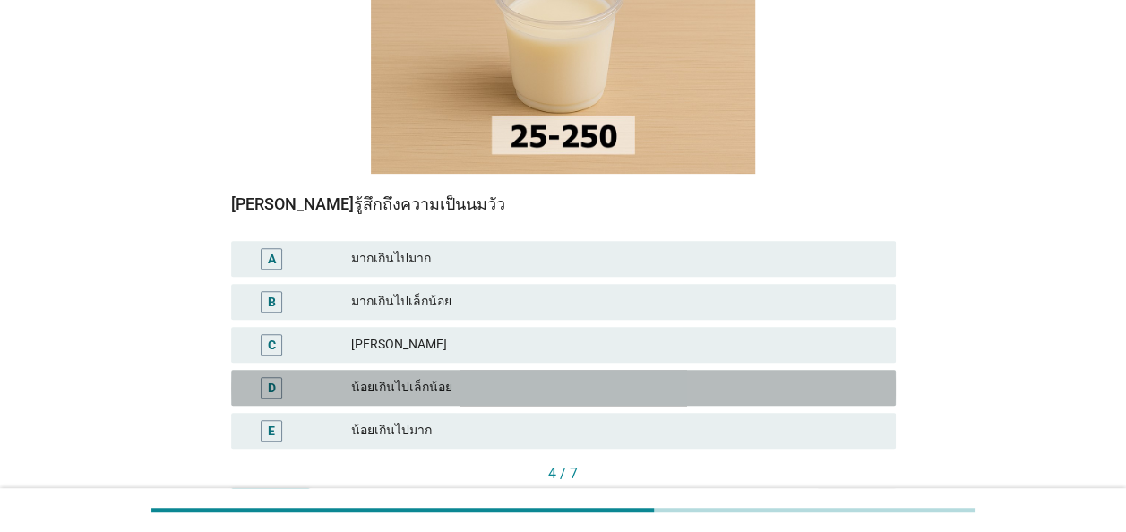
click at [276, 377] on div "D" at bounding box center [272, 388] width 22 height 22
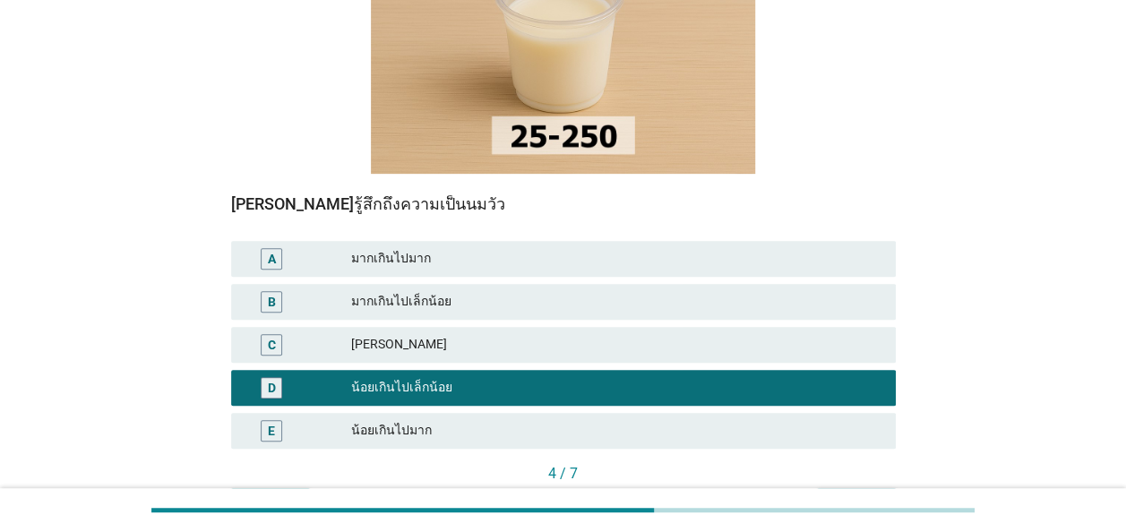
click at [857, 495] on div "ต่อไป" at bounding box center [856, 504] width 50 height 19
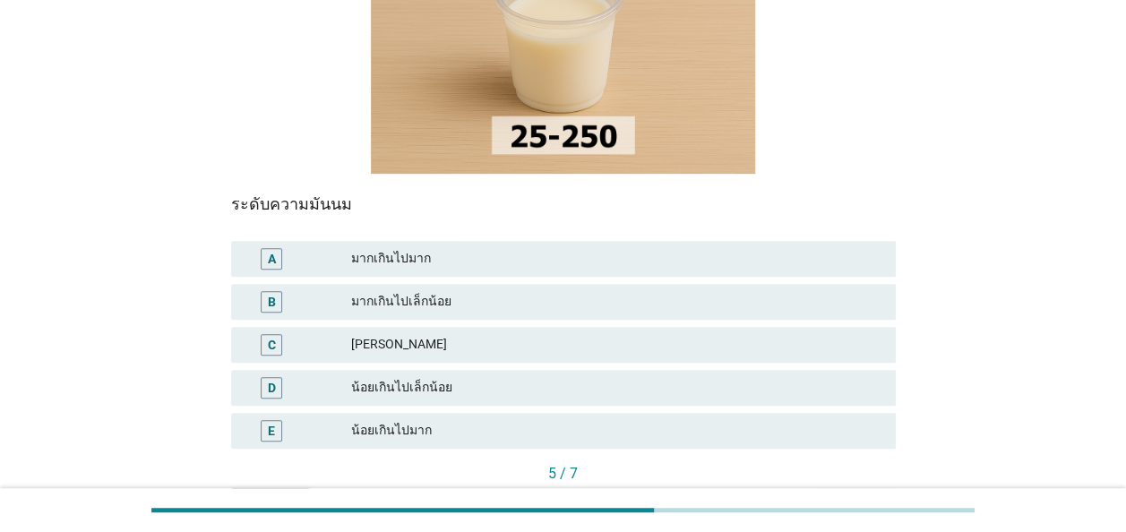
click at [269, 378] on div "D" at bounding box center [272, 387] width 8 height 19
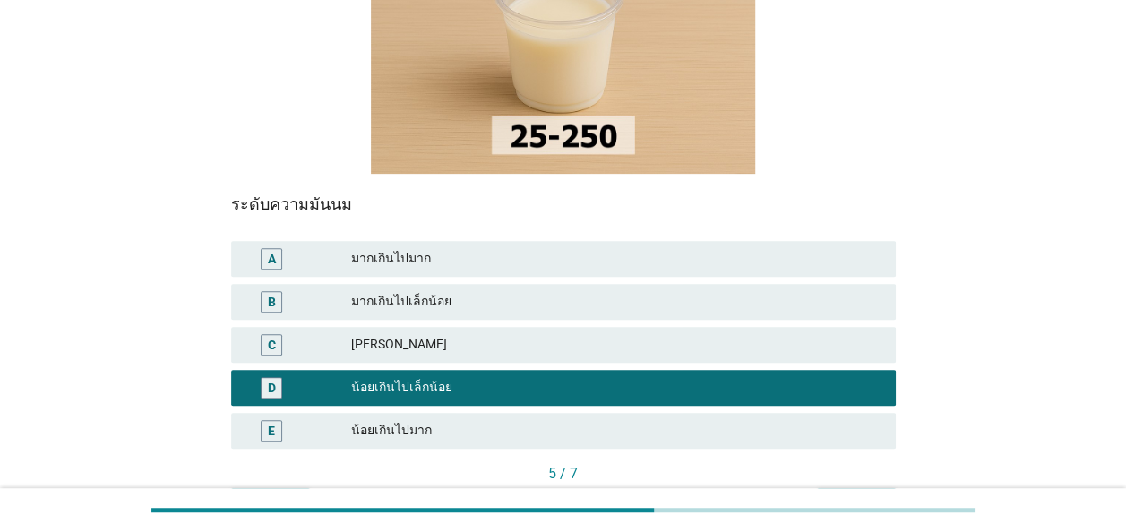
click at [853, 495] on div "ต่อไป" at bounding box center [856, 504] width 50 height 19
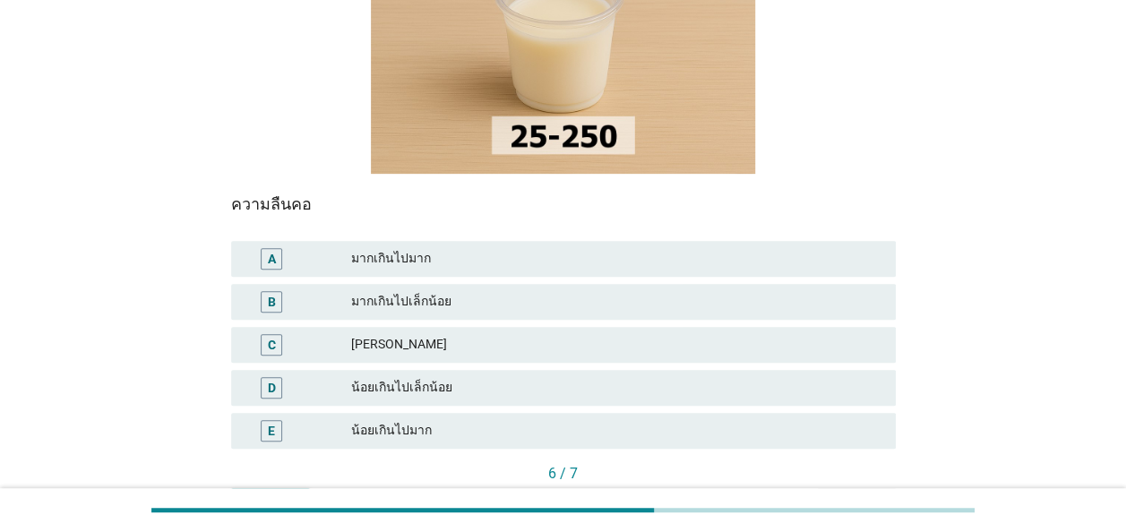
click at [271, 378] on div "D" at bounding box center [272, 387] width 8 height 19
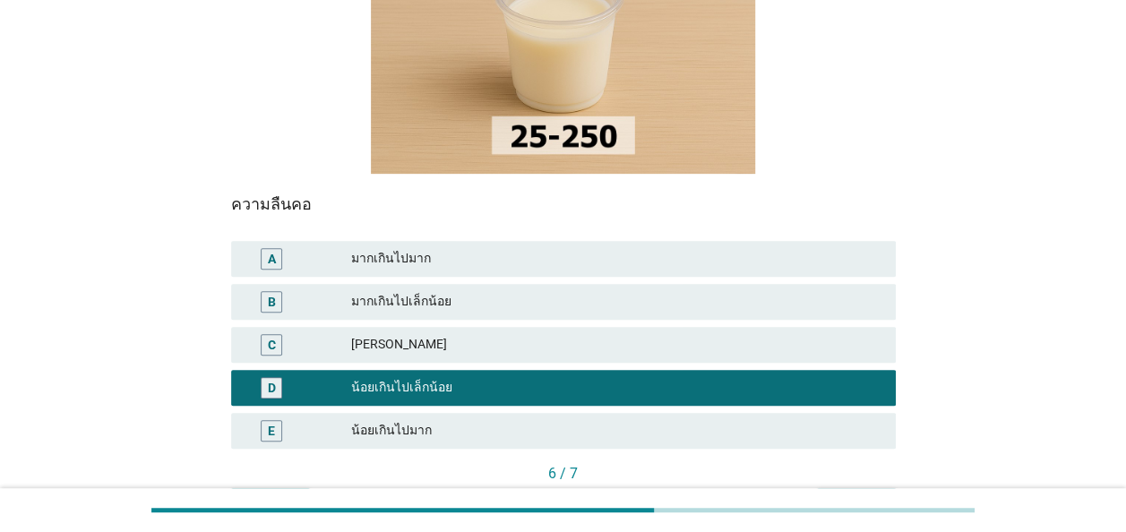
click at [866, 495] on div "ต่อไป" at bounding box center [856, 504] width 50 height 19
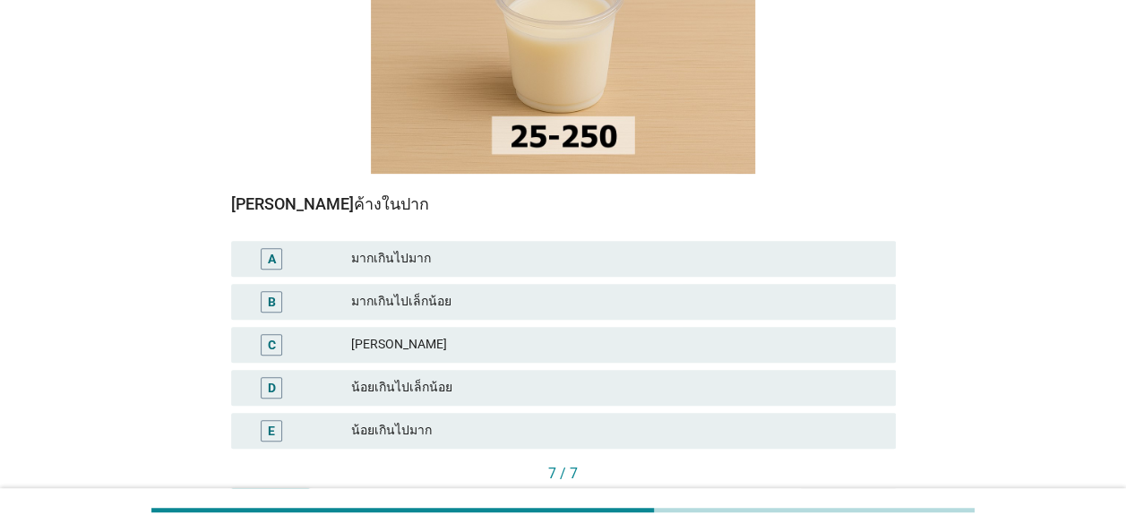
click at [273, 292] on div "B" at bounding box center [272, 301] width 8 height 19
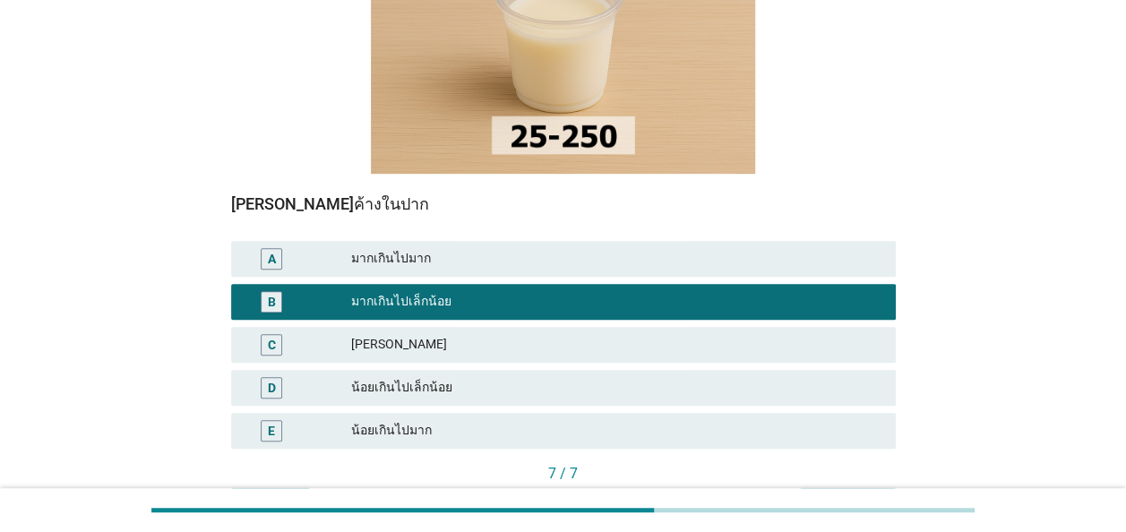
click at [855, 495] on div "คำถามต่อไป" at bounding box center [847, 504] width 67 height 19
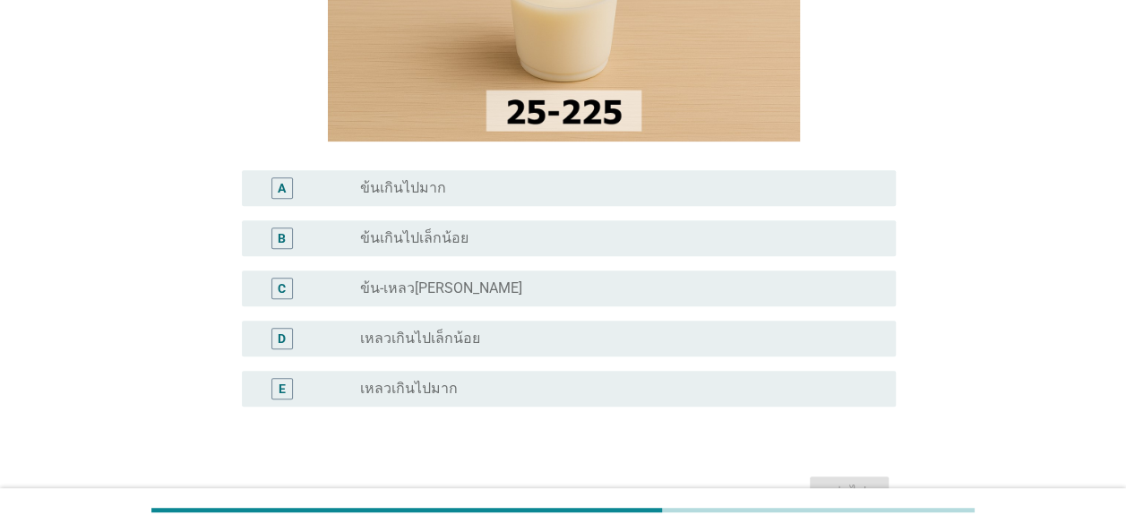
click at [288, 290] on div "C" at bounding box center [282, 289] width 22 height 22
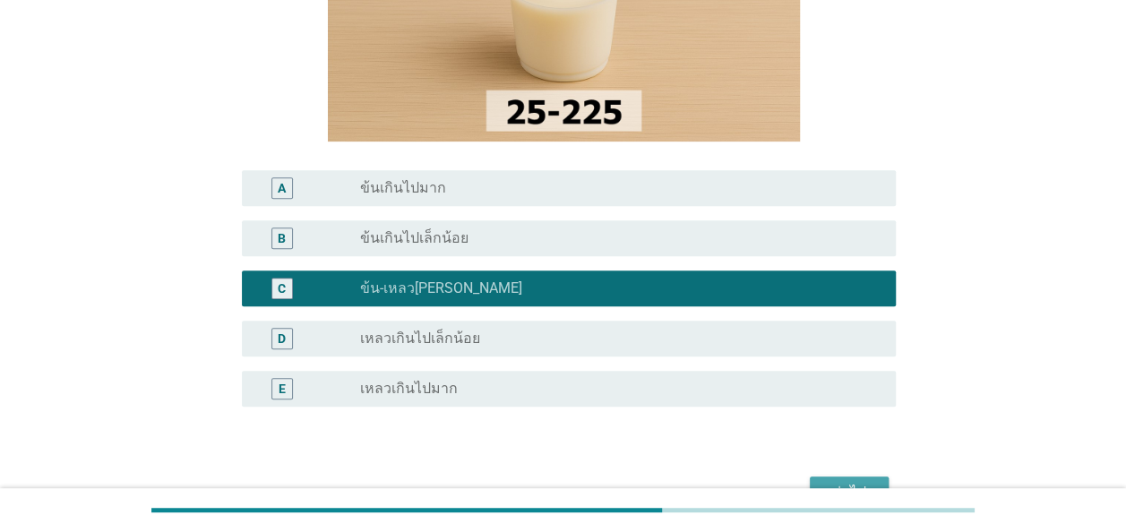
click at [867, 478] on button "ต่อไป" at bounding box center [849, 493] width 79 height 32
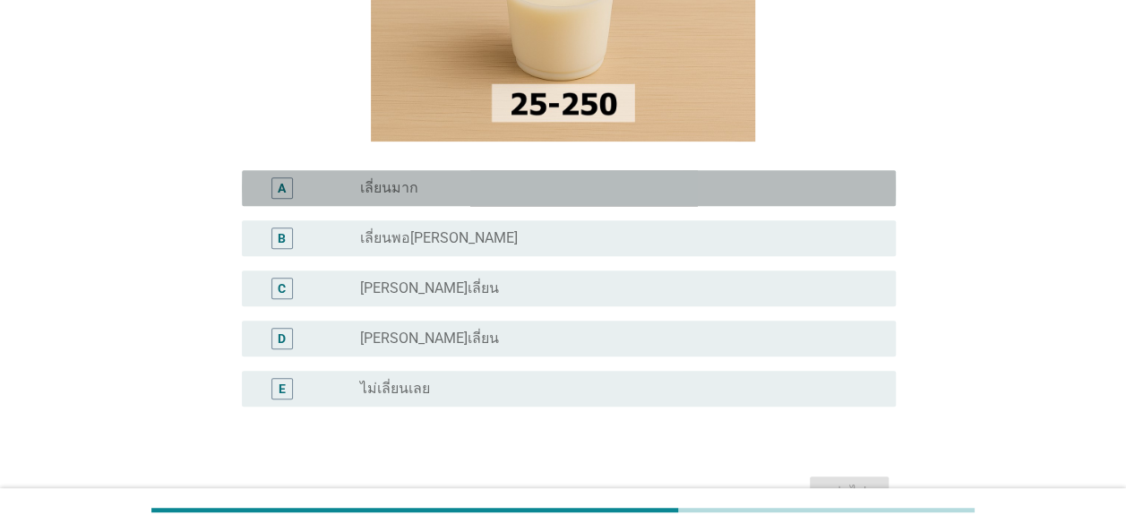
click at [282, 190] on div "A" at bounding box center [282, 187] width 8 height 19
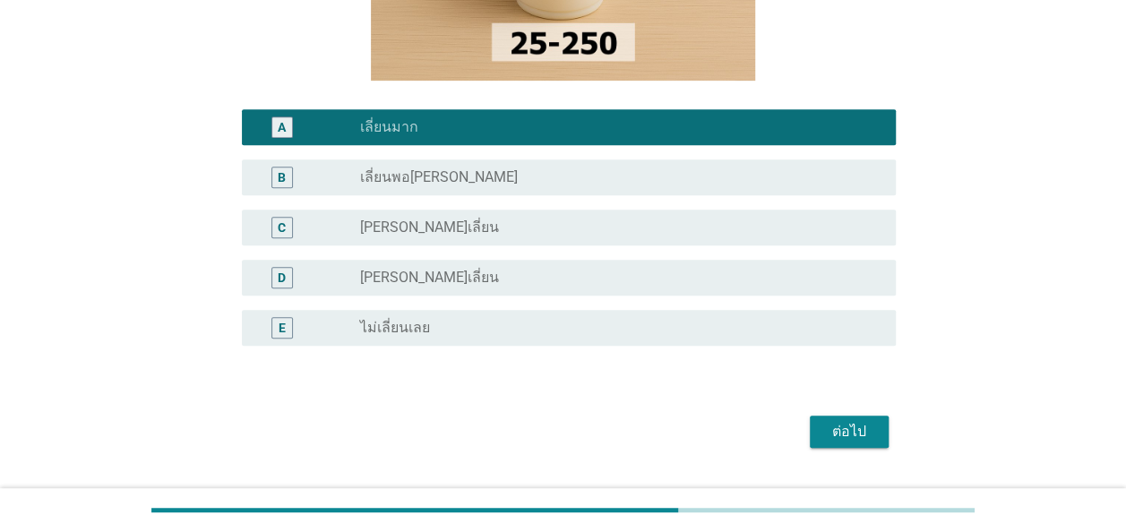
scroll to position [358, 0]
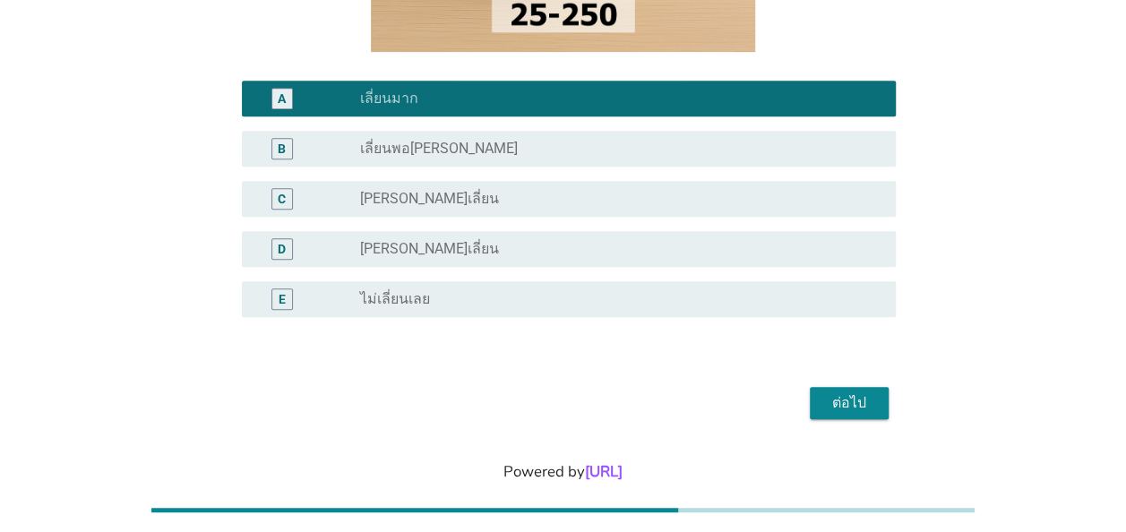
click at [844, 405] on div "ต่อไป" at bounding box center [849, 403] width 50 height 22
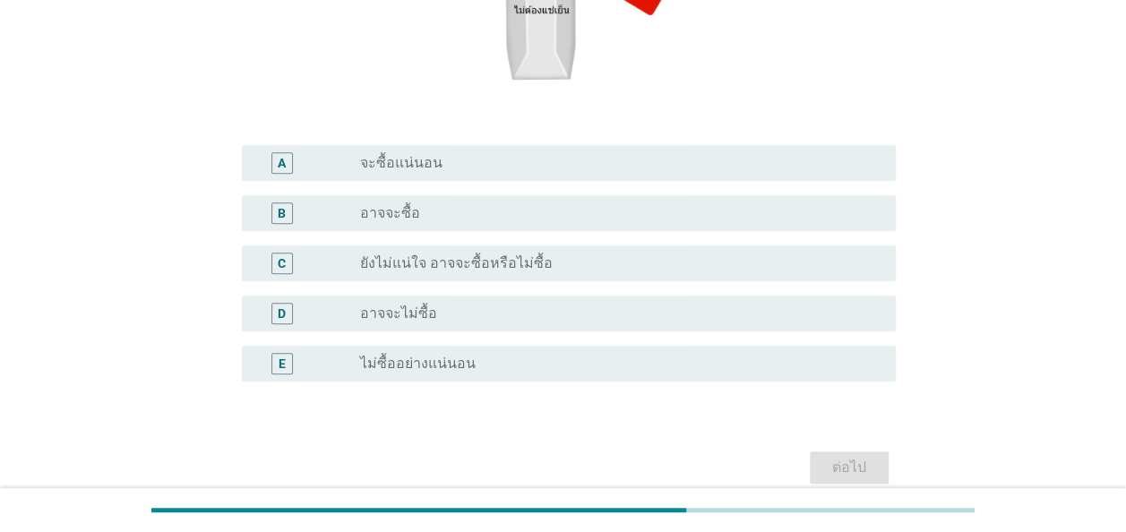
click at [288, 315] on div "D" at bounding box center [282, 314] width 22 height 22
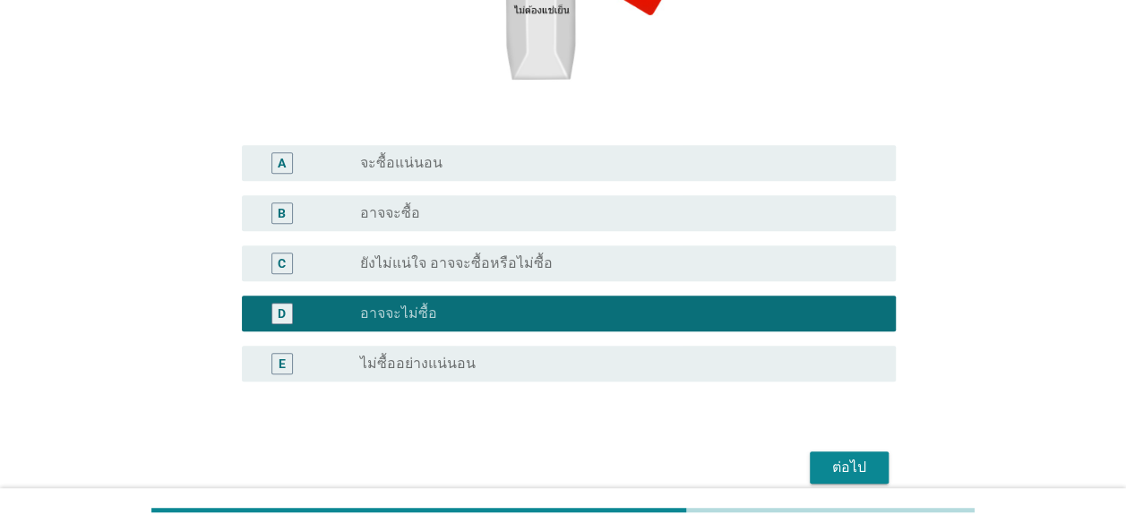
click at [857, 467] on div "ต่อไป" at bounding box center [849, 468] width 50 height 22
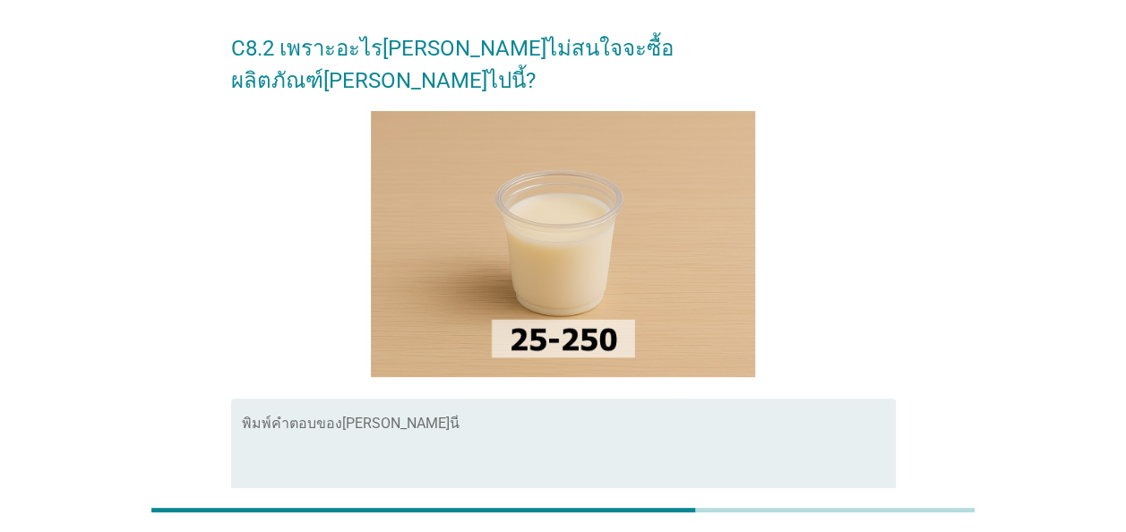
scroll to position [90, 0]
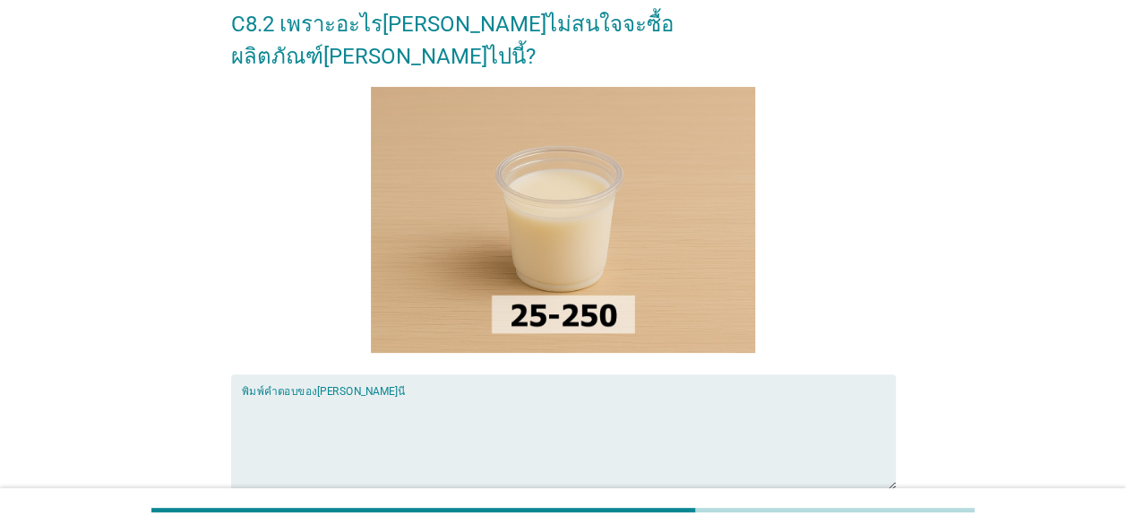
click at [246, 396] on textarea "พิมพ์คำตอบของคุณ ที่นี่" at bounding box center [569, 443] width 654 height 94
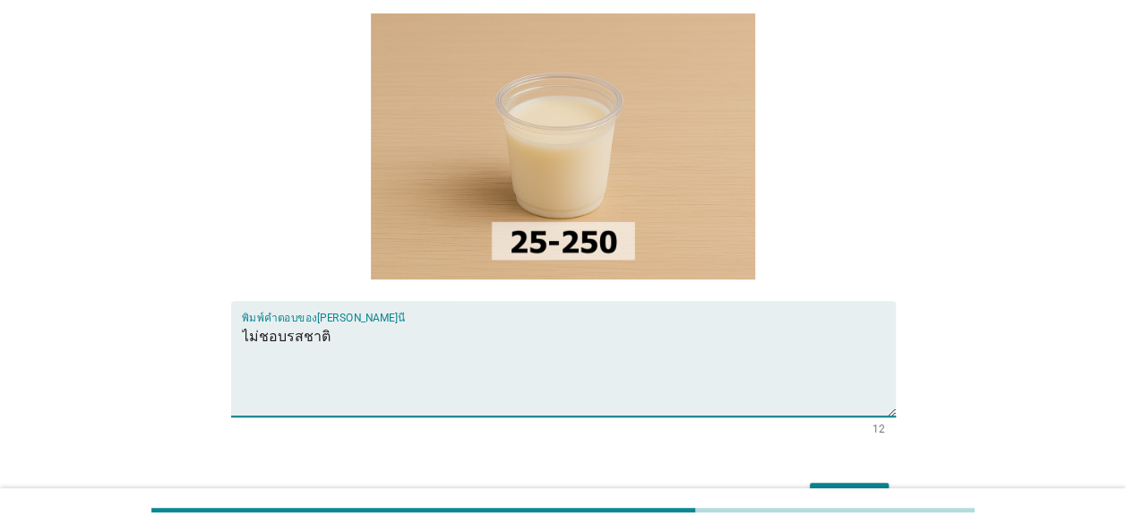
scroll to position [264, 0]
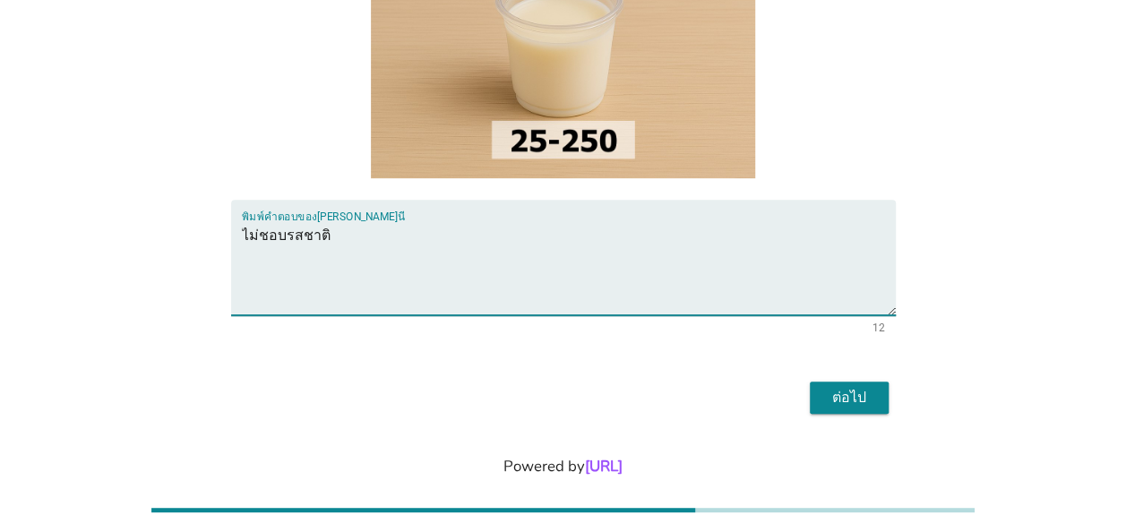
type textarea "ไม่ชอบรสชาติ"
click at [845, 387] on div "ต่อไป" at bounding box center [849, 398] width 50 height 22
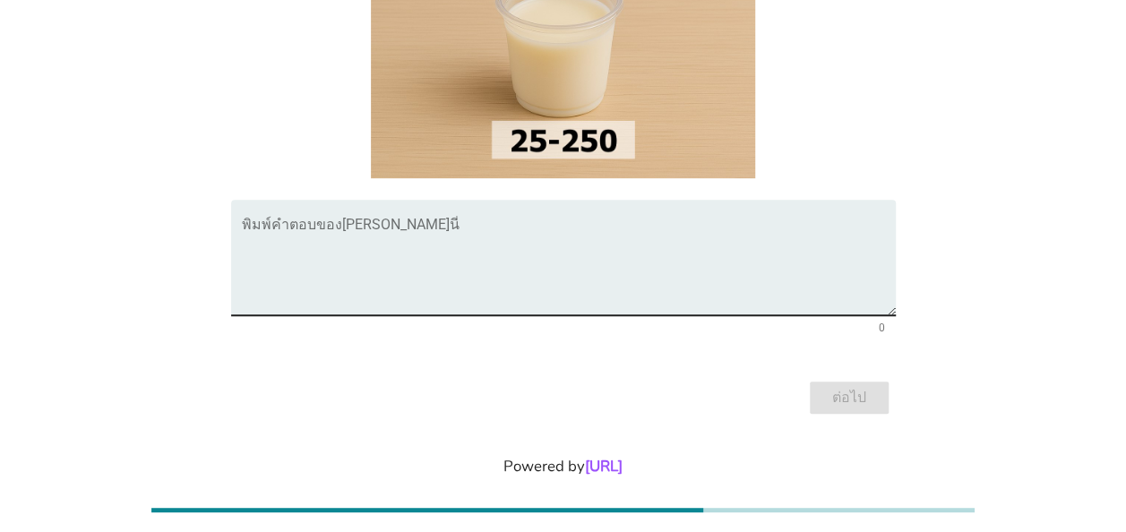
click at [250, 221] on textarea "พิมพ์คำตอบของคุณ ที่นี่" at bounding box center [569, 268] width 654 height 94
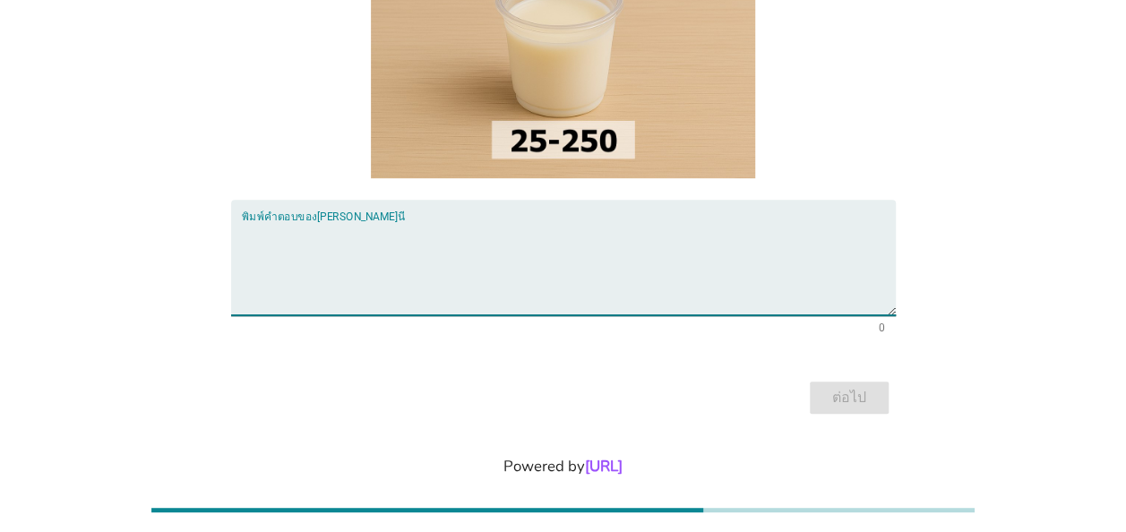
click at [247, 221] on textarea "พิมพ์คำตอบของคุณ ที่นี่" at bounding box center [569, 268] width 654 height 94
click at [307, 221] on textarea "สีและกลิ่น" at bounding box center [569, 268] width 654 height 94
click at [275, 221] on textarea "สีและกลิ่น รสชาติ" at bounding box center [569, 268] width 654 height 94
type textarea "สี กลิ่น รสชาติ"
click at [833, 387] on div "ต่อไป" at bounding box center [849, 398] width 50 height 22
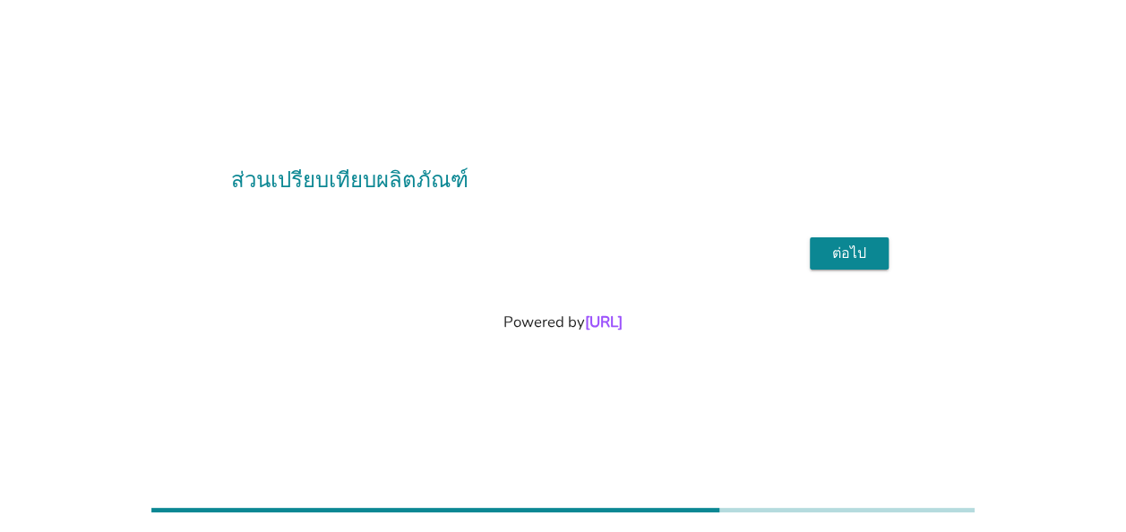
scroll to position [0, 0]
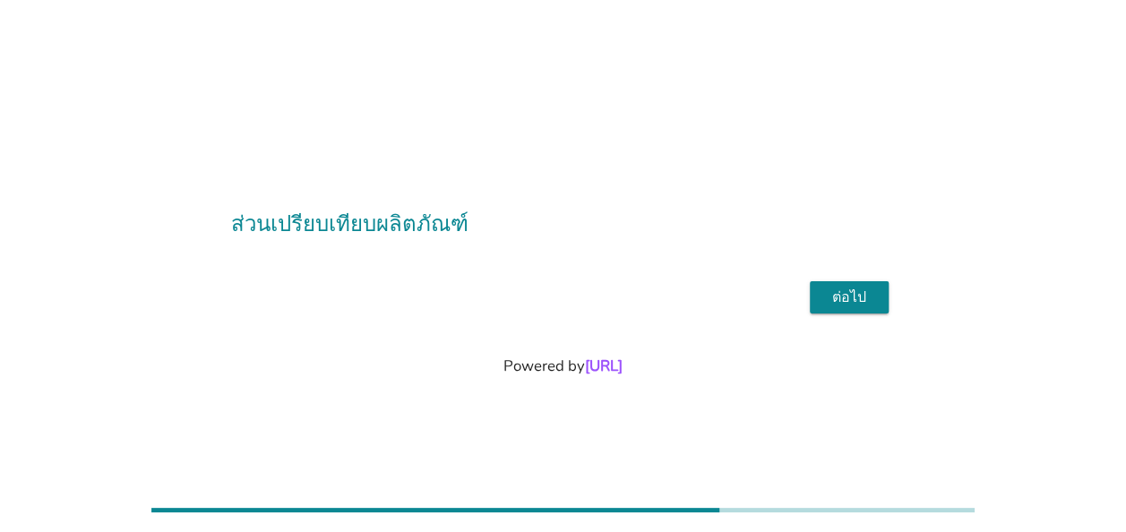
click at [840, 295] on div "ต่อไป" at bounding box center [849, 298] width 50 height 22
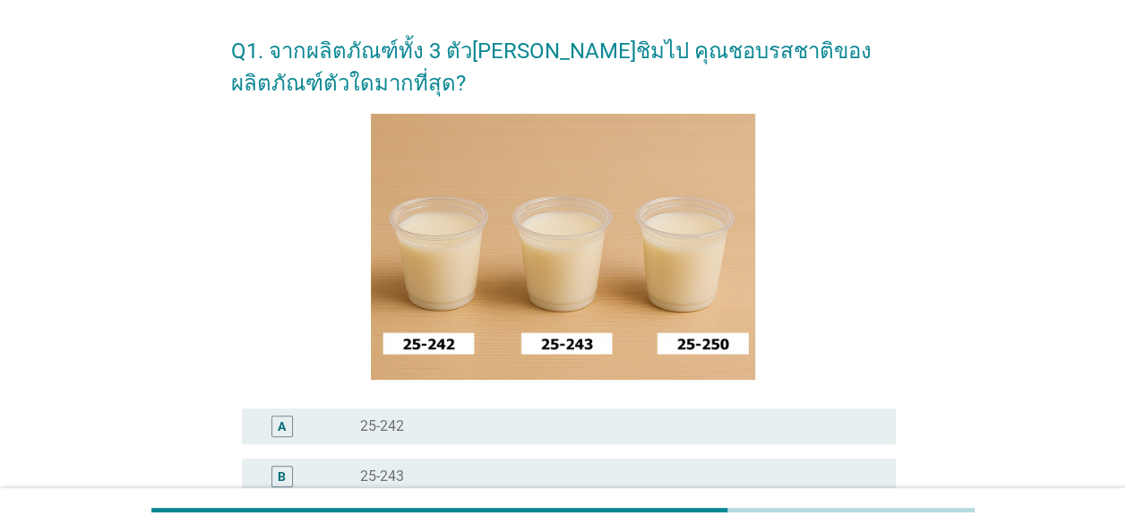
scroll to position [90, 0]
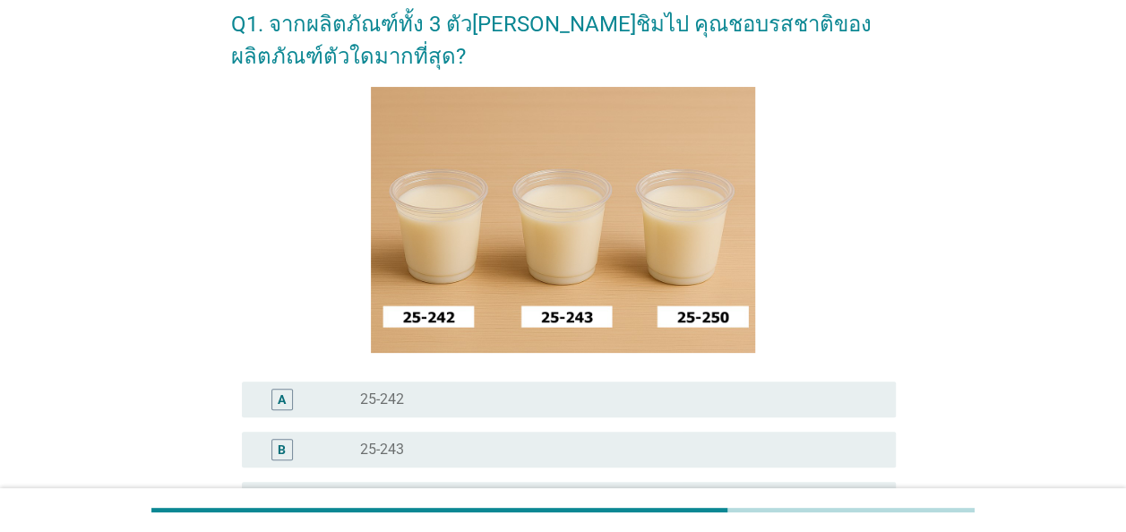
click at [288, 397] on div "A" at bounding box center [282, 400] width 22 height 22
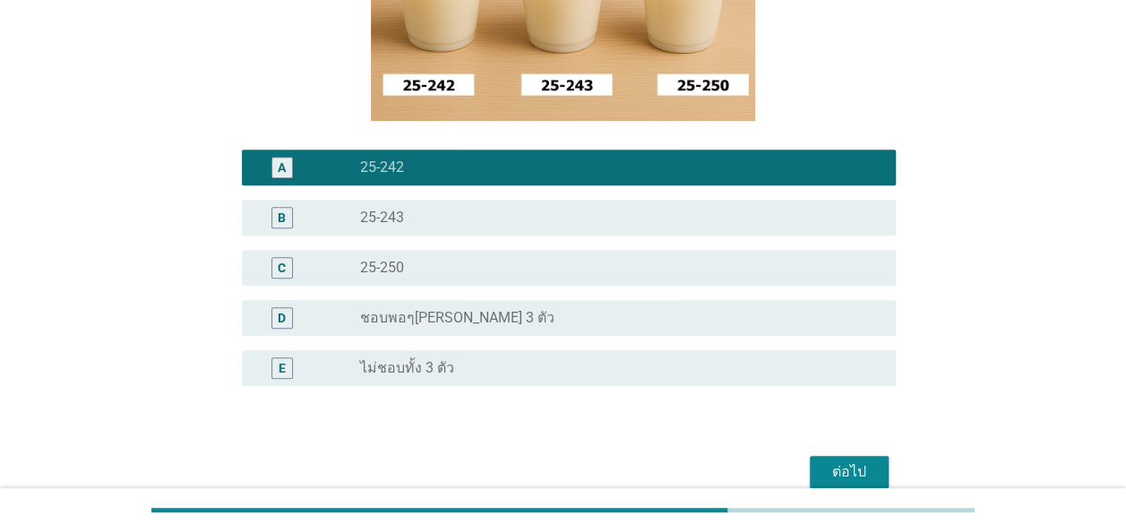
scroll to position [358, 0]
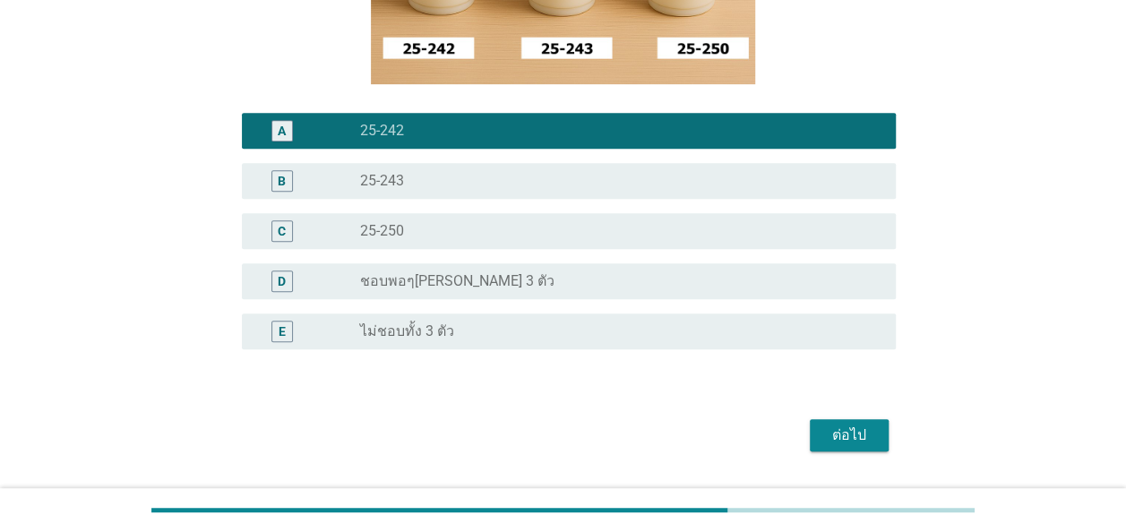
click at [846, 435] on div "ต่อไป" at bounding box center [849, 436] width 50 height 22
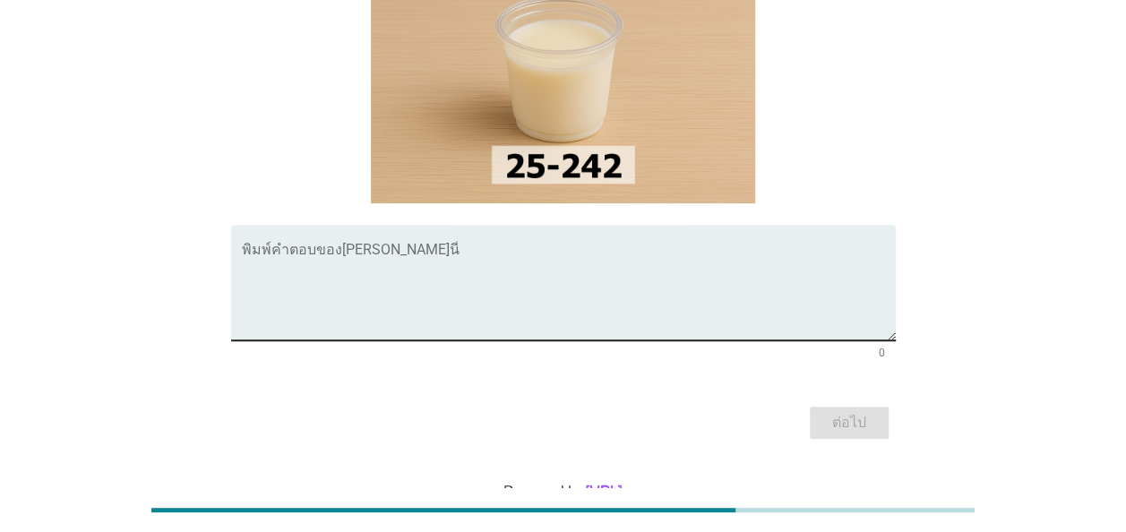
scroll to position [264, 0]
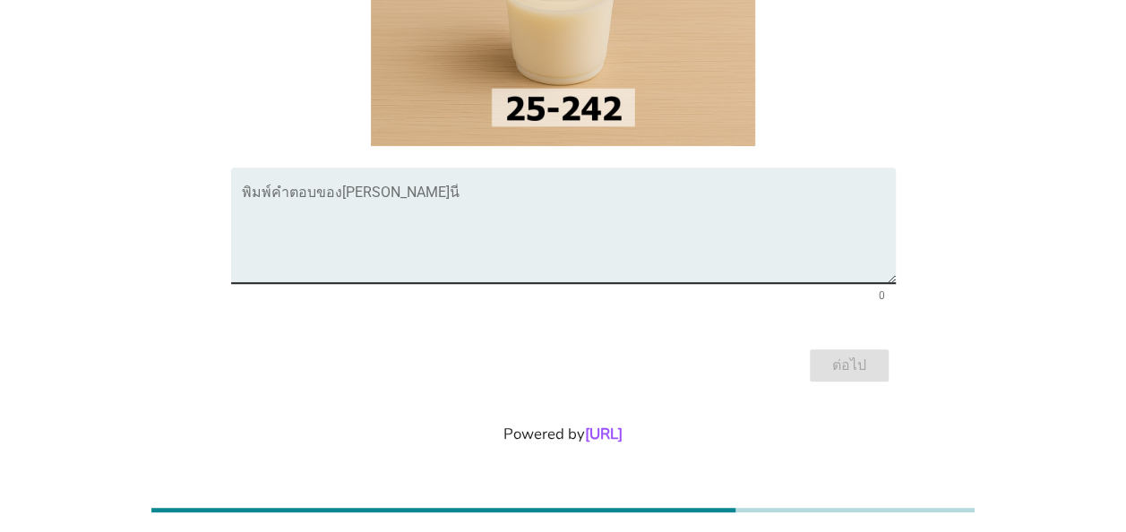
click at [256, 211] on textarea "พิมพ์คำตอบของคุณ ที่นี่" at bounding box center [569, 236] width 654 height 94
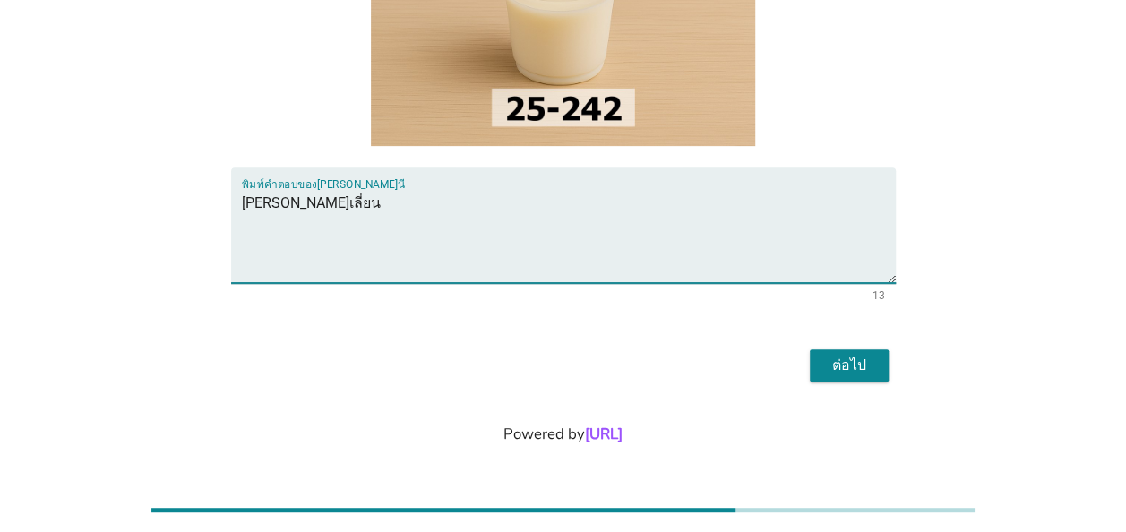
type textarea "[PERSON_NAME]เลี่ยน"
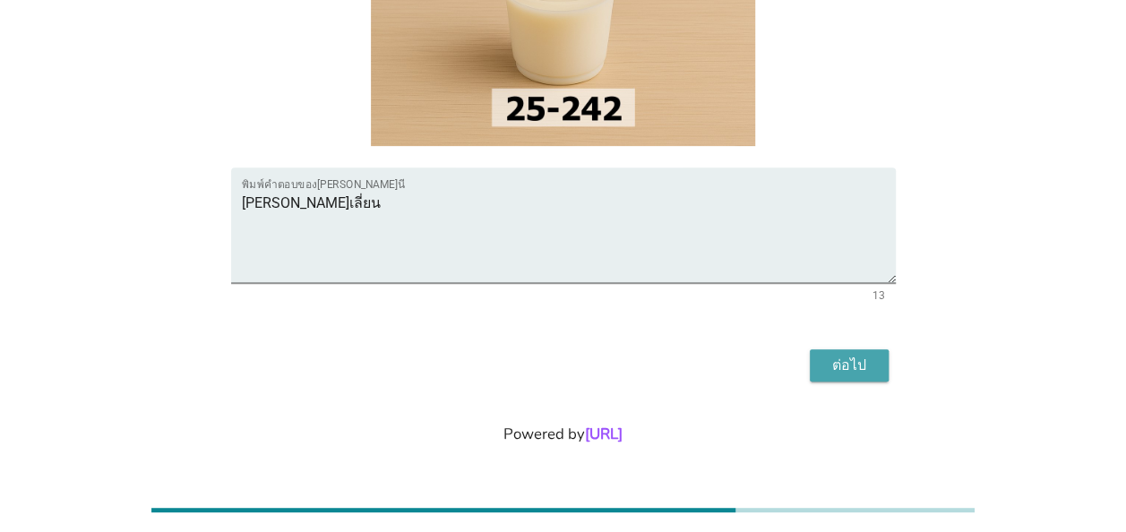
click at [849, 369] on div "ต่อไป" at bounding box center [849, 366] width 50 height 22
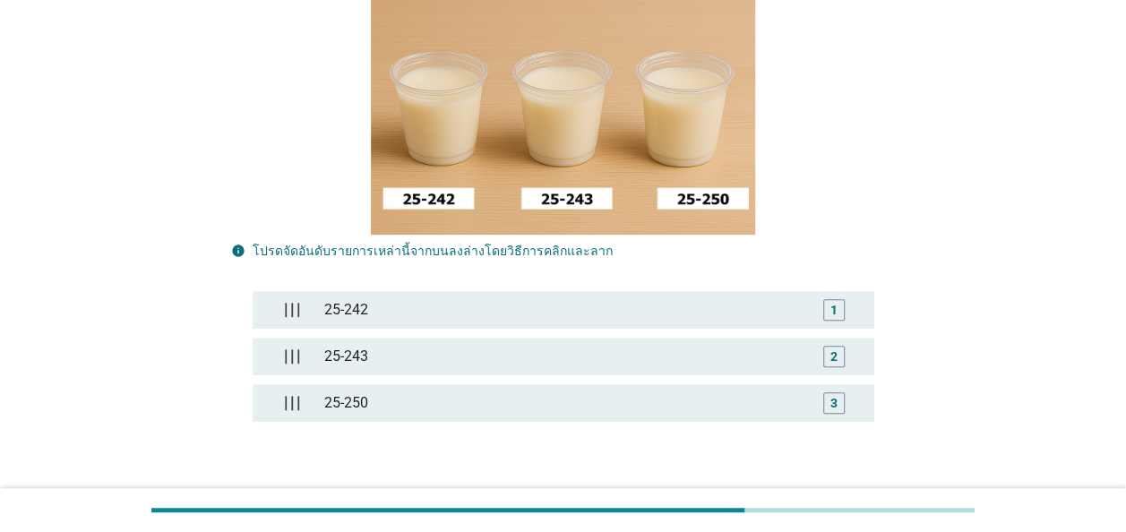
scroll to position [269, 0]
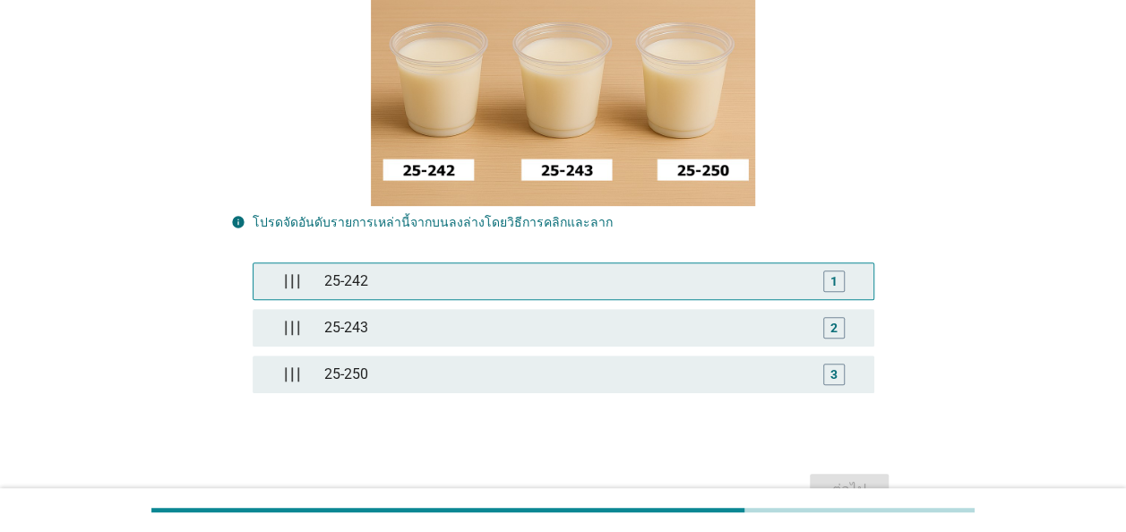
click at [836, 283] on div "1" at bounding box center [834, 280] width 7 height 19
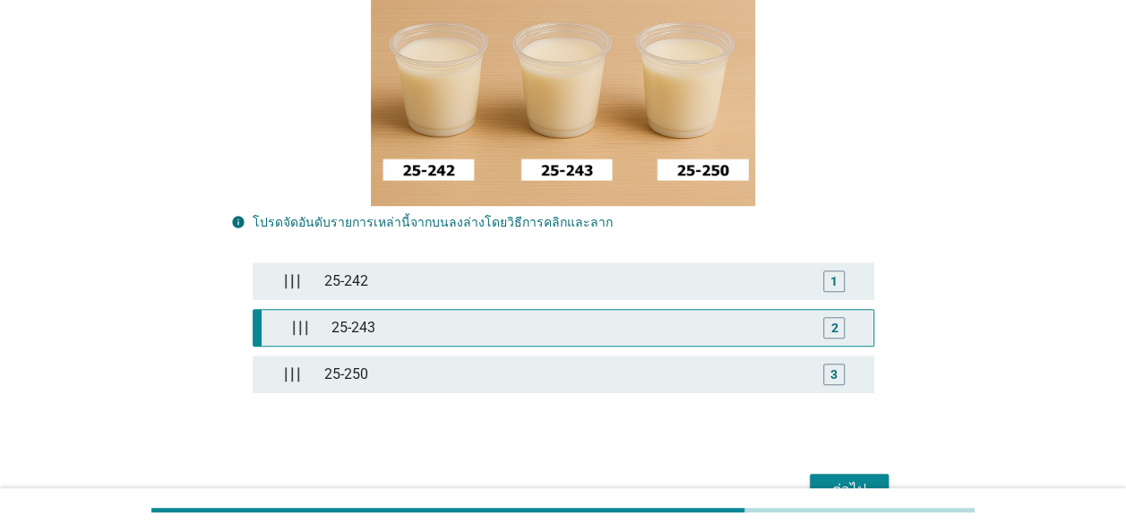
click at [837, 330] on div "2" at bounding box center [834, 327] width 7 height 19
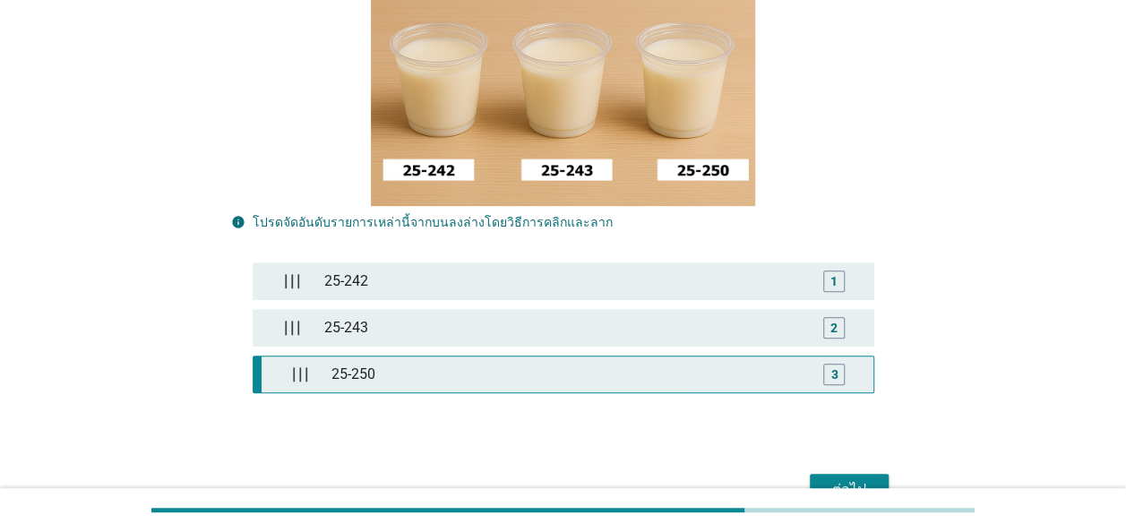
click at [837, 374] on div "3" at bounding box center [834, 374] width 7 height 19
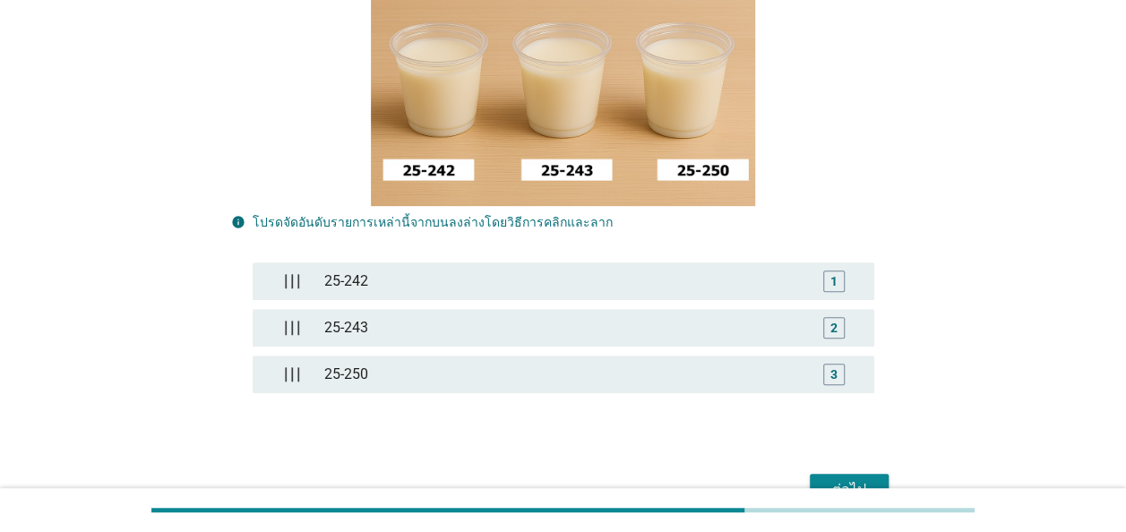
scroll to position [358, 0]
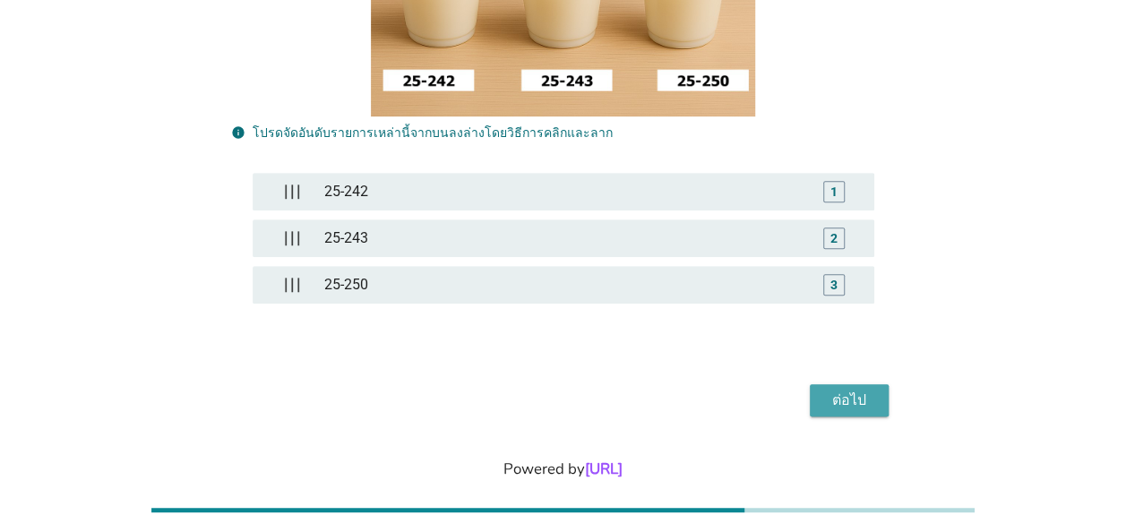
click at [851, 400] on div "ต่อไป" at bounding box center [849, 401] width 50 height 22
click at [841, 394] on div "ต่อไป" at bounding box center [849, 401] width 50 height 22
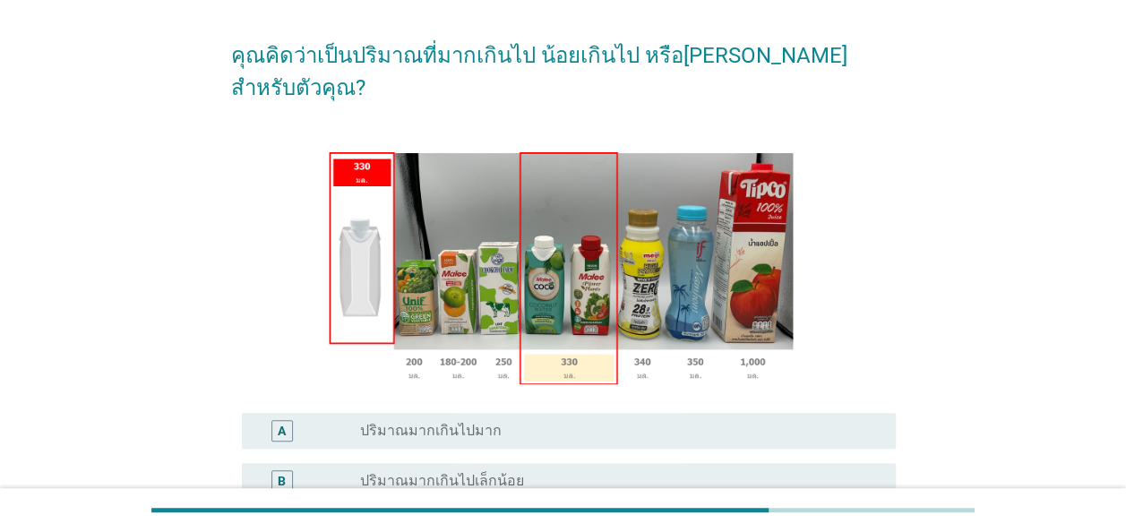
scroll to position [179, 0]
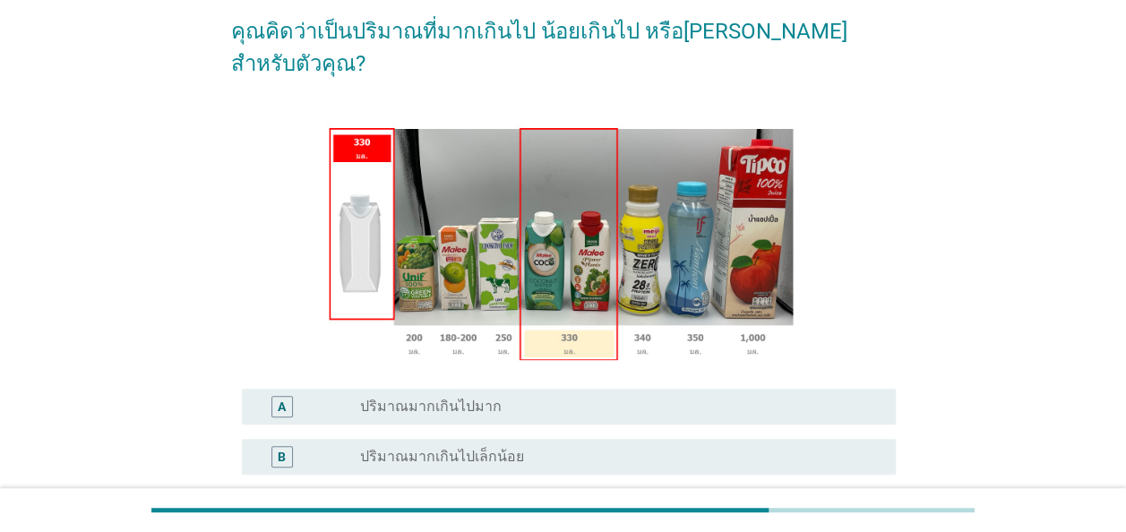
click at [279, 397] on div "A" at bounding box center [282, 406] width 8 height 19
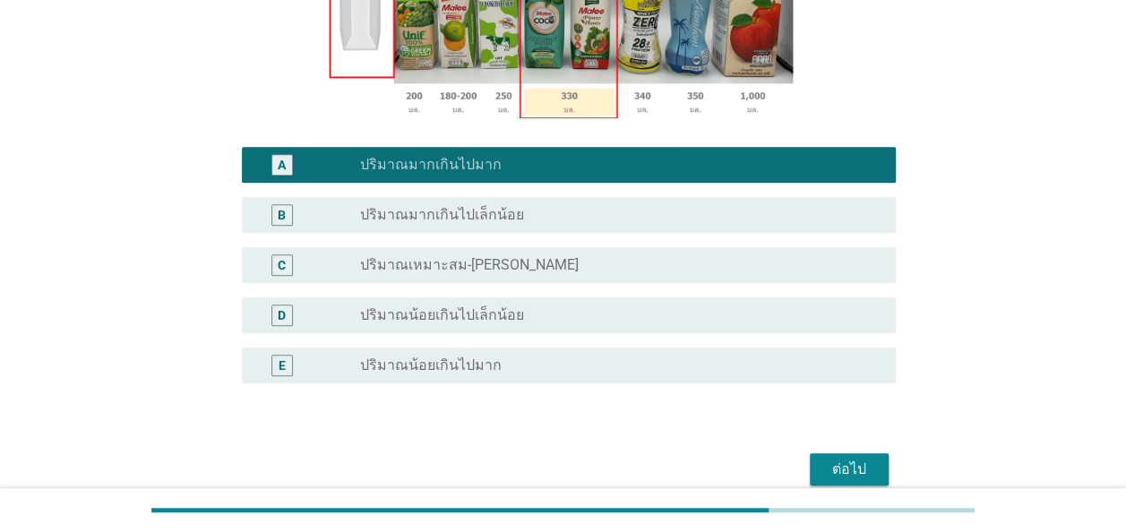
scroll to position [493, 0]
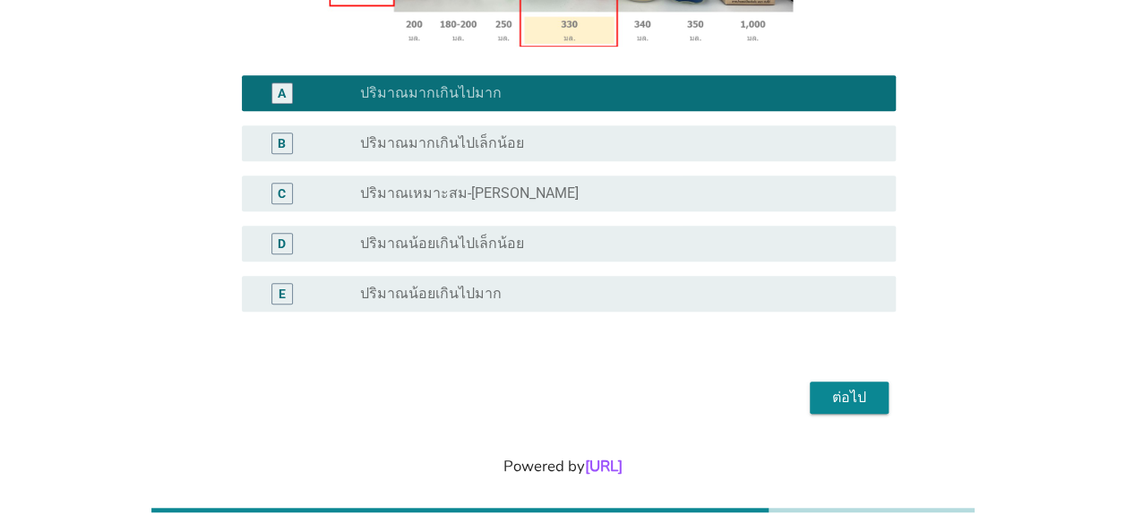
click at [853, 387] on div "ต่อไป" at bounding box center [849, 398] width 50 height 22
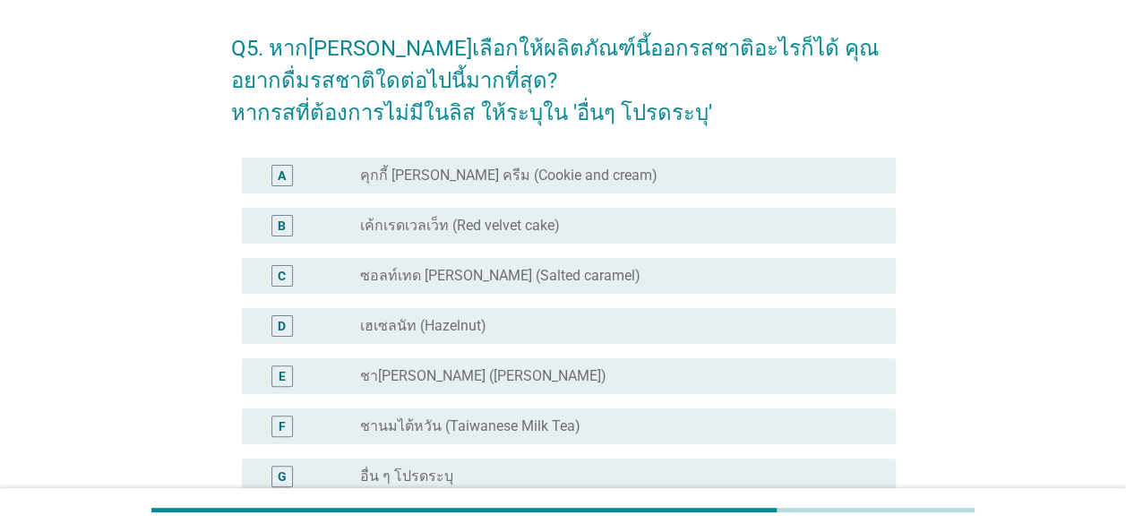
scroll to position [90, 0]
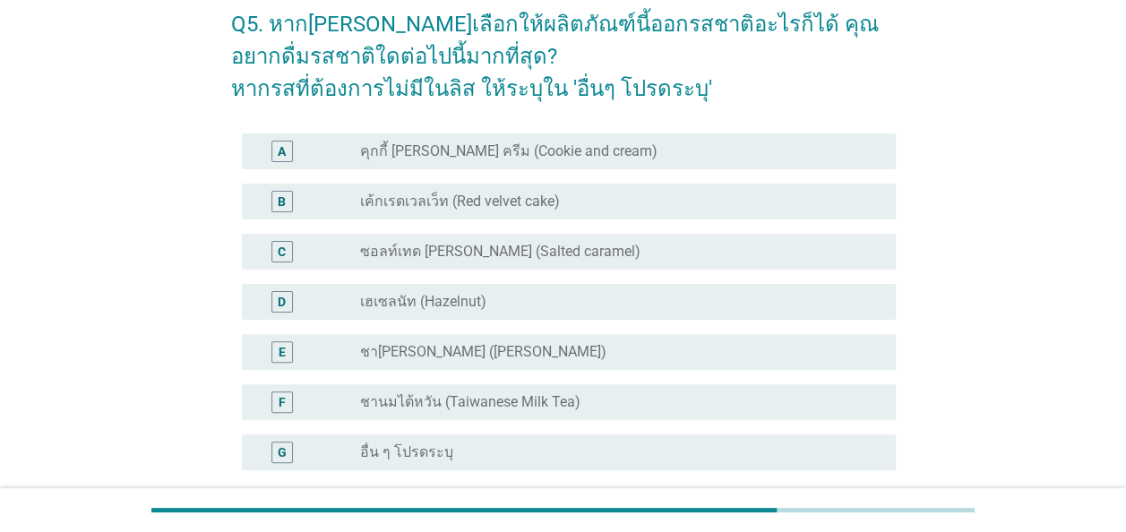
click at [280, 400] on div "F" at bounding box center [282, 401] width 7 height 19
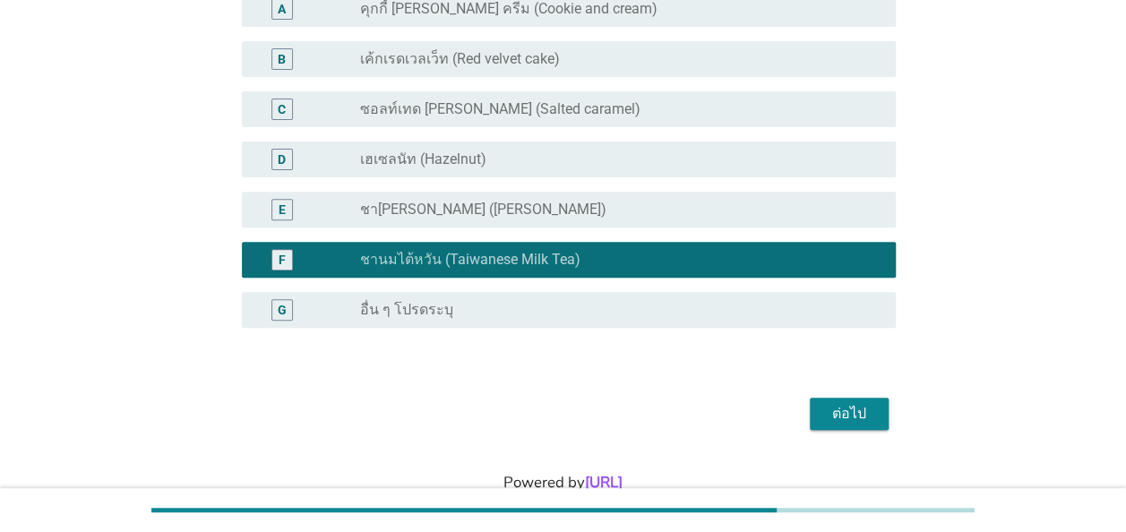
scroll to position [269, 0]
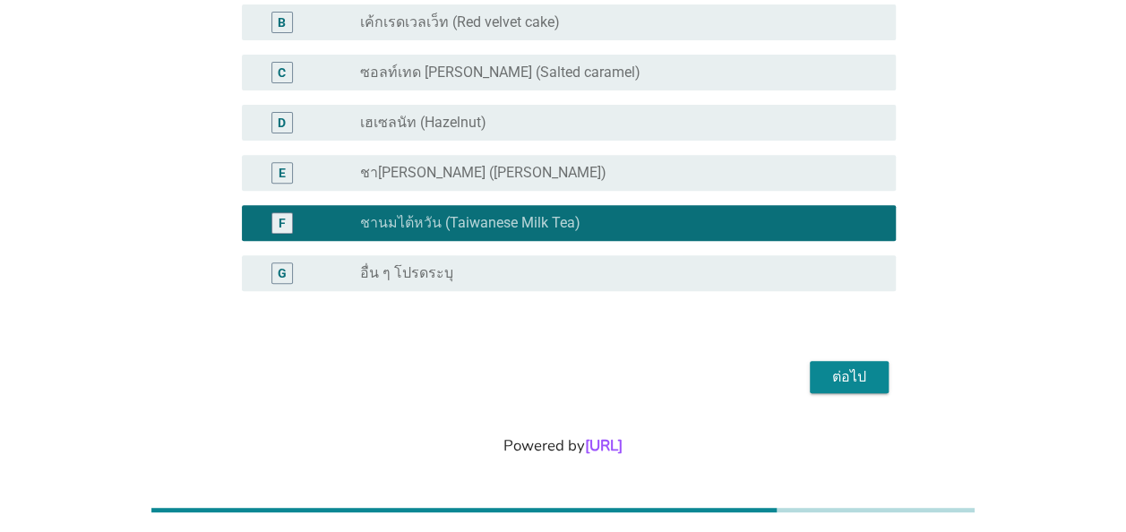
click at [845, 378] on div "ต่อไป" at bounding box center [849, 377] width 50 height 22
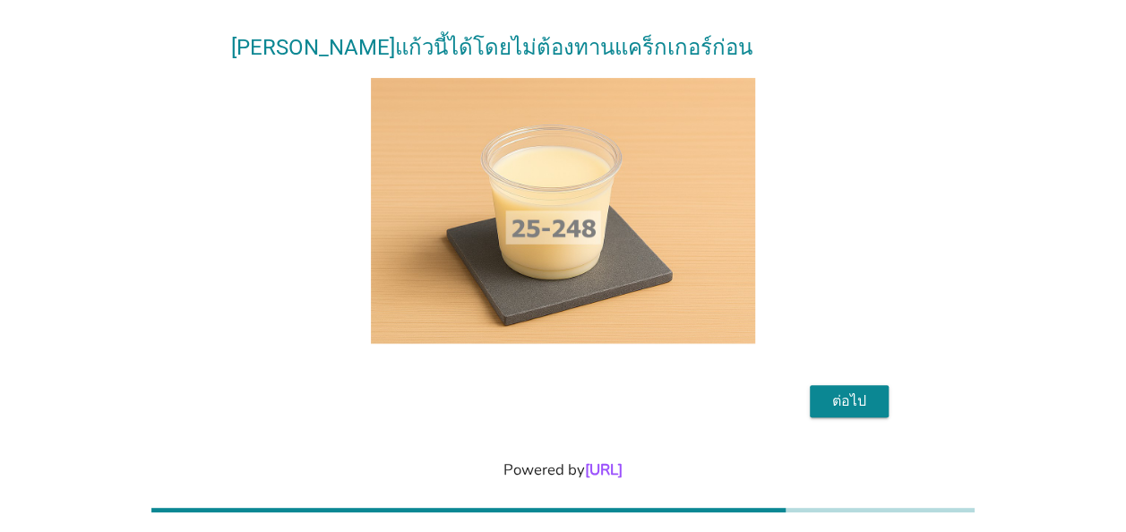
scroll to position [199, 0]
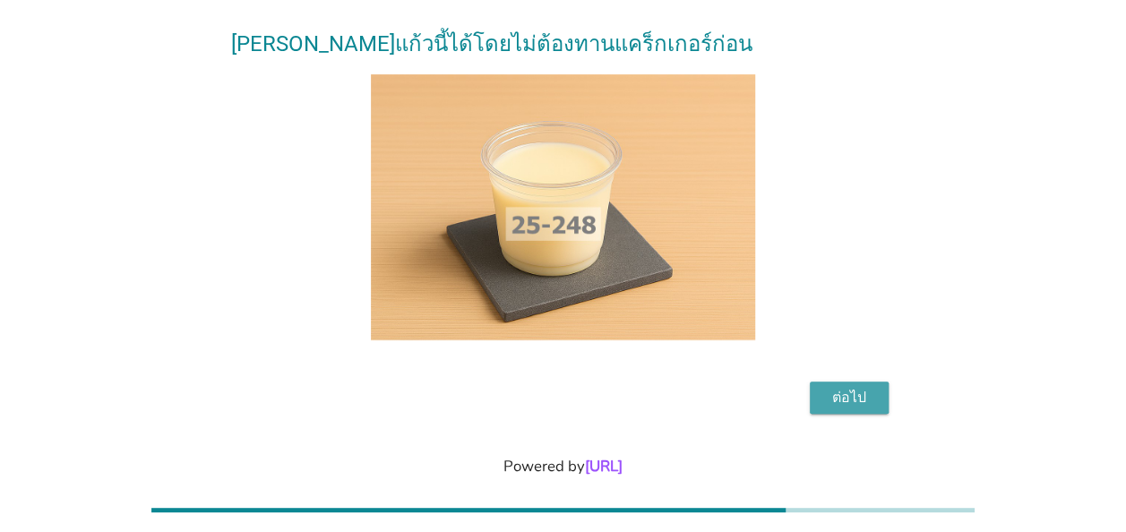
click at [838, 387] on div "ต่อไป" at bounding box center [849, 398] width 50 height 22
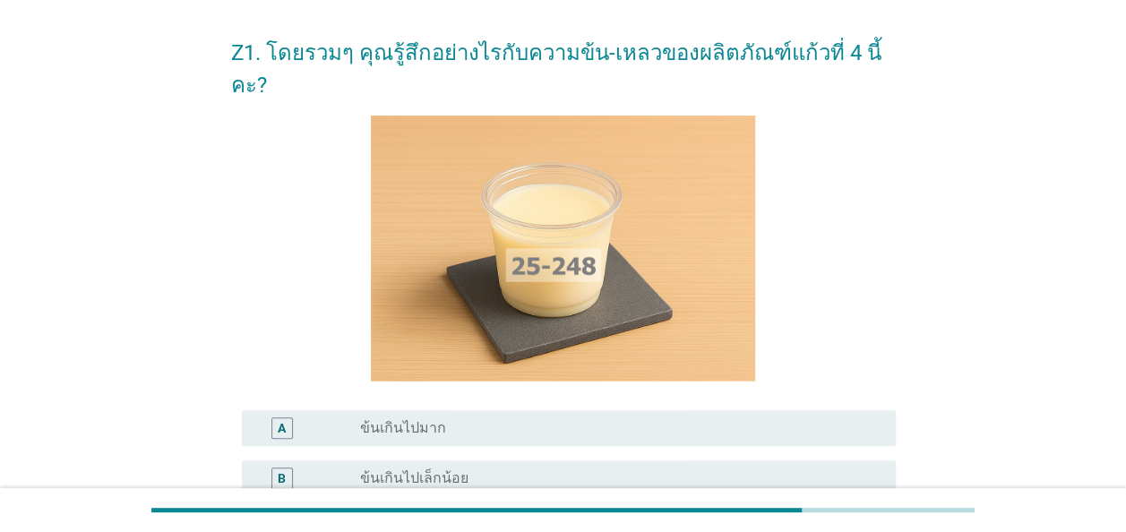
scroll to position [90, 0]
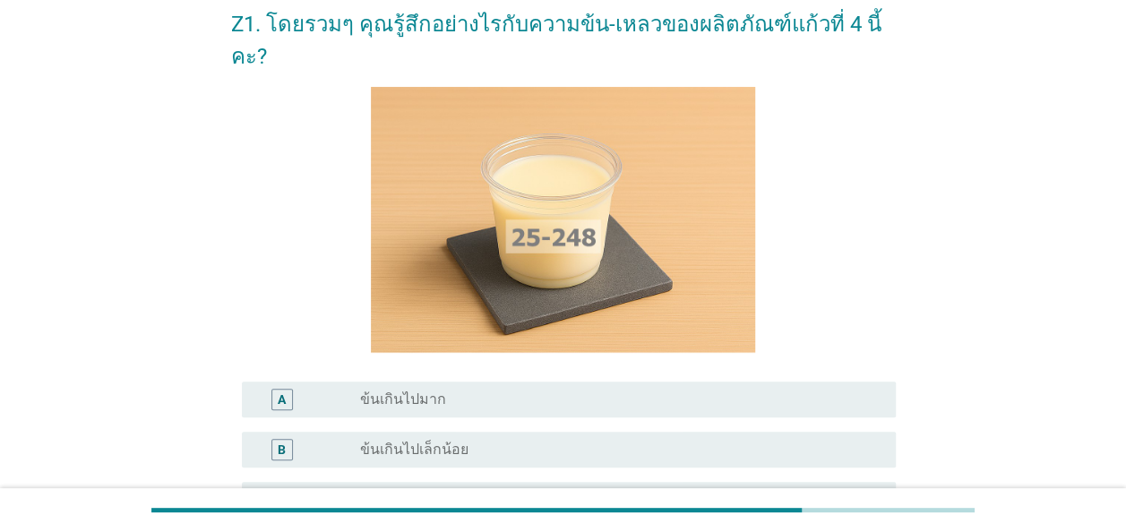
click at [283, 390] on div "A" at bounding box center [282, 399] width 8 height 19
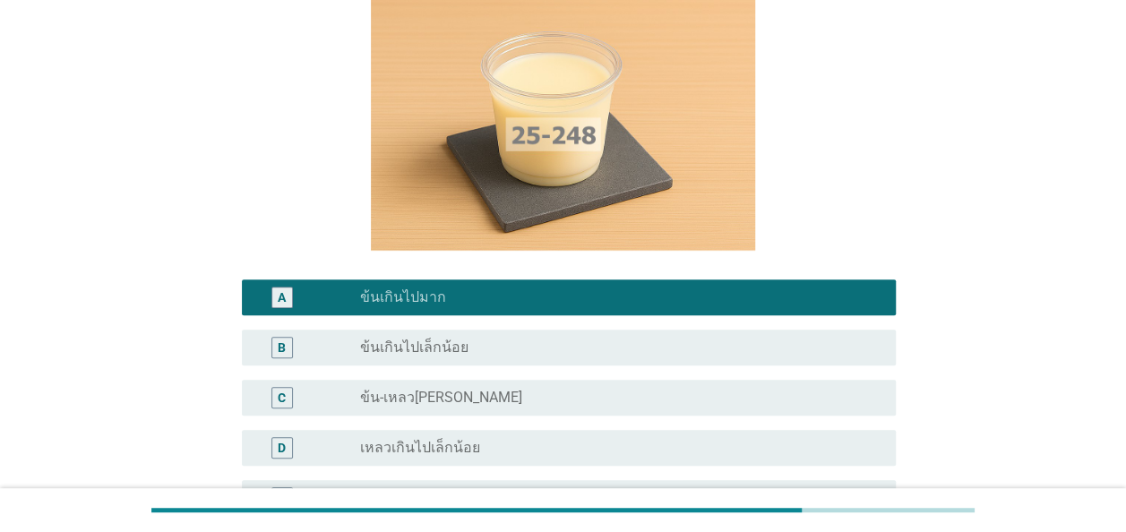
scroll to position [269, 0]
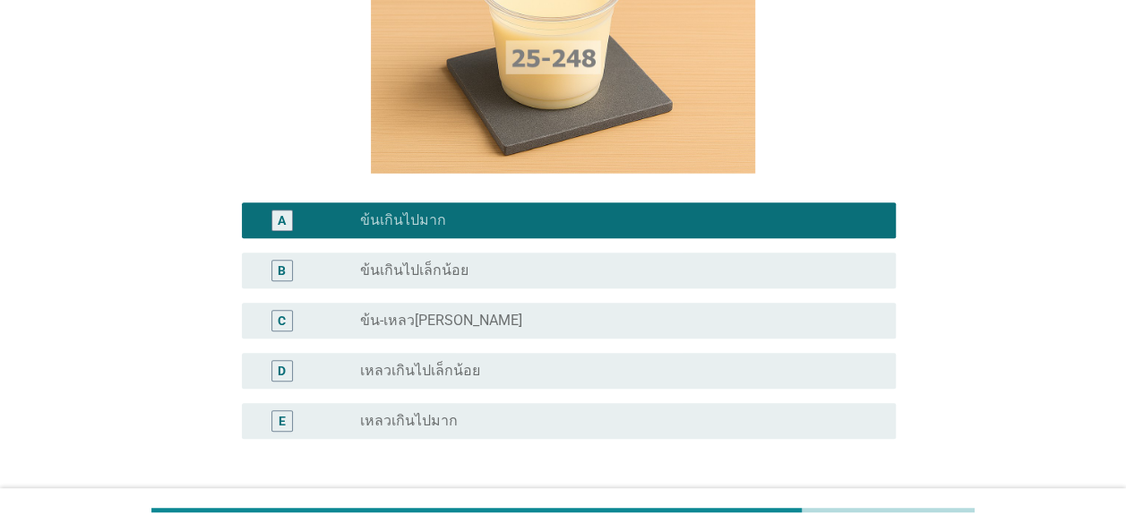
click at [283, 261] on div "B" at bounding box center [282, 270] width 8 height 19
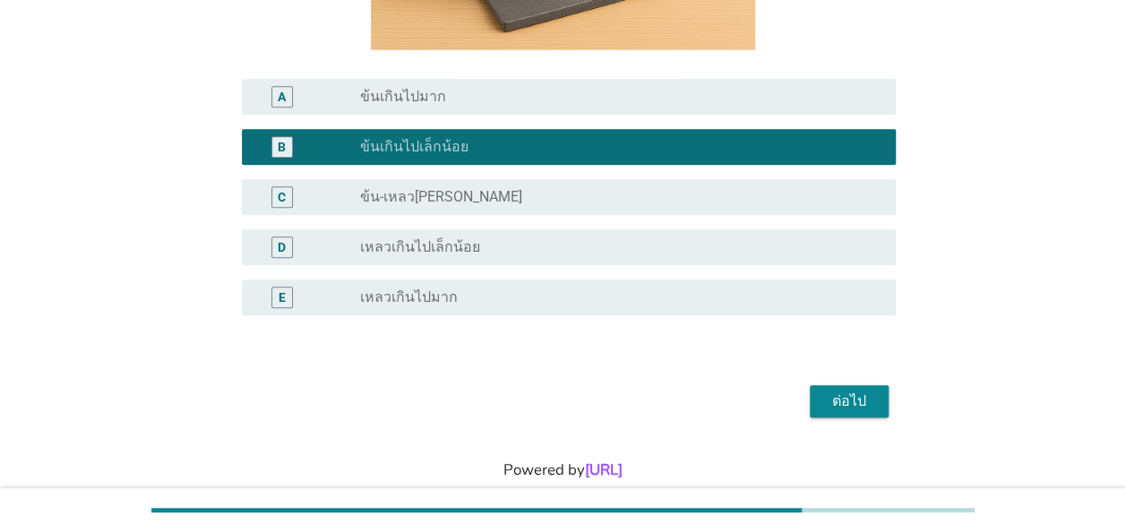
scroll to position [396, 0]
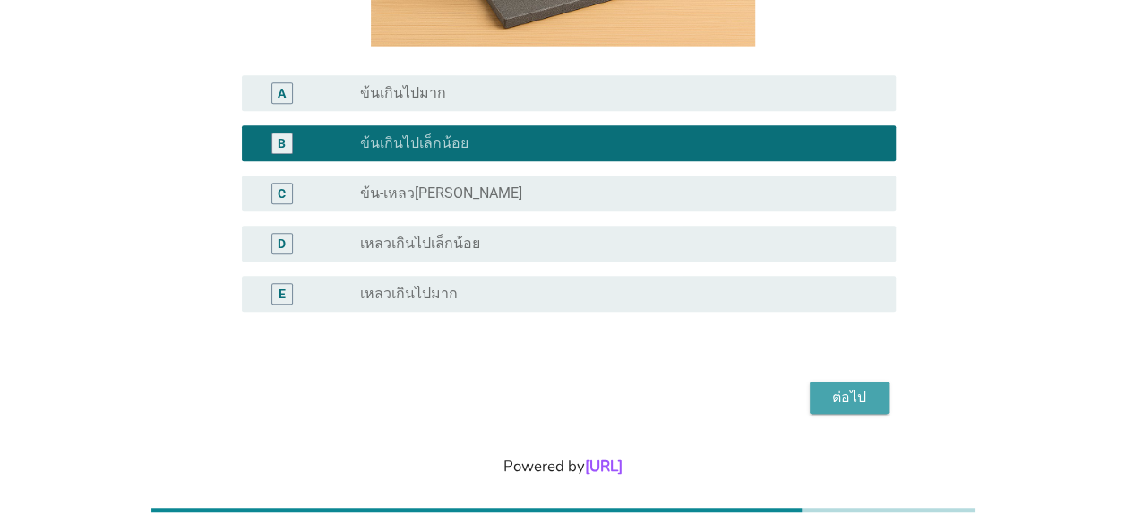
click at [844, 387] on div "ต่อไป" at bounding box center [849, 398] width 50 height 22
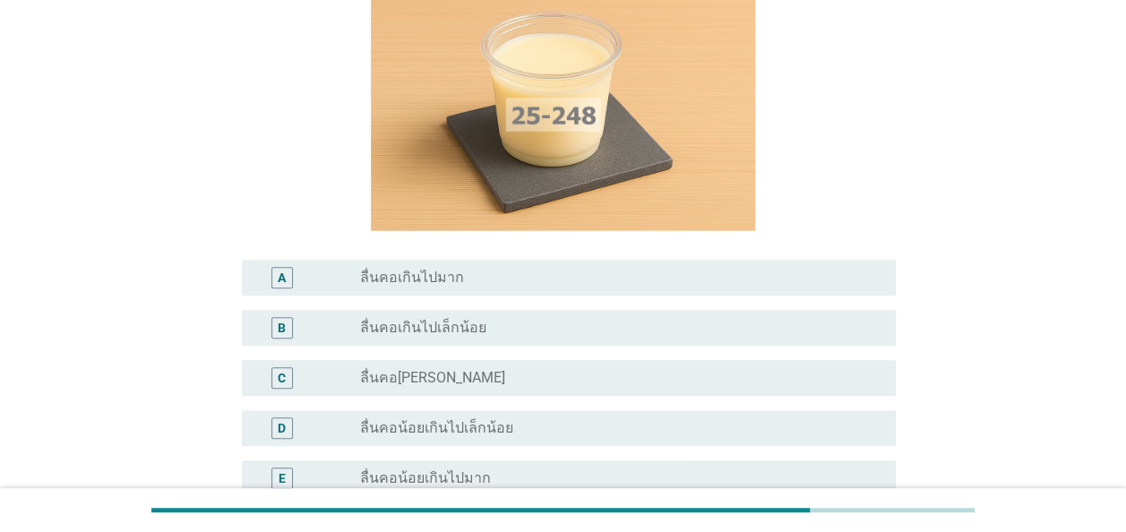
scroll to position [269, 0]
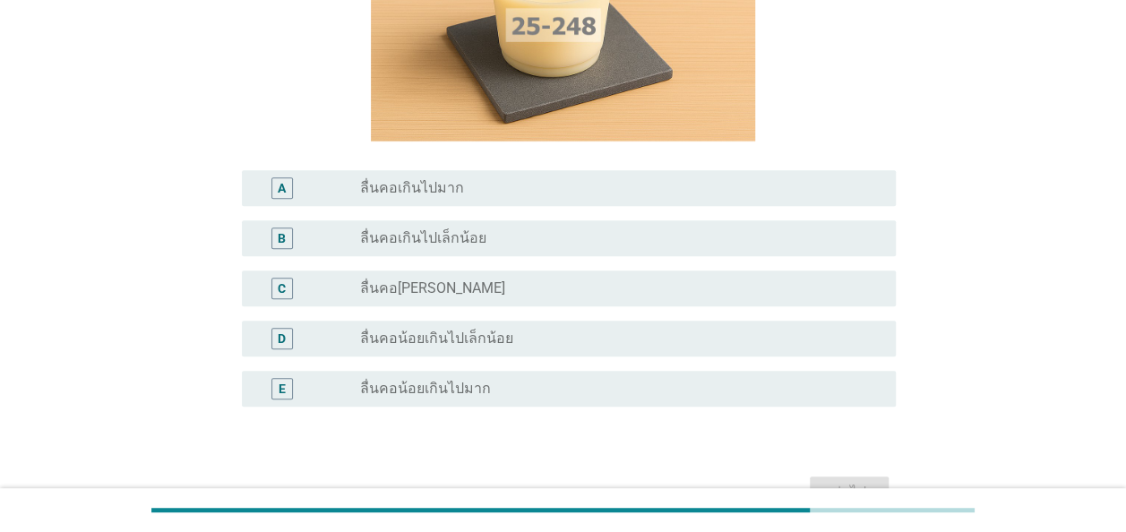
click at [291, 288] on div "C" at bounding box center [282, 289] width 22 height 22
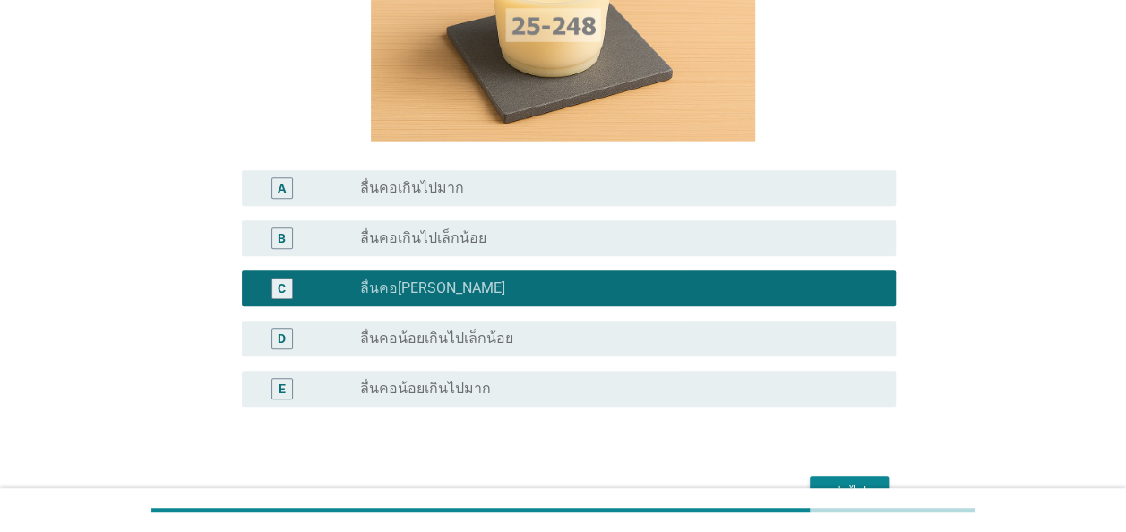
scroll to position [358, 0]
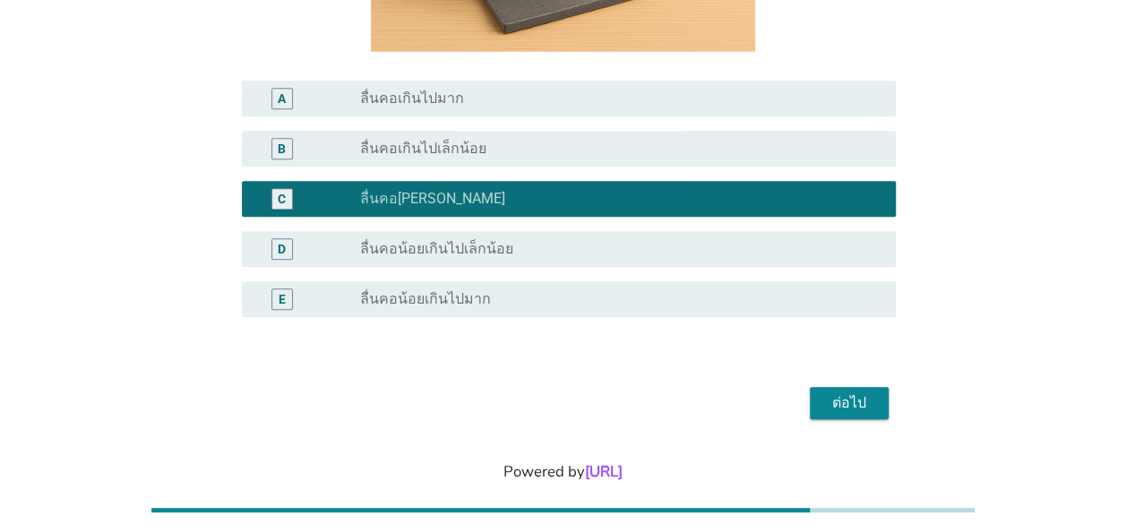
click at [850, 413] on div "ต่อไป" at bounding box center [849, 403] width 50 height 22
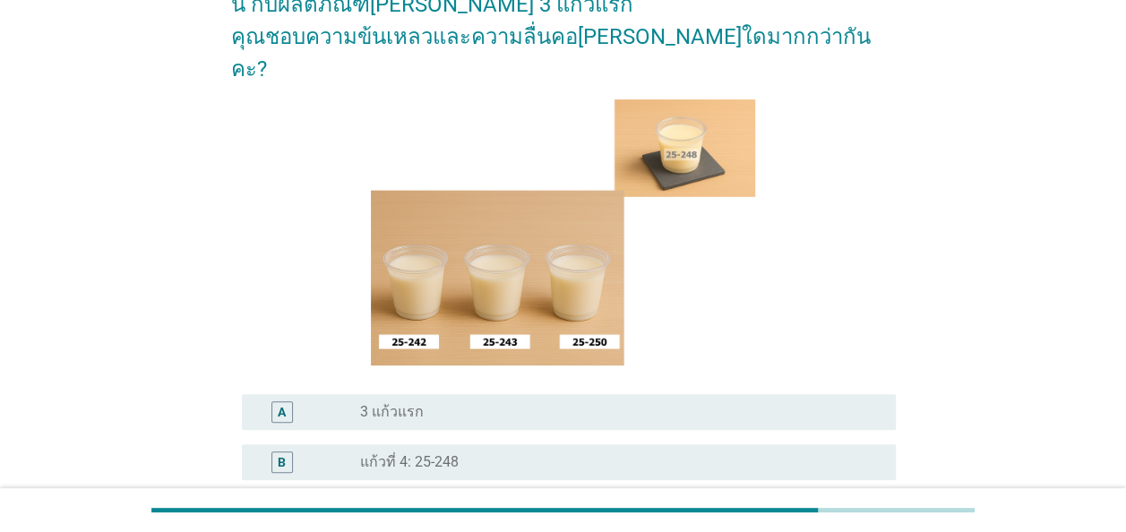
scroll to position [179, 0]
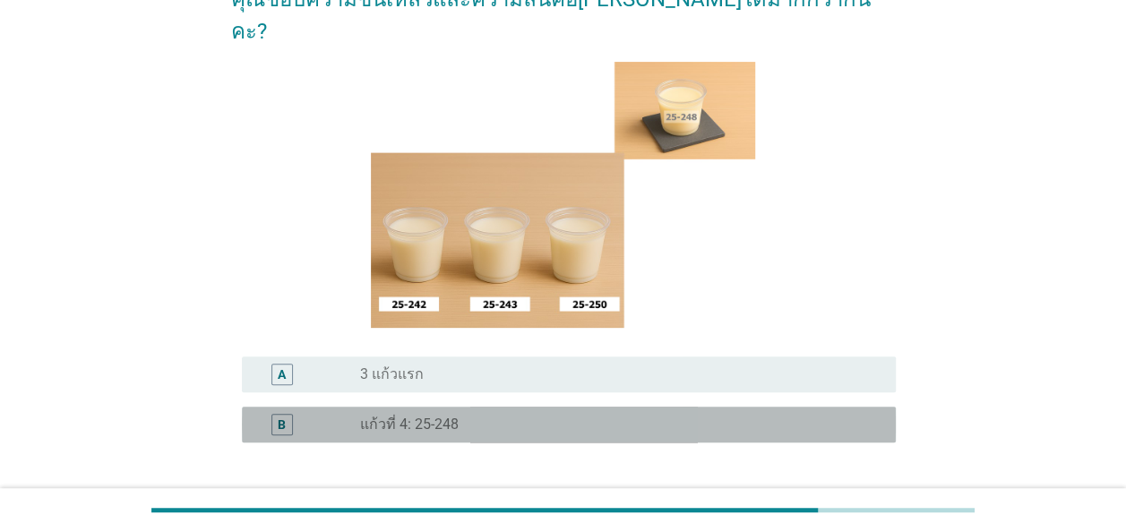
click at [281, 415] on div "B" at bounding box center [282, 424] width 8 height 19
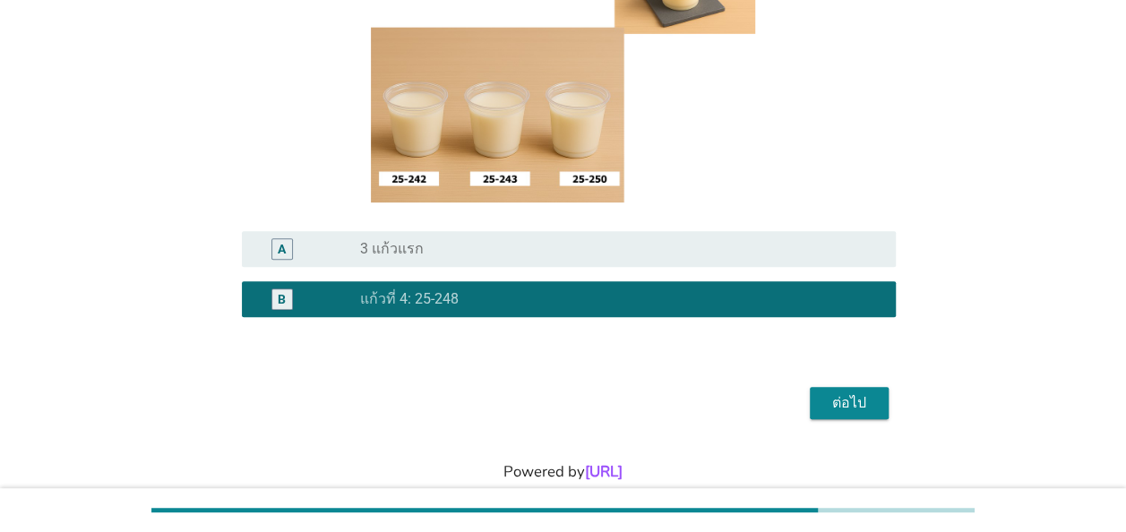
scroll to position [310, 0]
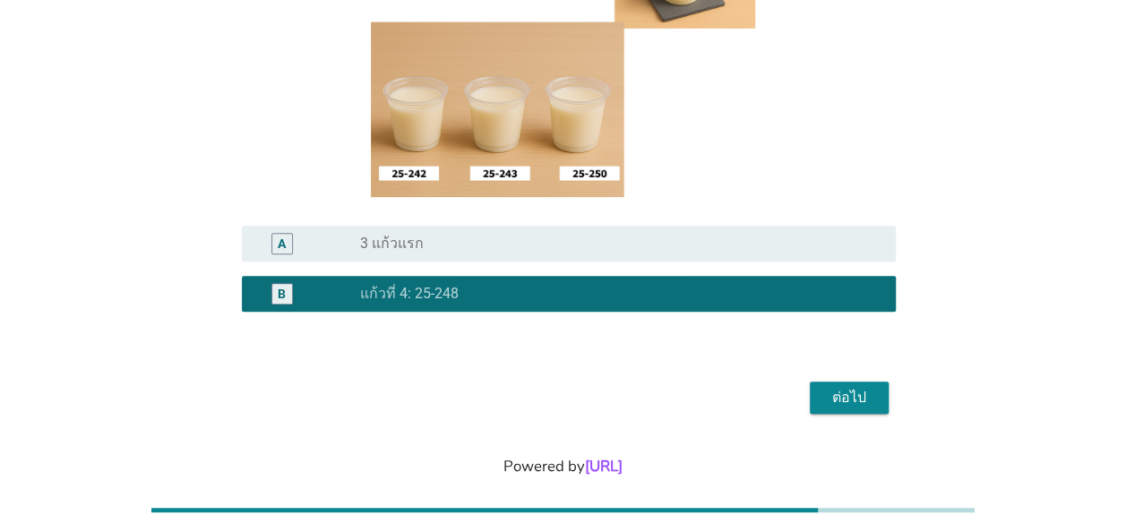
click at [855, 387] on div "ต่อไป" at bounding box center [849, 398] width 50 height 22
